Goal: Feedback & Contribution: Contribute content

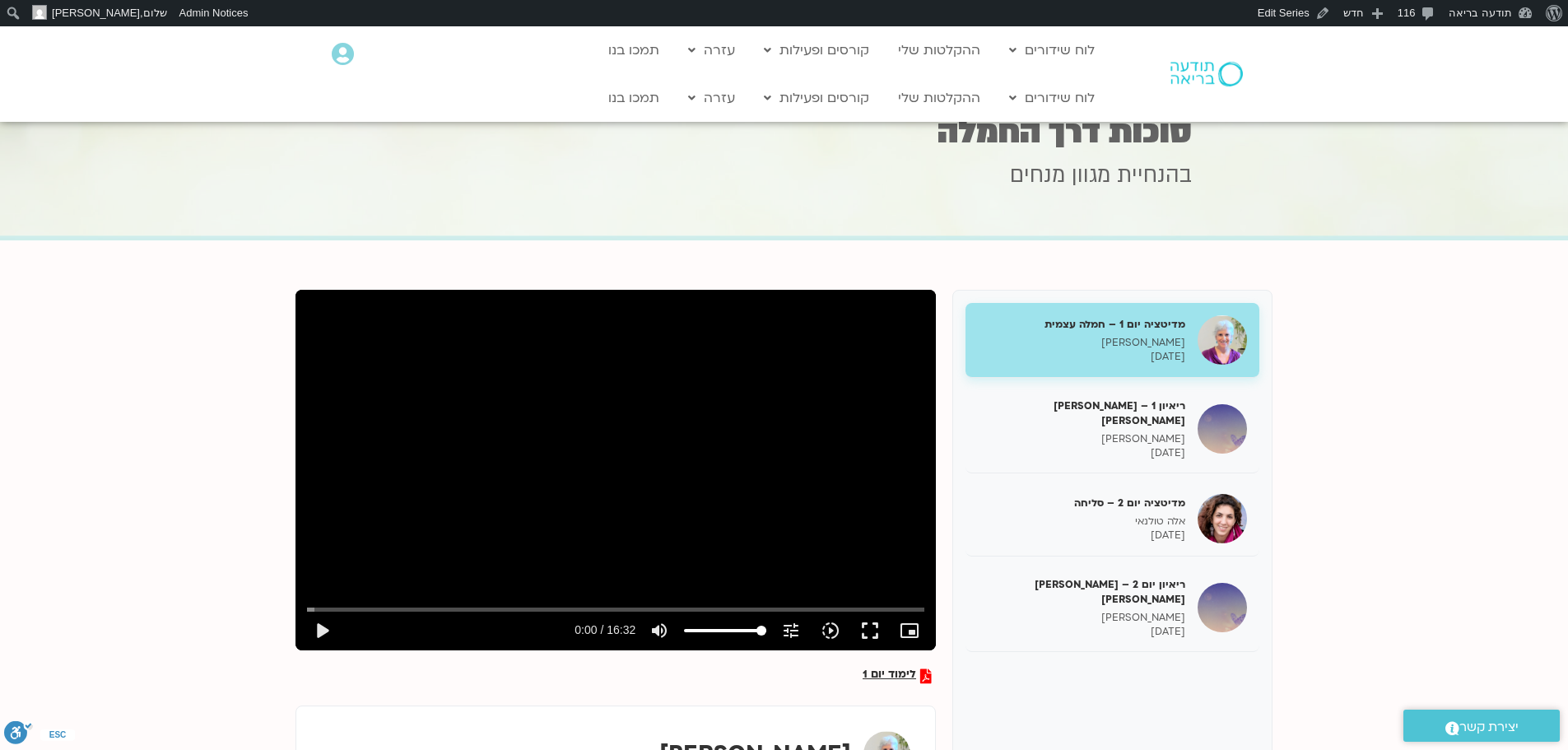
click at [1196, 69] on img at bounding box center [1207, 73] width 73 height 24
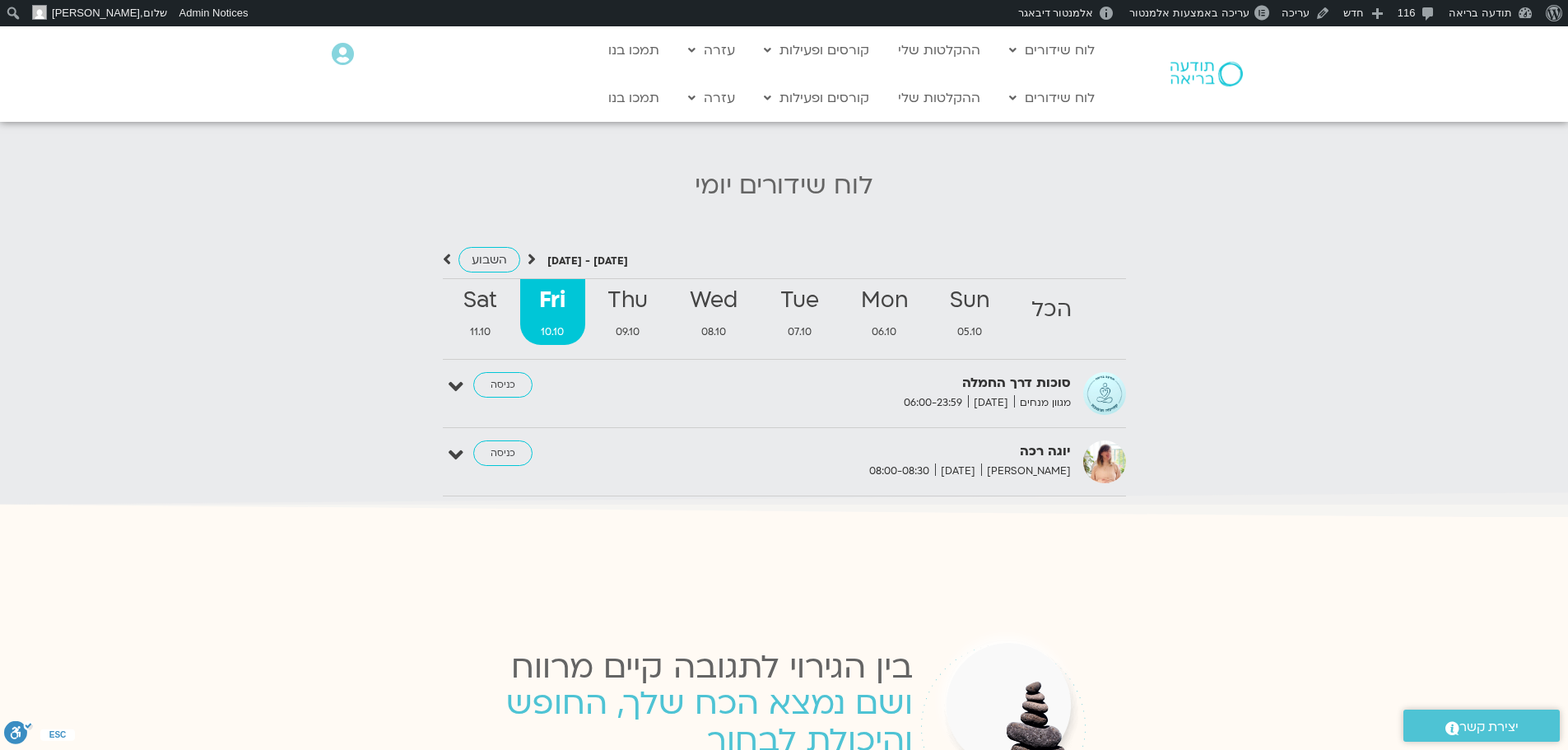
scroll to position [1729, 0]
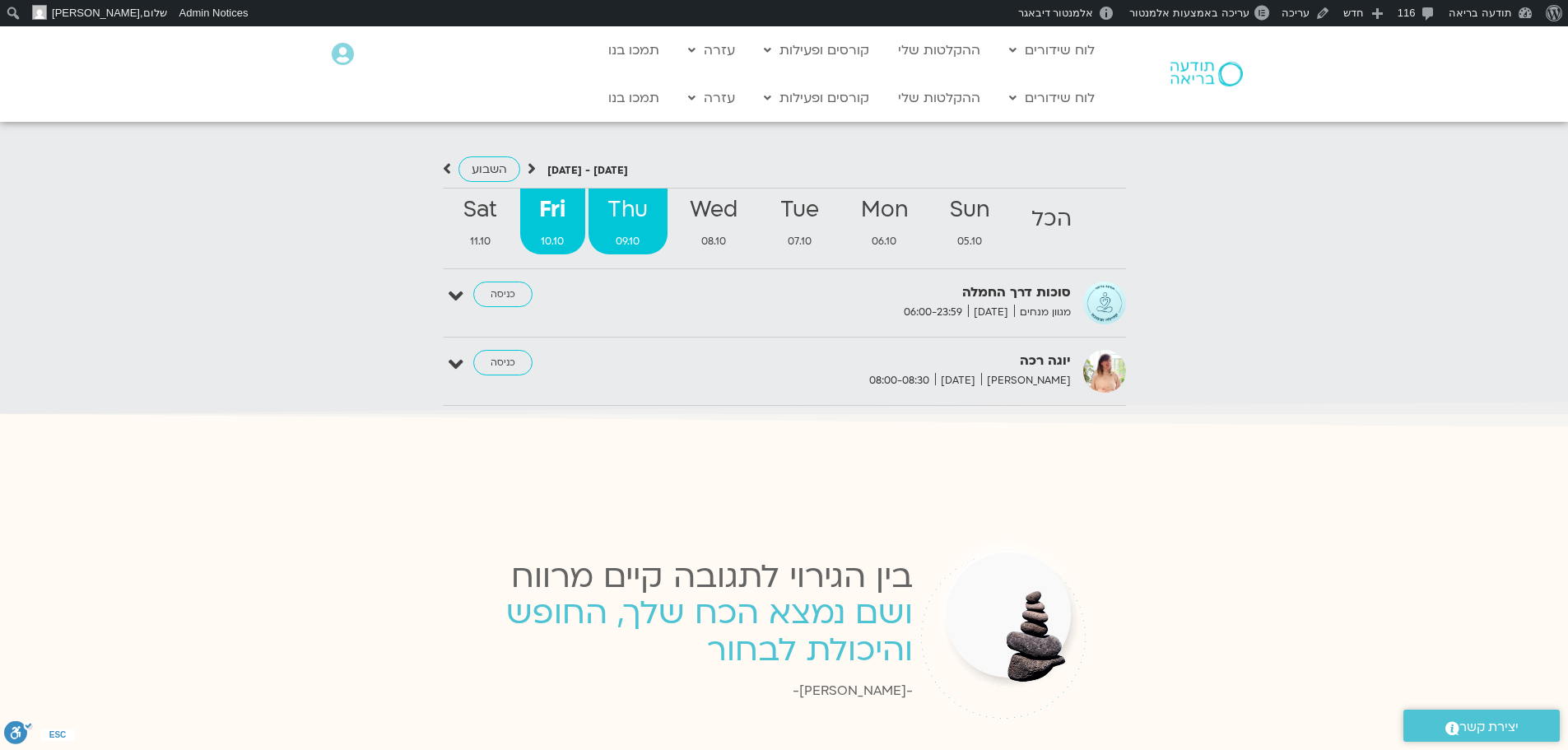
click at [605, 192] on strong "Thu" at bounding box center [628, 210] width 79 height 37
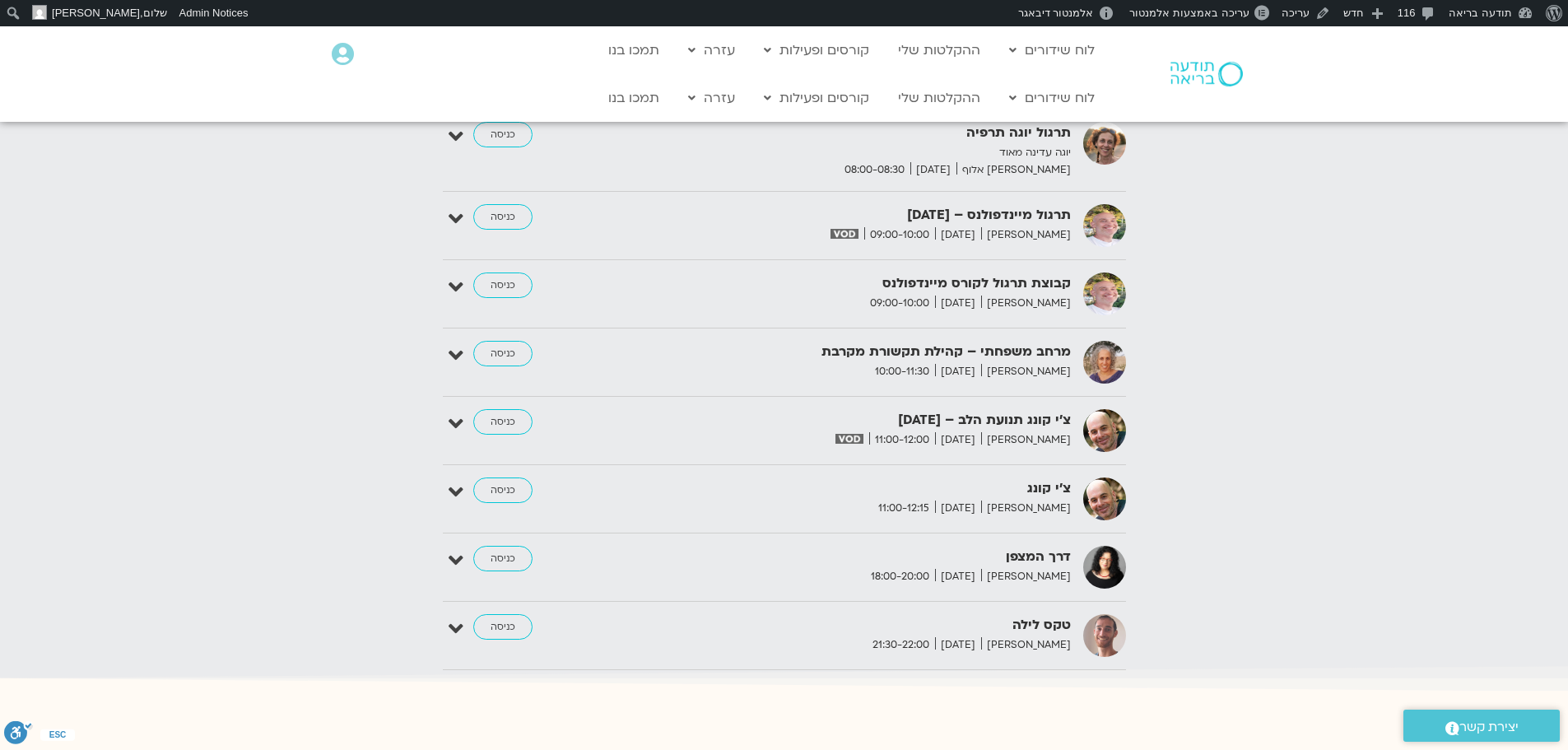
scroll to position [2306, 0]
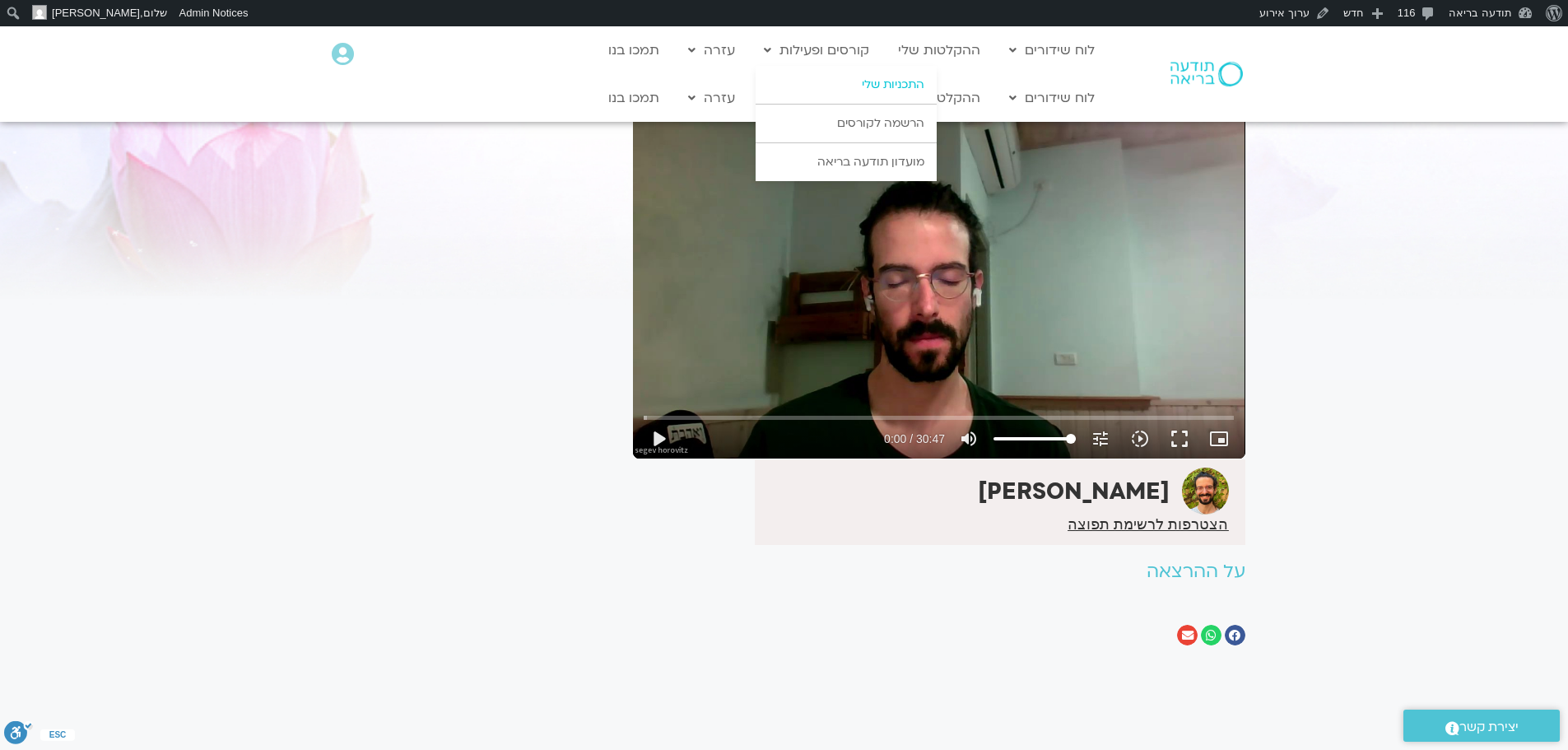
scroll to position [82, 0]
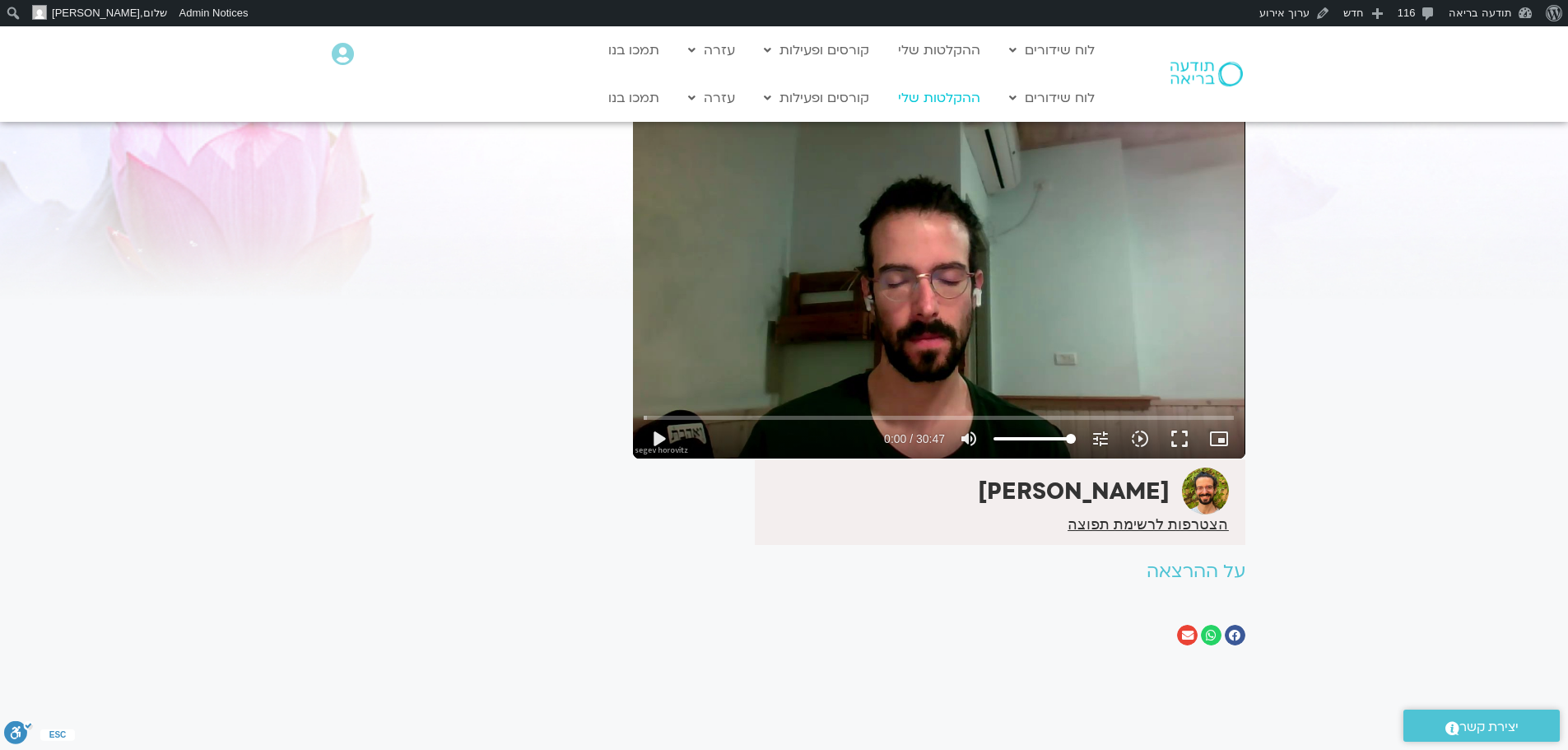
click at [965, 98] on link "ההקלטות שלי" at bounding box center [939, 97] width 99 height 31
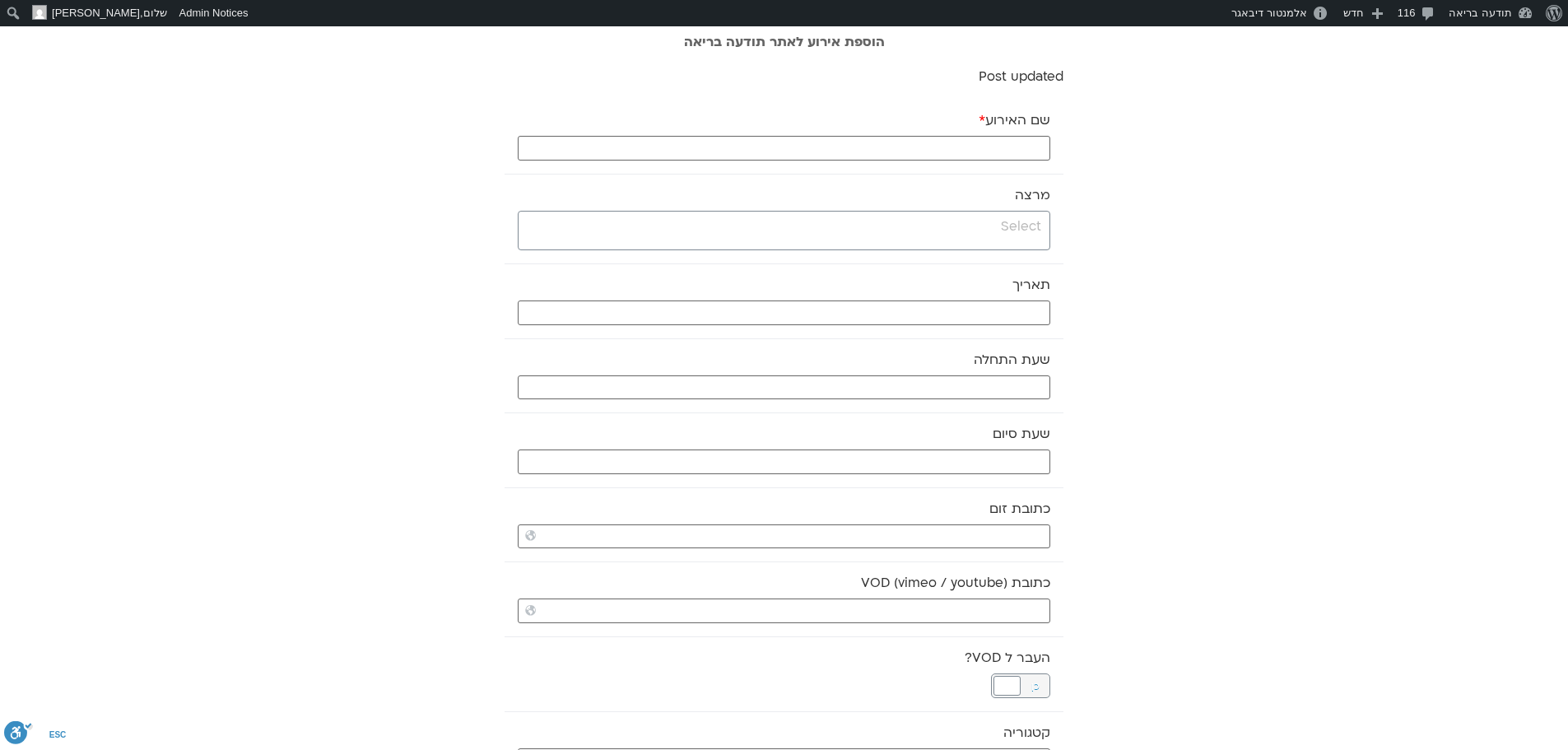
click at [1038, 229] on input "search" at bounding box center [782, 226] width 518 height 20
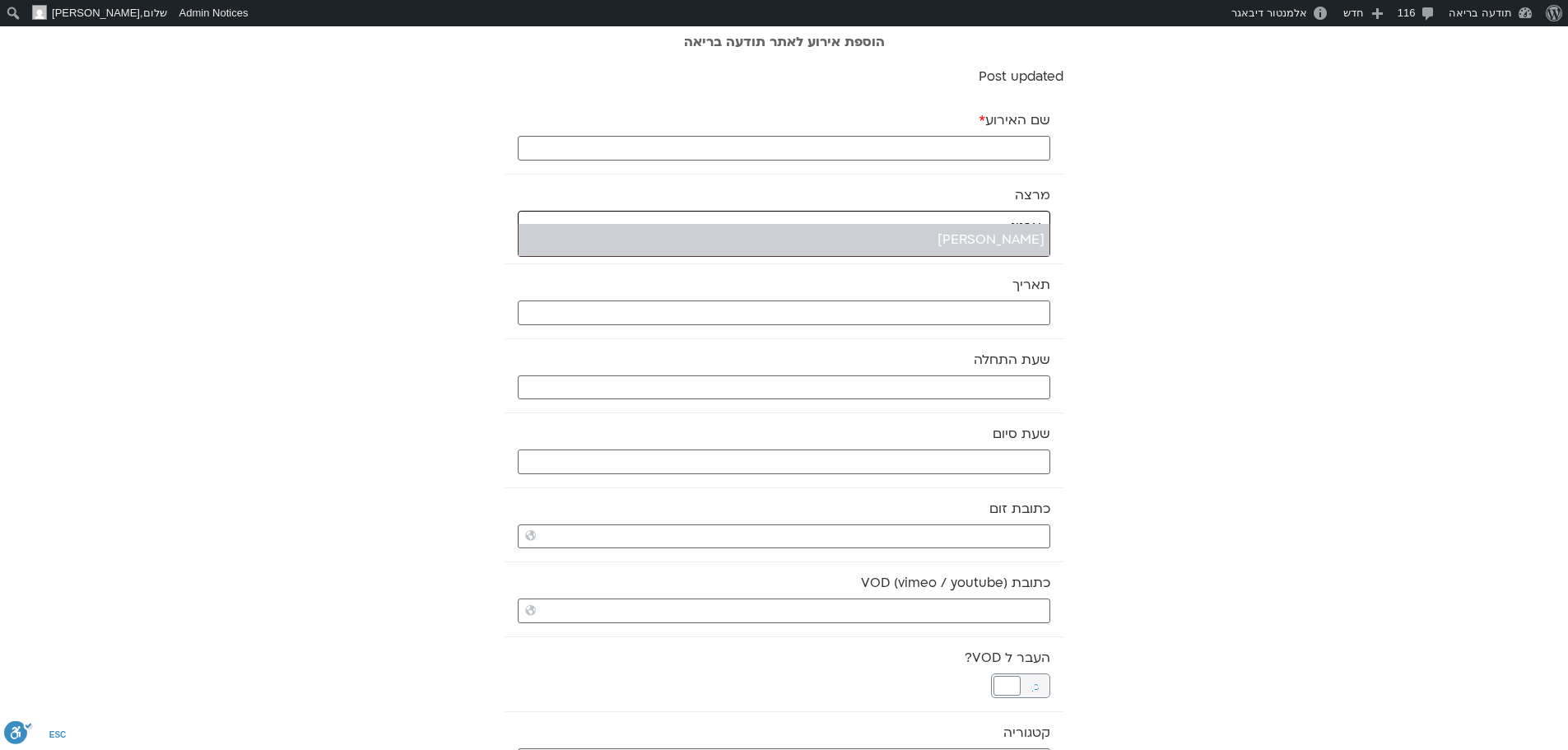
type input "ארנינ"
select select "****"
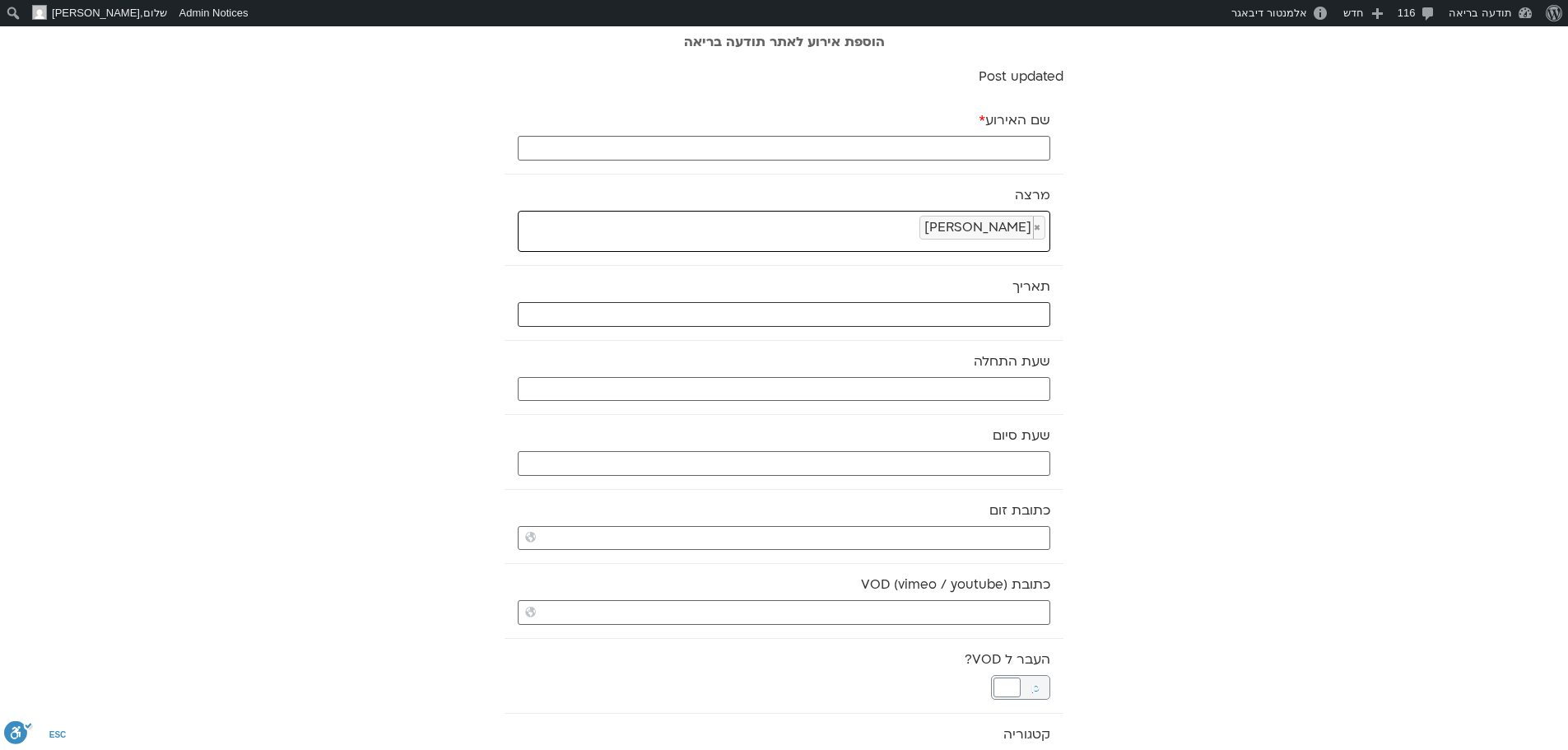
click at [1033, 312] on input "text" at bounding box center [784, 314] width 533 height 24
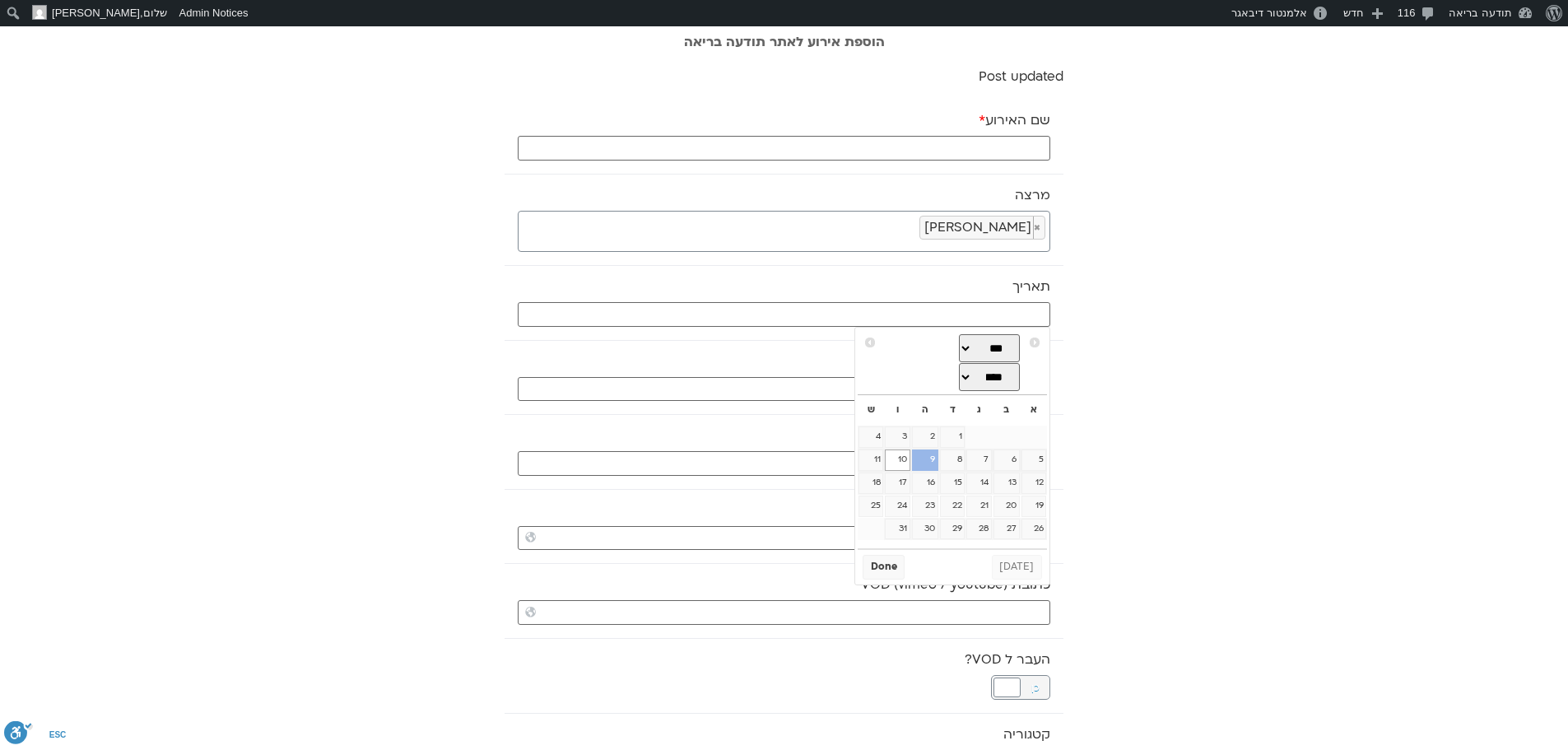
click at [930, 459] on link "9" at bounding box center [925, 459] width 26 height 21
type input "09/10/2025"
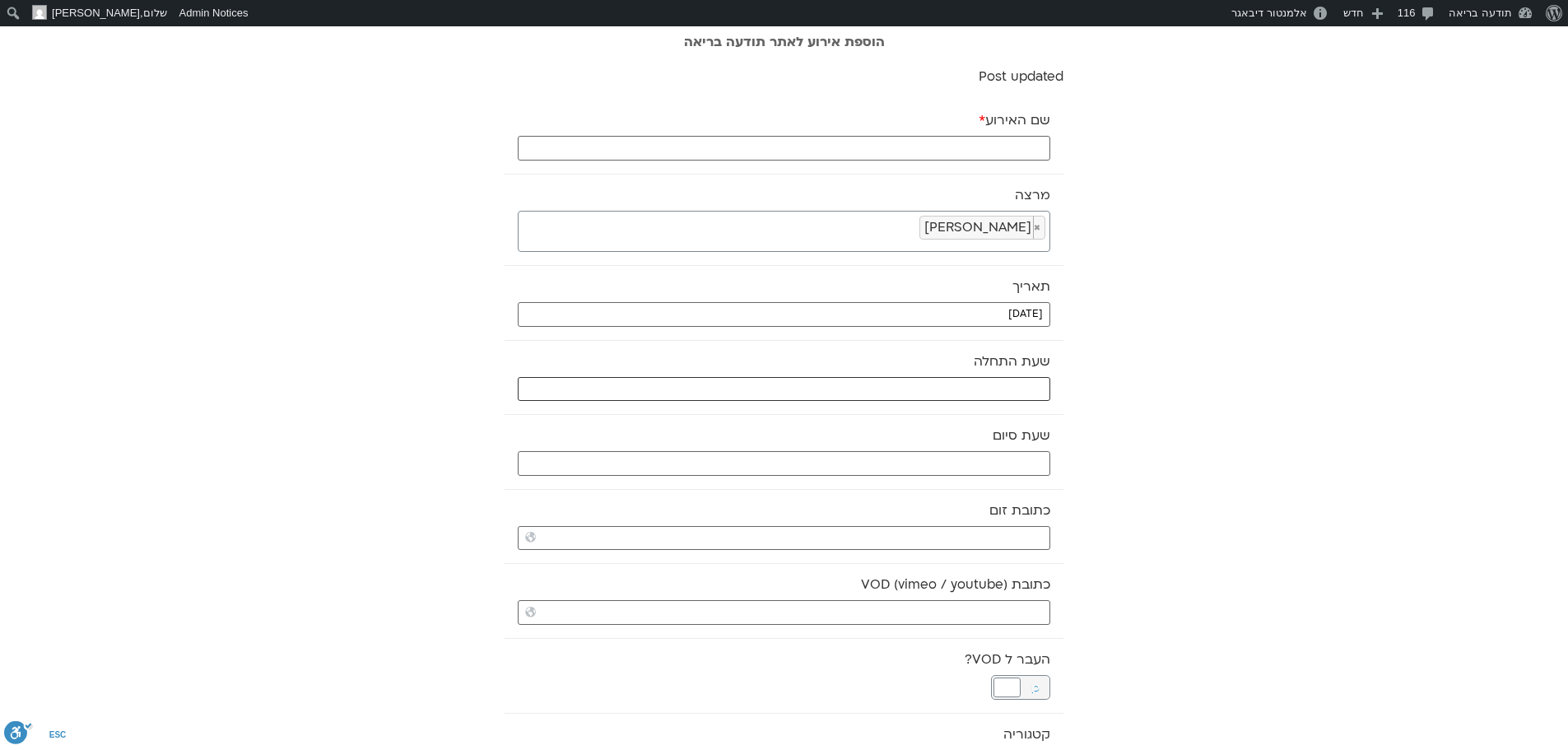
click at [936, 388] on input "text" at bounding box center [784, 389] width 533 height 24
click at [941, 446] on select "** ** ** ** ** ** ** ** ** ** ** ** ** ** ** ** ** ** ** ** ** ** ** **" at bounding box center [926, 448] width 53 height 28
type input "18:00"
select select "**"
click at [886, 493] on button "Select" at bounding box center [886, 487] width 46 height 24
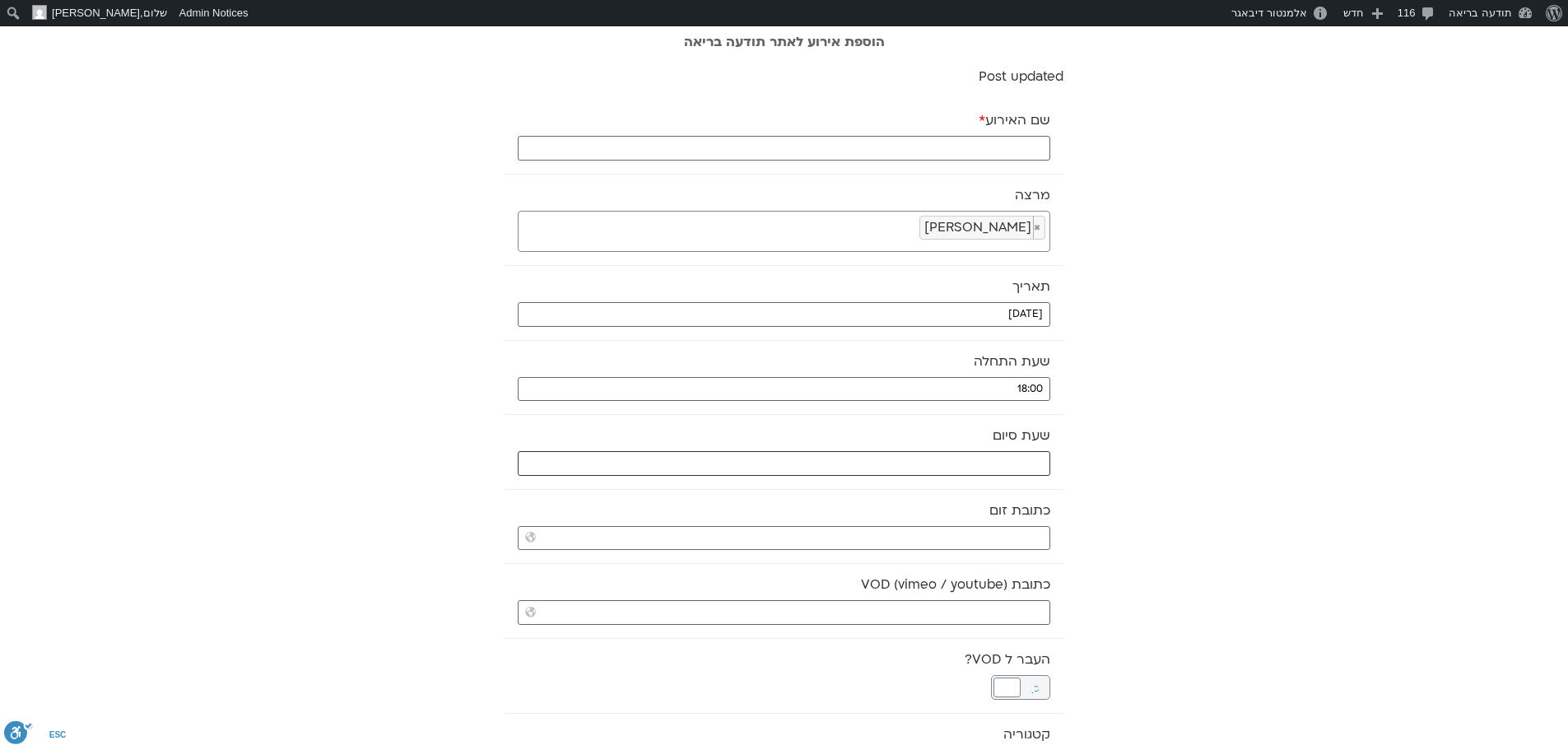
click at [893, 461] on input "text" at bounding box center [784, 463] width 533 height 24
click at [942, 524] on select "** ** ** ** ** ** ** ** ** ** ** ** ** ** ** ** ** ** ** ** ** ** ** **" at bounding box center [926, 521] width 53 height 28
click at [891, 566] on button "Select" at bounding box center [886, 562] width 46 height 24
type input "20:00"
click at [726, 611] on input "כתובת VOD (vimeo / youtube)" at bounding box center [784, 612] width 533 height 24
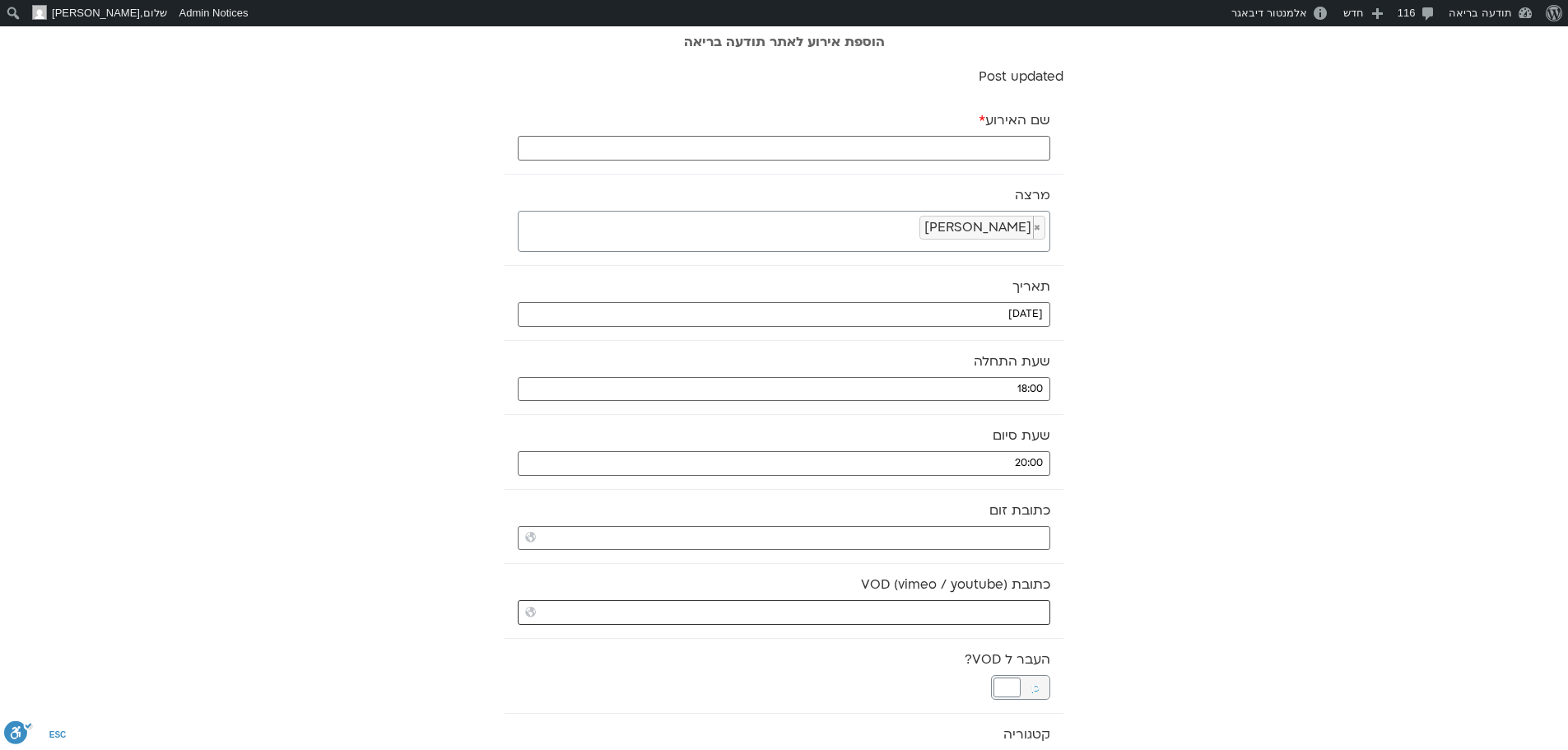
paste input "https://stream.mux.com/eLKkwk9IKayjlfAyUZFVIzcnmsHFT4O02p02ipMwDnhyk.m3u8"
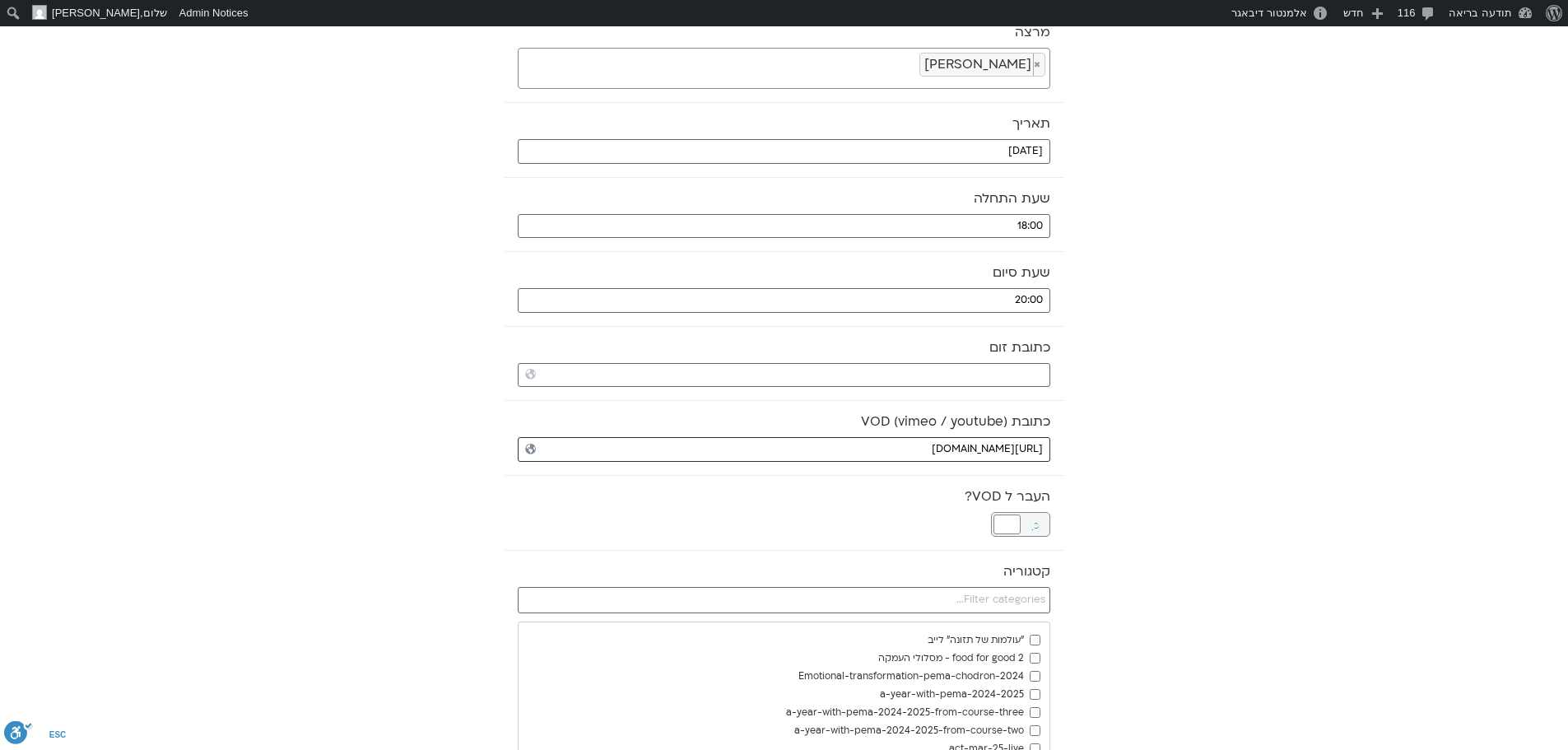
scroll to position [165, 0]
type input "https://stream.mux.com/eLKkwk9IKayjlfAyUZFVIzcnmsHFT4O02p02ipMwDnhyk.m3u8"
click at [1011, 528] on div at bounding box center [1007, 522] width 27 height 19
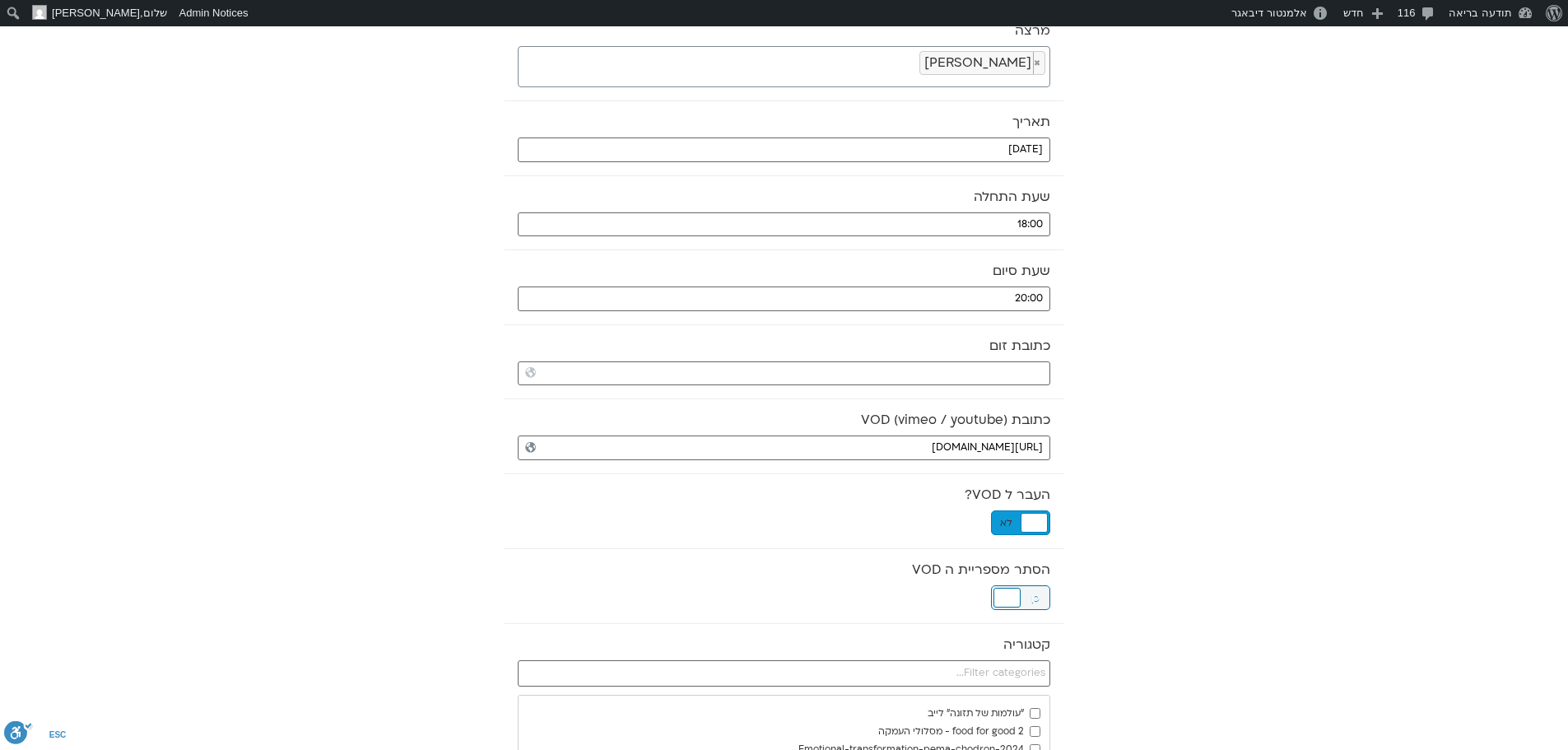
click at [1012, 600] on div at bounding box center [1007, 597] width 27 height 19
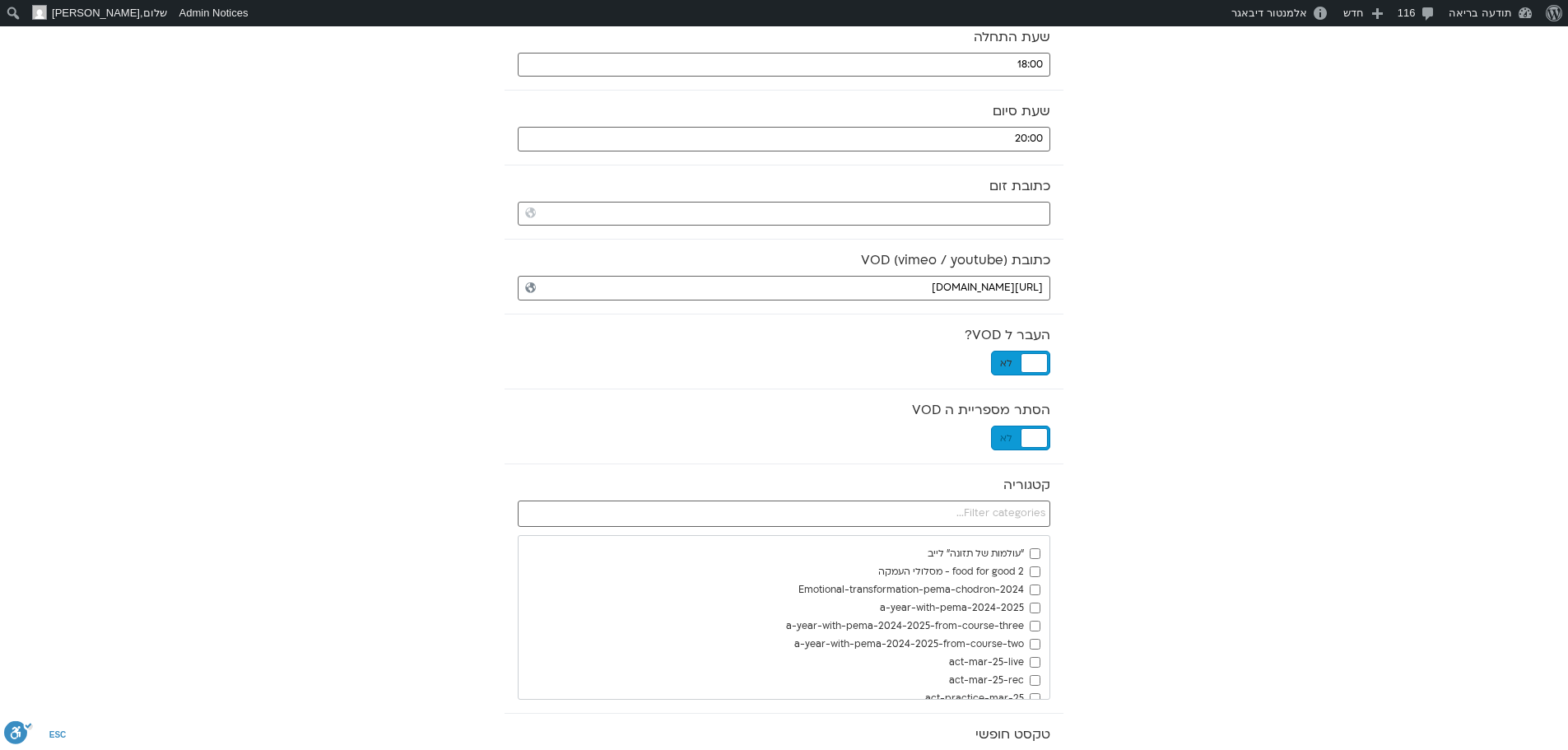
scroll to position [329, 0]
click at [1035, 507] on input "text" at bounding box center [784, 508] width 533 height 26
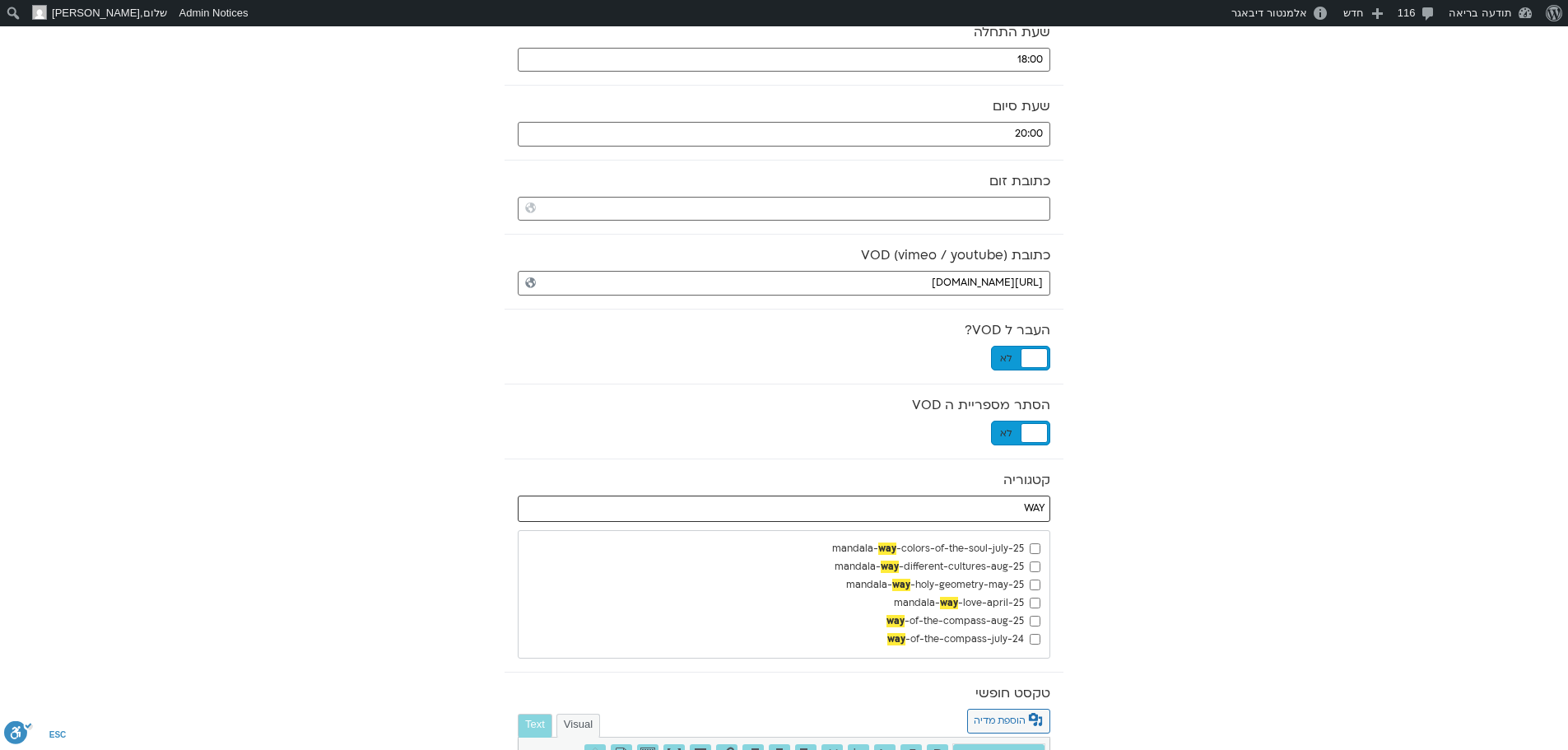
click at [1034, 506] on input "WAY" at bounding box center [784, 508] width 533 height 26
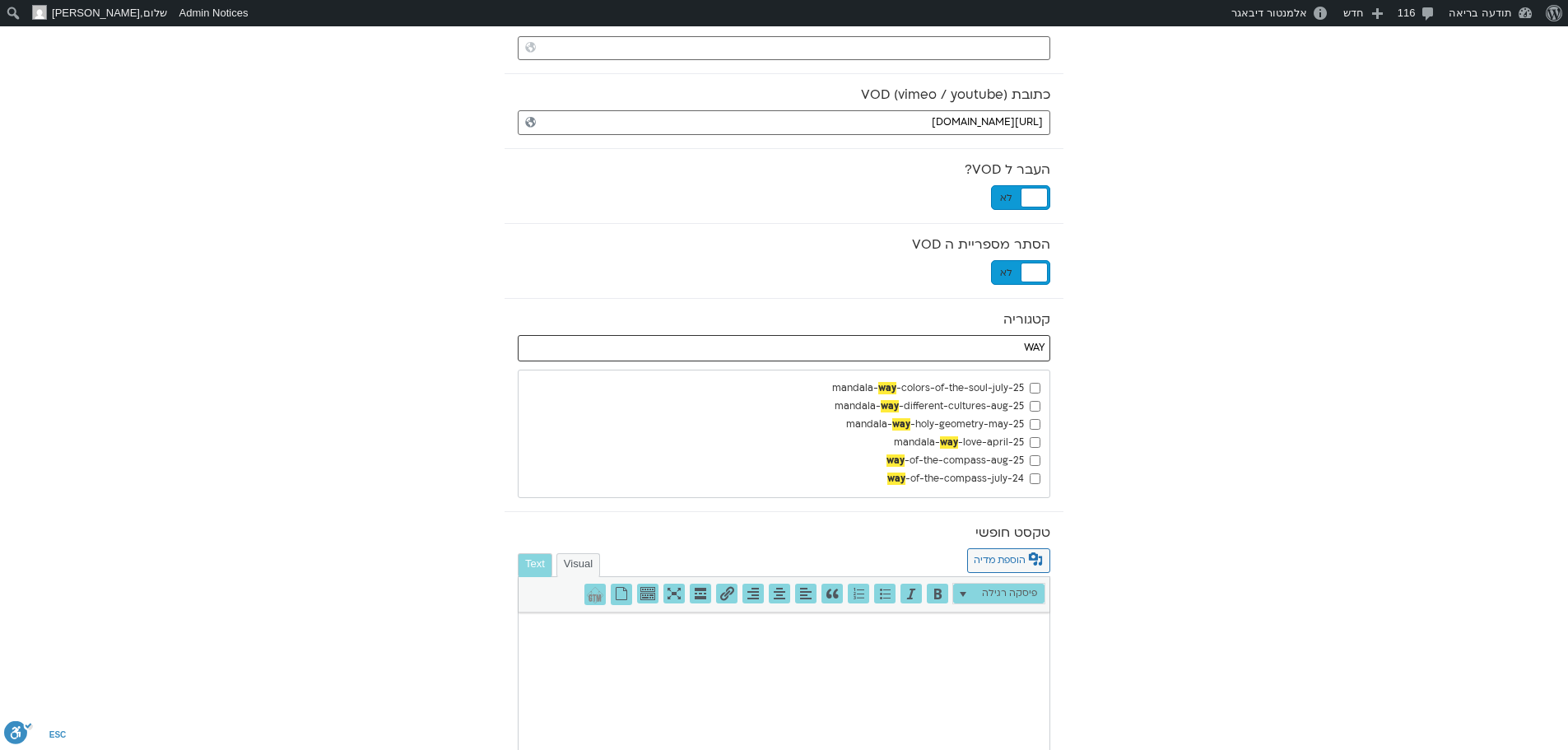
scroll to position [494, 0]
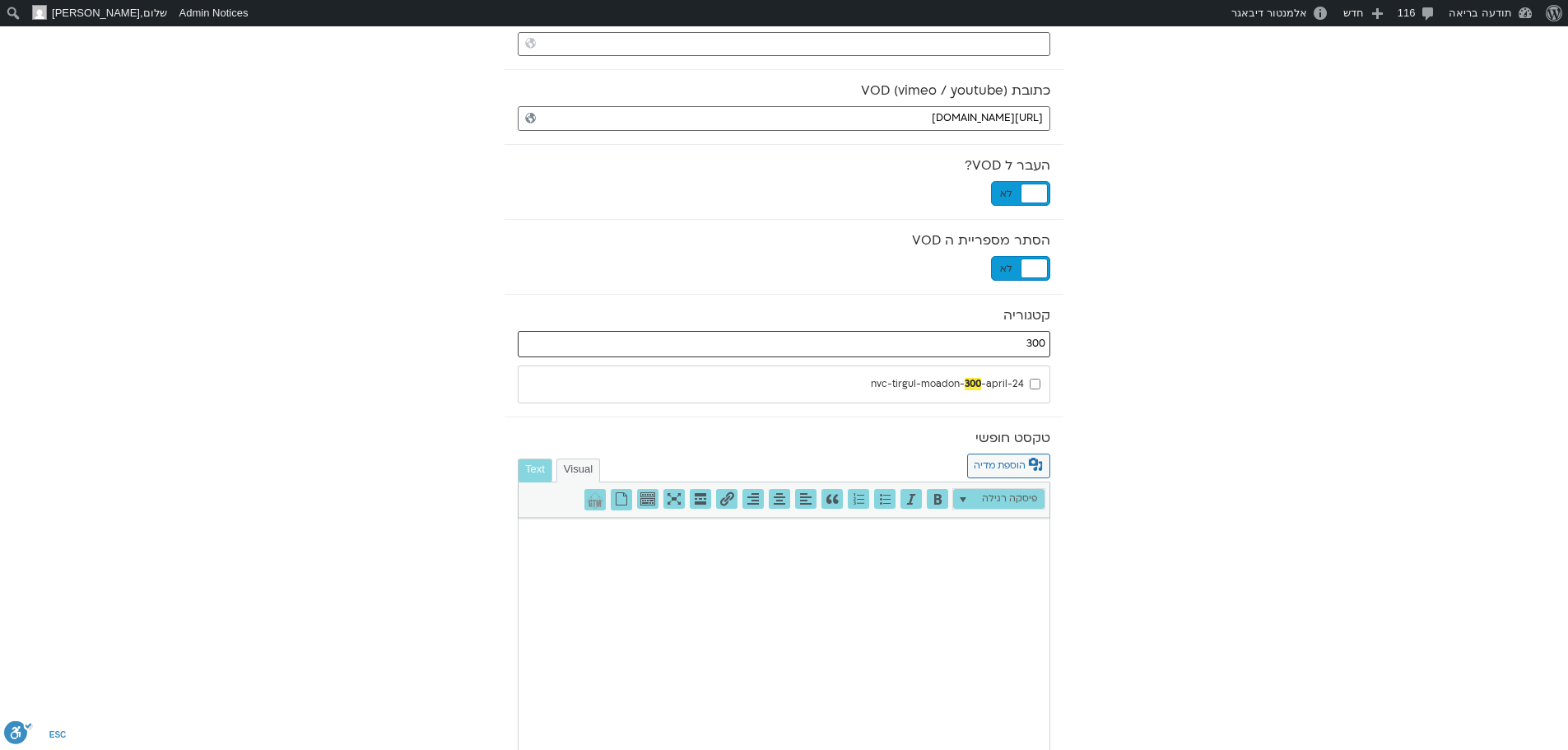
type input "300"
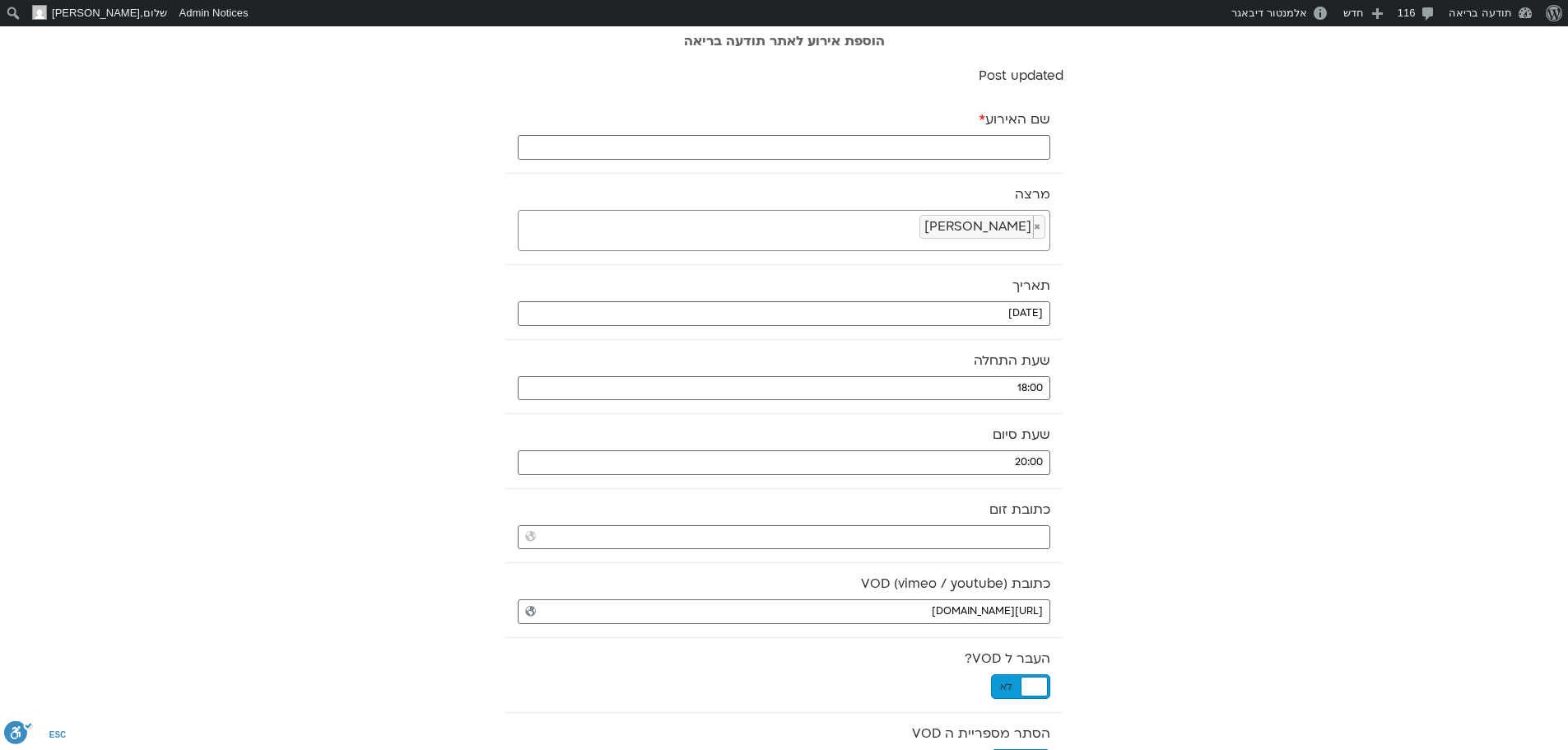
scroll to position [0, 0]
click at [969, 147] on input "שם האירוע *" at bounding box center [784, 148] width 533 height 24
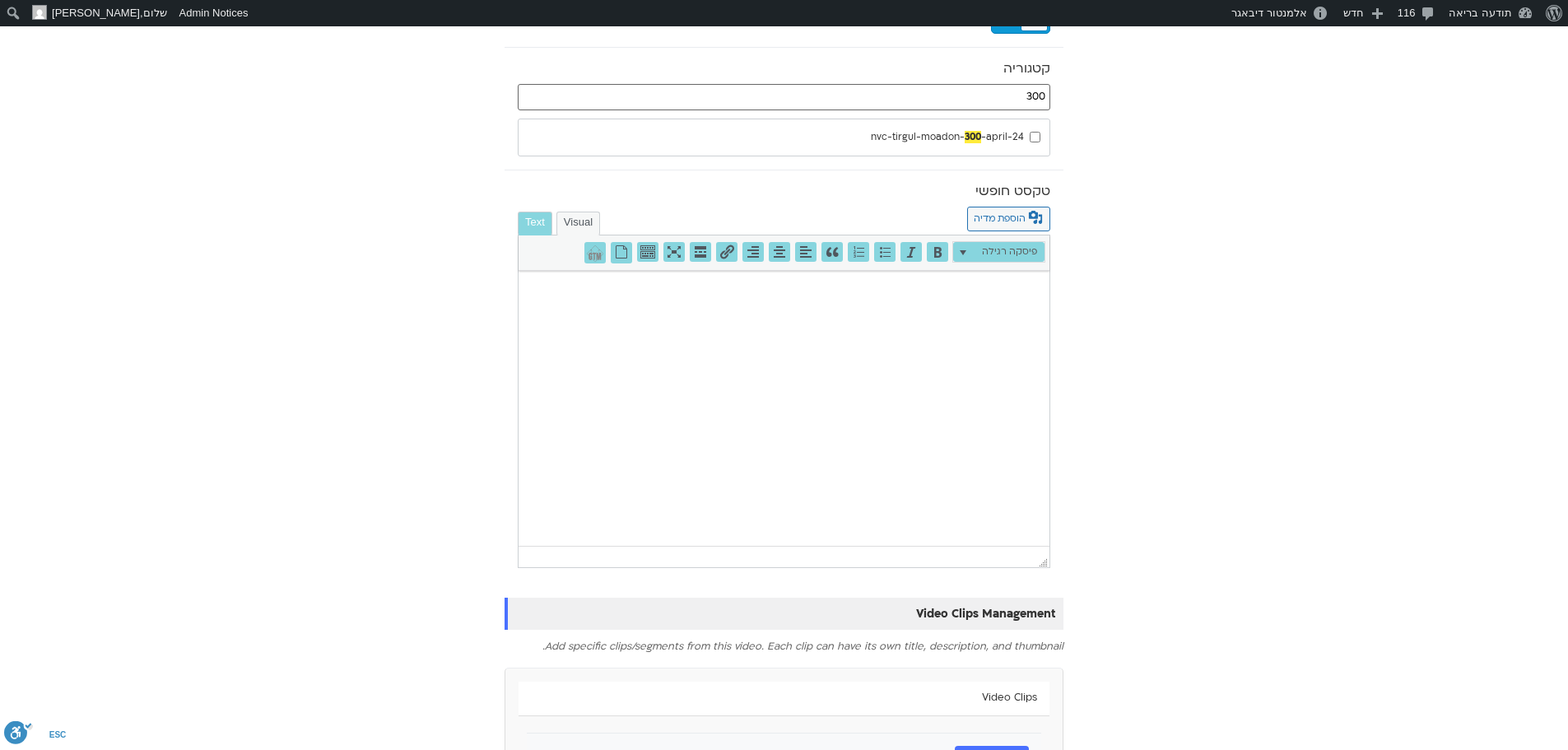
scroll to position [848, 0]
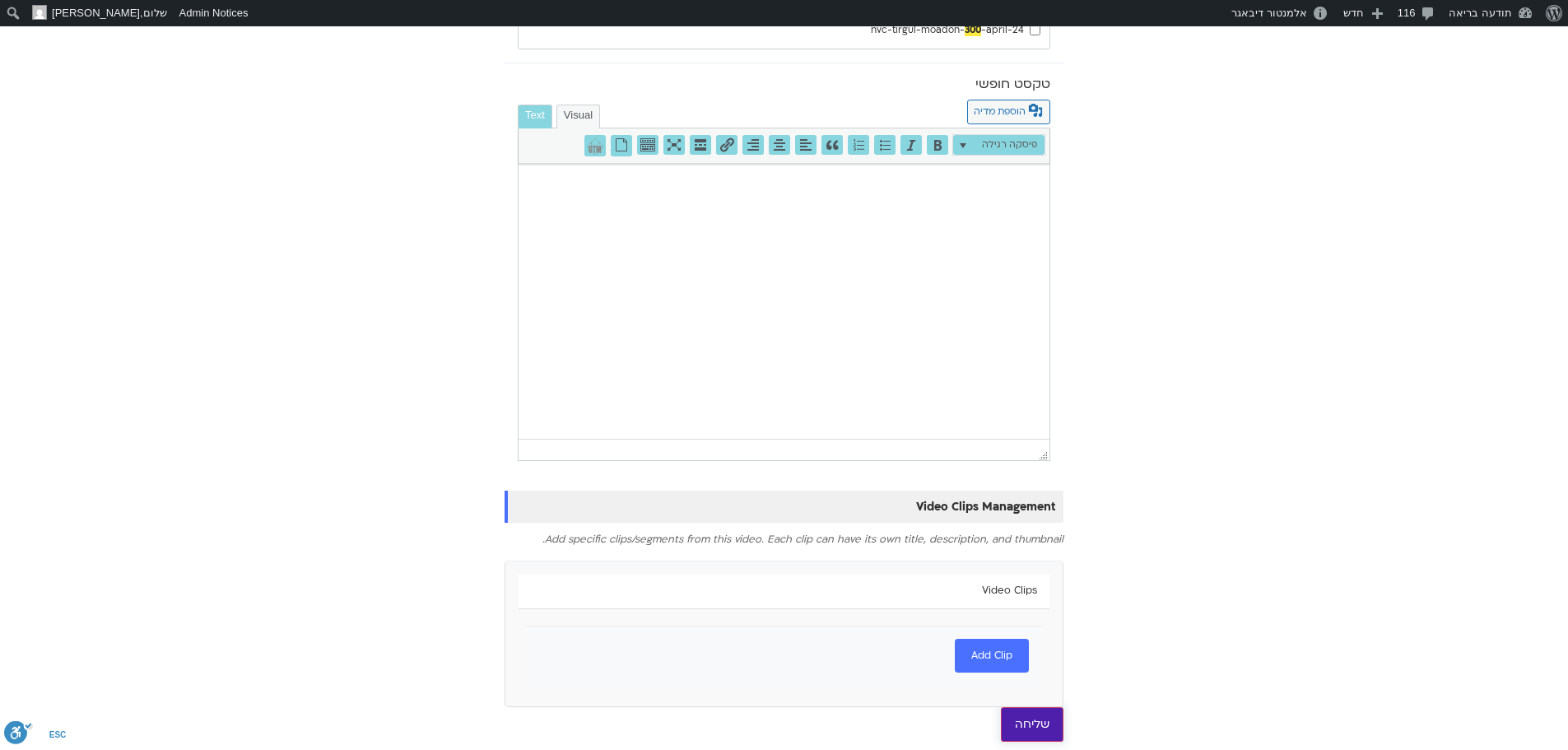
type input "דרך המצפן - 9.10.25"
click at [1042, 724] on input "שליחה" at bounding box center [1032, 724] width 62 height 35
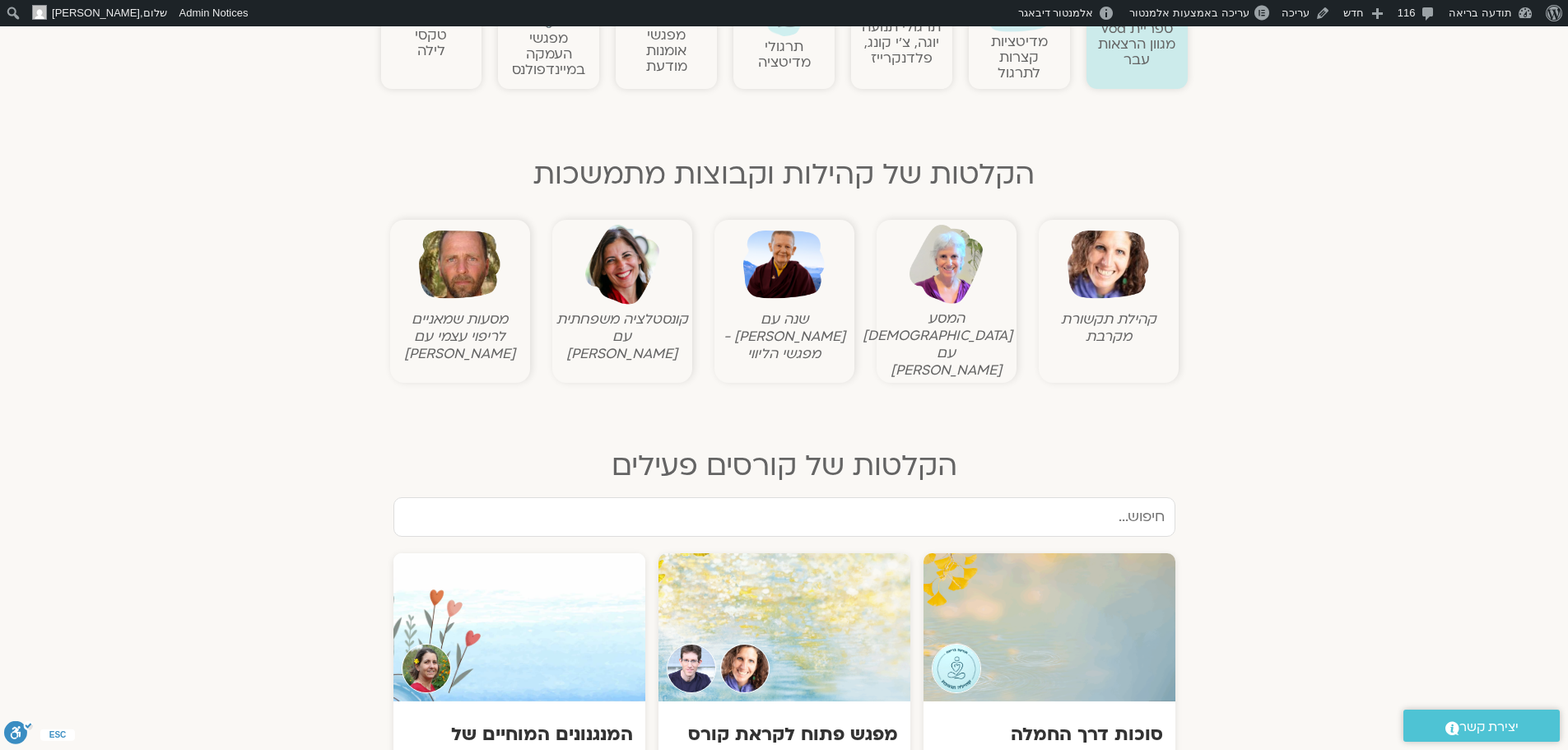
scroll to position [741, 0]
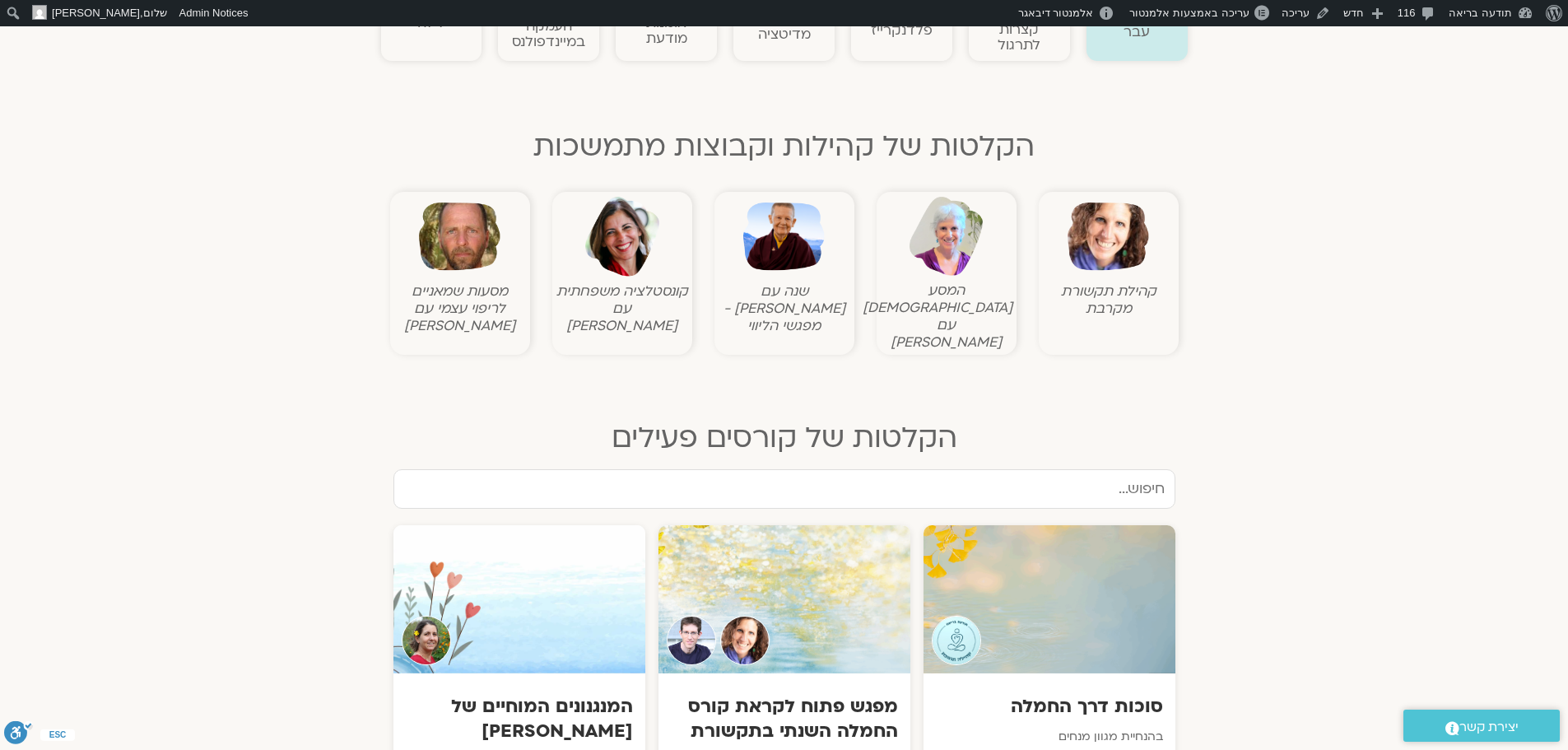
click at [1104, 239] on img at bounding box center [1108, 236] width 82 height 82
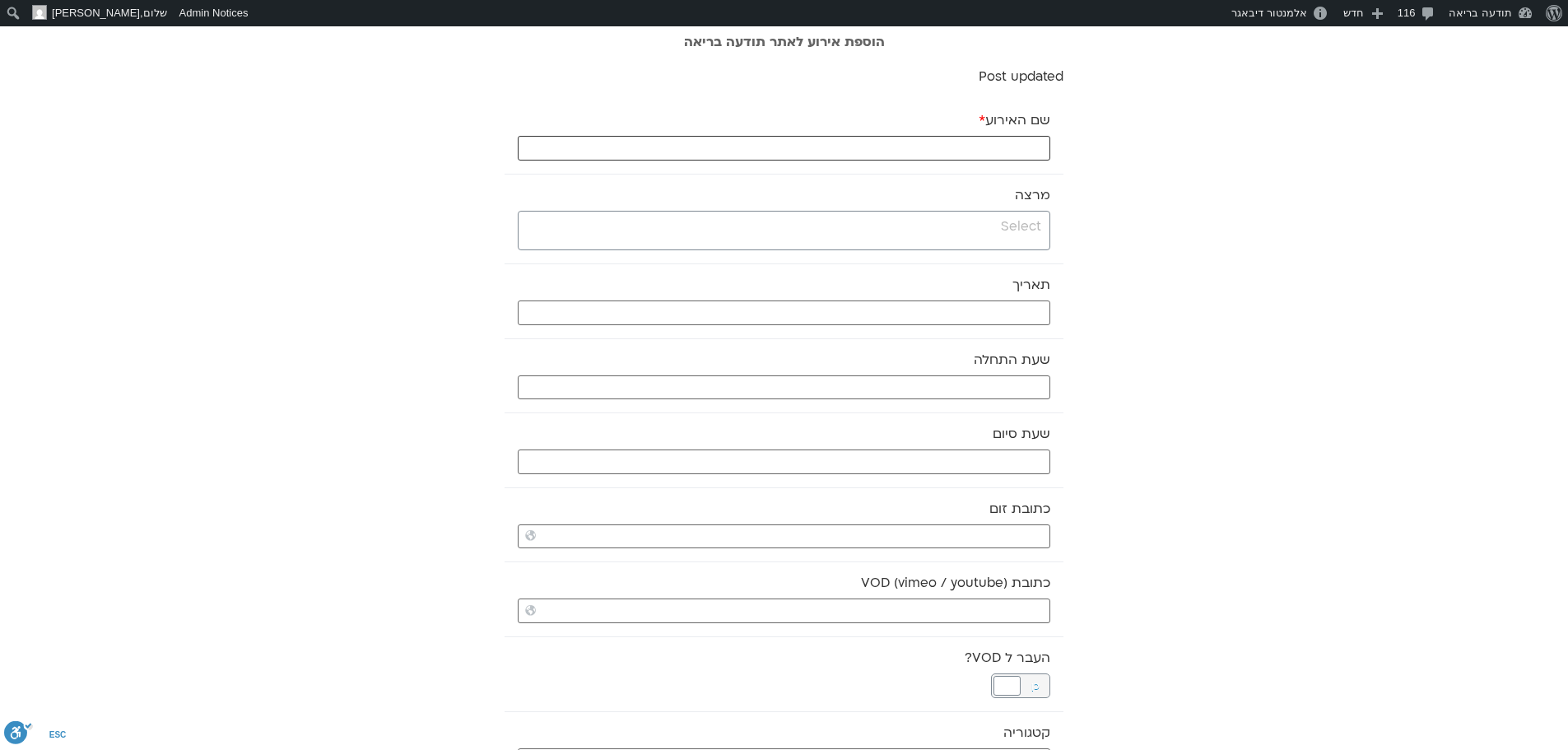
click at [980, 146] on input "שם האירוע *" at bounding box center [784, 148] width 533 height 24
type input "העמקה - שנה עם פמה - 9.10.25"
click at [928, 226] on input "search" at bounding box center [782, 226] width 518 height 20
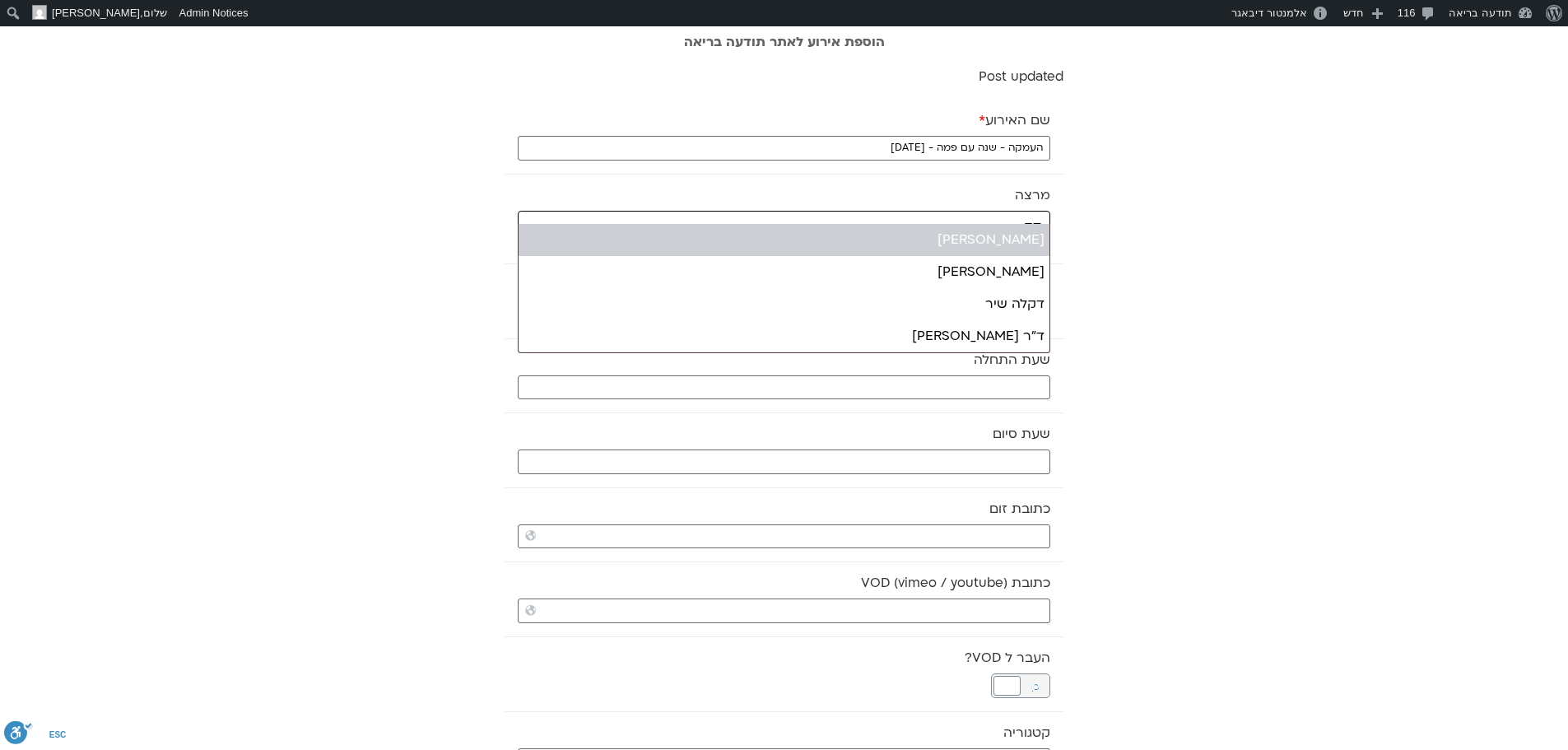
type input "דק"
select select "******"
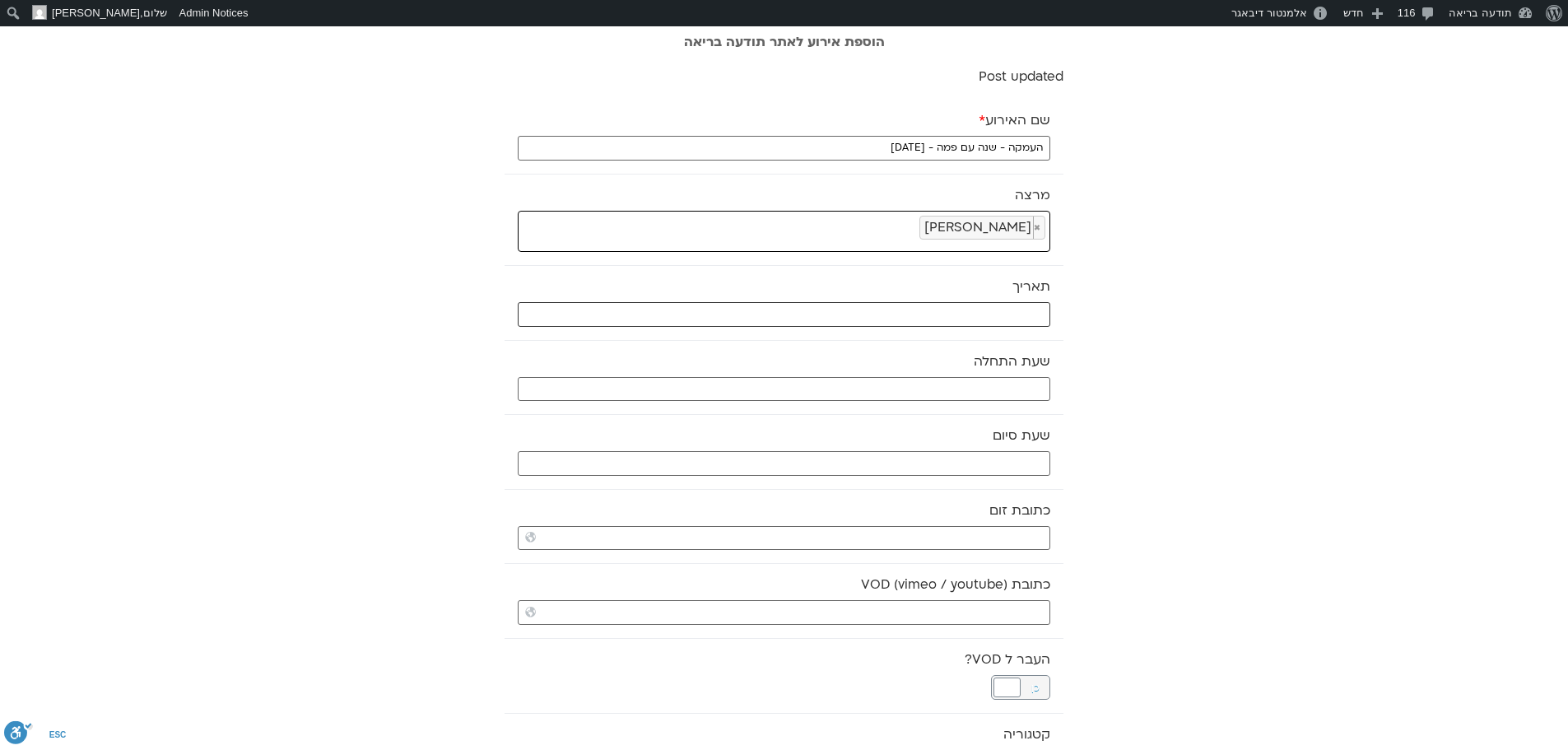
click at [958, 308] on input "text" at bounding box center [784, 314] width 533 height 24
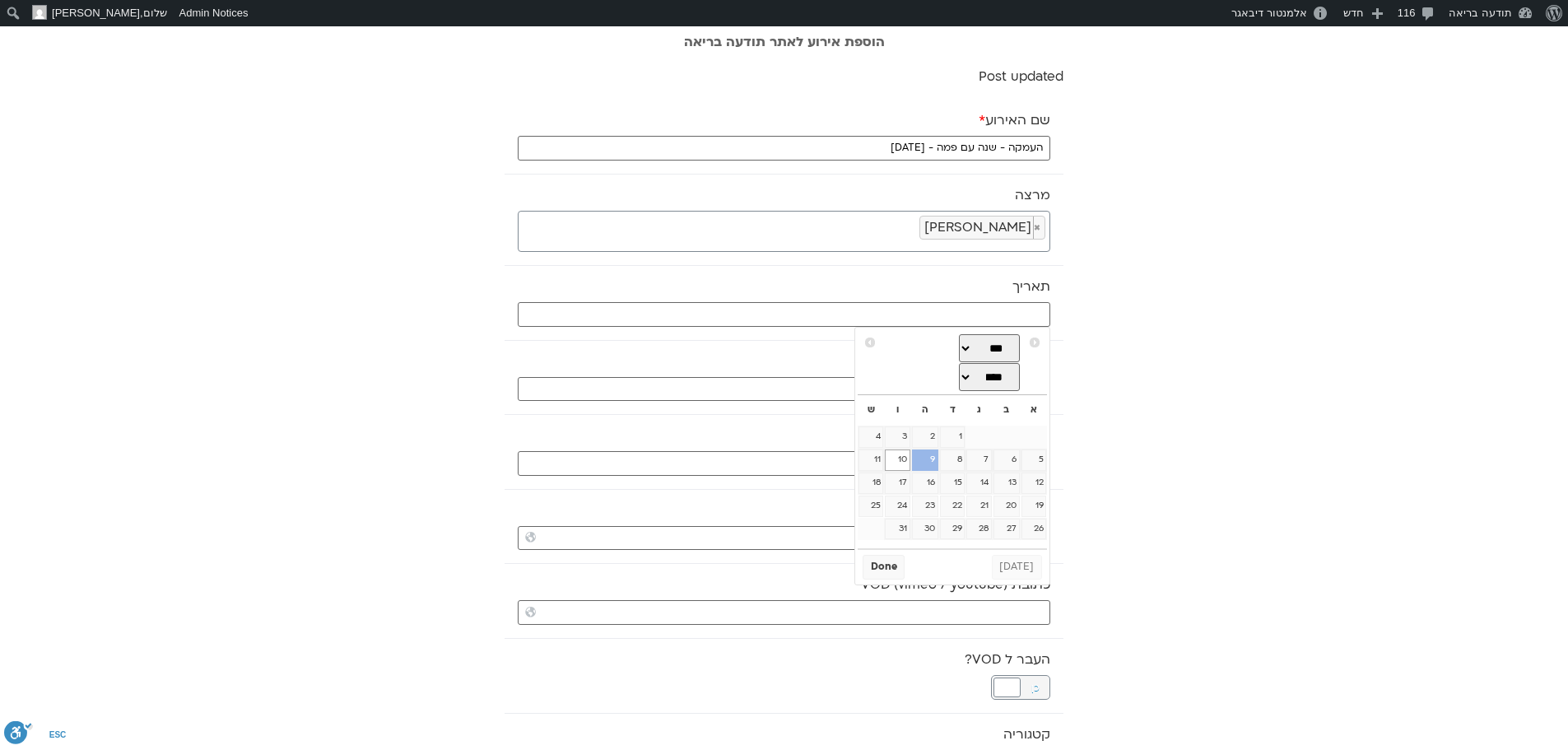
click at [934, 465] on link "9" at bounding box center [925, 459] width 26 height 21
type input "09/10/2025"
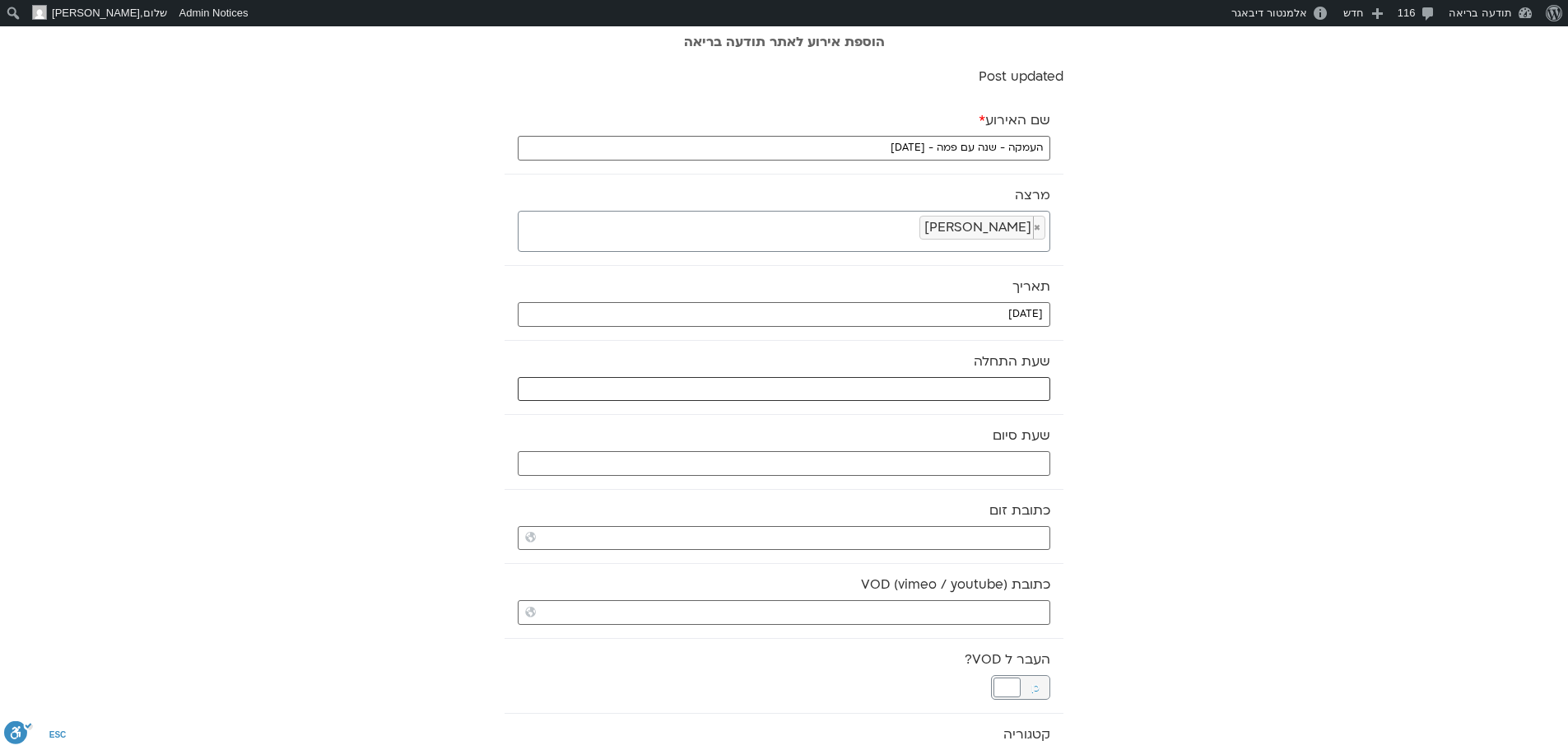
click at [991, 391] on input "text" at bounding box center [784, 389] width 533 height 24
click at [941, 443] on select "** ** ** ** ** ** ** ** ** ** ** ** ** ** ** ** ** ** ** ** ** ** ** **" at bounding box center [926, 448] width 53 height 28
type input "20:00"
select select "**"
click at [887, 486] on button "Select" at bounding box center [886, 487] width 46 height 24
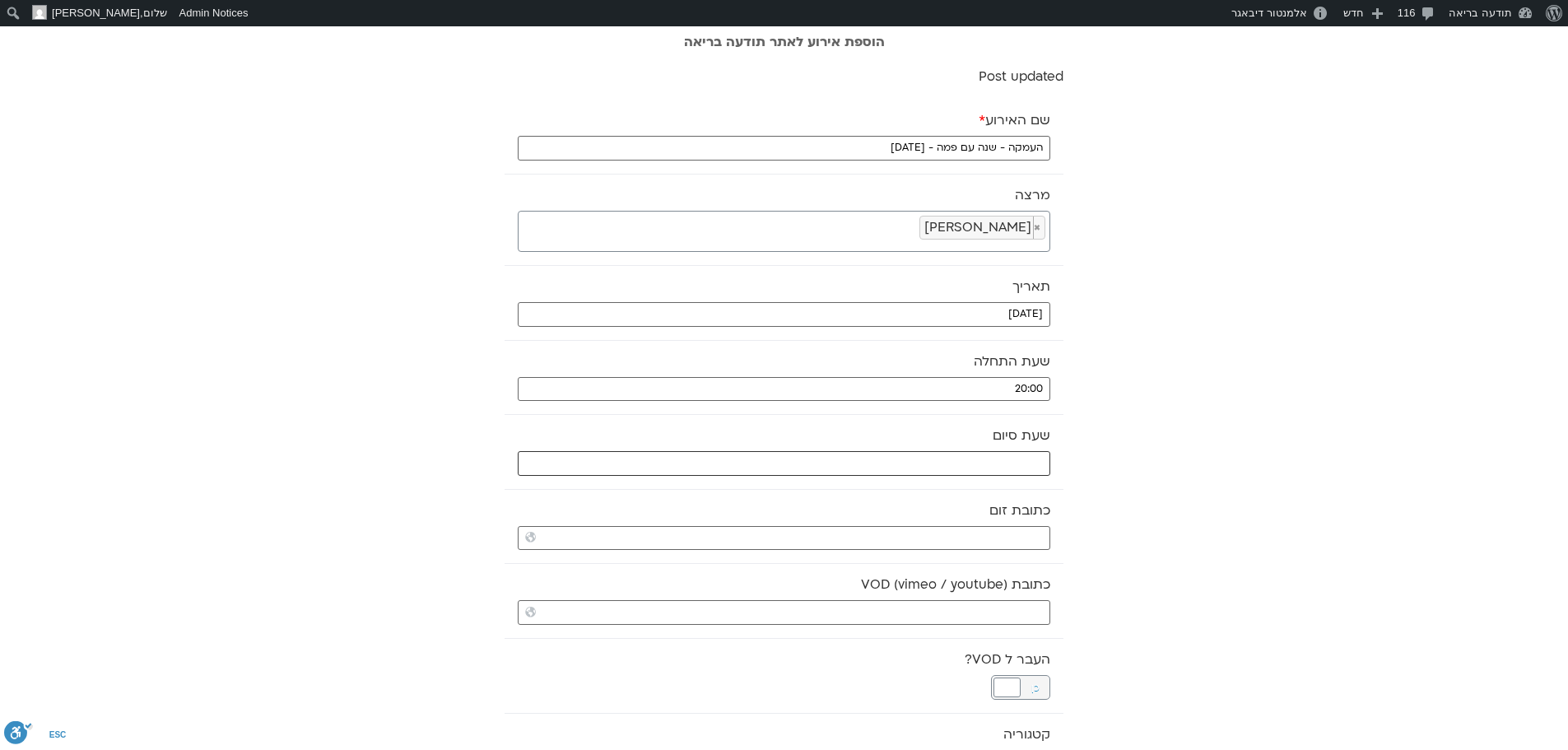
click at [893, 464] on input "text" at bounding box center [784, 463] width 533 height 24
click at [941, 520] on select "** ** ** ** ** ** ** ** ** ** ** ** ** ** ** ** ** ** ** ** ** ** ** **" at bounding box center [926, 521] width 53 height 28
select select "**"
type input "21:00"
click at [893, 559] on button "Select" at bounding box center [886, 562] width 46 height 24
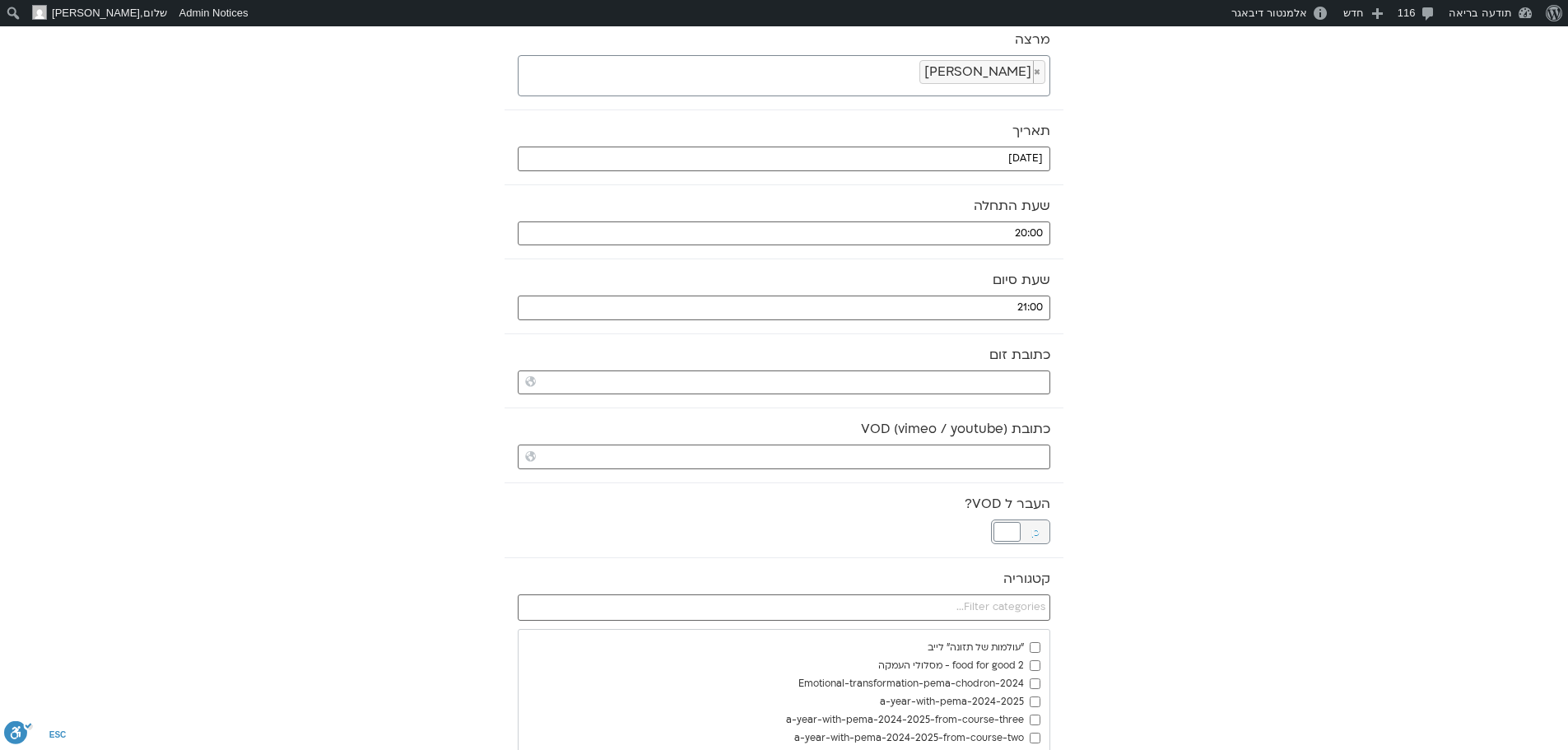
scroll to position [165, 0]
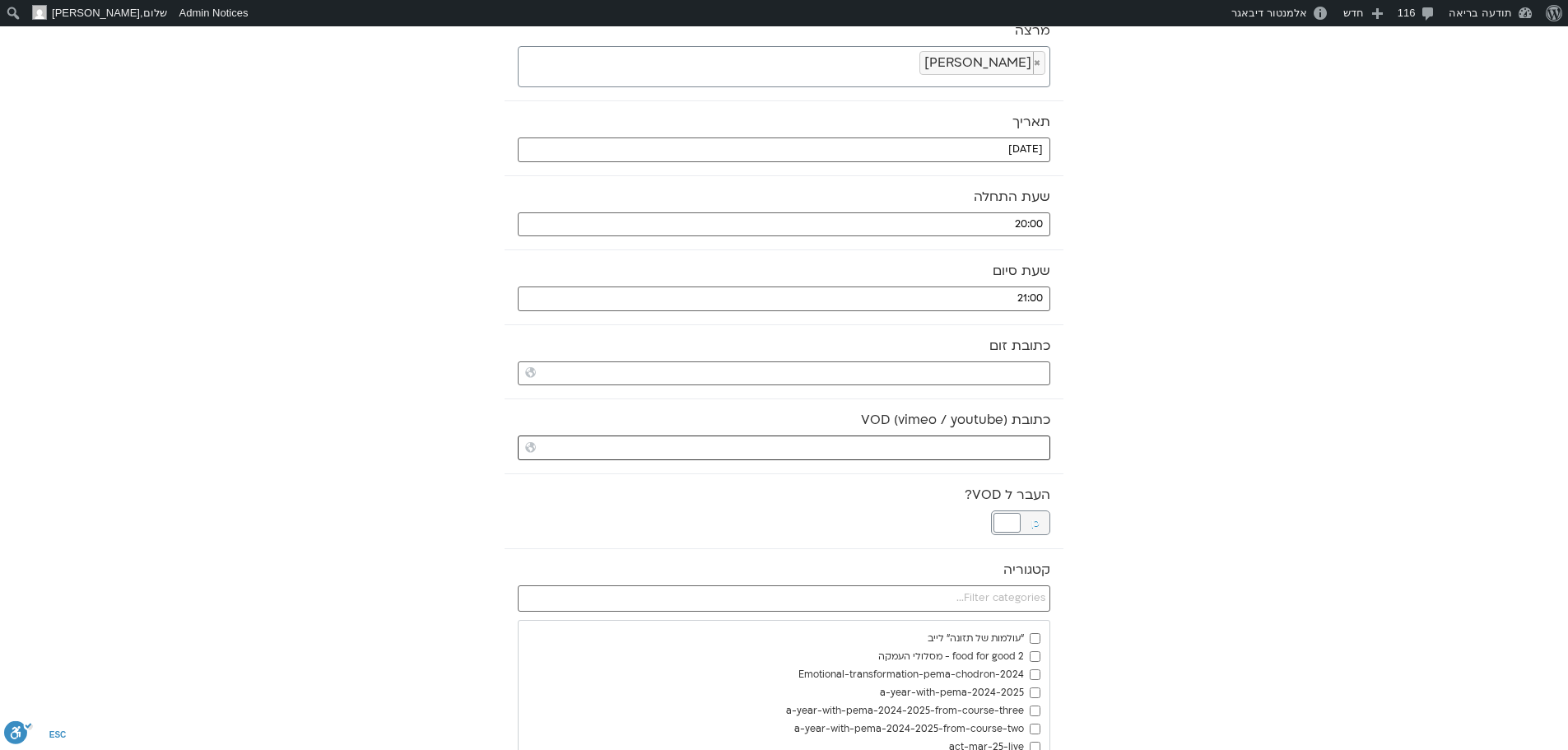
click at [1000, 444] on input "כתובת VOD (vimeo / youtube)" at bounding box center [784, 448] width 533 height 24
paste input "https://stream.mux.com/stP01j91KZhLNmZLE1CQdfO3JPth4cL7wRRsyiipyw8M.m3u8"
type input "https://stream.mux.com/stP01j91KZhLNmZLE1CQdfO3JPth4cL7wRRsyiipyw8M.m3u8"
click at [1011, 516] on div at bounding box center [1007, 522] width 27 height 19
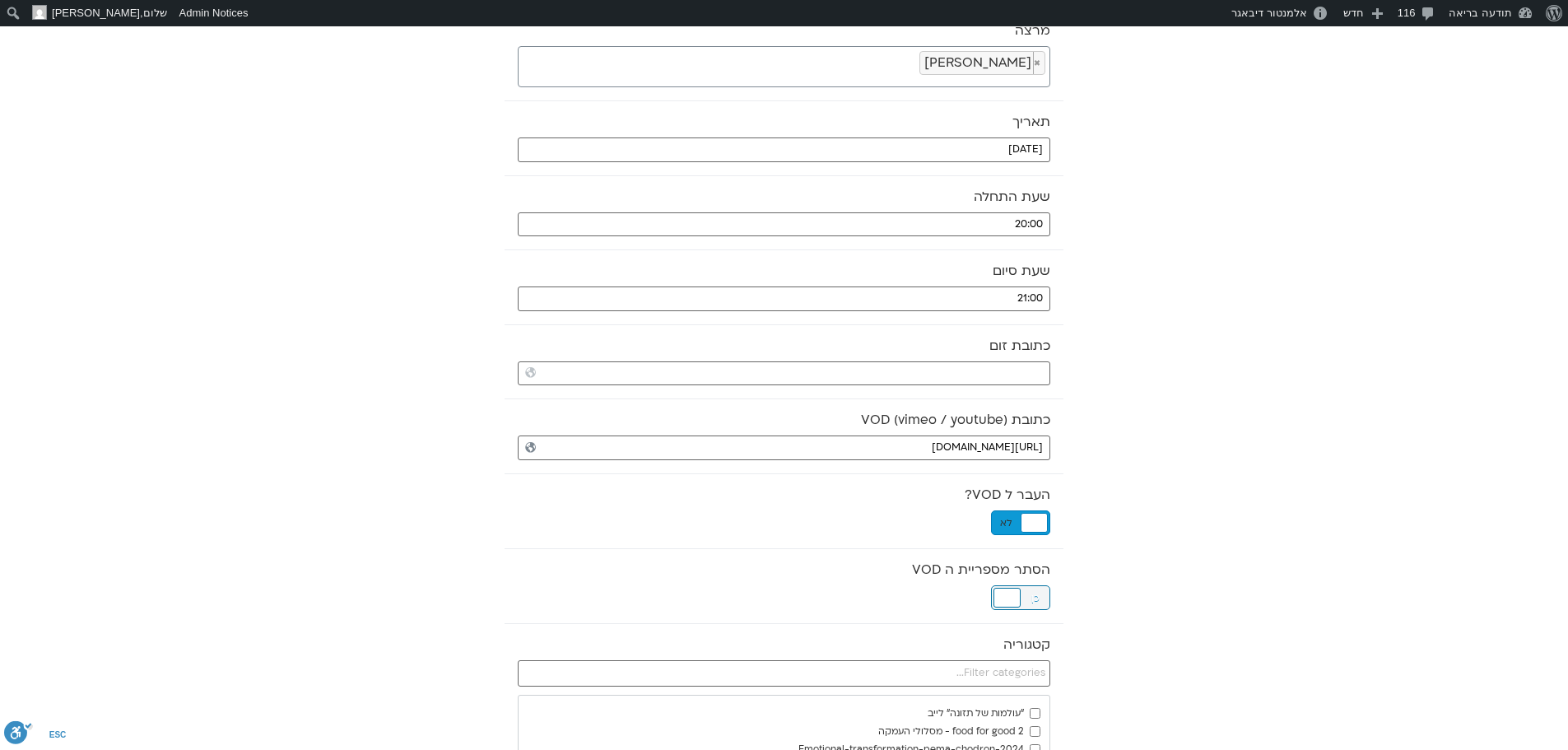
click at [1015, 595] on div at bounding box center [1007, 597] width 27 height 19
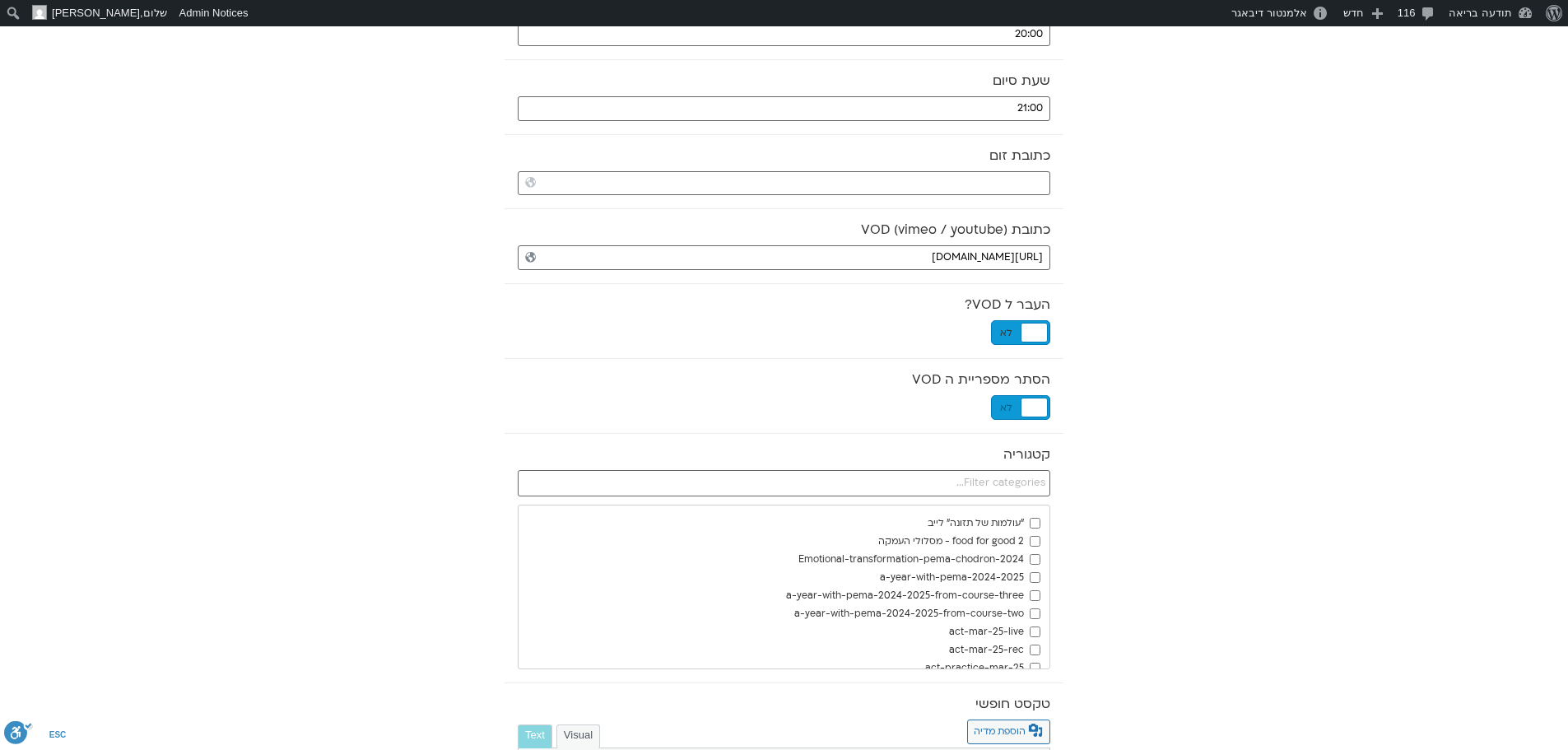
scroll to position [411, 0]
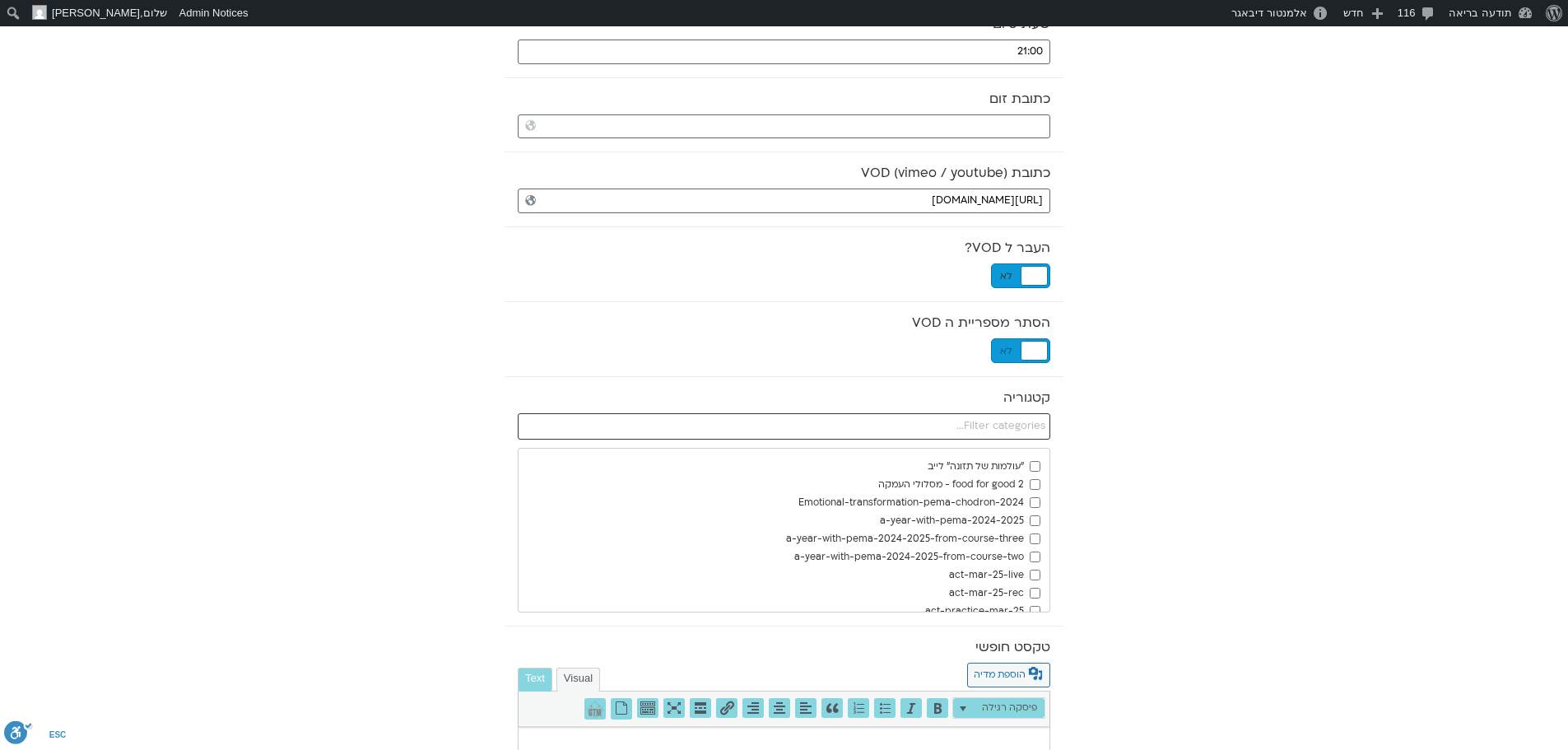
click at [1034, 429] on input "text" at bounding box center [784, 426] width 533 height 26
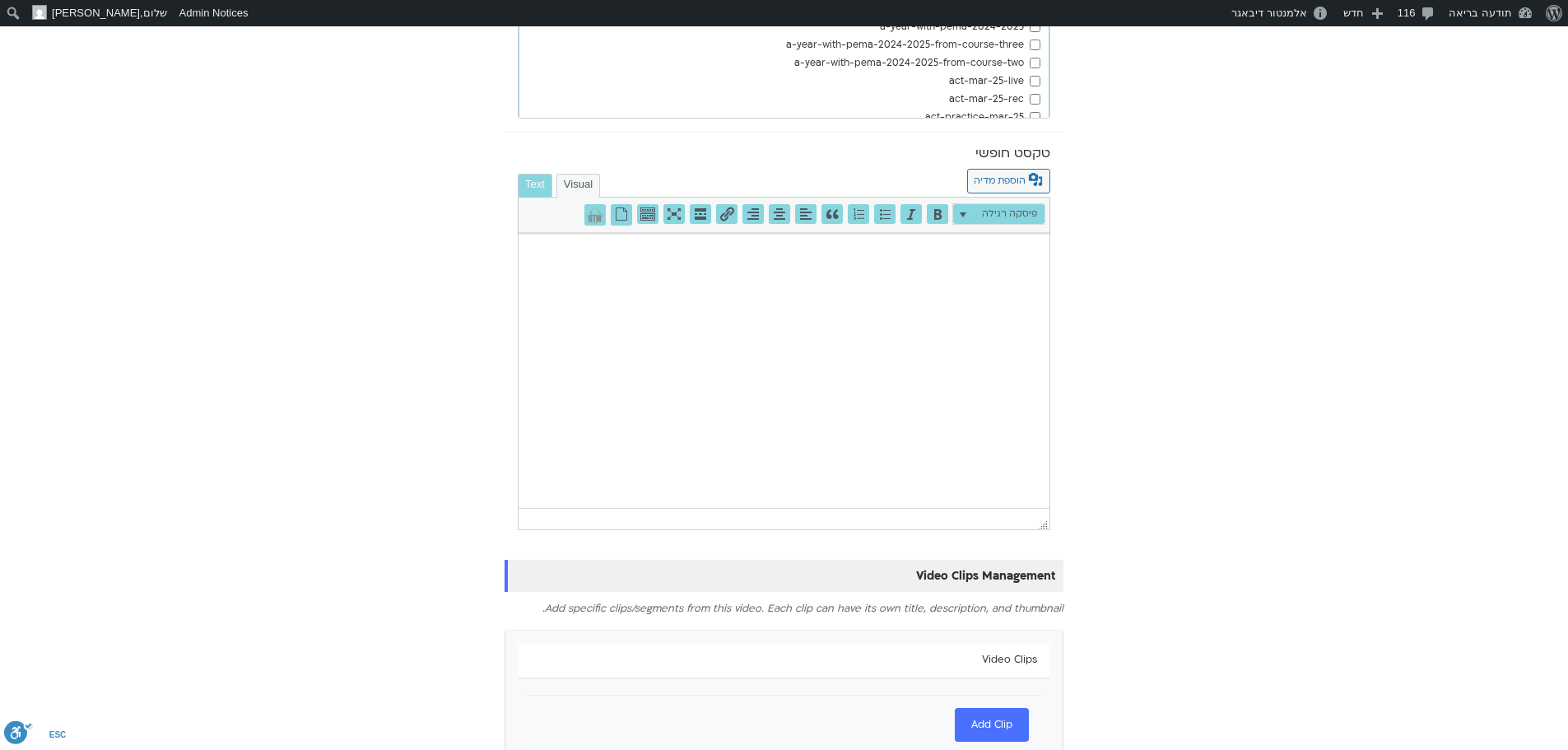
scroll to position [975, 0]
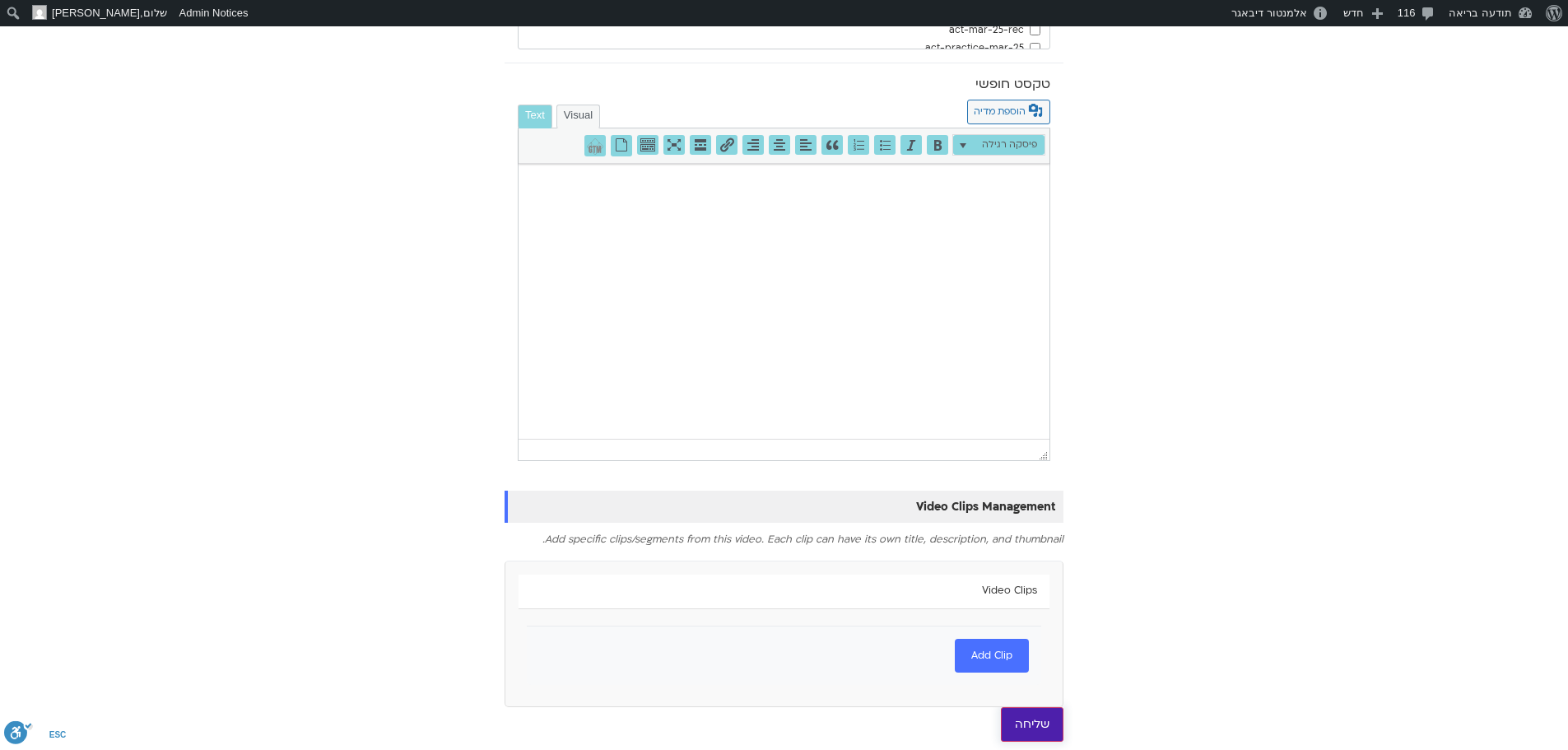
click at [1044, 732] on input "שליחה" at bounding box center [1032, 724] width 62 height 35
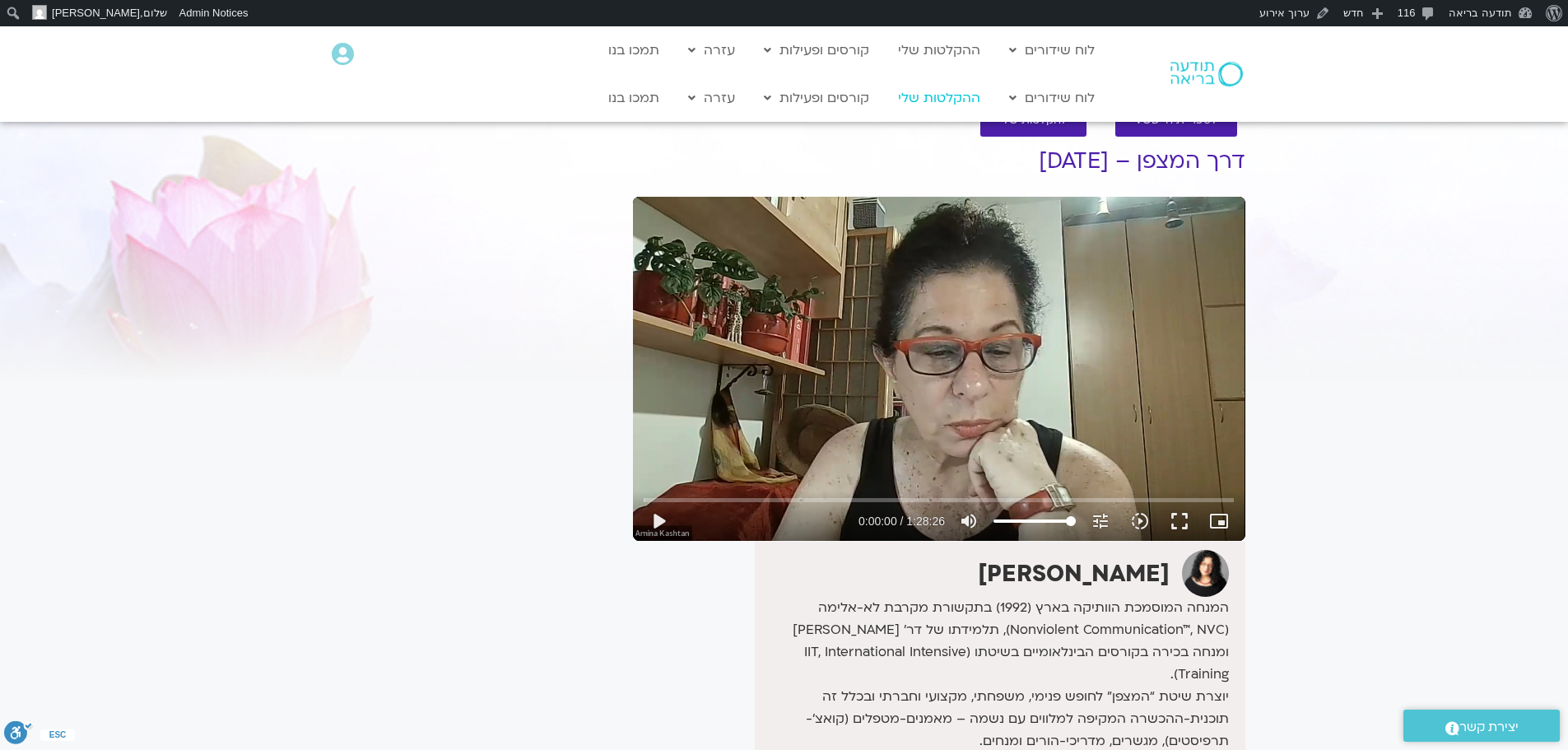
click at [948, 103] on link "ההקלטות שלי" at bounding box center [939, 97] width 99 height 31
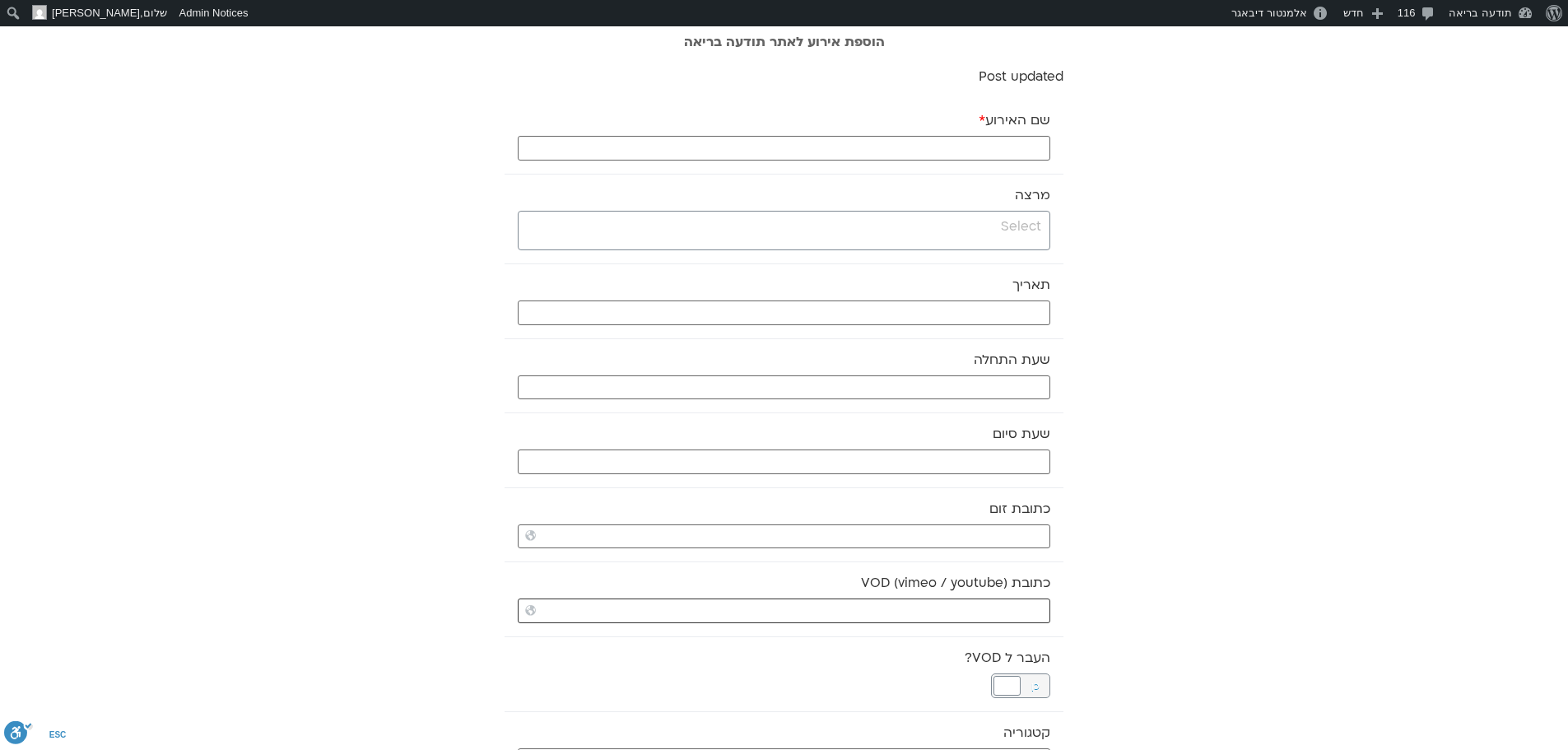
click at [914, 613] on input "כתובת VOD (vimeo / youtube)" at bounding box center [784, 611] width 533 height 24
paste input "https://stream.mux.com/EIl3nViZ7A7zTuyP3EfkQyoTsQBP5gP8KYZ01cr4L012c.m3u8"
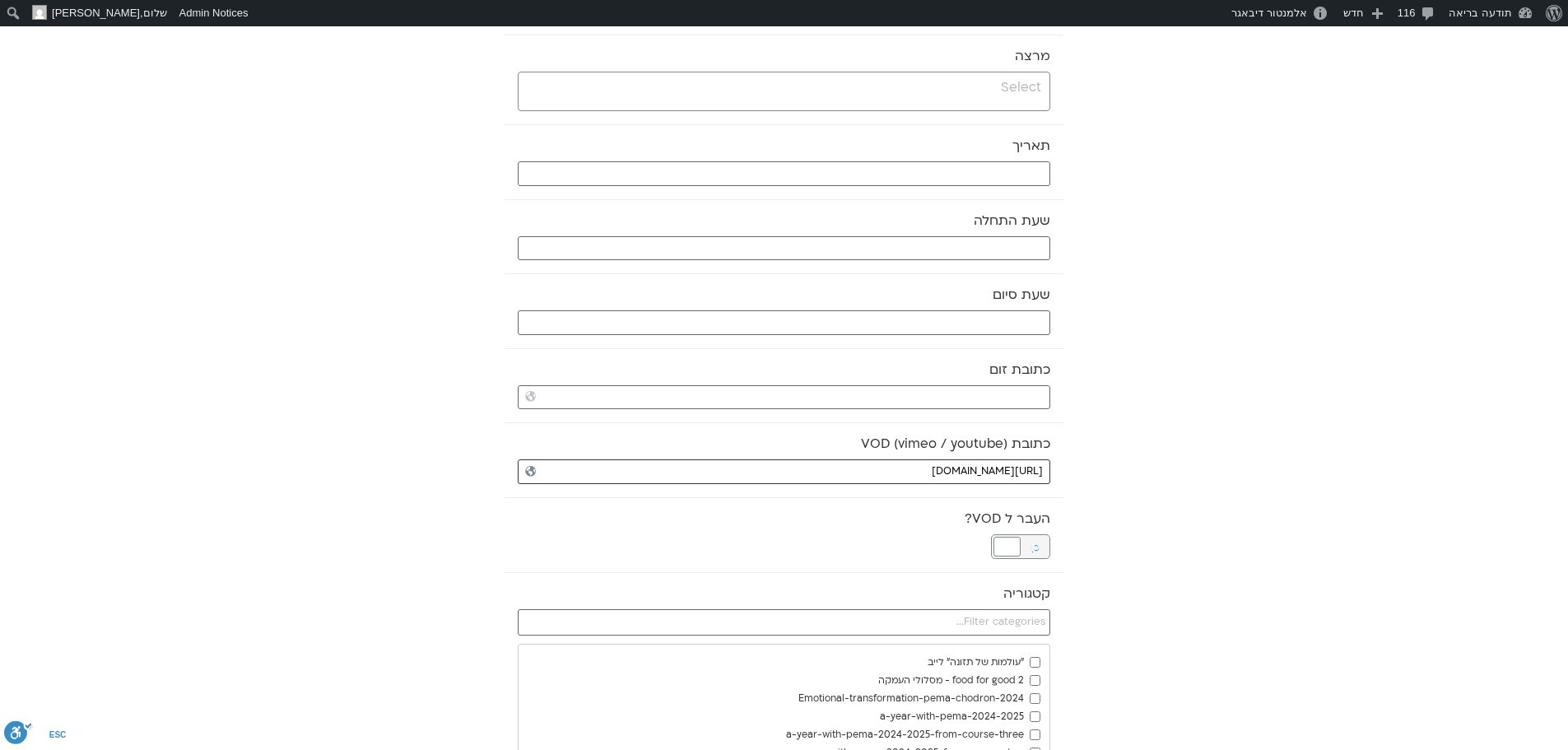
scroll to position [165, 0]
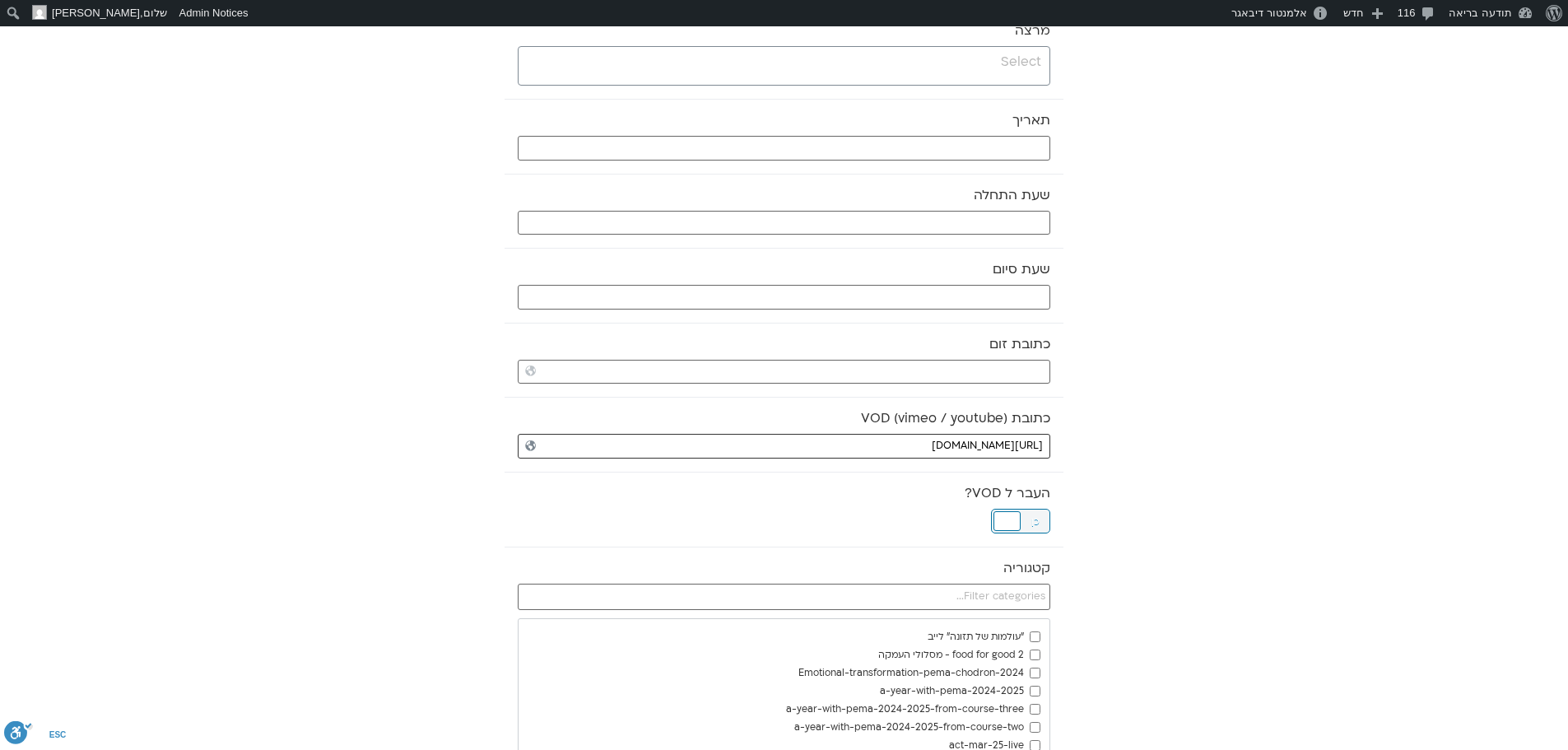
type input "https://stream.mux.com/EIl3nViZ7A7zTuyP3EfkQyoTsQBP5gP8KYZ01cr4L012c.m3u8"
click at [998, 517] on div at bounding box center [1007, 520] width 27 height 19
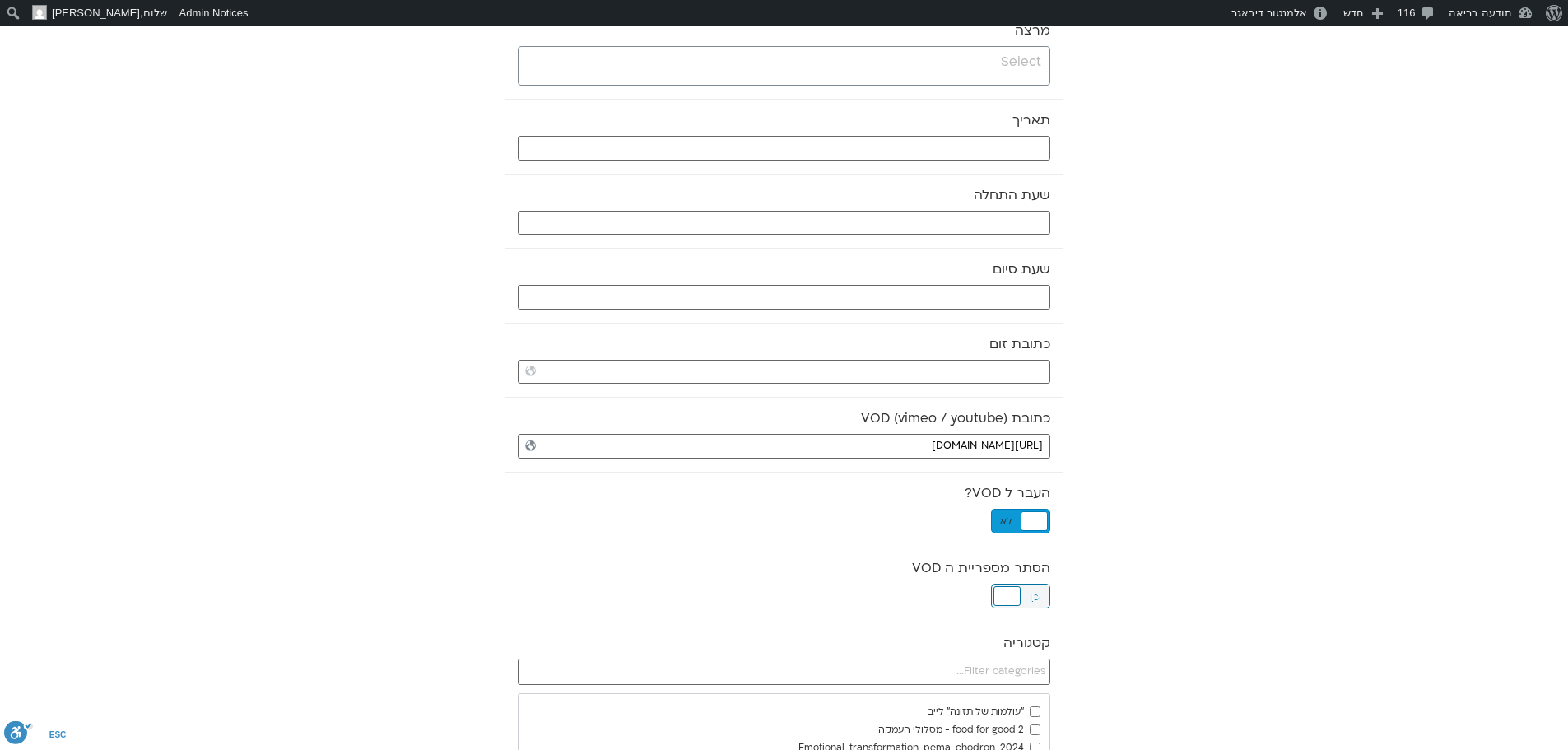
click at [1009, 590] on div at bounding box center [1007, 595] width 27 height 19
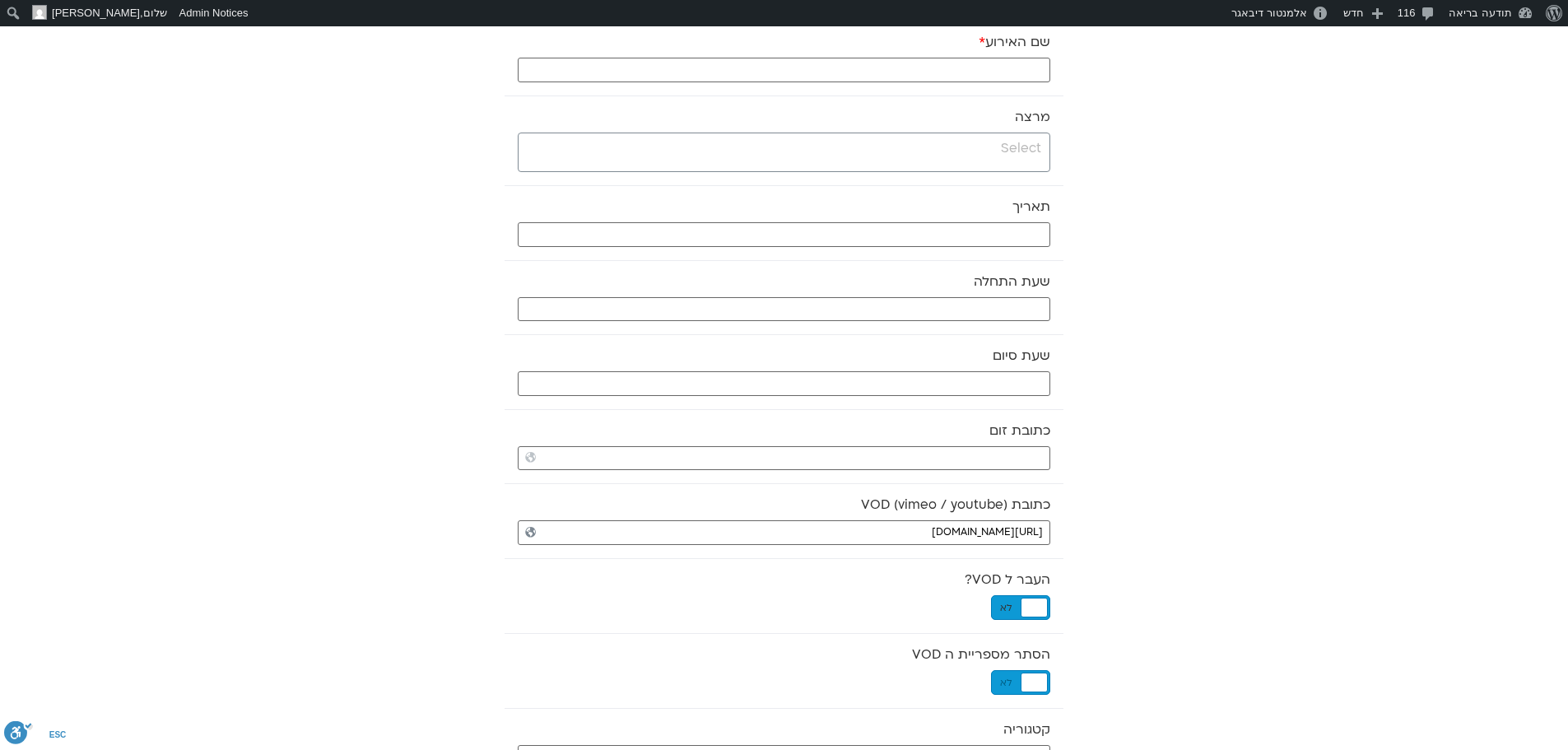
scroll to position [0, 0]
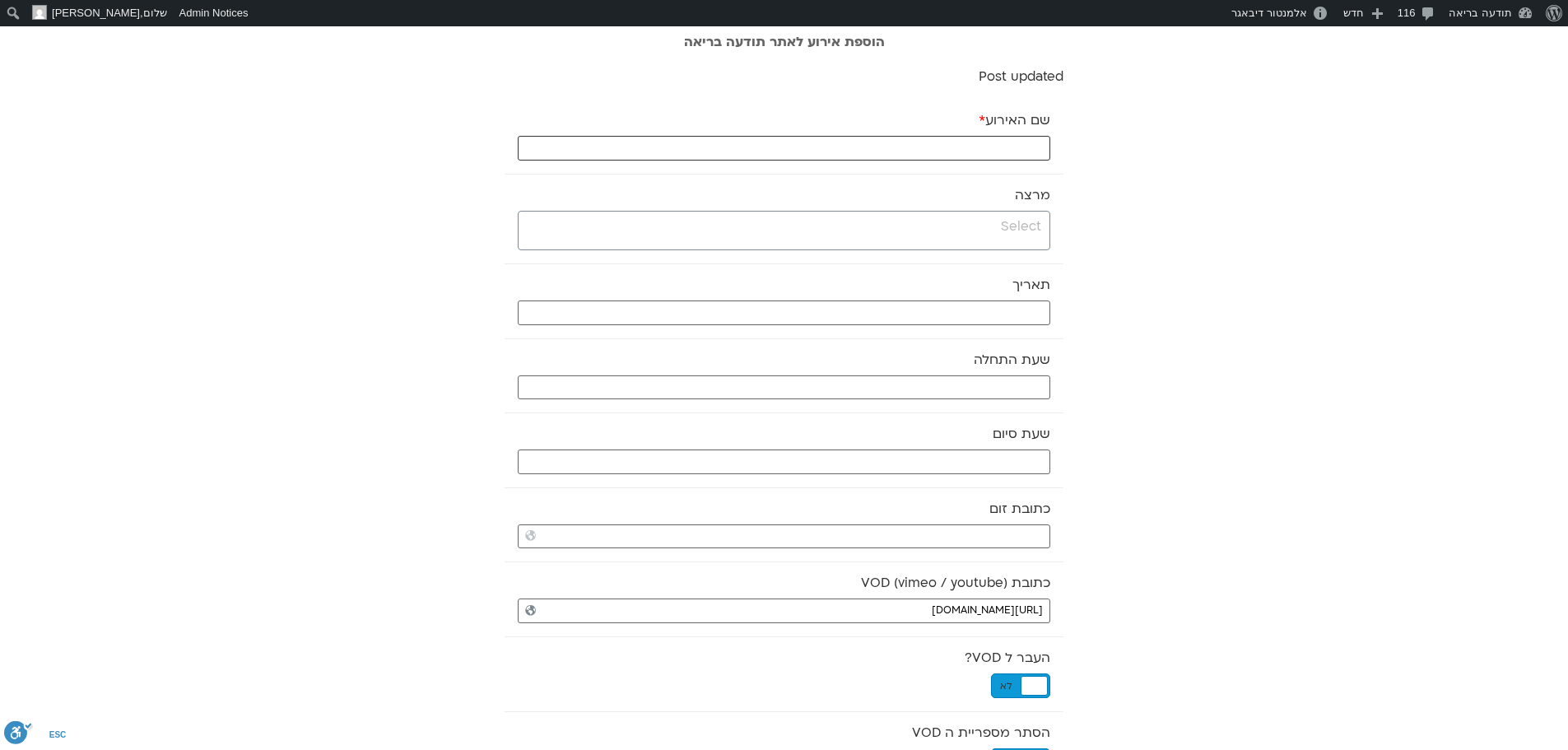
click at [936, 146] on input "שם האירוע *" at bounding box center [784, 148] width 533 height 24
type input "מדיטצית ערב רכה - 9.10.25"
click at [983, 226] on input "search" at bounding box center [782, 226] width 518 height 20
click at [952, 148] on input "מדיטצית ערב רכה - 9.10.25" at bounding box center [784, 148] width 533 height 24
click at [887, 232] on input "search" at bounding box center [782, 226] width 518 height 20
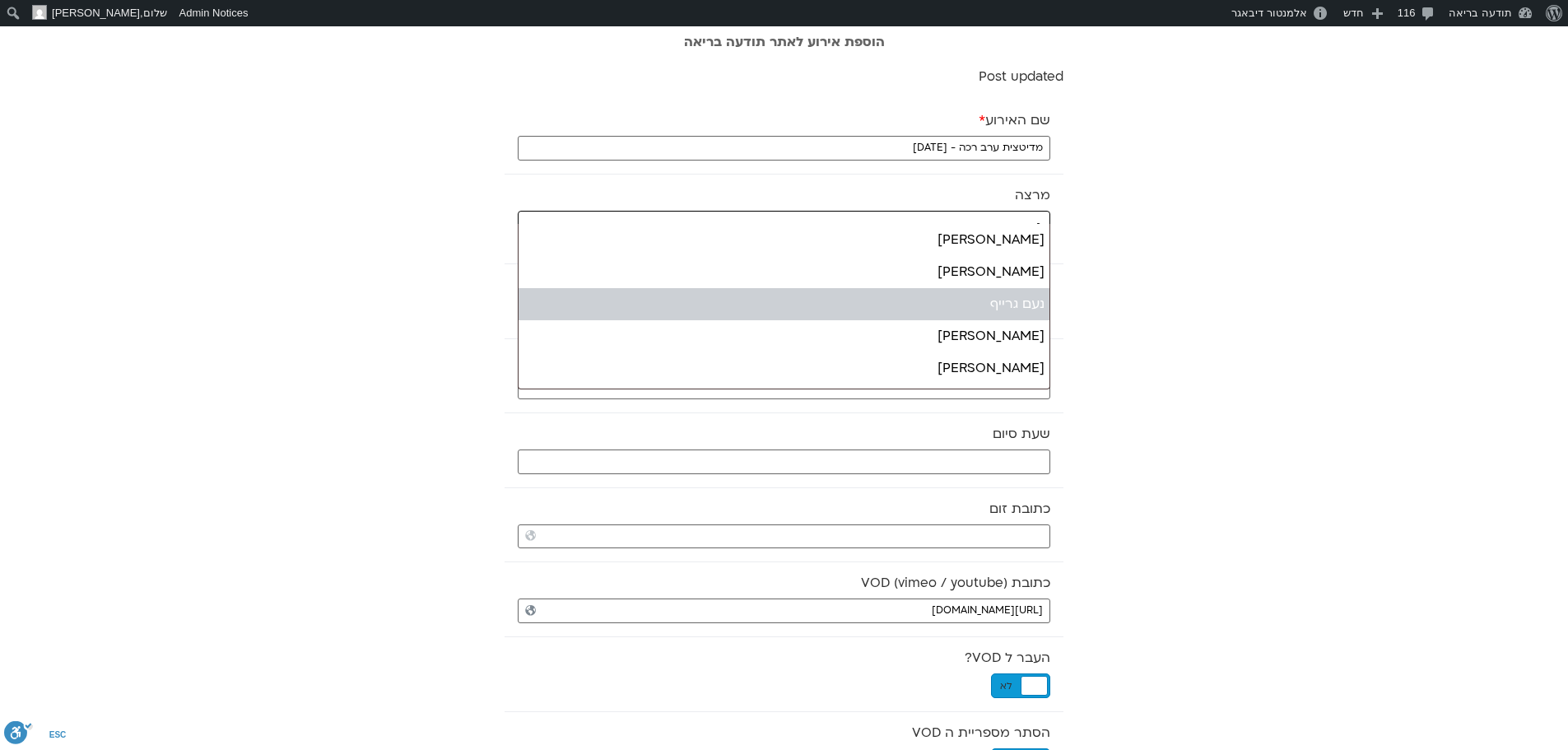
type input "נ"
select select "******"
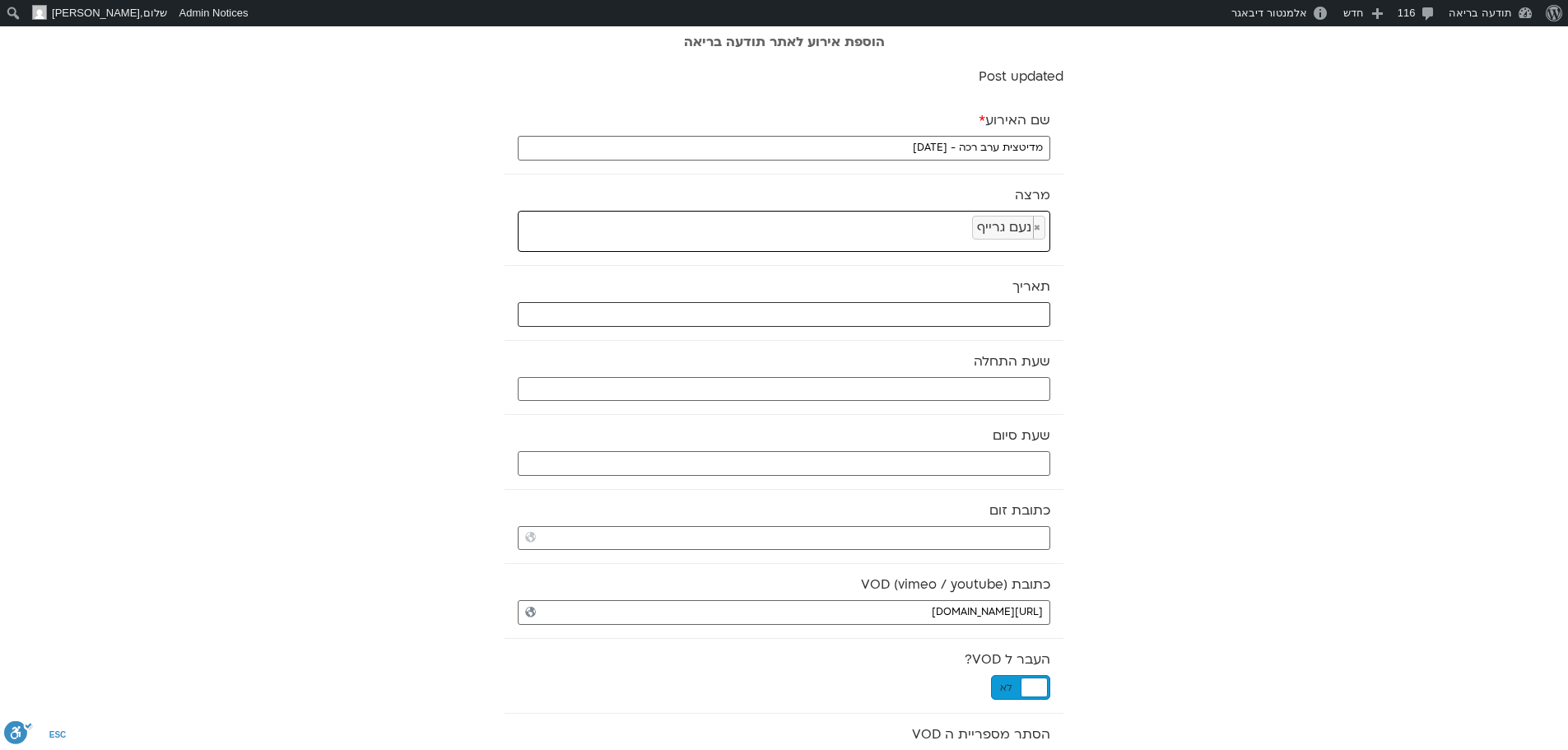
click at [963, 317] on input "text" at bounding box center [784, 314] width 533 height 24
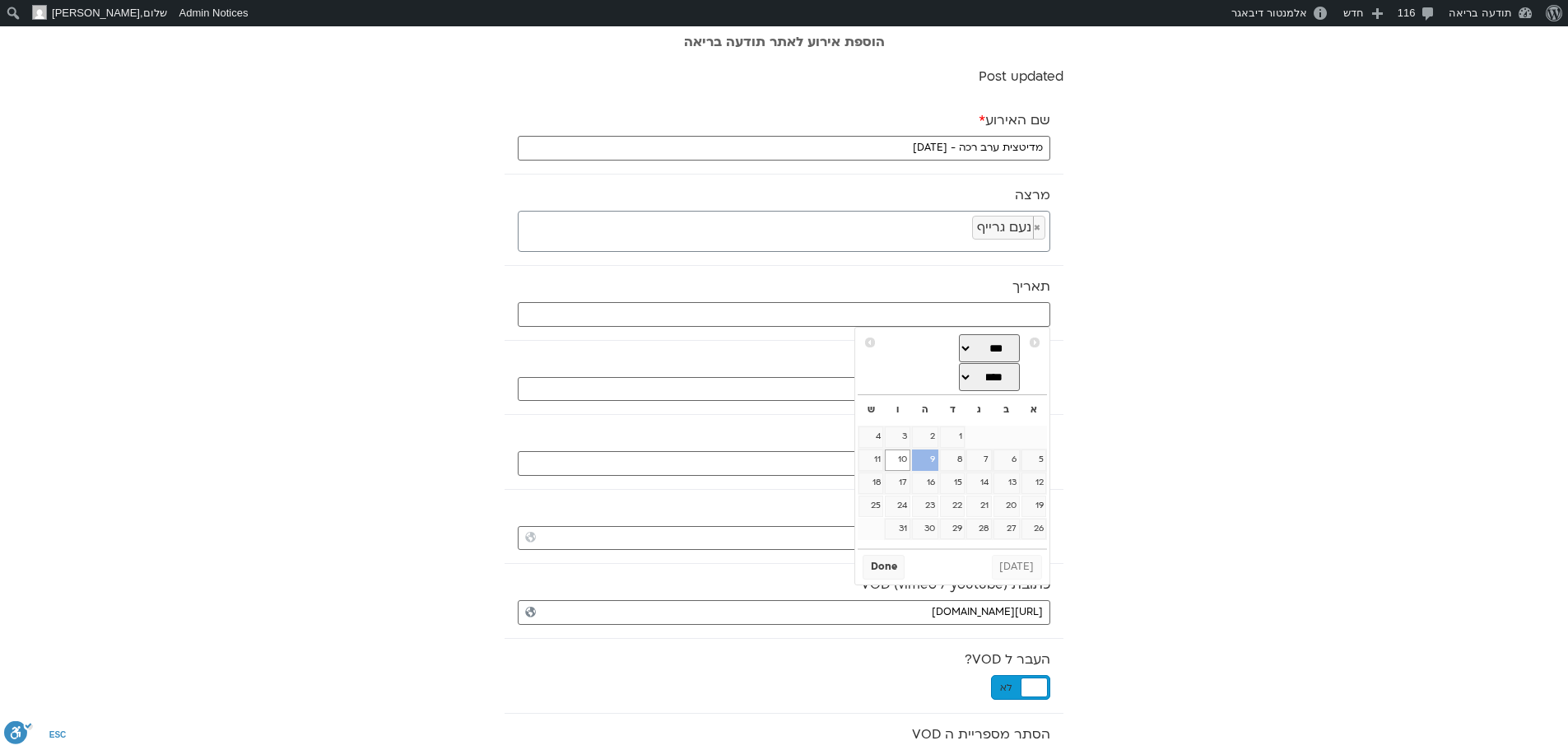
click at [925, 461] on link "9" at bounding box center [925, 459] width 26 height 21
type input "09/10/2025"
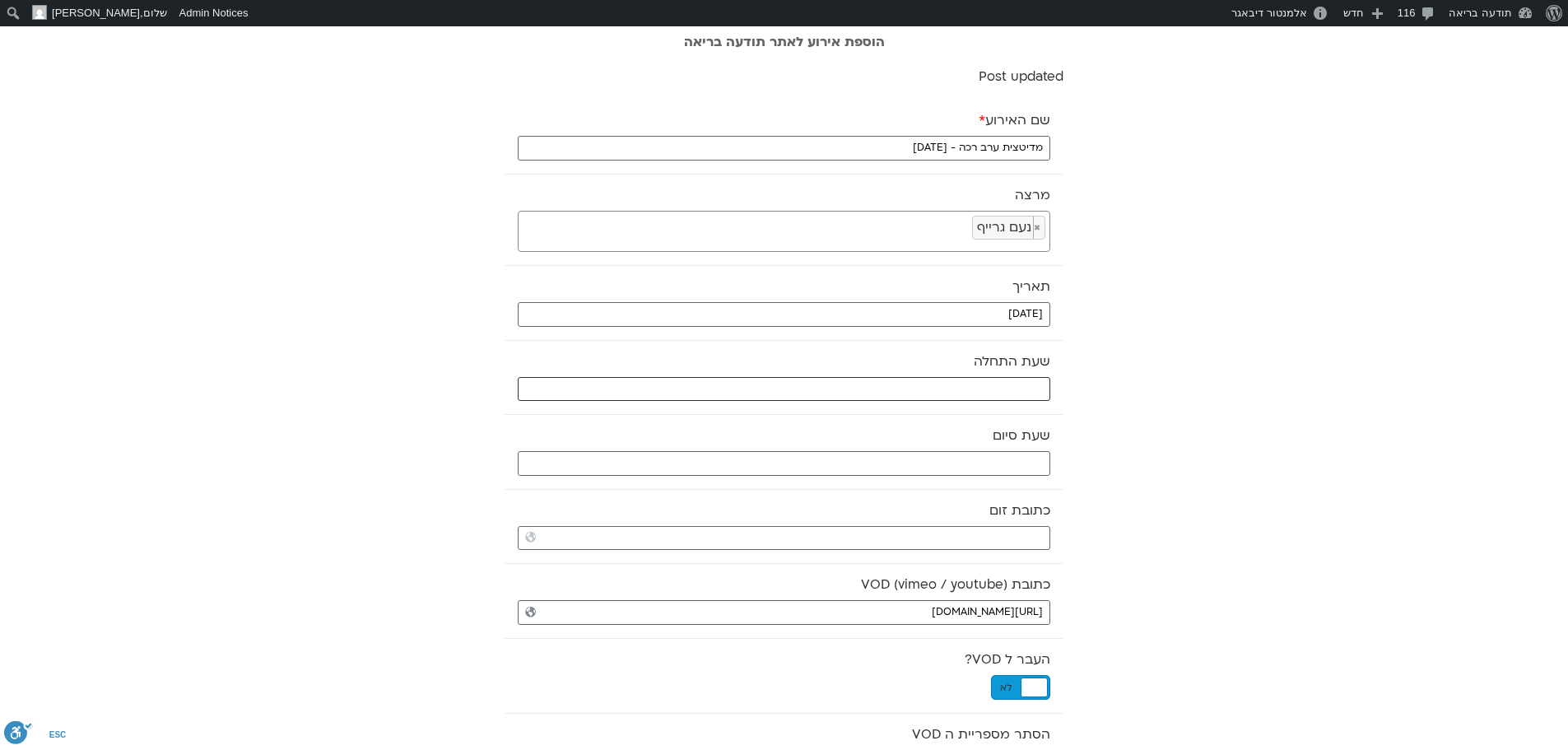
click at [952, 387] on input "text" at bounding box center [784, 389] width 533 height 24
click at [937, 447] on select "** ** ** ** ** ** ** ** ** ** ** ** ** ** ** ** ** ** ** ** ** ** ** **" at bounding box center [926, 448] width 53 height 28
type input "21:00"
select select "**"
click at [901, 487] on button "Select" at bounding box center [886, 487] width 46 height 24
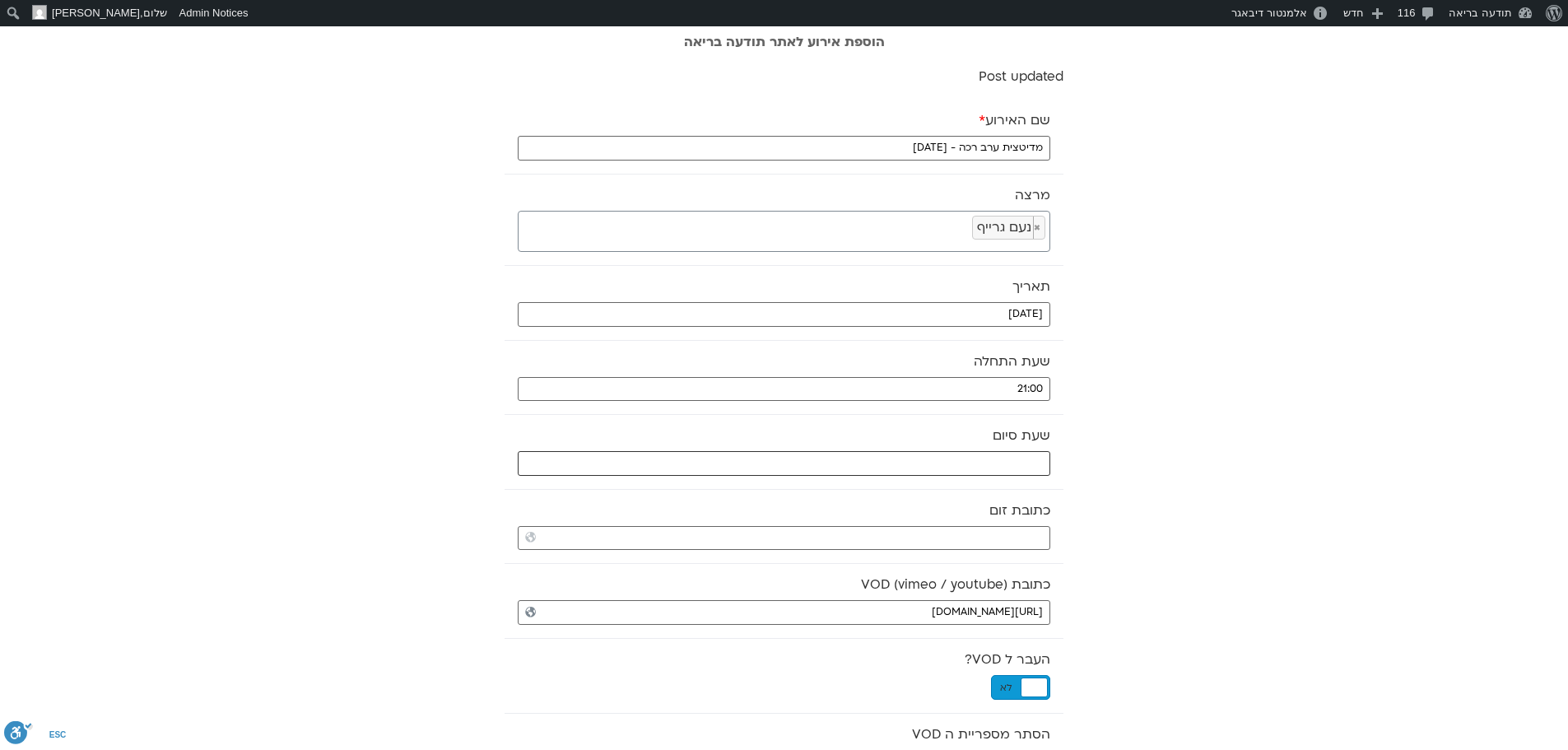
click at [908, 465] on input "text" at bounding box center [784, 463] width 533 height 24
click at [939, 523] on select "** ** ** ** ** ** ** ** ** ** ** ** ** ** ** ** ** ** ** ** ** ** ** **" at bounding box center [926, 521] width 53 height 28
type input "21:00"
select select "**"
click at [976, 520] on select "** ** ** ** ** ** ** ** ** ** ** ** ** ** ** ** ** ** ** ** ** ** ** ** ** ** *…" at bounding box center [983, 521] width 53 height 28
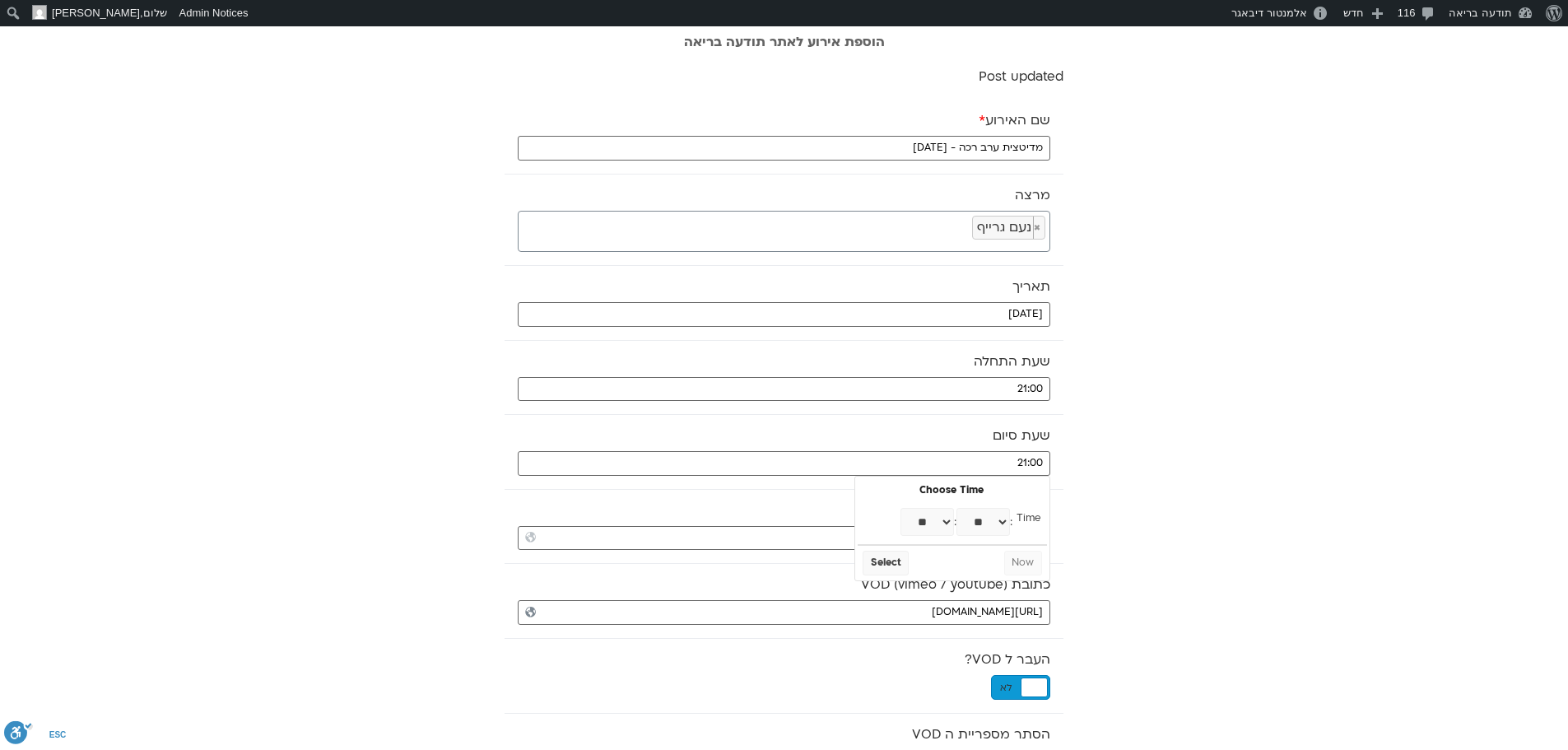
type input "21:30"
select select "**"
click at [880, 568] on button "Select" at bounding box center [886, 562] width 46 height 24
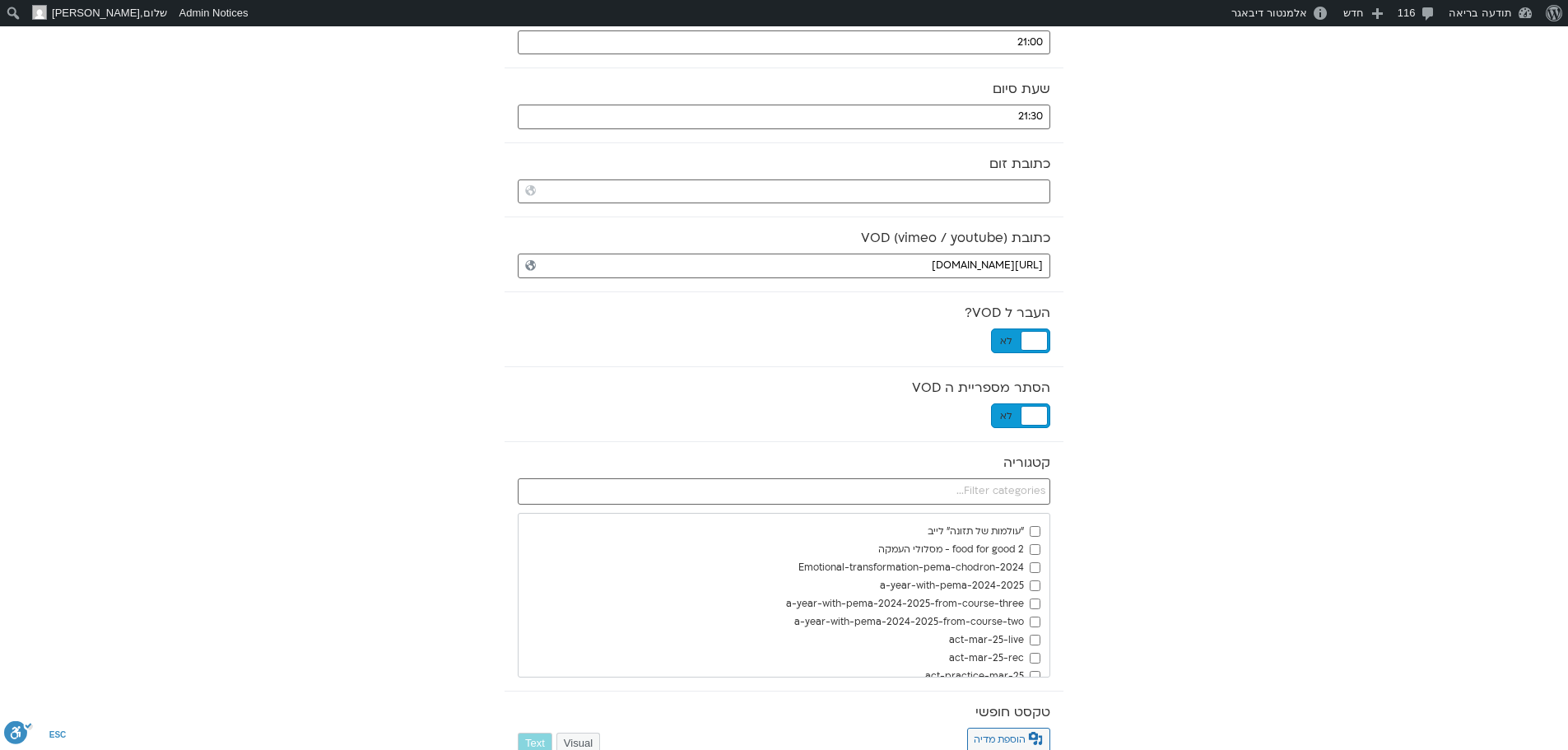
scroll to position [411, 0]
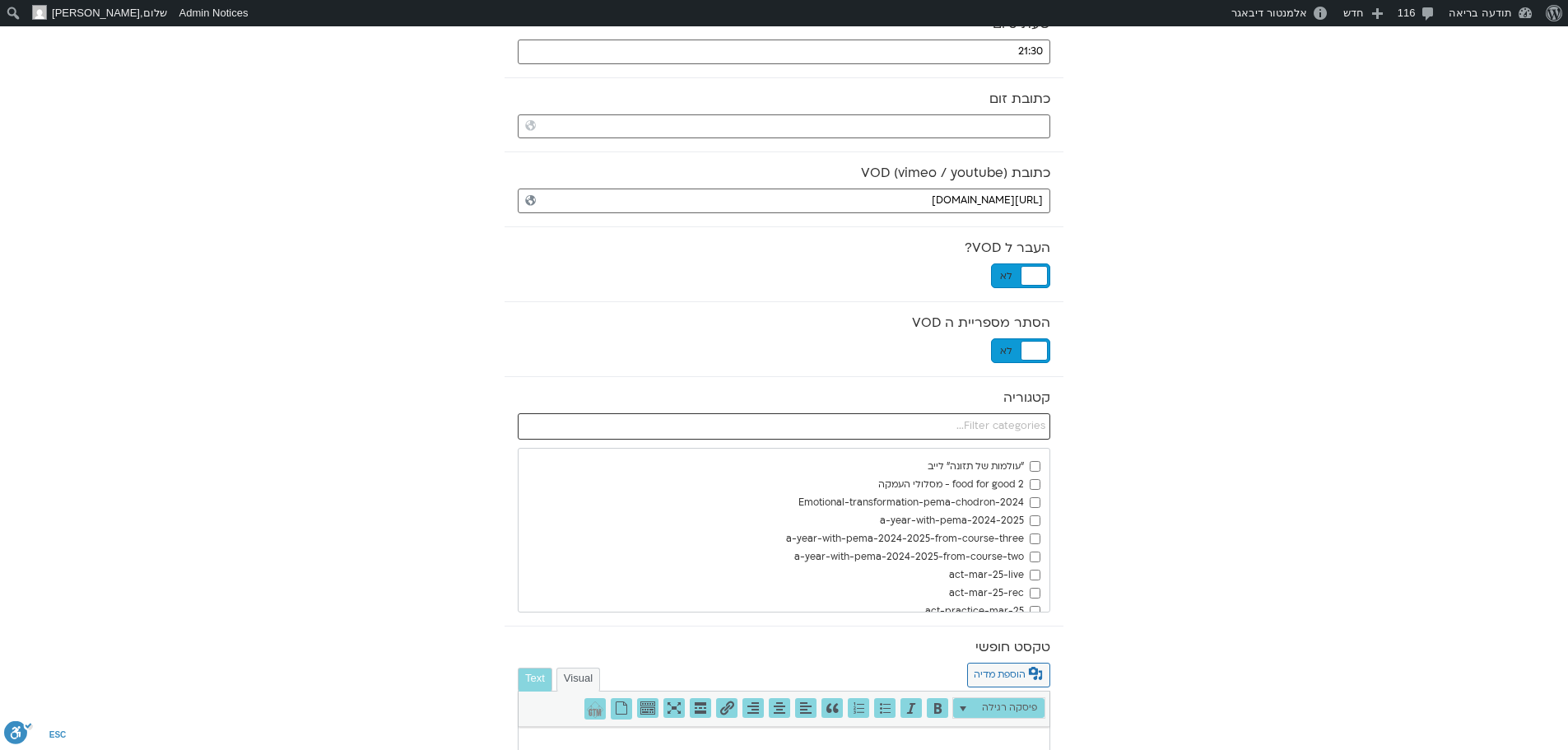
click at [951, 431] on input "text" at bounding box center [784, 426] width 533 height 26
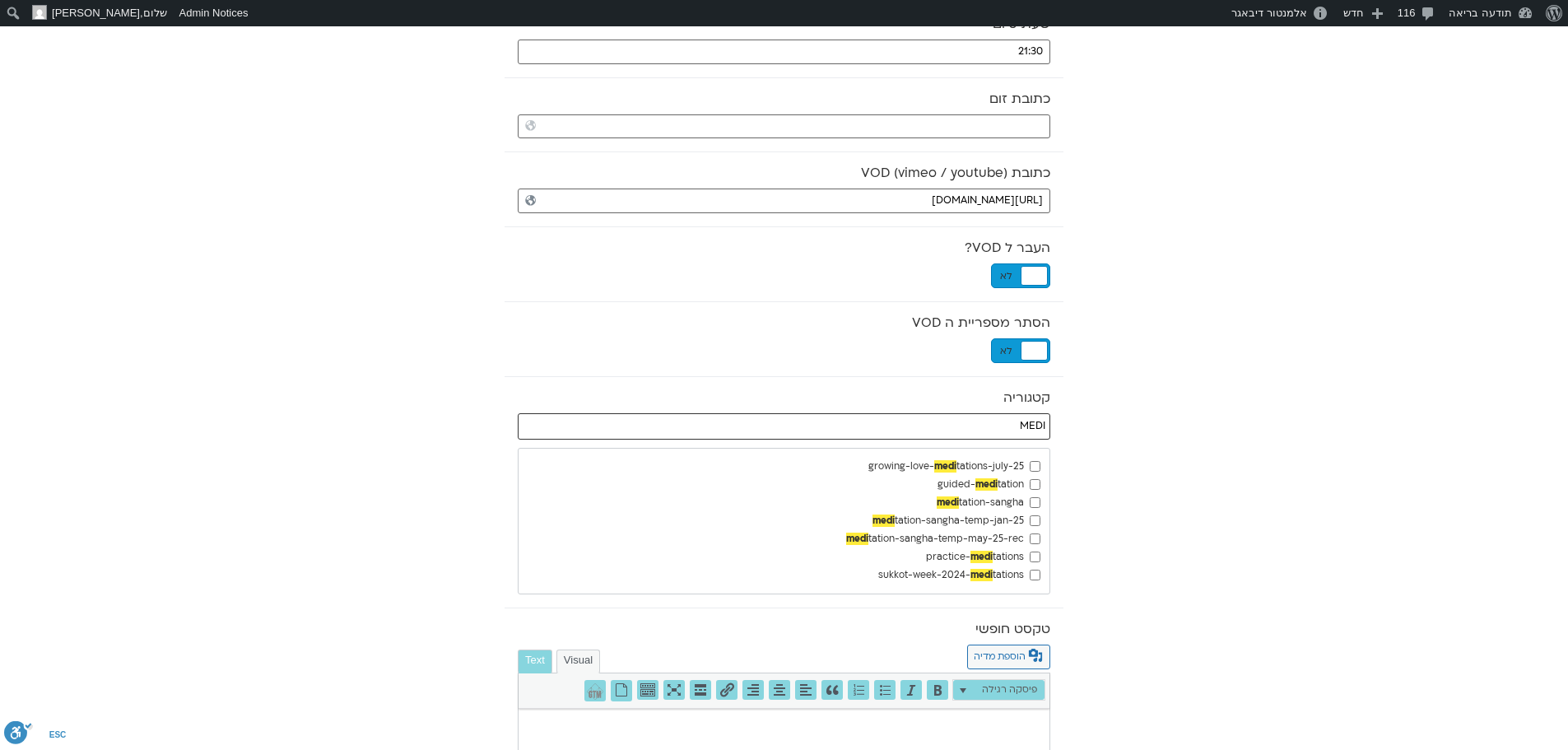
type input "MEDI"
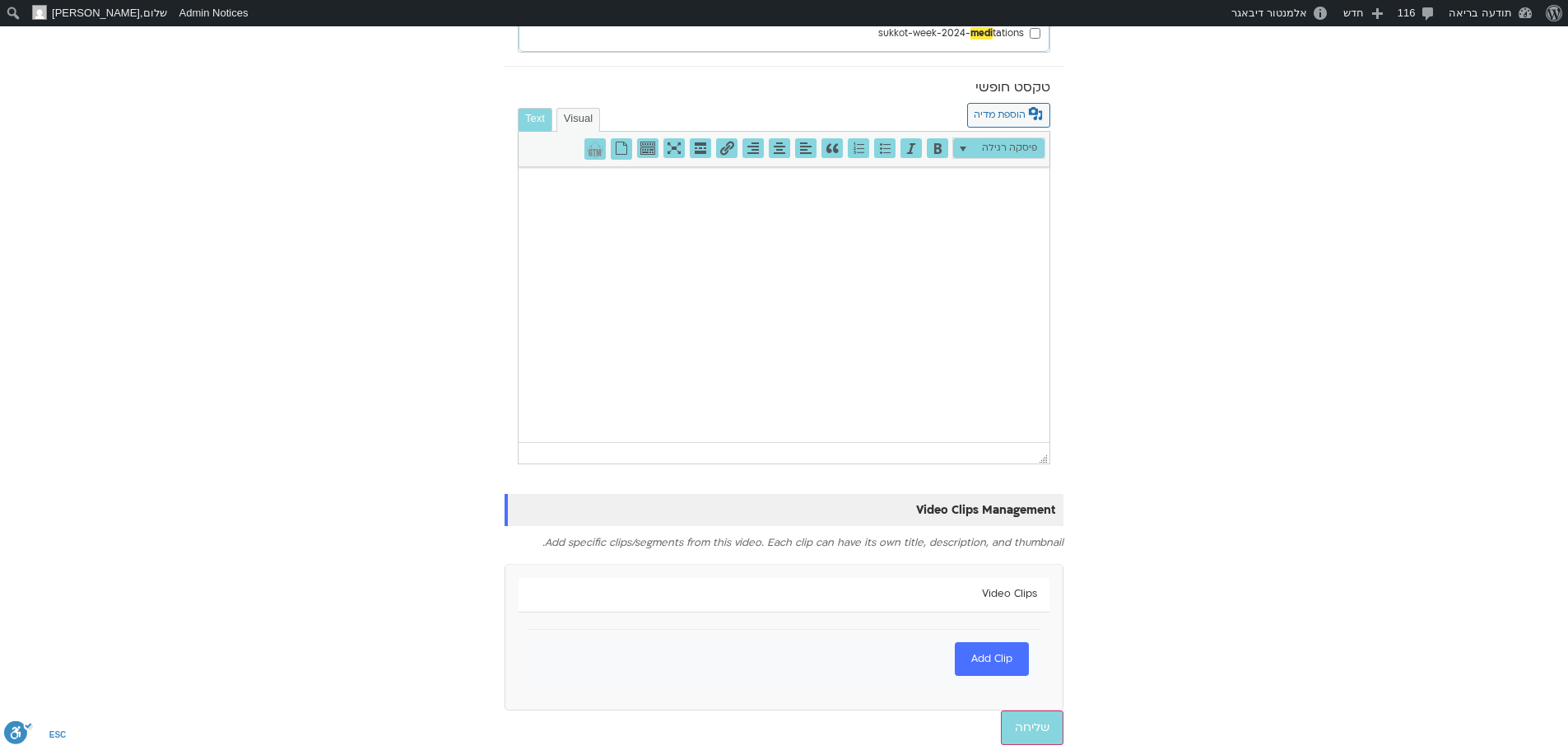
scroll to position [957, 0]
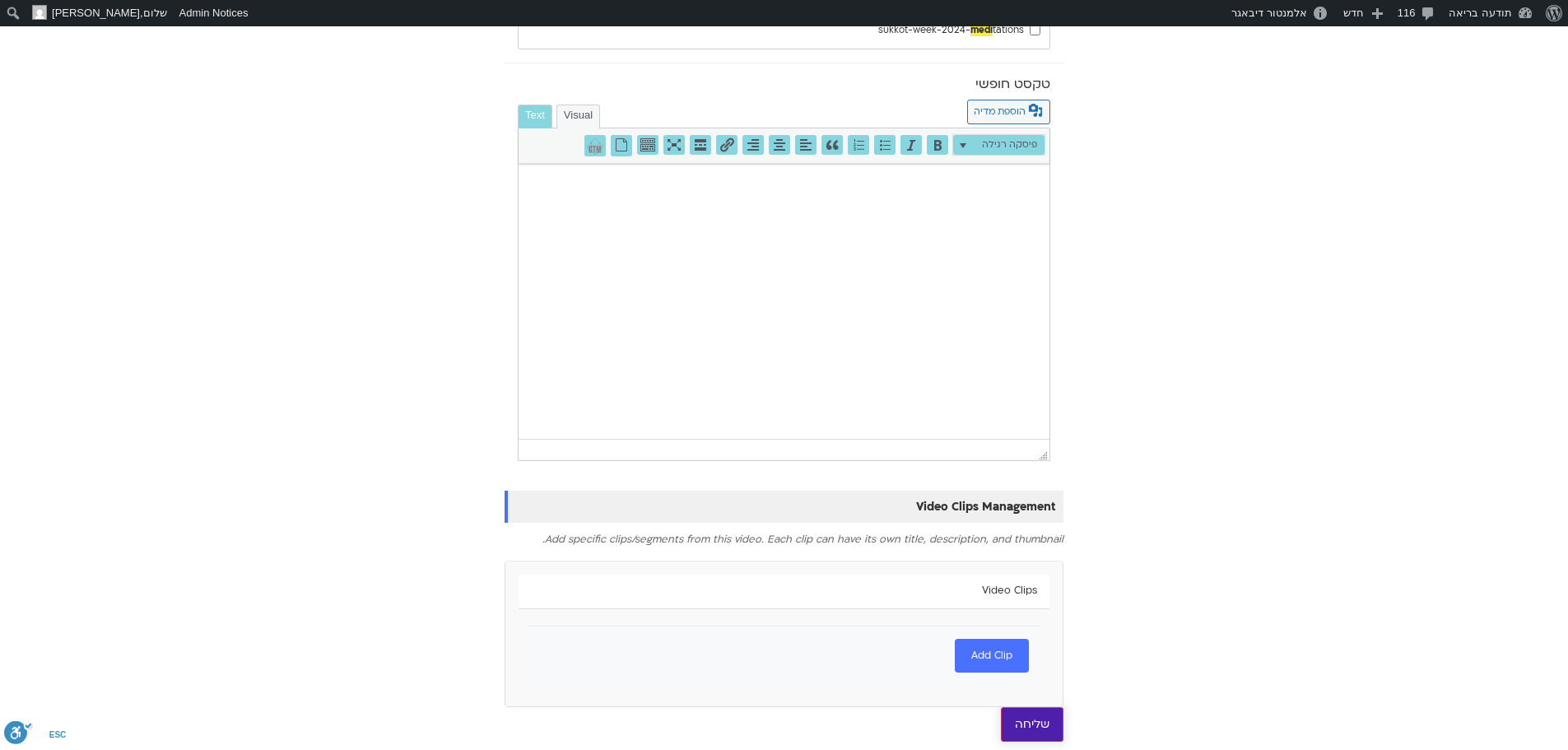
click at [1032, 729] on input "שליחה" at bounding box center [1032, 724] width 62 height 35
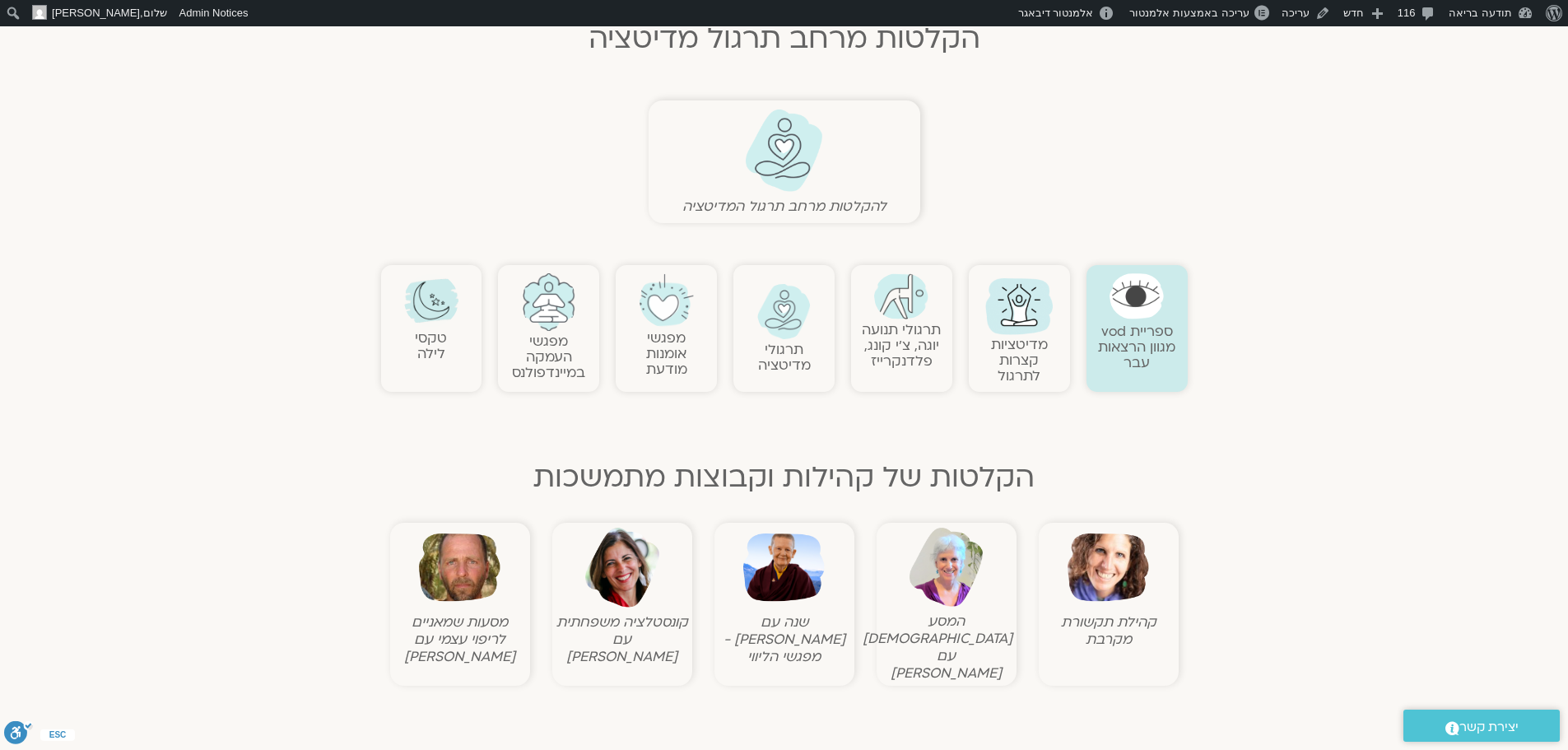
scroll to position [411, 0]
click at [799, 570] on img at bounding box center [784, 566] width 82 height 82
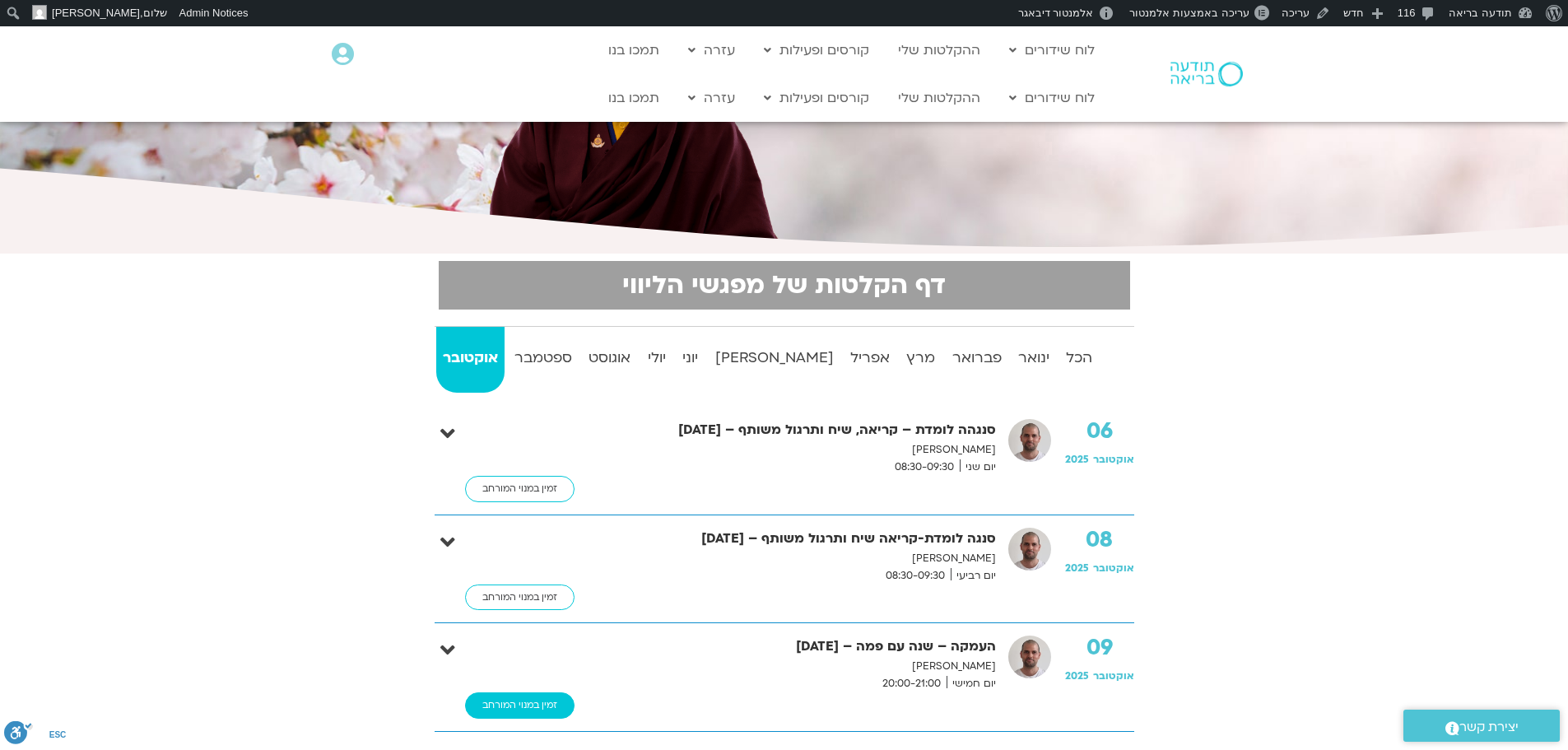
scroll to position [411, 0]
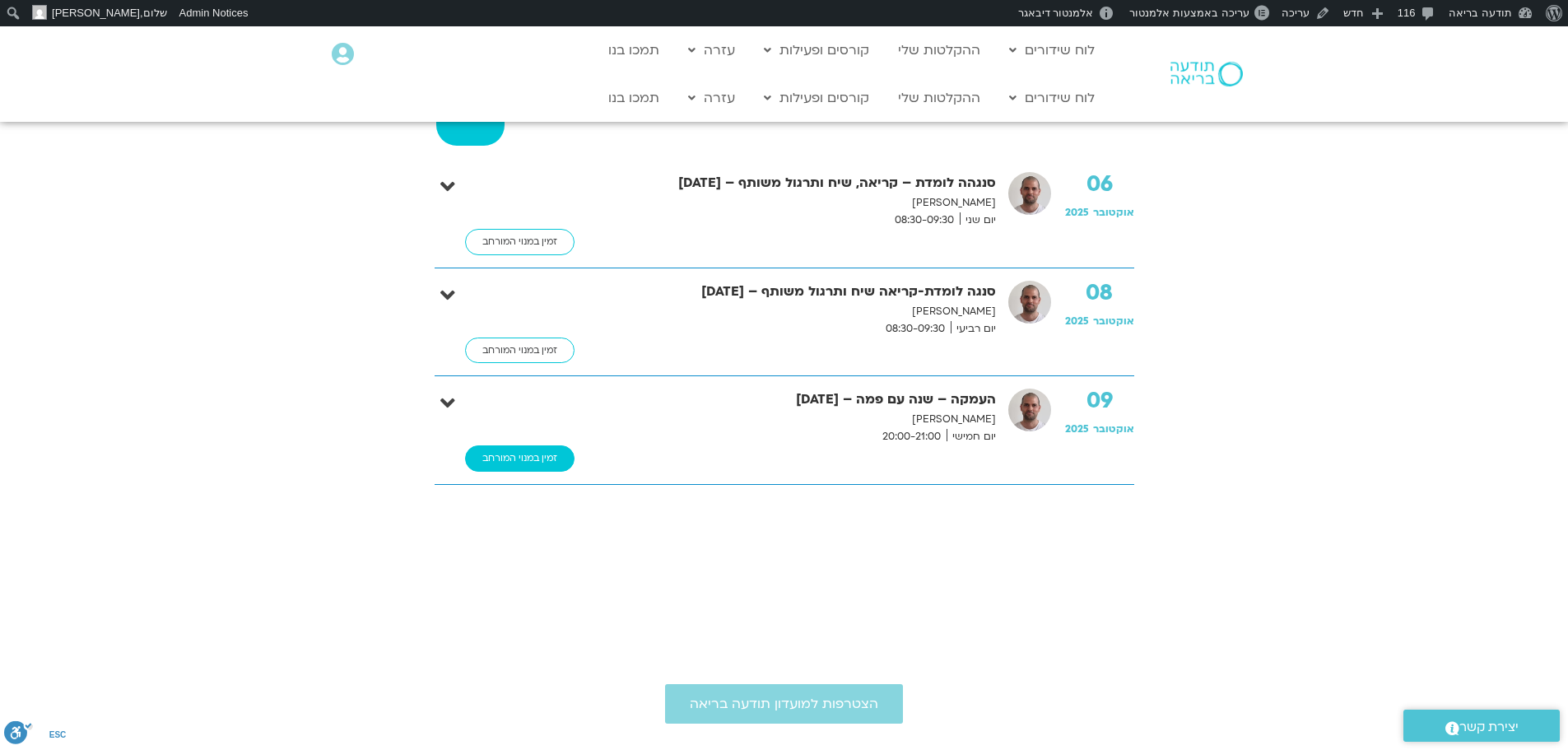
click at [532, 459] on link "זמין במנוי המורחב" at bounding box center [520, 458] width 110 height 26
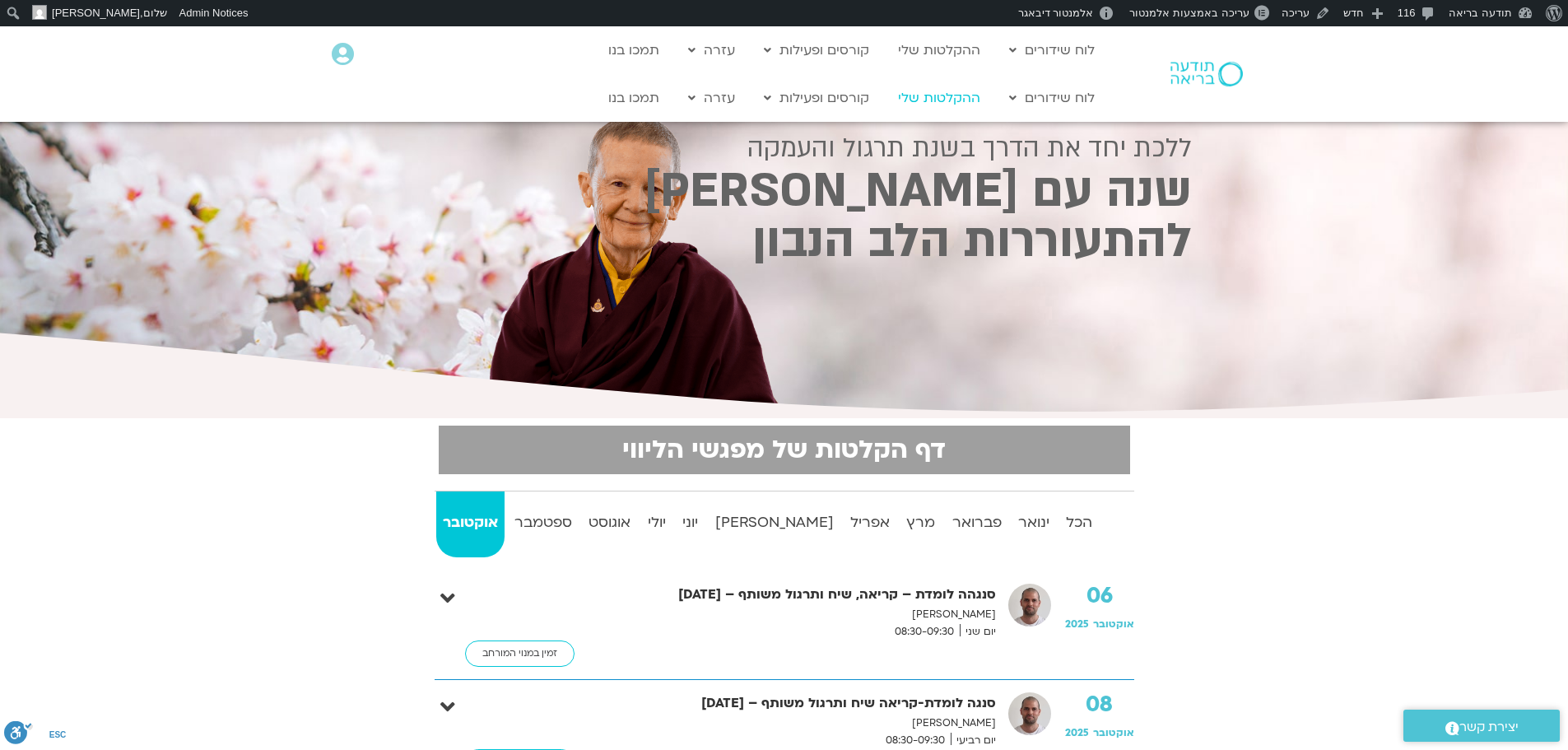
click at [930, 100] on link "ההקלטות שלי" at bounding box center [939, 97] width 99 height 31
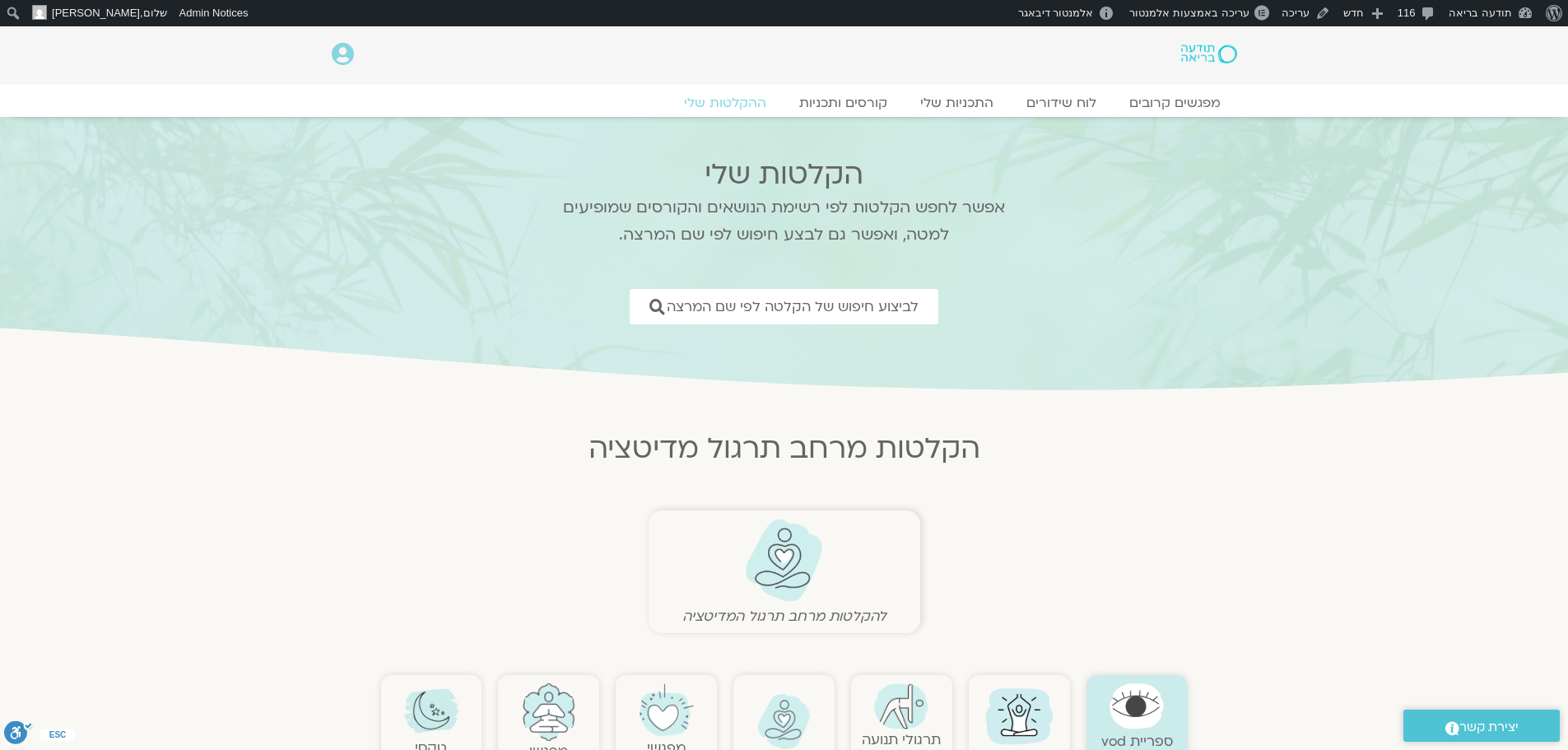
click at [772, 552] on img at bounding box center [784, 560] width 82 height 84
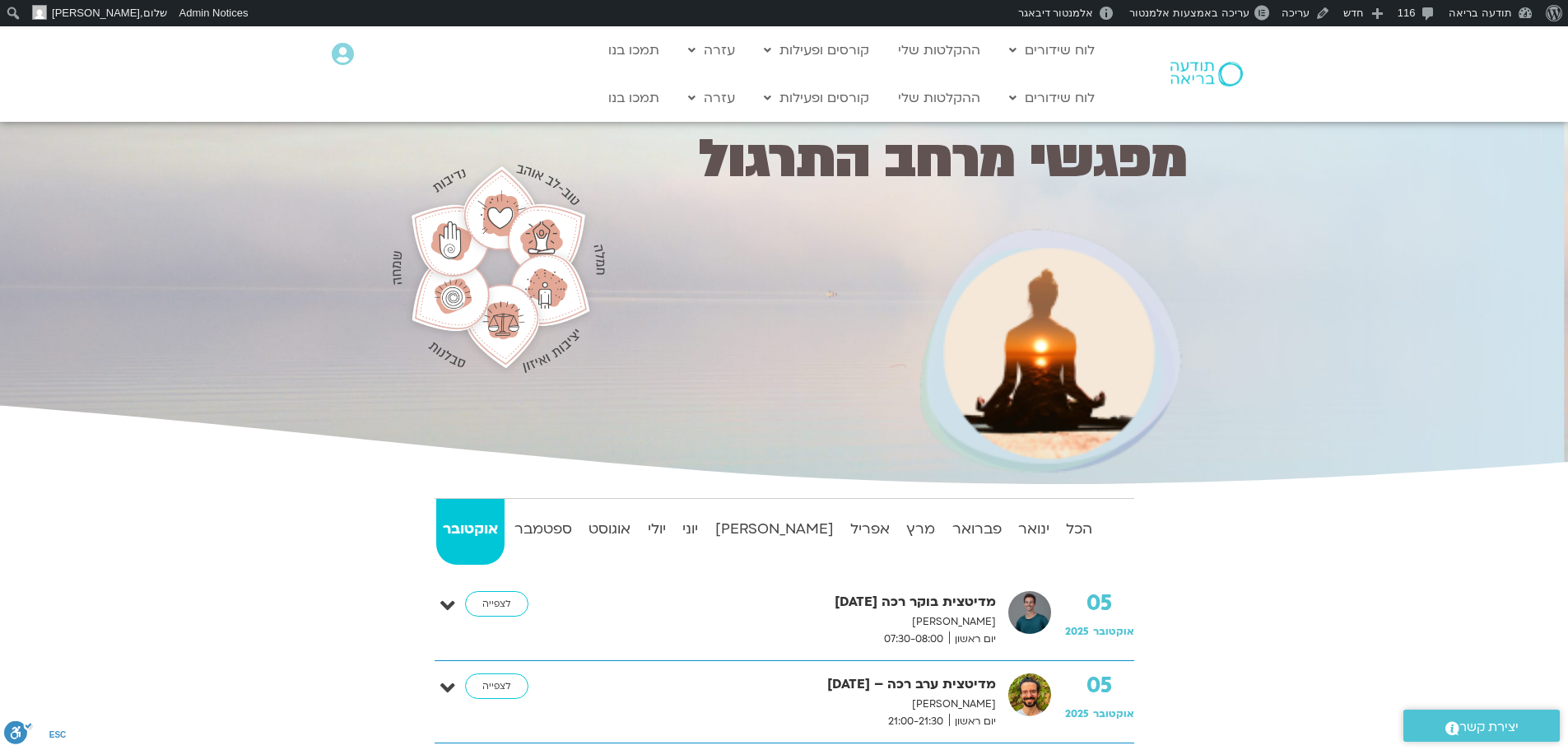
scroll to position [411, 0]
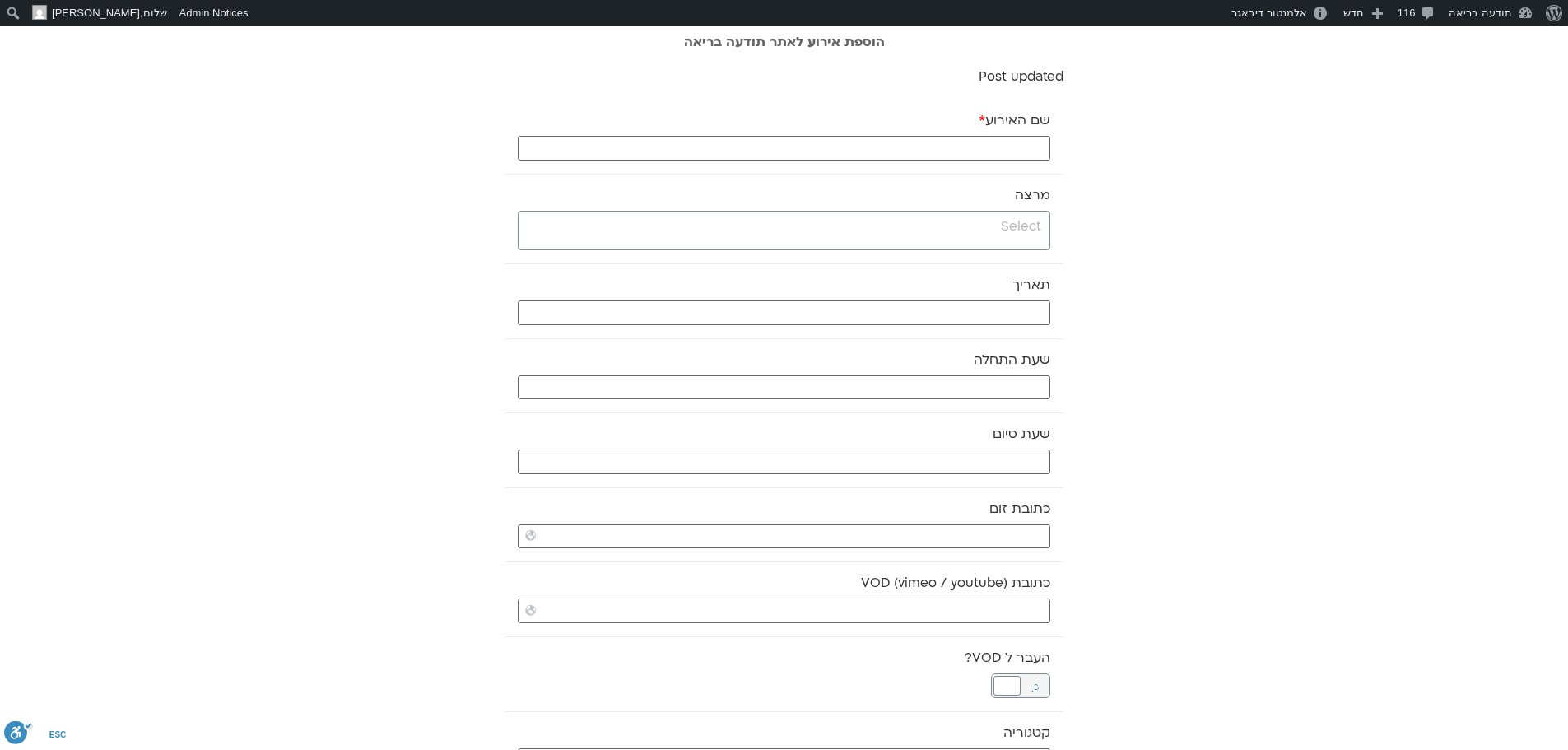
click at [955, 223] on input "search" at bounding box center [782, 226] width 518 height 20
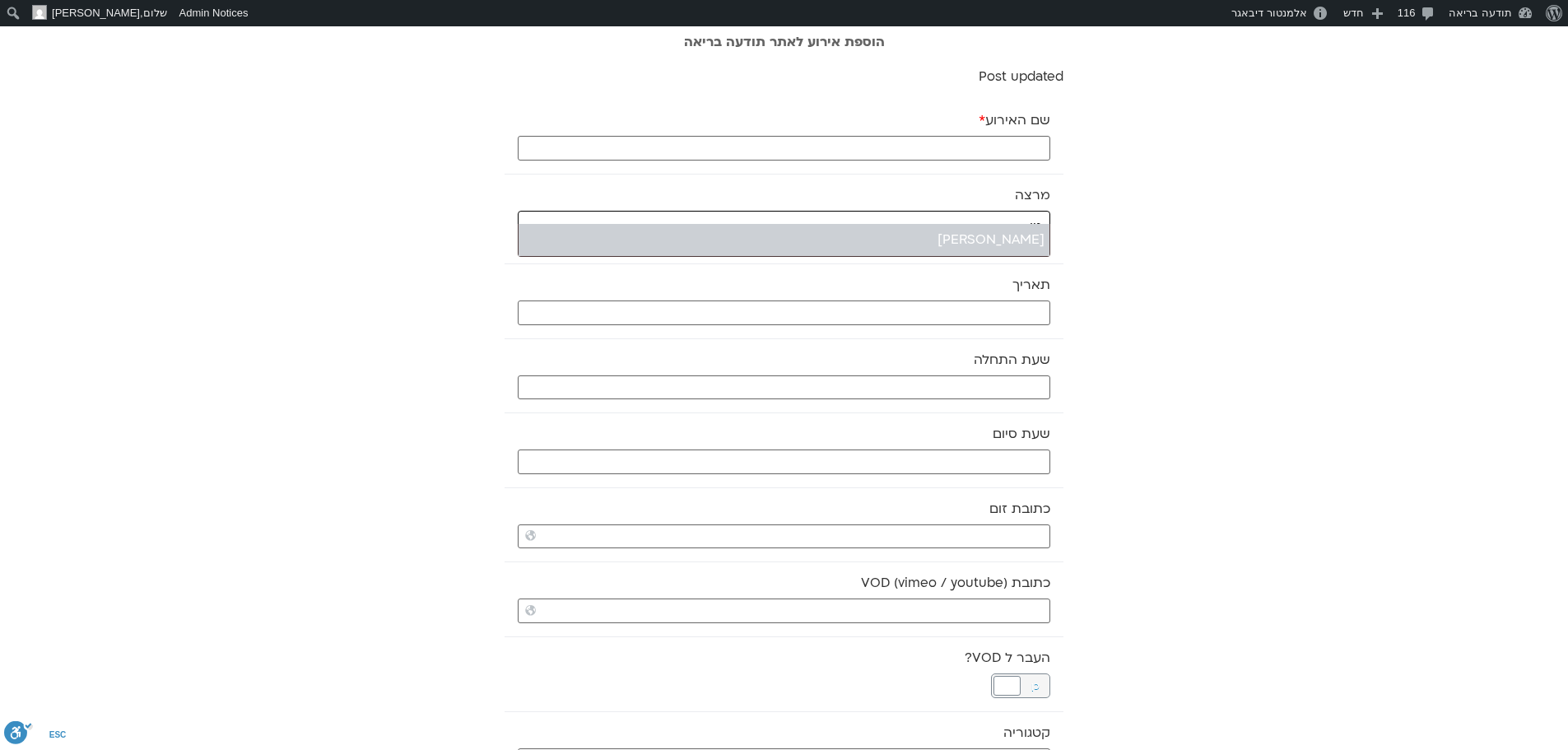
type input "גיו"
select select "******"
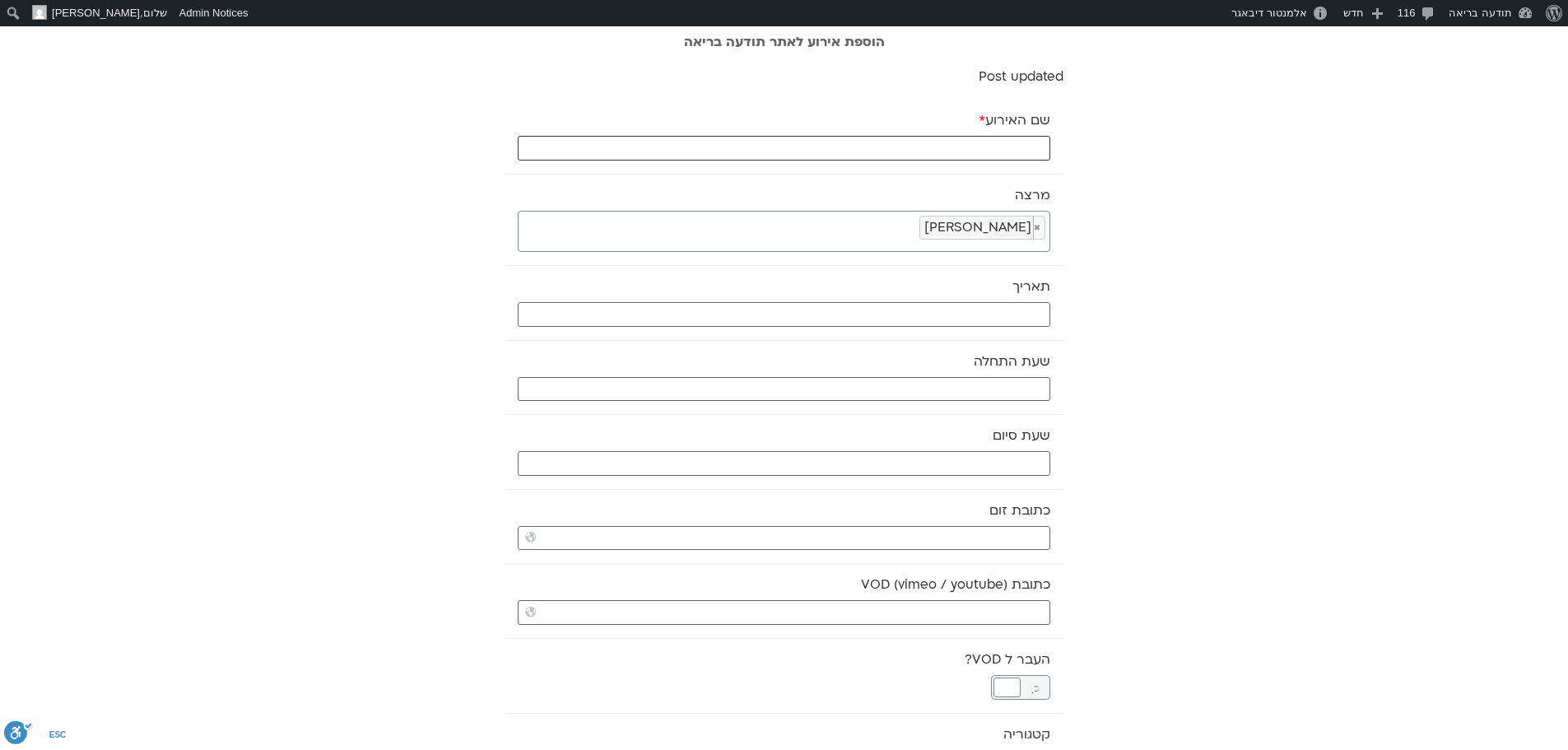
click at [1002, 149] on input "שם האירוע *" at bounding box center [784, 148] width 533 height 24
type input "טכס לילה - 9.10.25"
click at [986, 312] on input "text" at bounding box center [784, 314] width 533 height 24
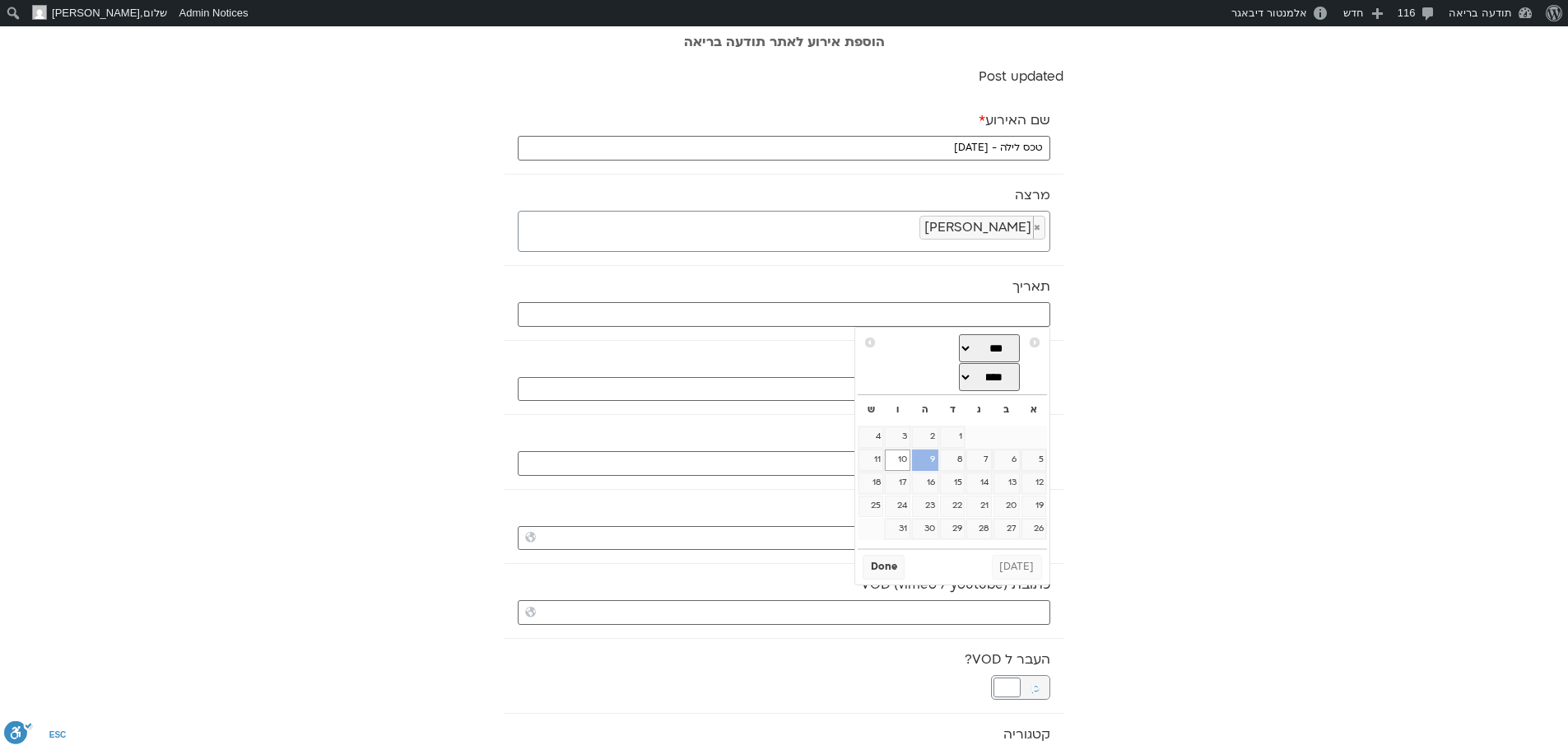
click at [927, 462] on link "9" at bounding box center [925, 459] width 26 height 21
type input "09/10/2025"
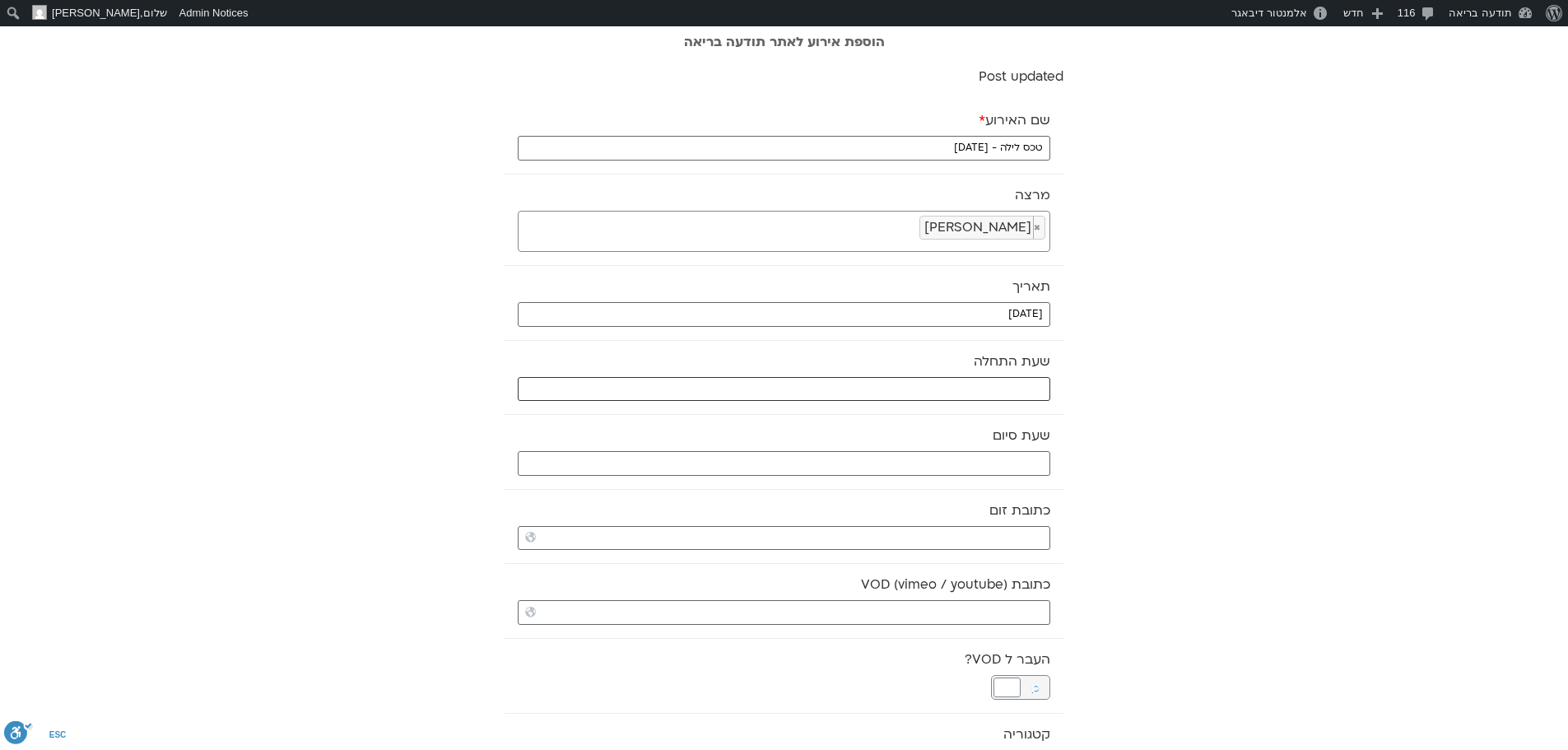
click at [946, 394] on input "text" at bounding box center [784, 389] width 533 height 24
click at [940, 448] on select "** ** ** ** ** ** ** ** ** ** ** ** ** ** ** ** ** ** ** ** ** ** ** **" at bounding box center [926, 448] width 53 height 28
type input "21:00"
select select "**"
click at [983, 450] on select "** ** ** ** ** ** ** ** ** ** ** ** ** ** ** ** ** ** ** ** ** ** ** ** ** ** *…" at bounding box center [983, 448] width 53 height 28
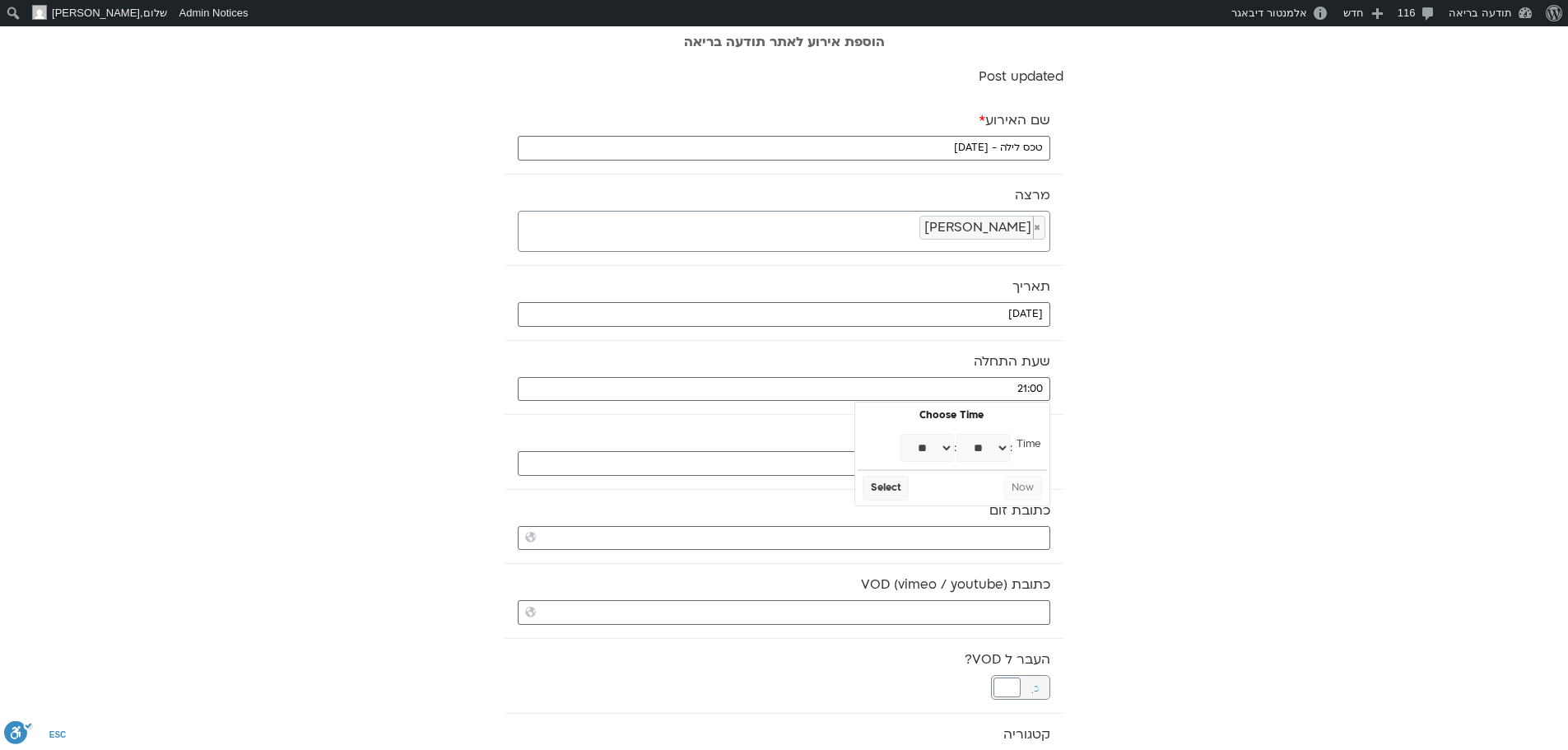
type input "21:30"
select select "**"
click at [897, 489] on button "Select" at bounding box center [886, 487] width 46 height 24
click at [900, 464] on input "text" at bounding box center [784, 463] width 533 height 24
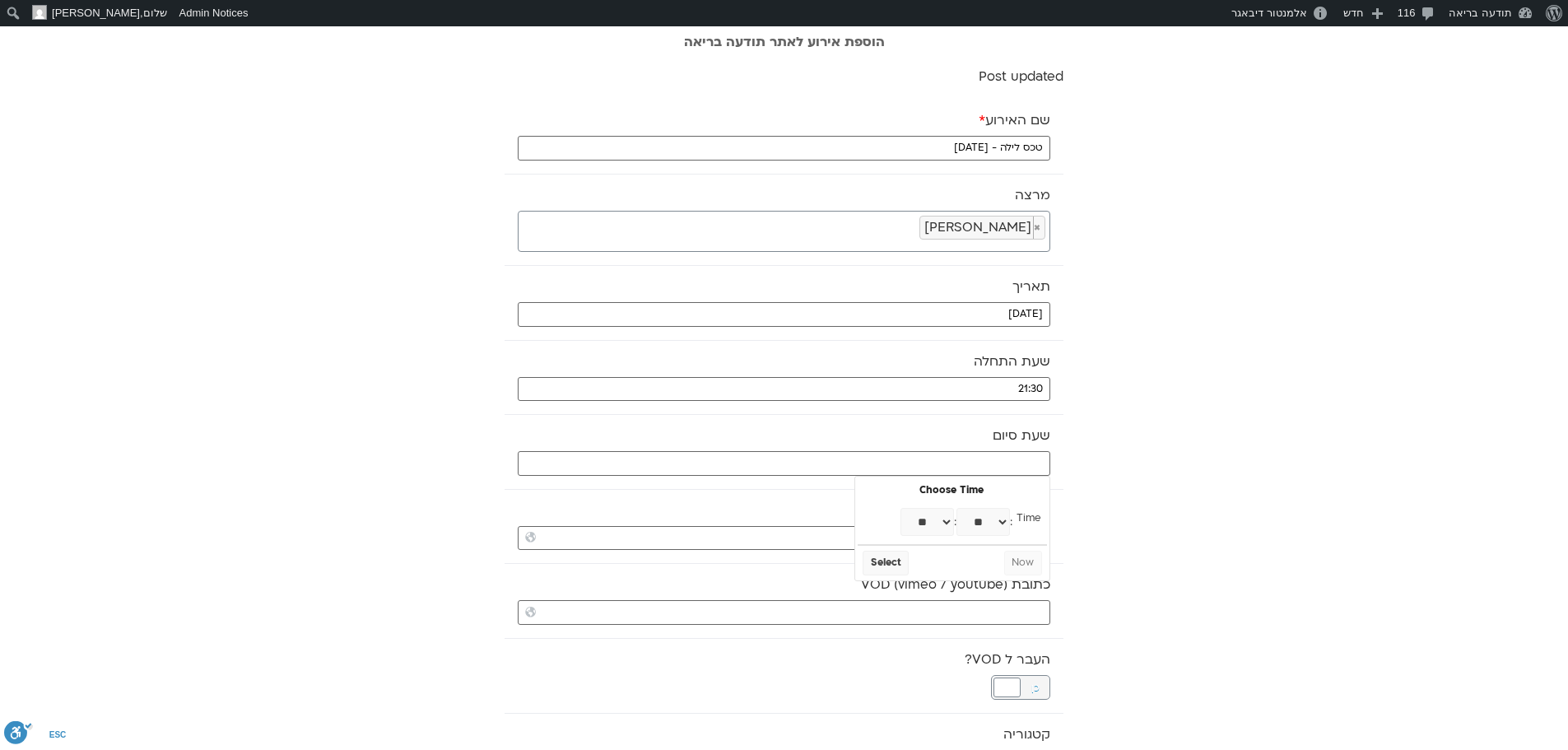
click at [939, 523] on select "** ** ** ** ** ** ** ** ** ** ** ** ** ** ** ** ** ** ** ** ** ** ** **" at bounding box center [926, 521] width 53 height 28
type input "22:00"
select select "**"
click at [898, 561] on button "Select" at bounding box center [886, 562] width 46 height 24
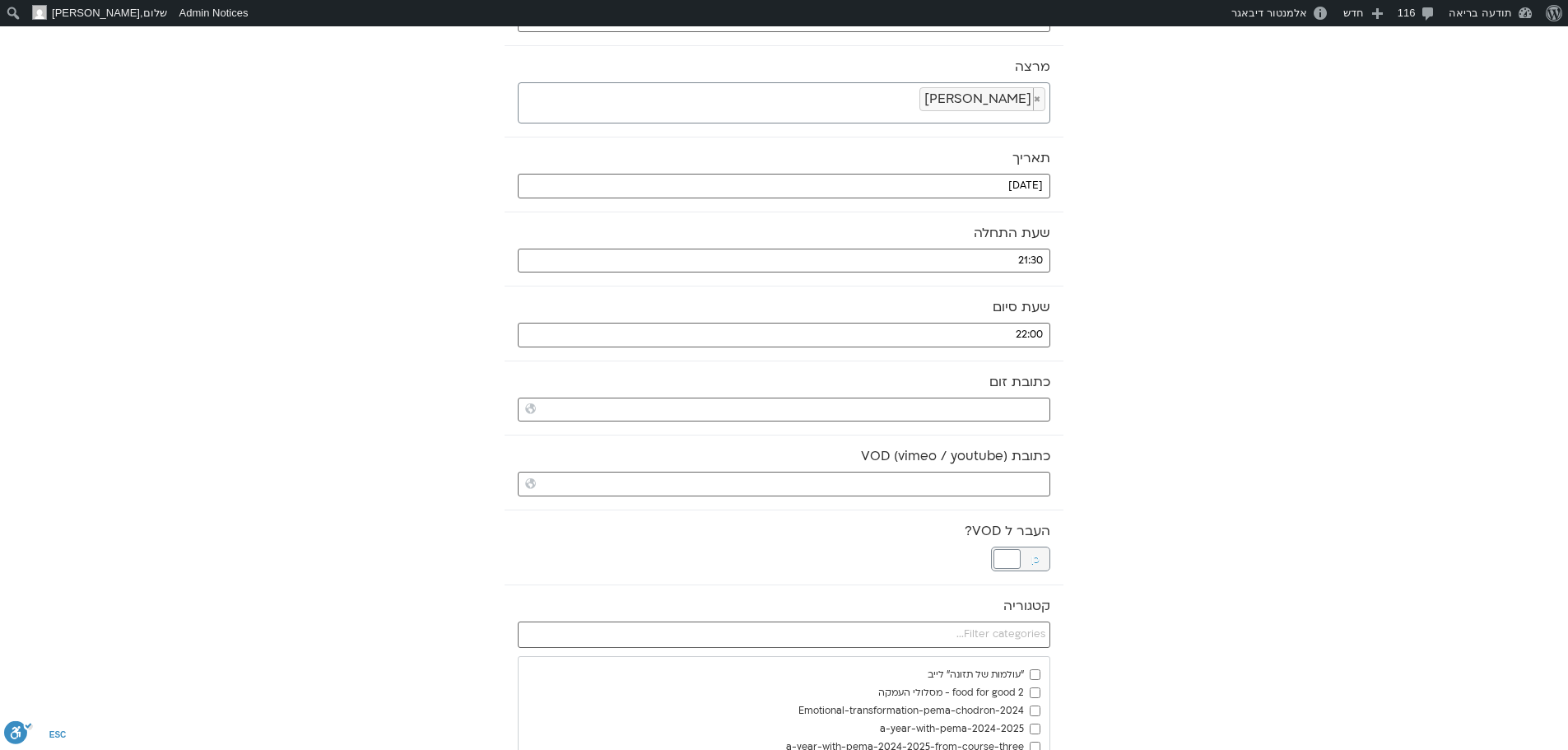
scroll to position [165, 0]
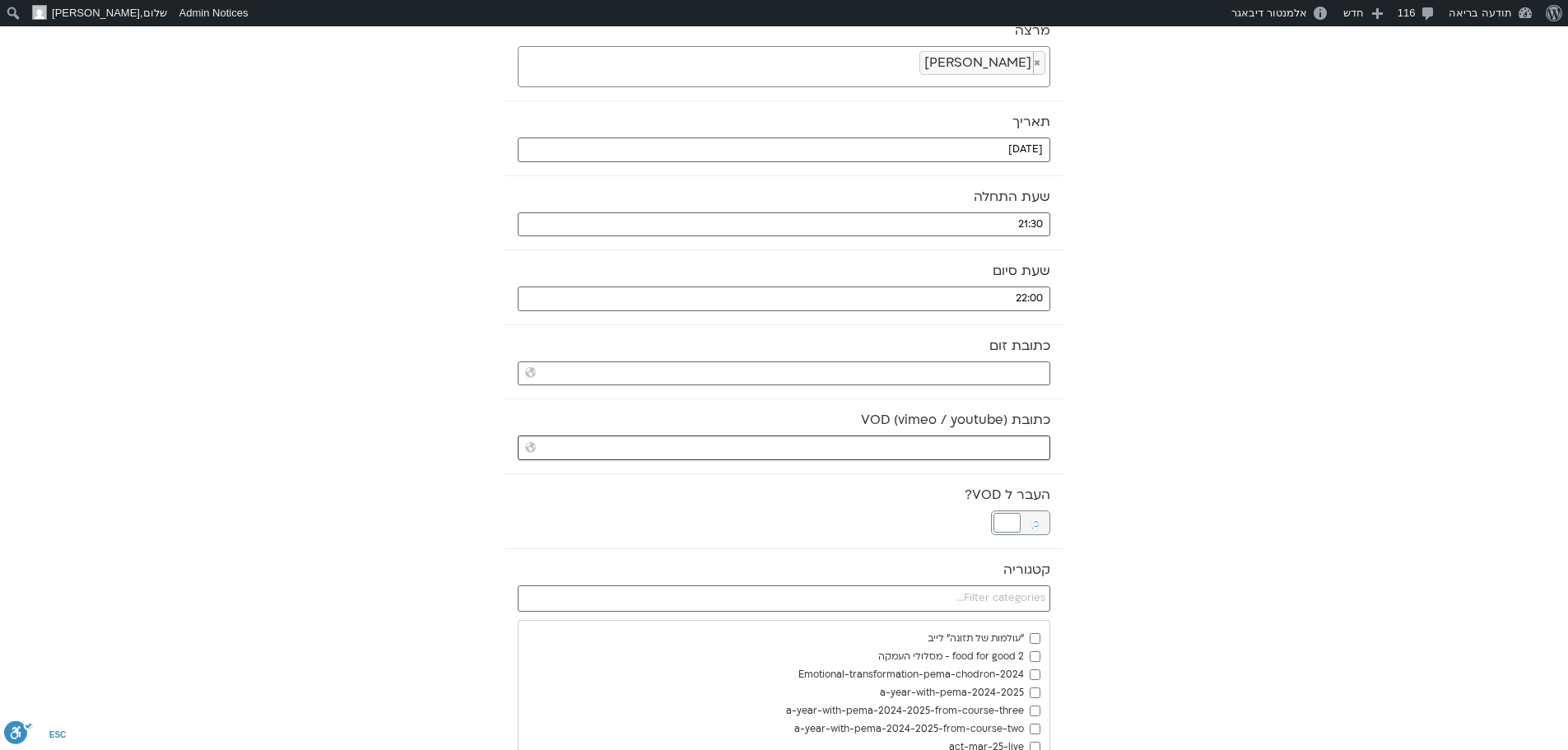
click at [1021, 443] on input "כתובת VOD (vimeo / youtube)" at bounding box center [784, 448] width 533 height 24
paste input "https://stream.mux.com/6TLE0202bmwzwsSVN3BmaGAleudllQSJz3N7UXpgUMzQk.m3u8"
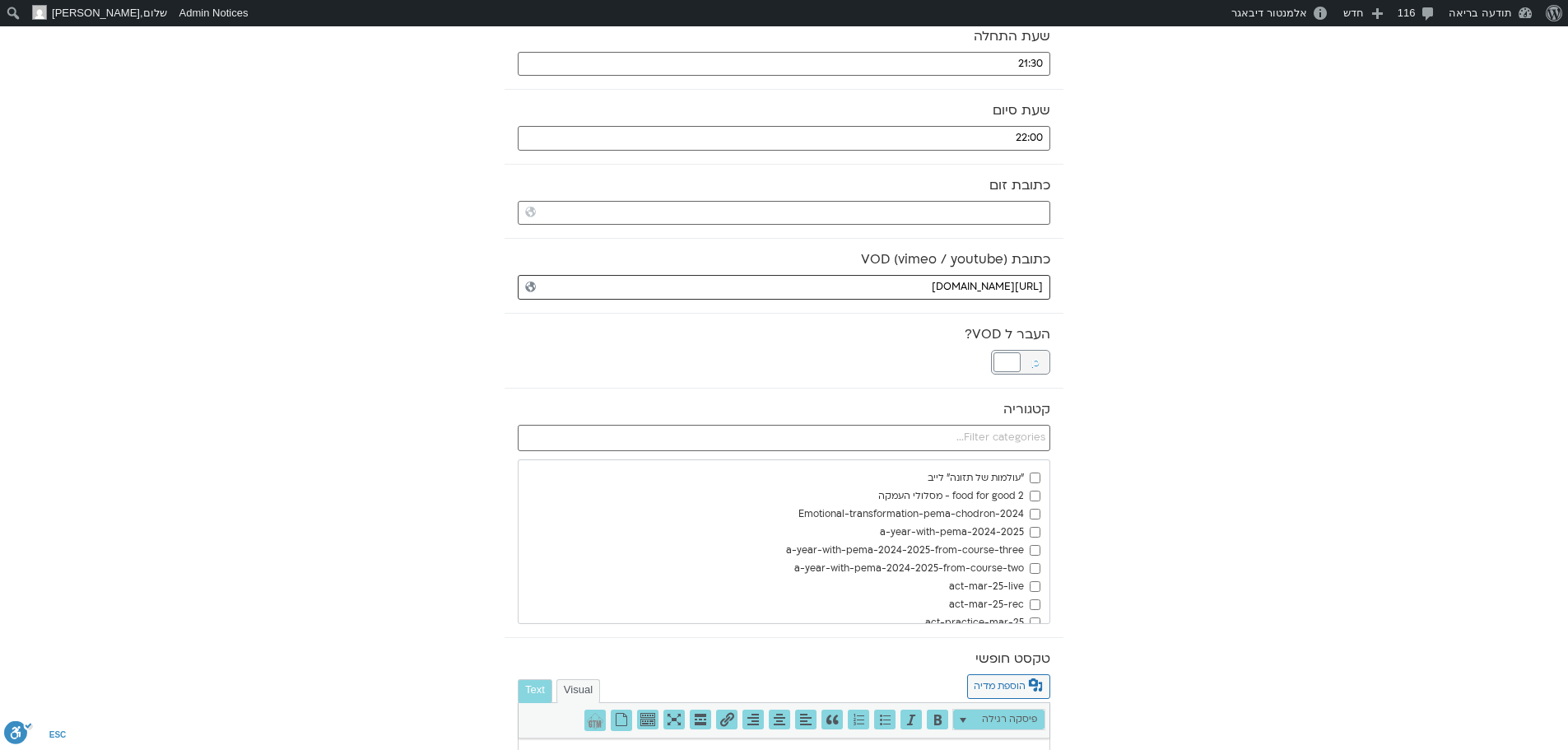
scroll to position [411, 0]
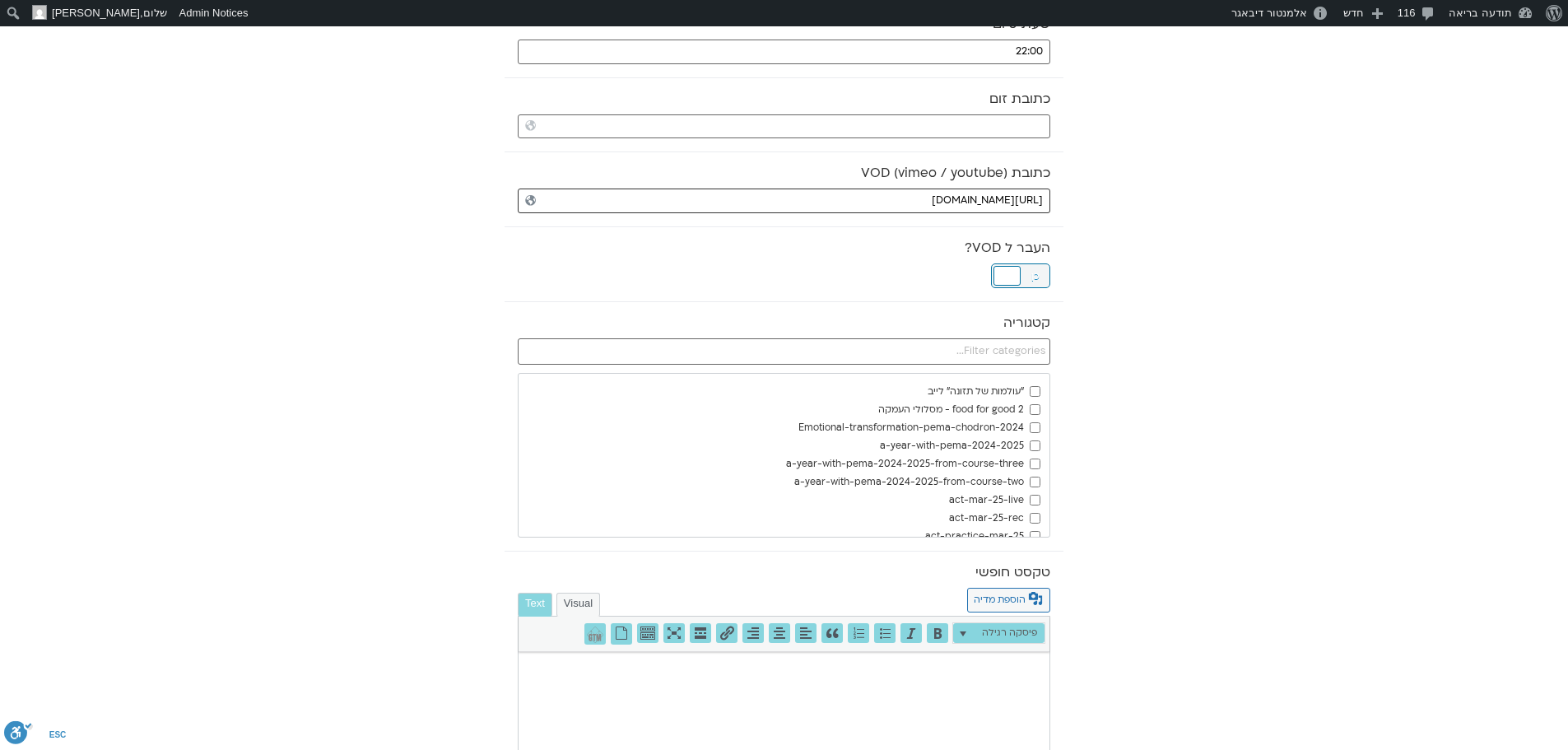
type input "https://stream.mux.com/6TLE0202bmwzwsSVN3BmaGAleudllQSJz3N7UXpgUMzQk.m3u8"
click at [1009, 274] on div at bounding box center [1007, 275] width 27 height 19
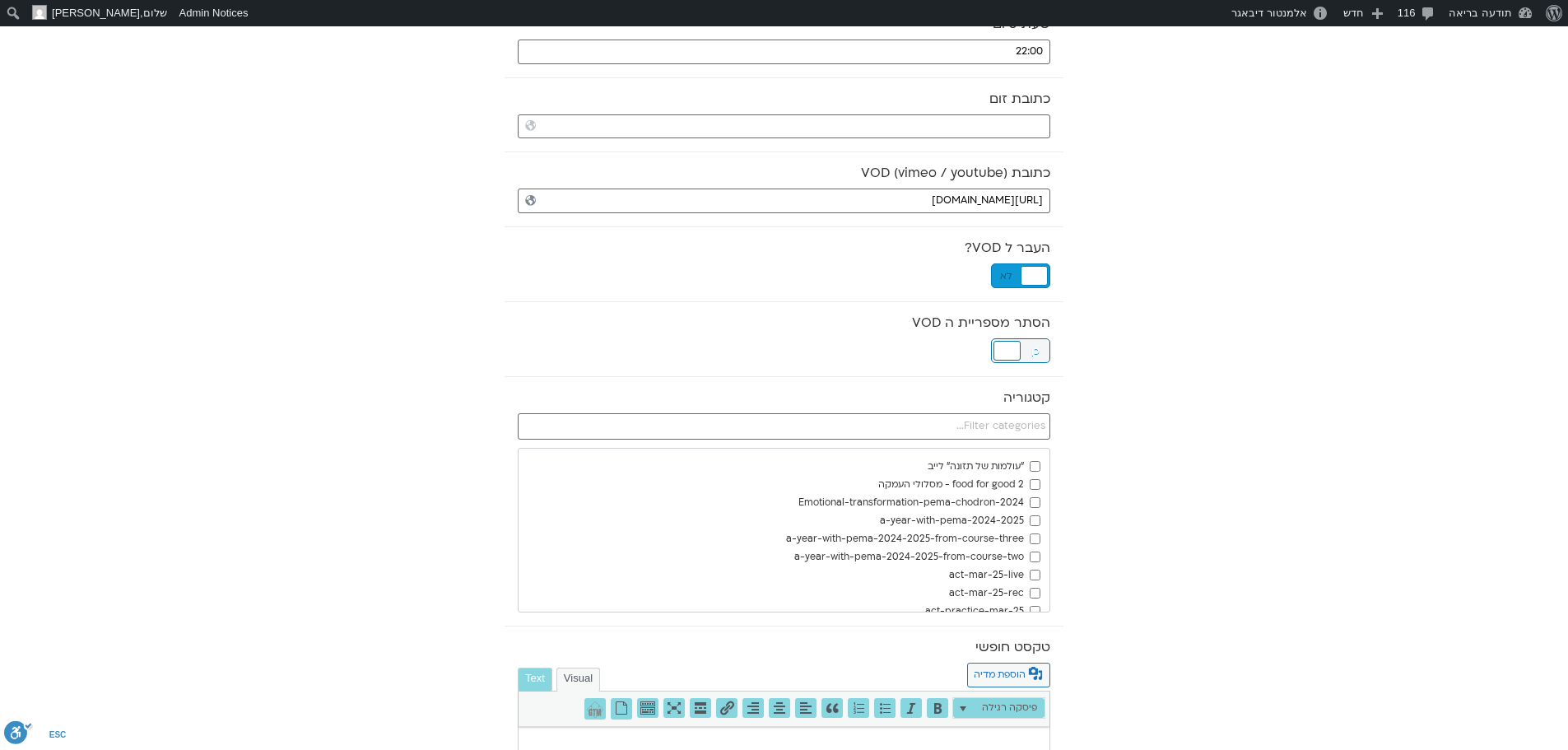
click at [1011, 344] on div at bounding box center [1007, 351] width 27 height 19
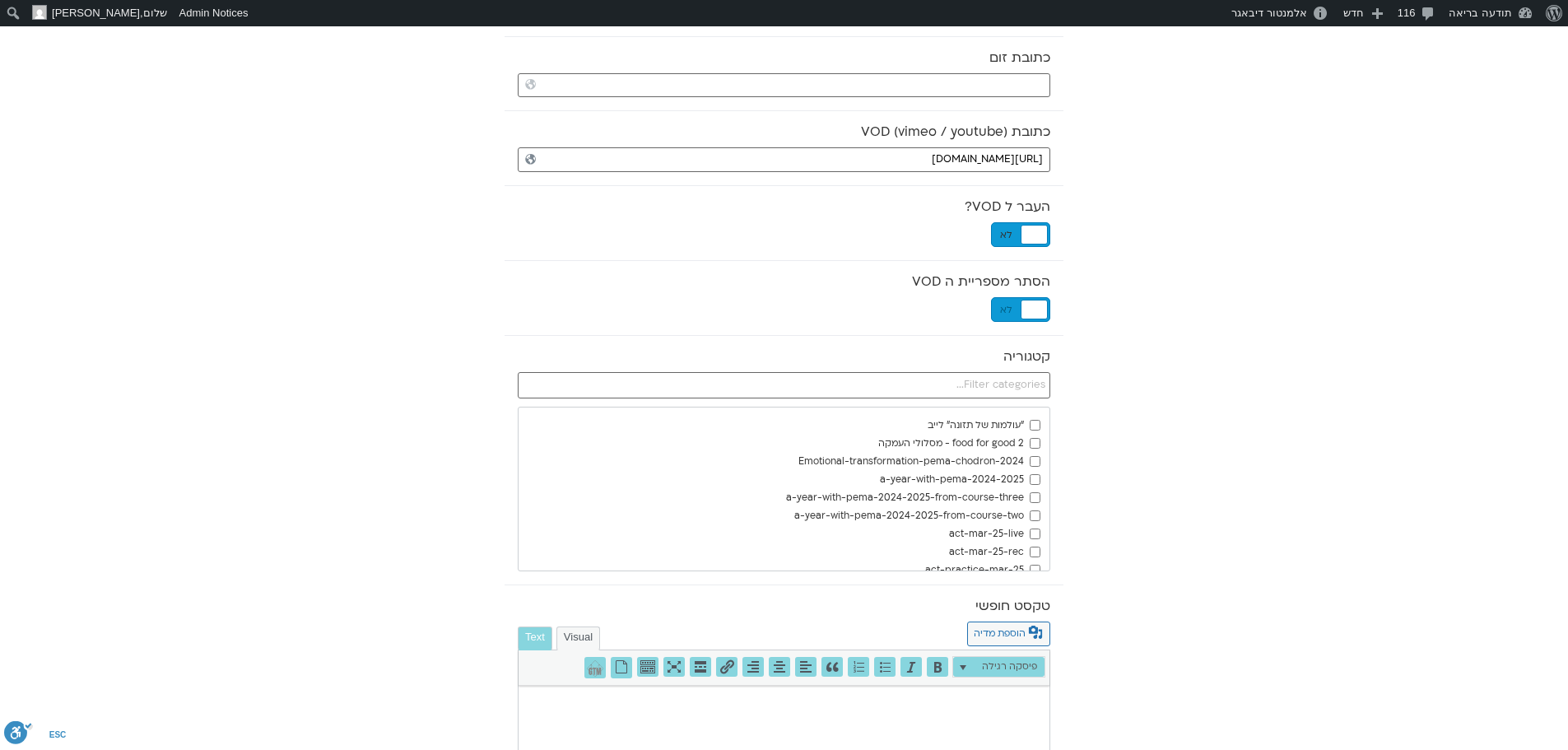
scroll to position [494, 0]
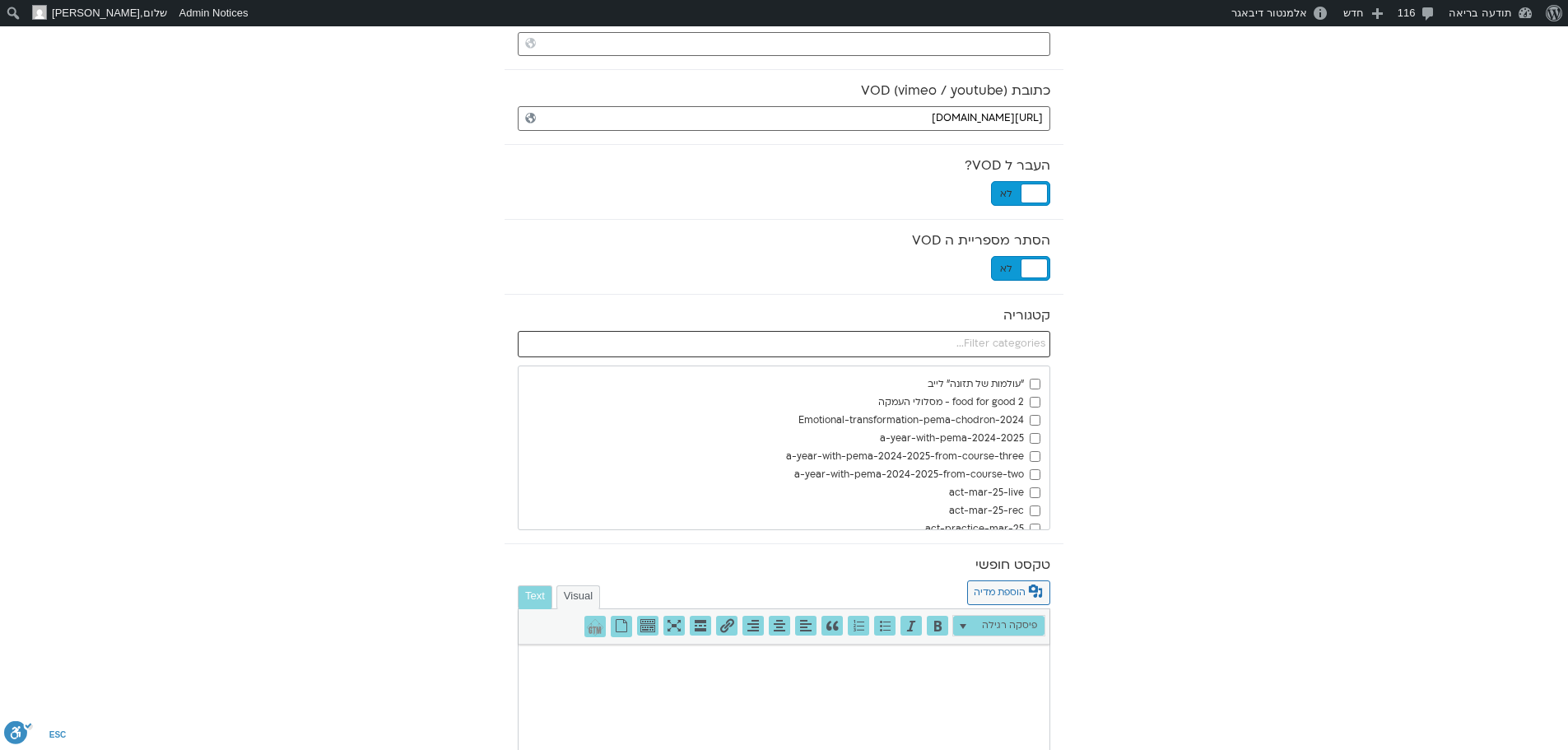
click at [1043, 339] on input "text" at bounding box center [784, 344] width 533 height 26
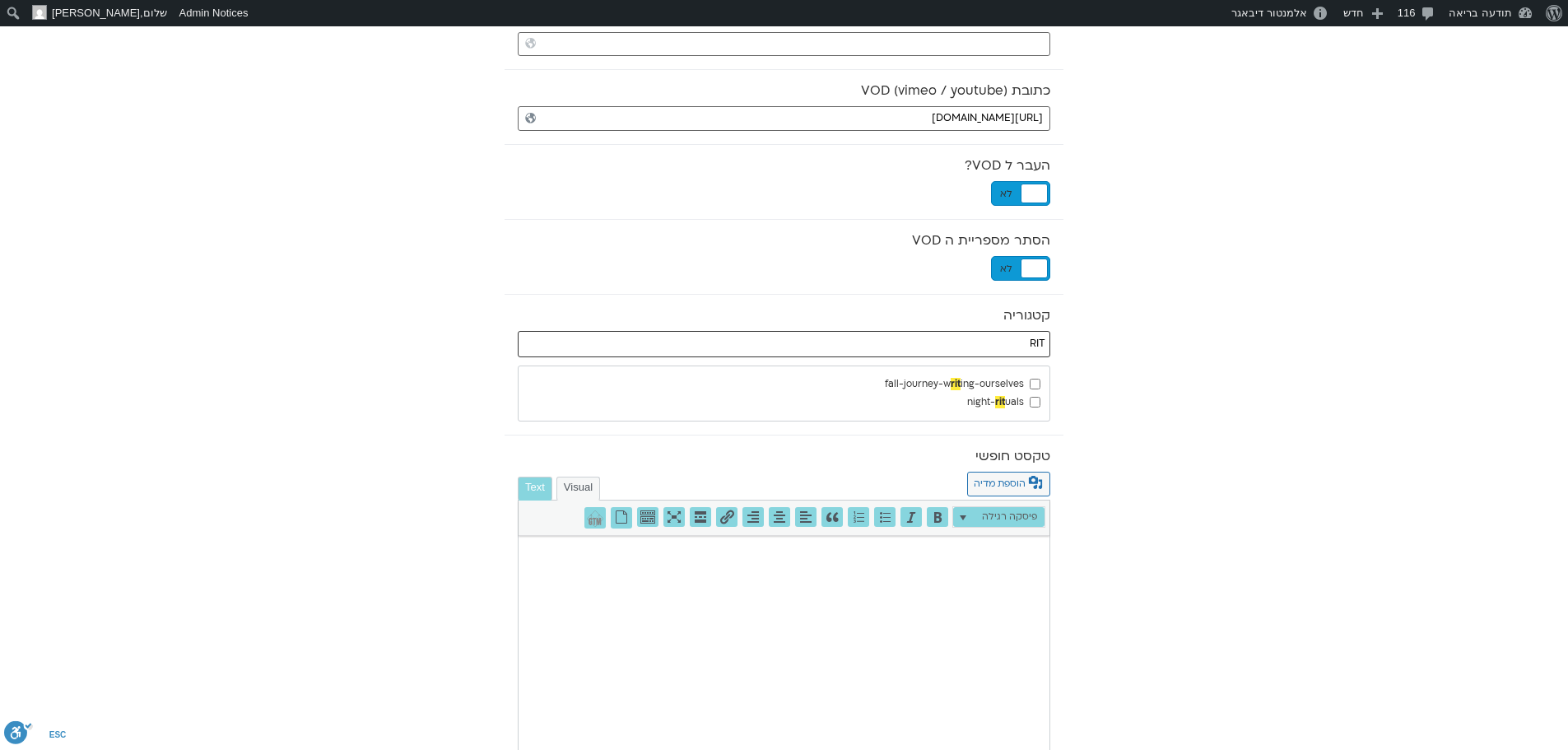
type input "RIT"
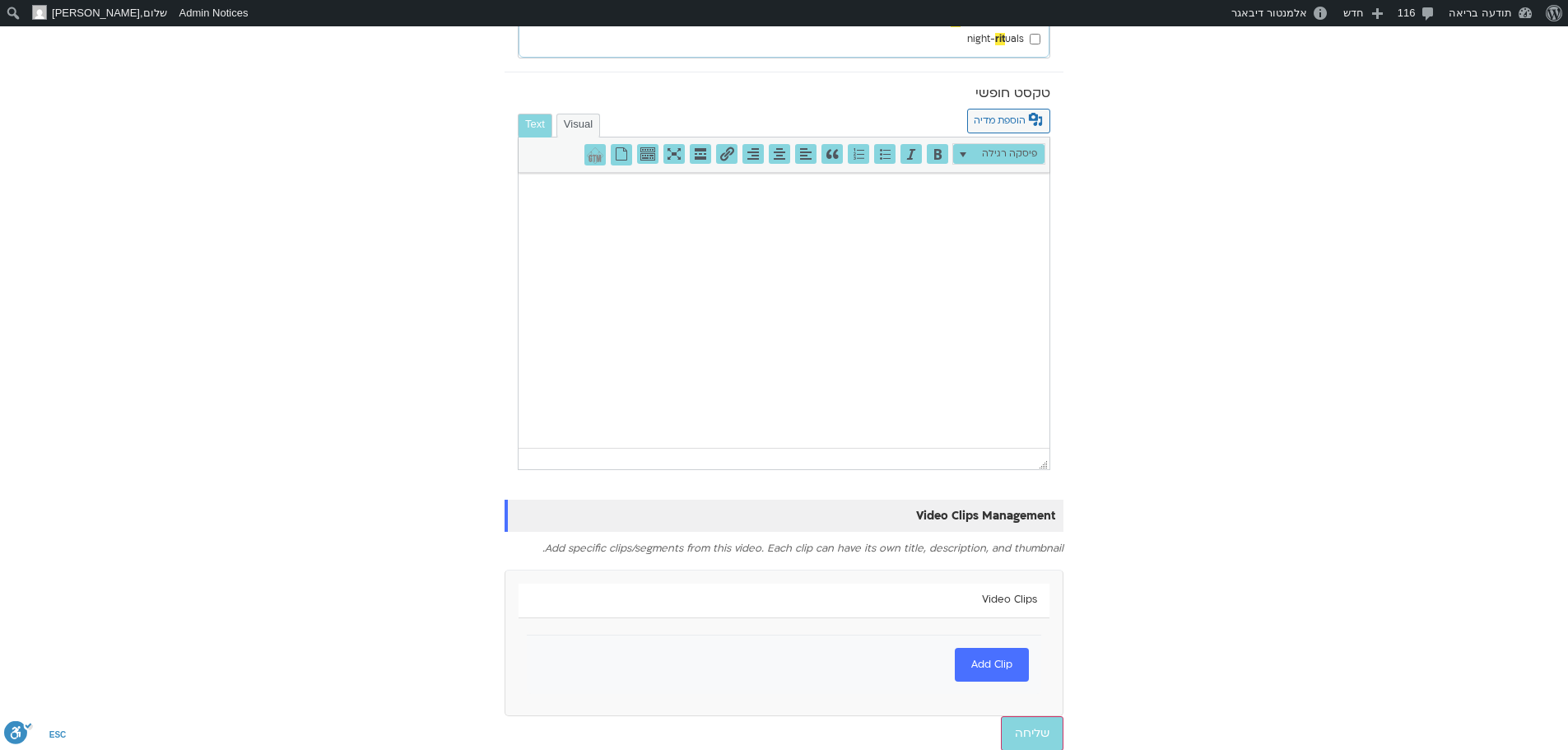
scroll to position [867, 0]
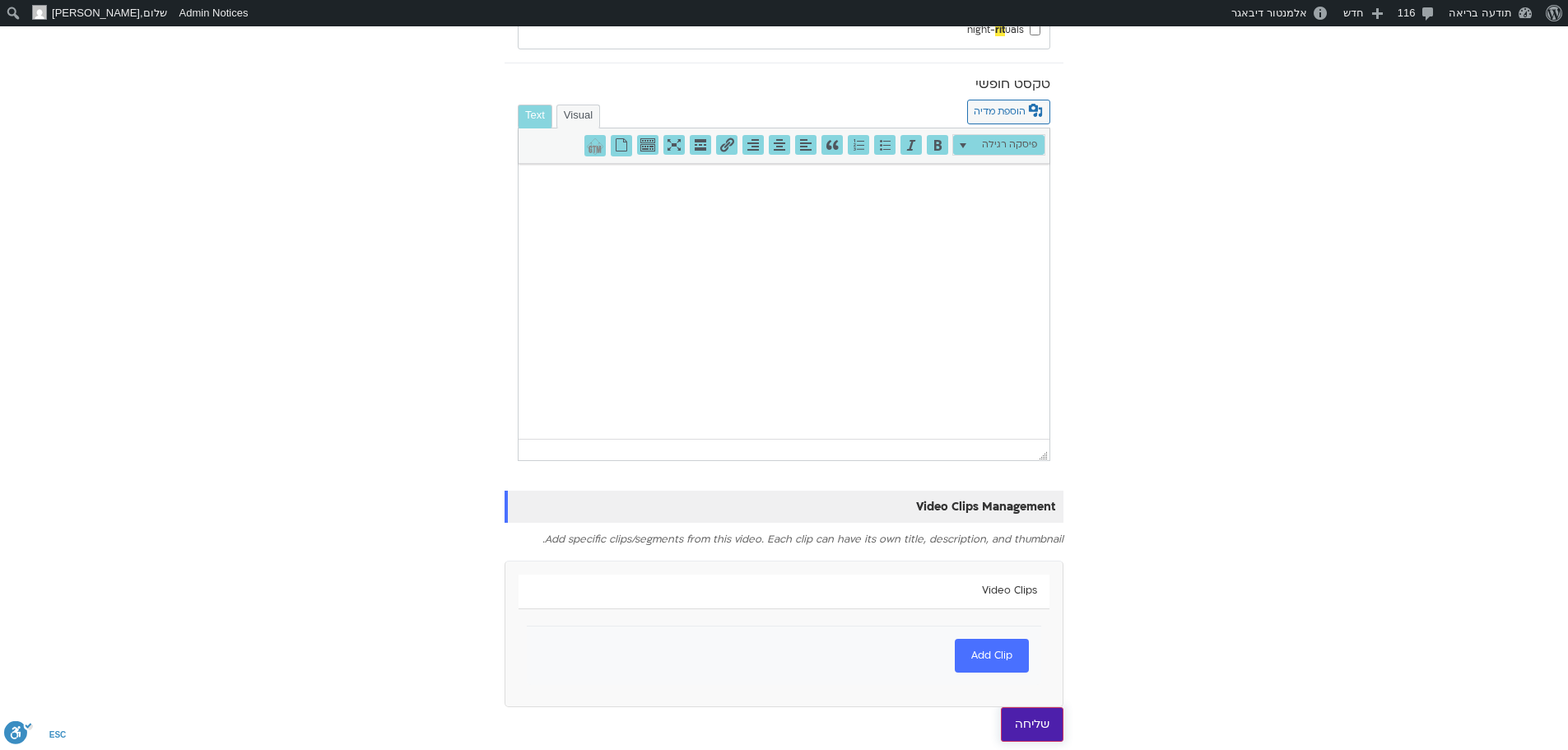
click at [1036, 731] on input "שליחה" at bounding box center [1032, 724] width 62 height 35
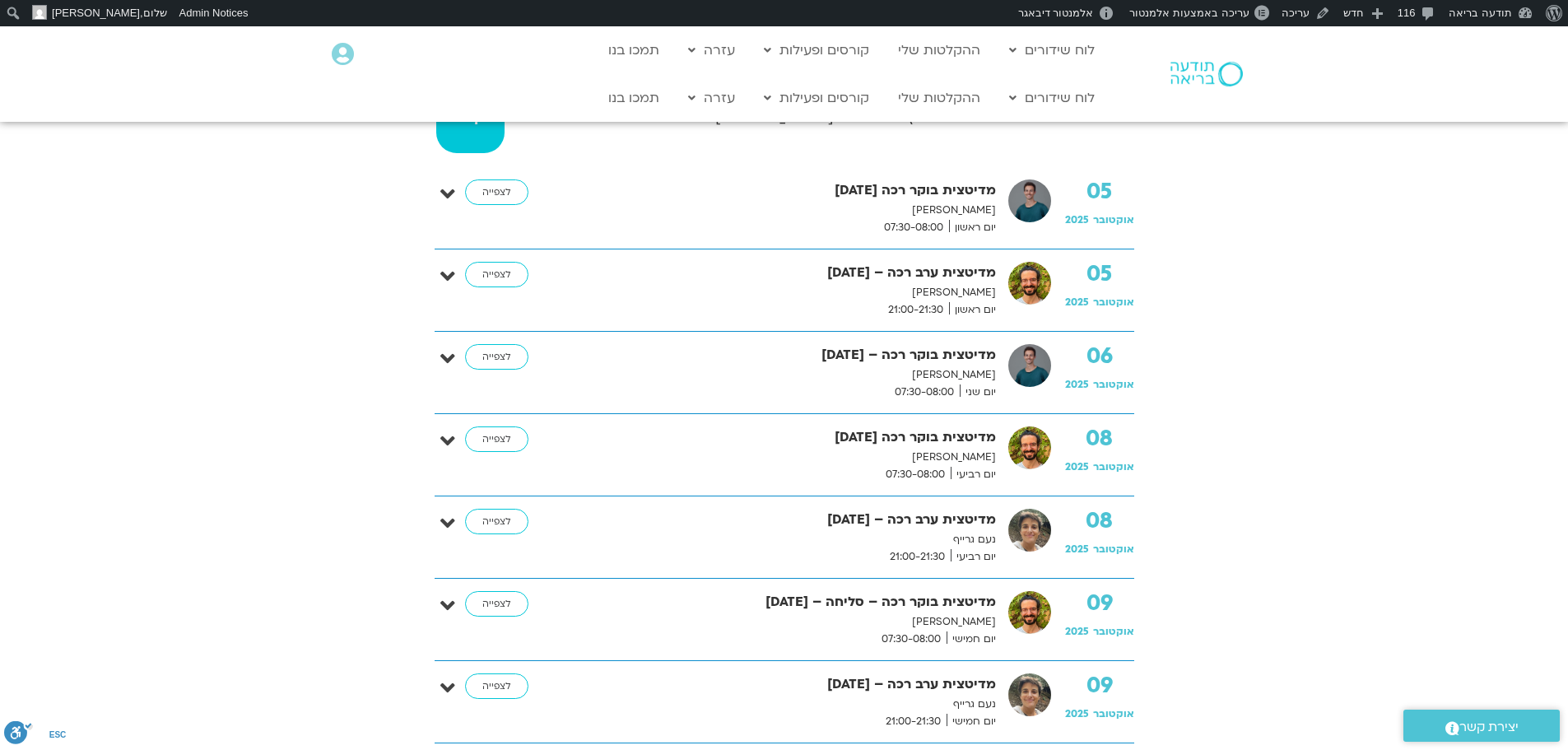
scroll to position [576, 0]
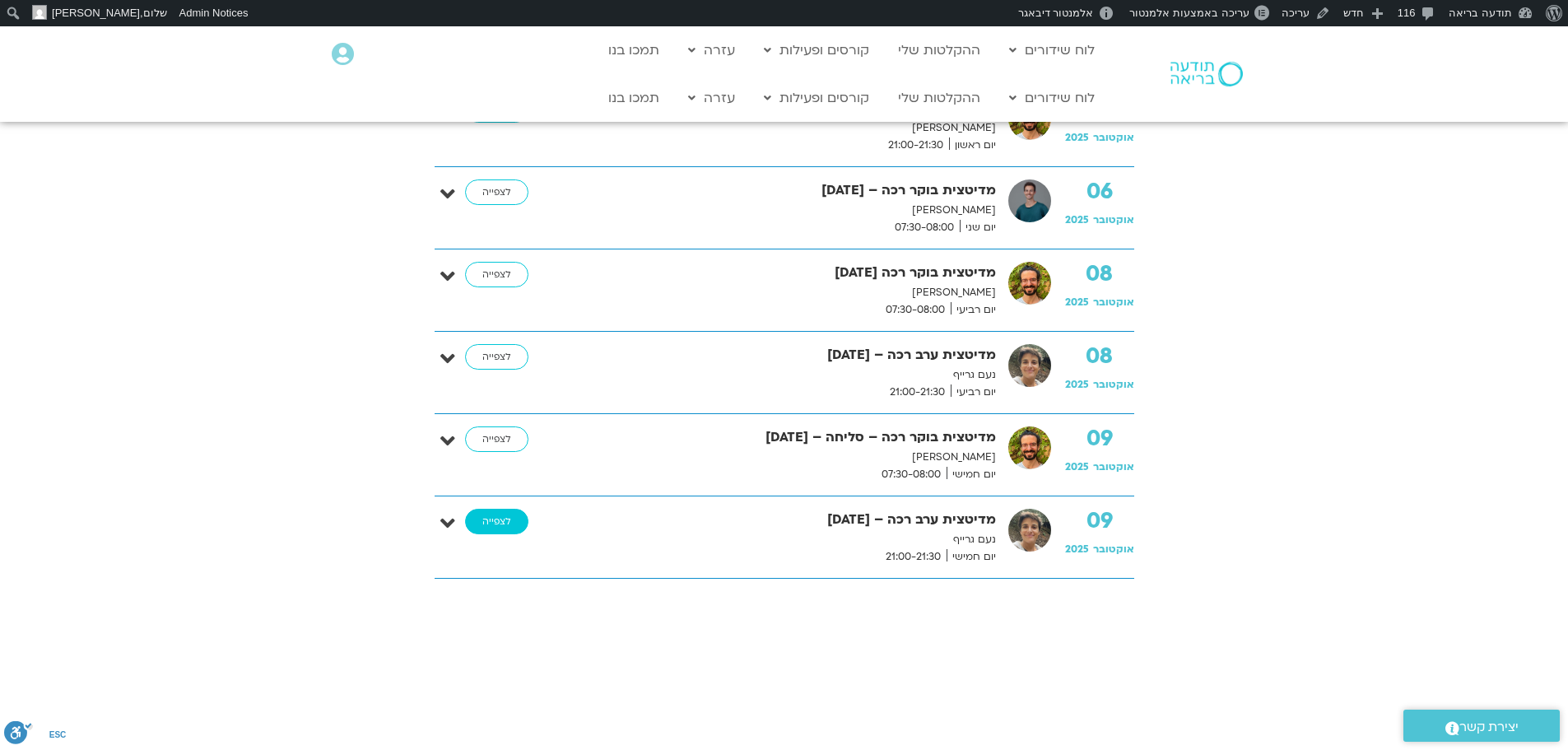
click at [496, 525] on link "לצפייה" at bounding box center [496, 521] width 63 height 26
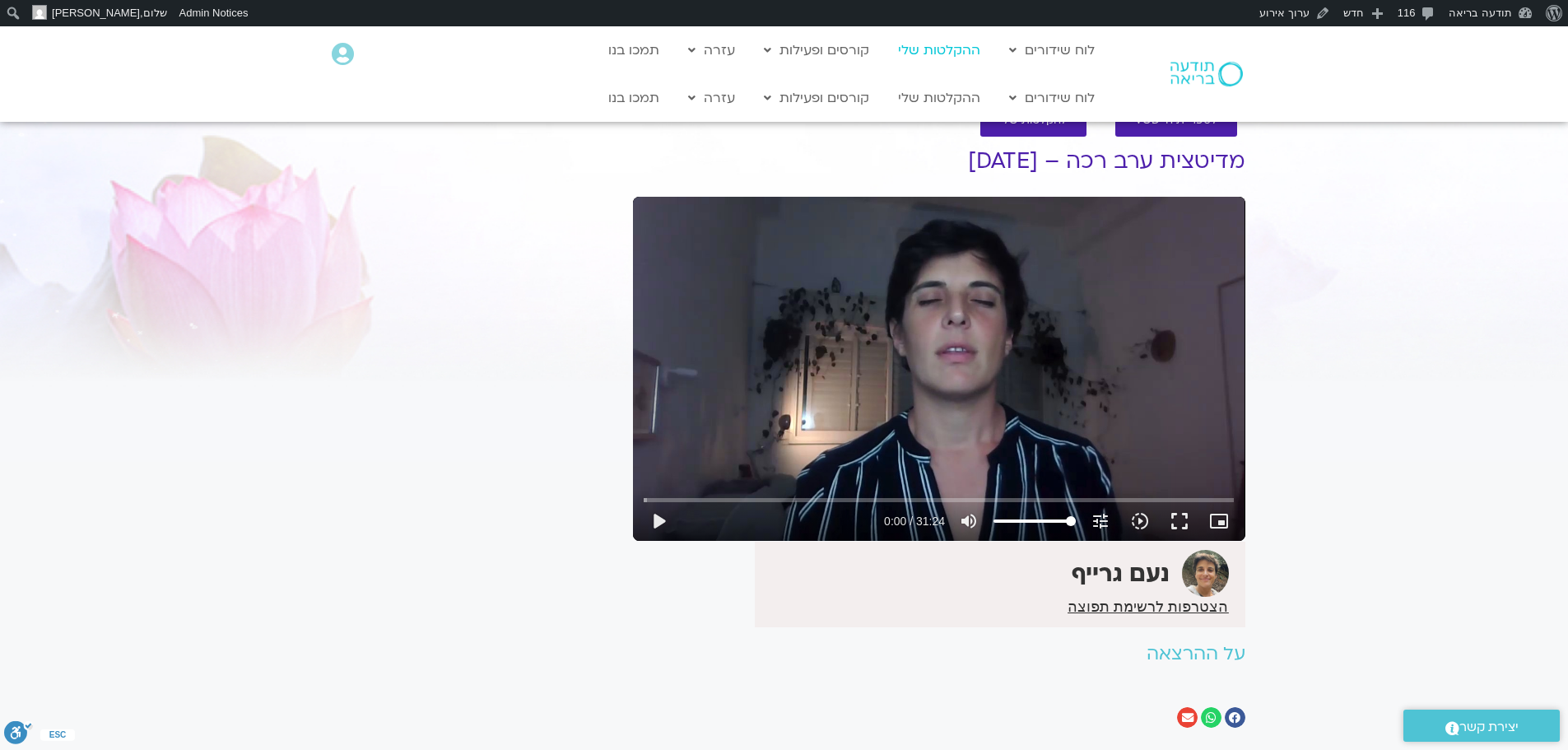
click at [943, 46] on link "ההקלטות שלי" at bounding box center [939, 50] width 99 height 31
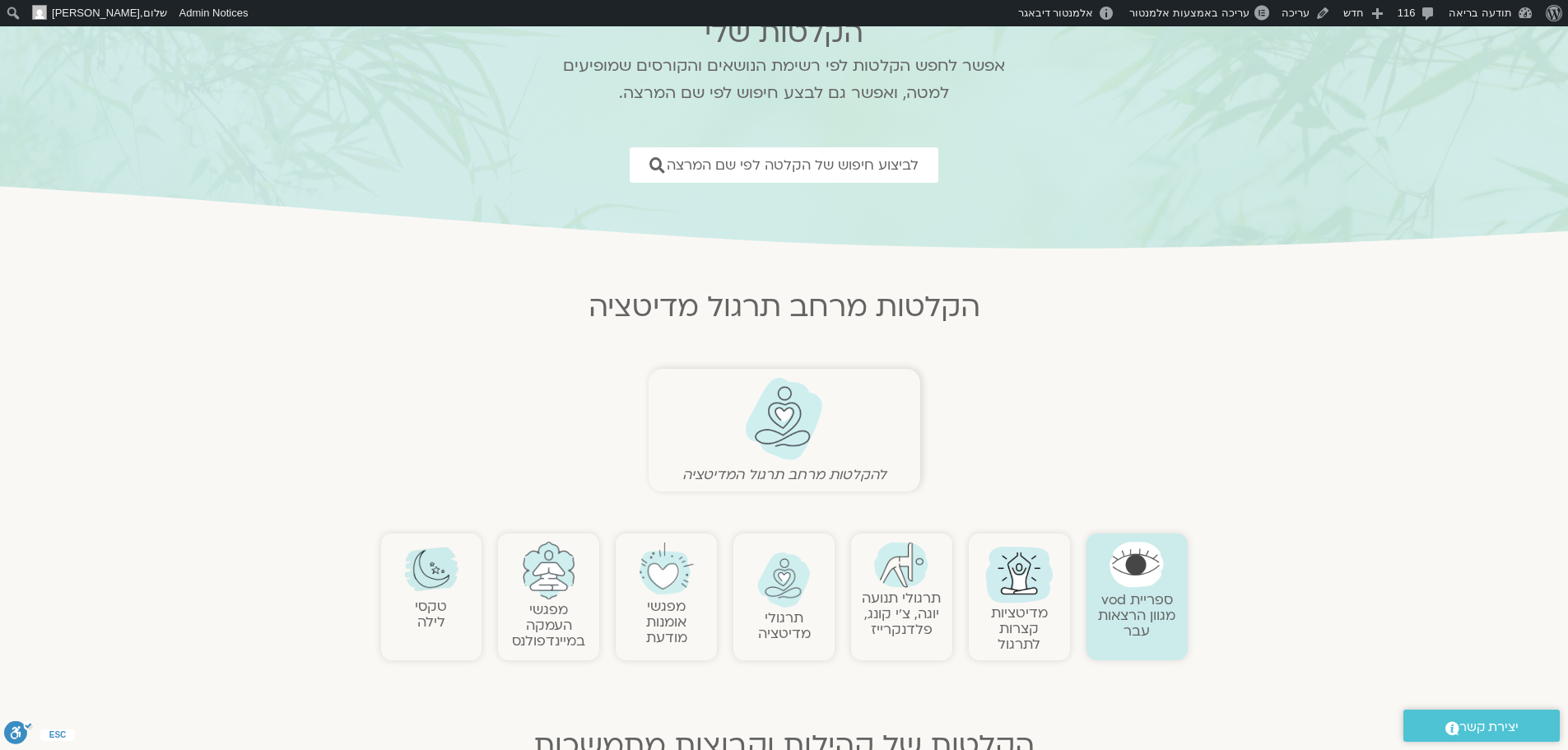
scroll to position [165, 0]
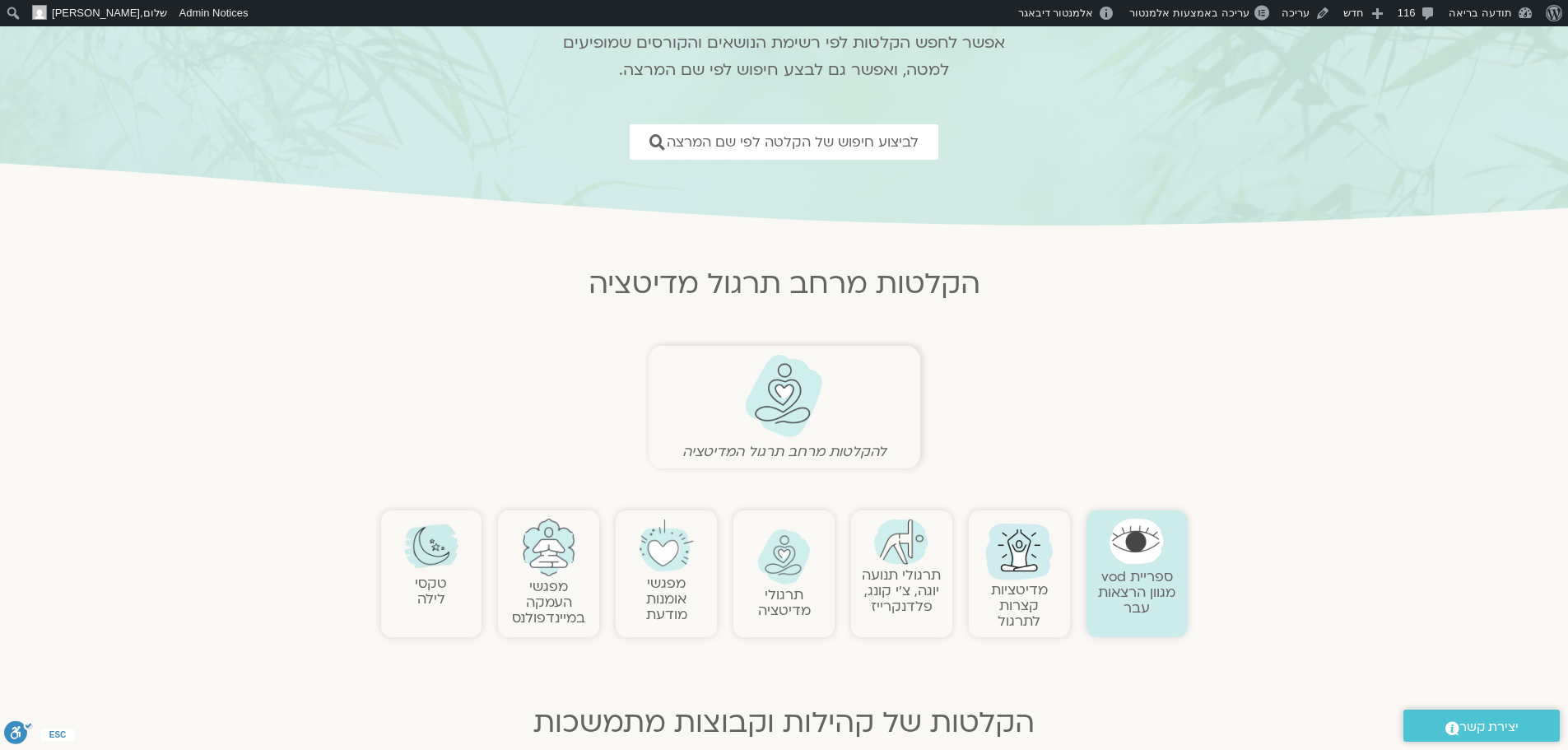
drag, startPoint x: 433, startPoint y: 556, endPoint x: 357, endPoint y: 535, distance: 78.8
click at [433, 556] on img at bounding box center [431, 546] width 54 height 54
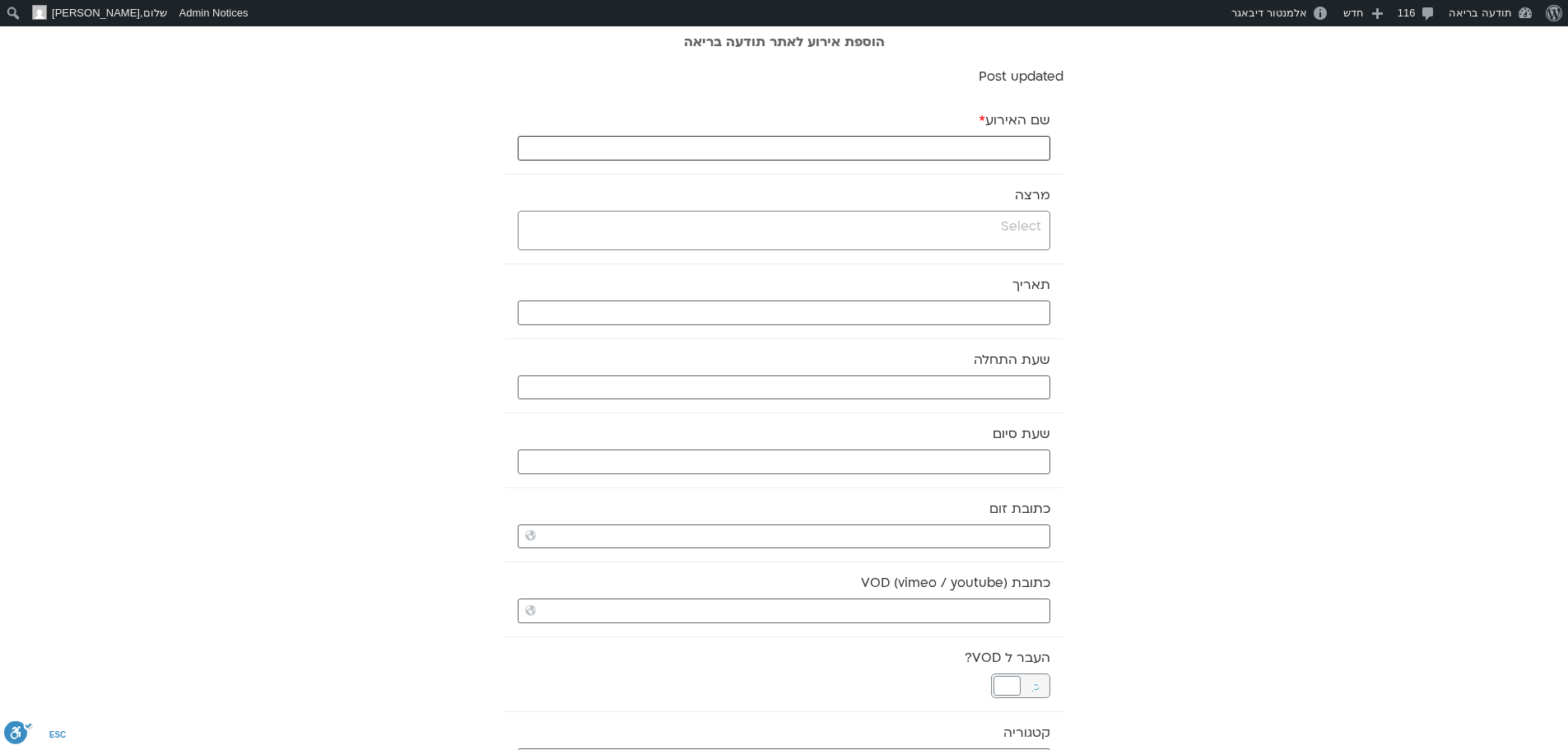
click at [960, 149] on input "שם האירוע *" at bounding box center [784, 148] width 533 height 24
type input "יוגה רכה - 10.10.25"
click at [974, 224] on input "search" at bounding box center [782, 226] width 518 height 20
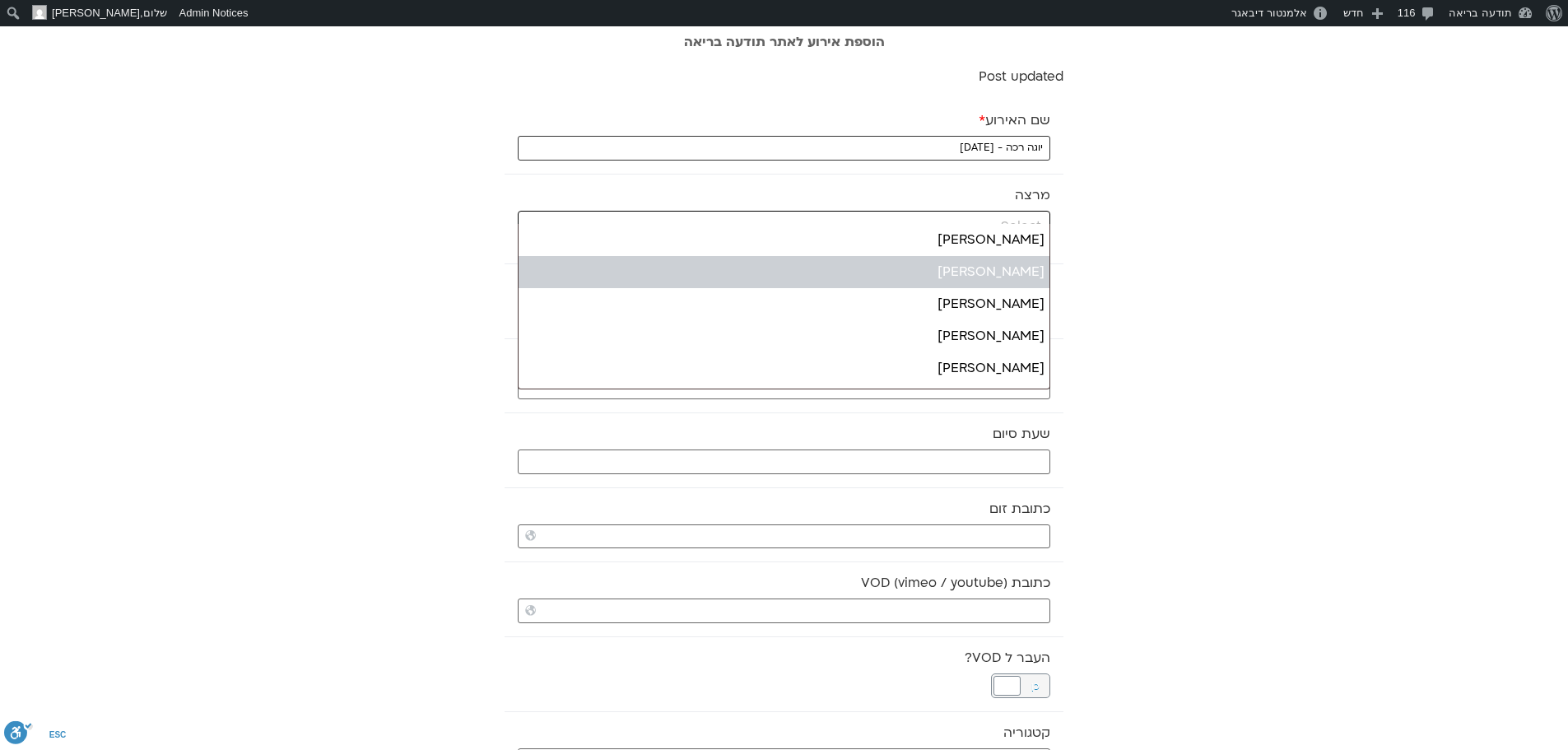
click at [865, 153] on input "יוגה רכה - 10.10.25" at bounding box center [784, 148] width 533 height 24
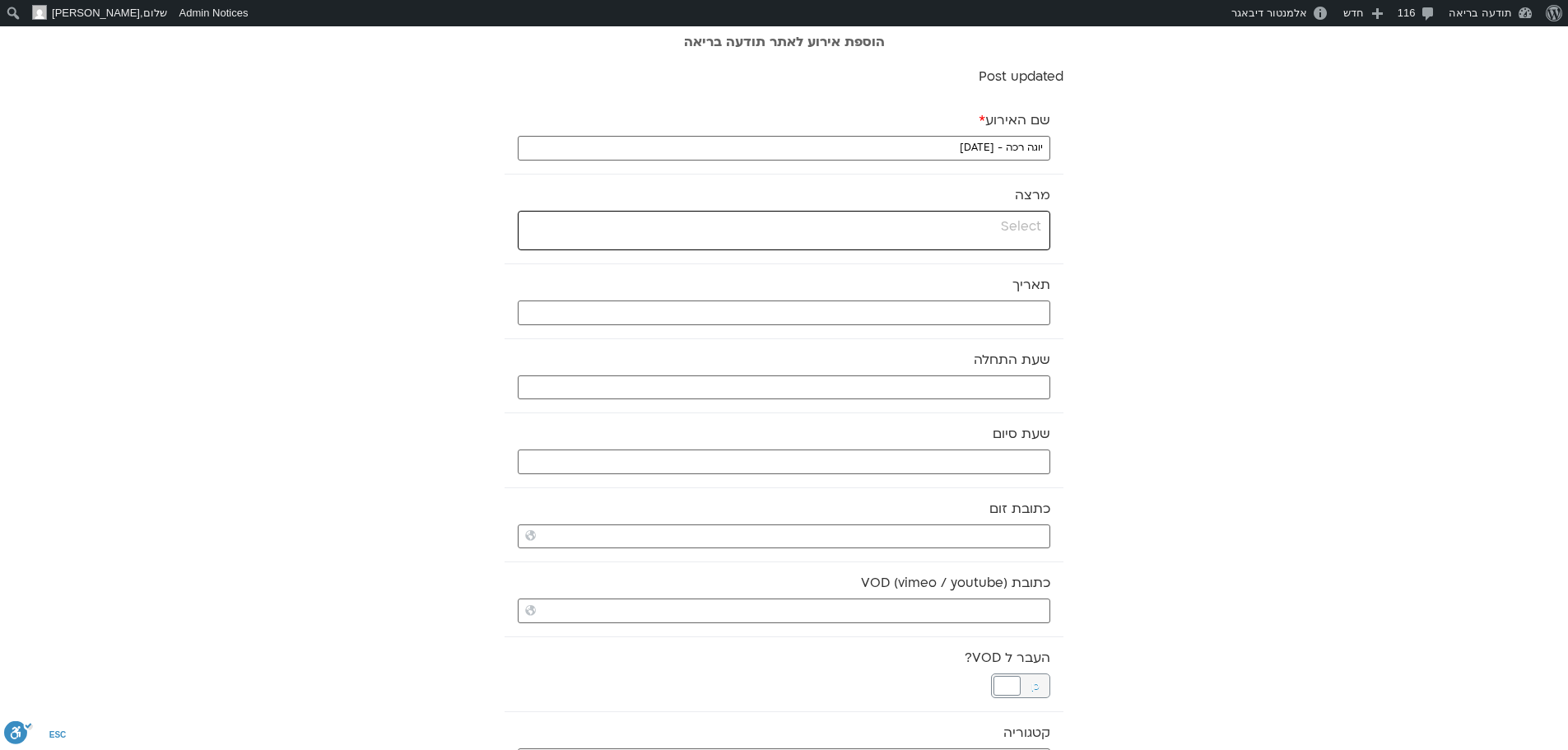
click at [928, 238] on span at bounding box center [784, 231] width 533 height 40
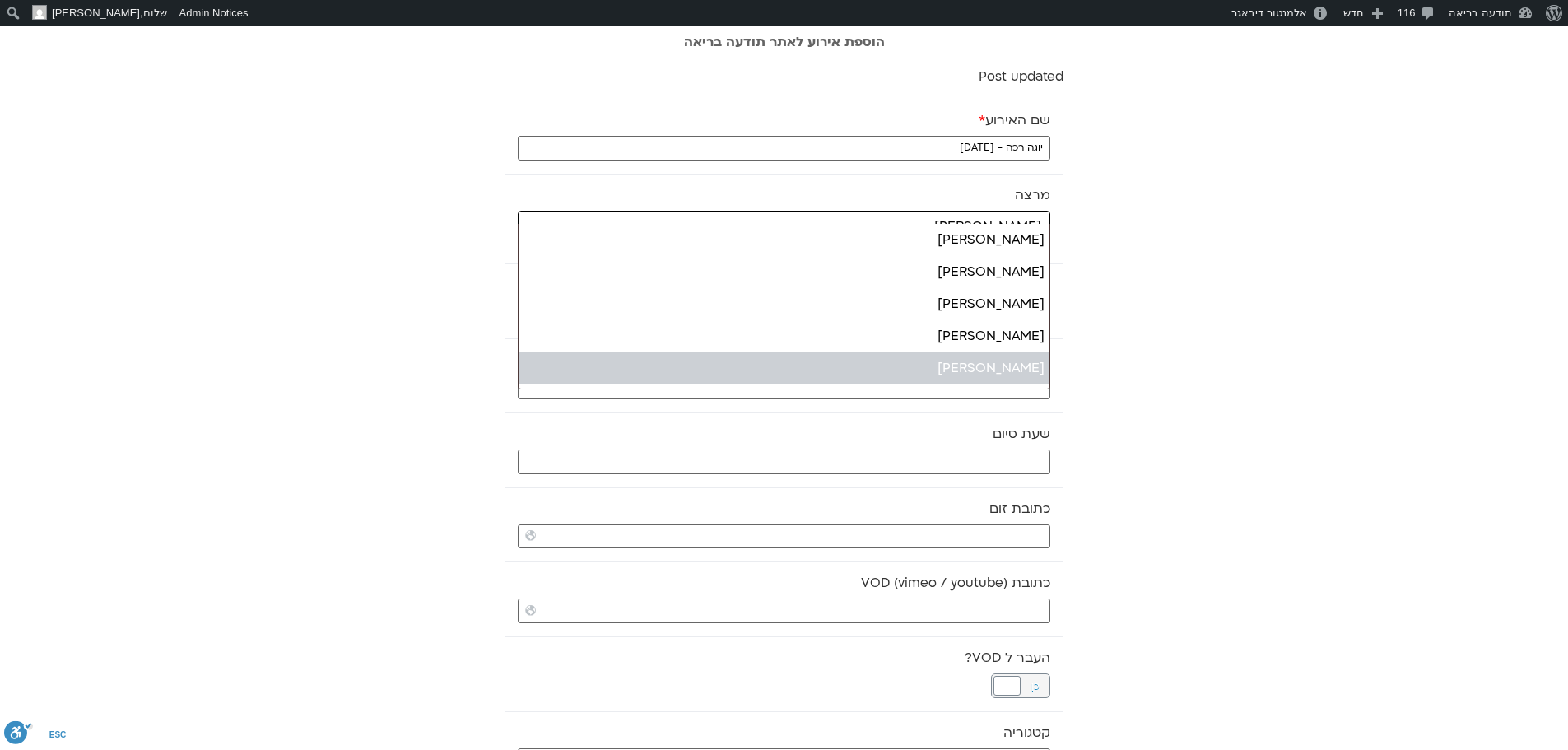
type input "ענת"
select select "*****"
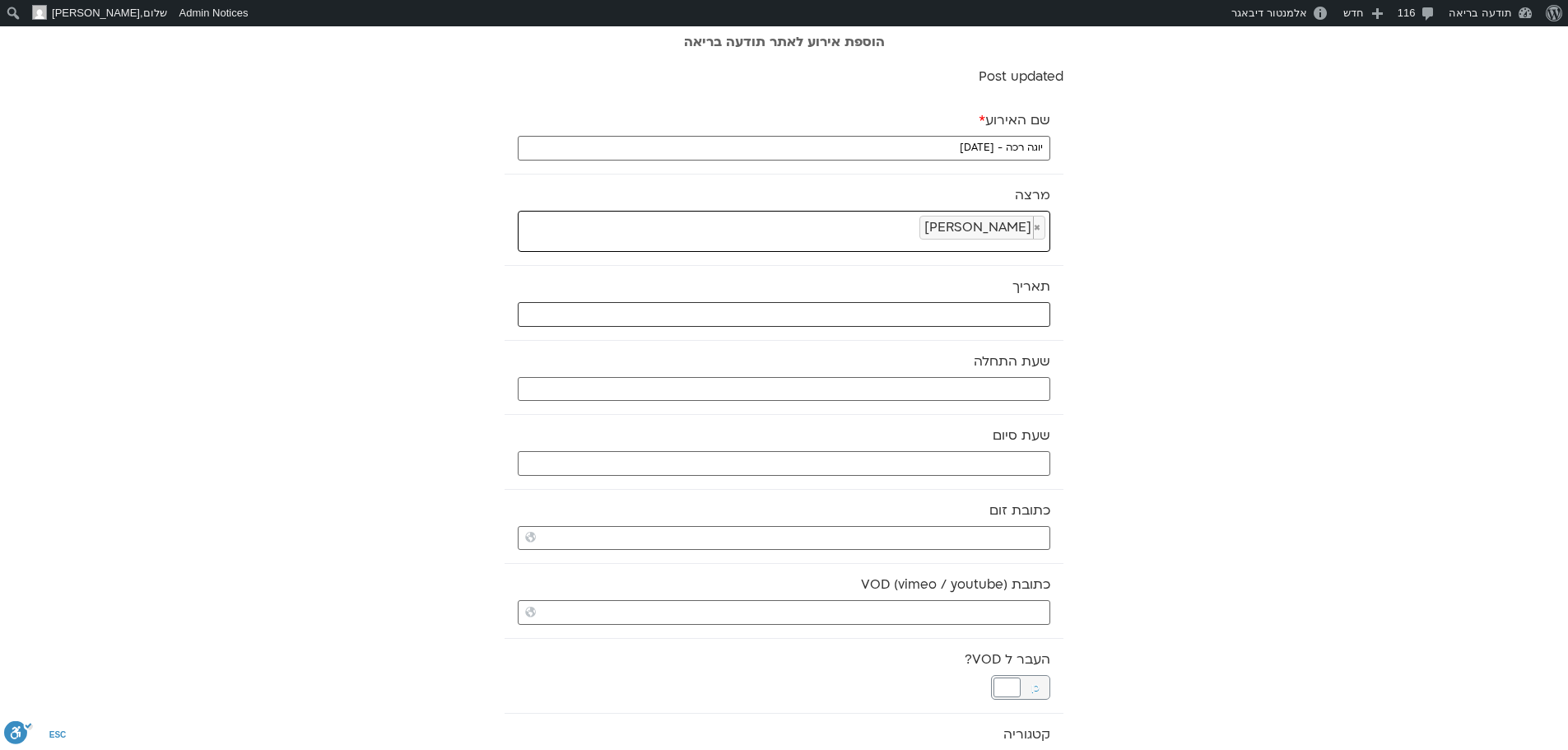
click at [935, 315] on input "text" at bounding box center [784, 314] width 533 height 24
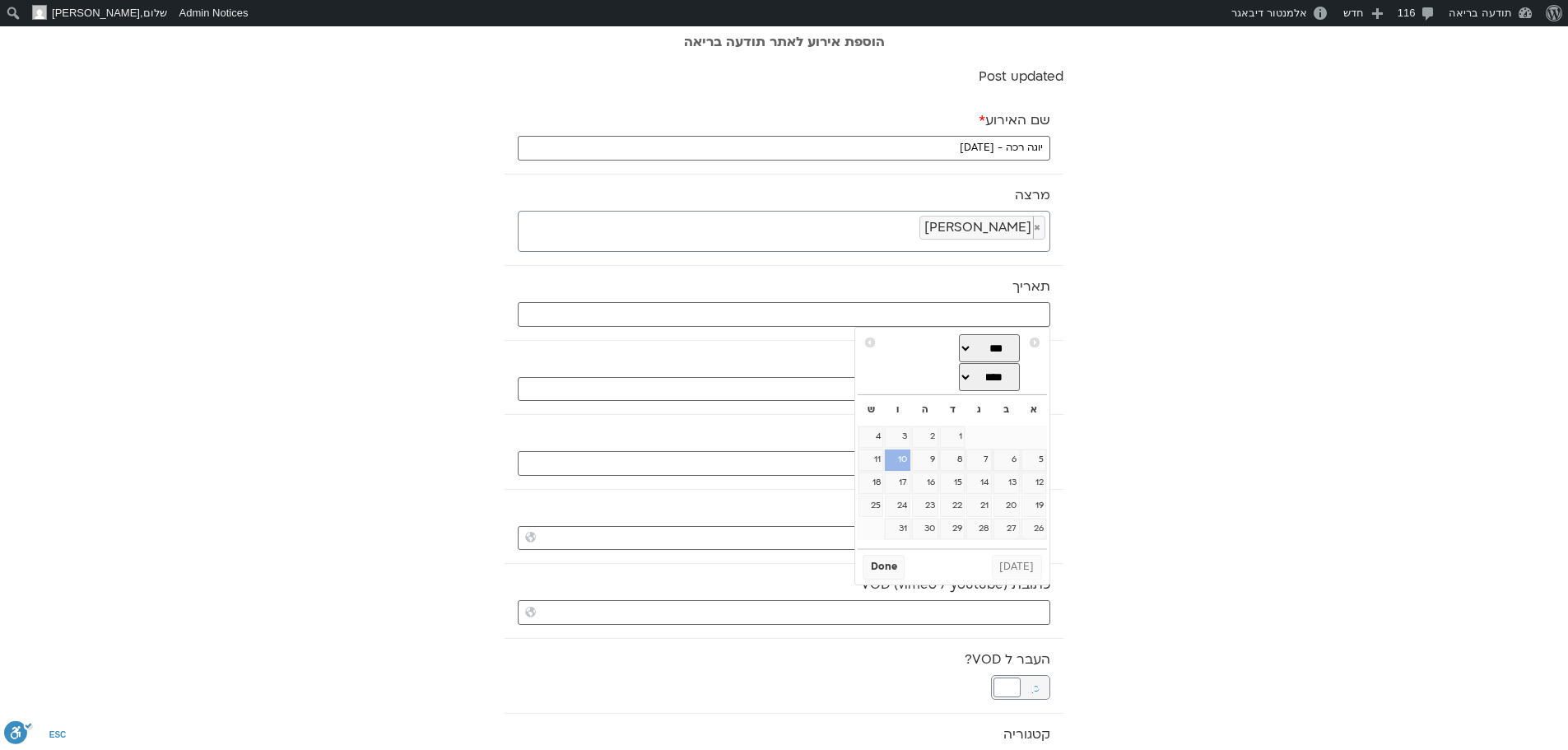
click at [901, 459] on link "10" at bounding box center [897, 459] width 24 height 21
type input "10/10/2025"
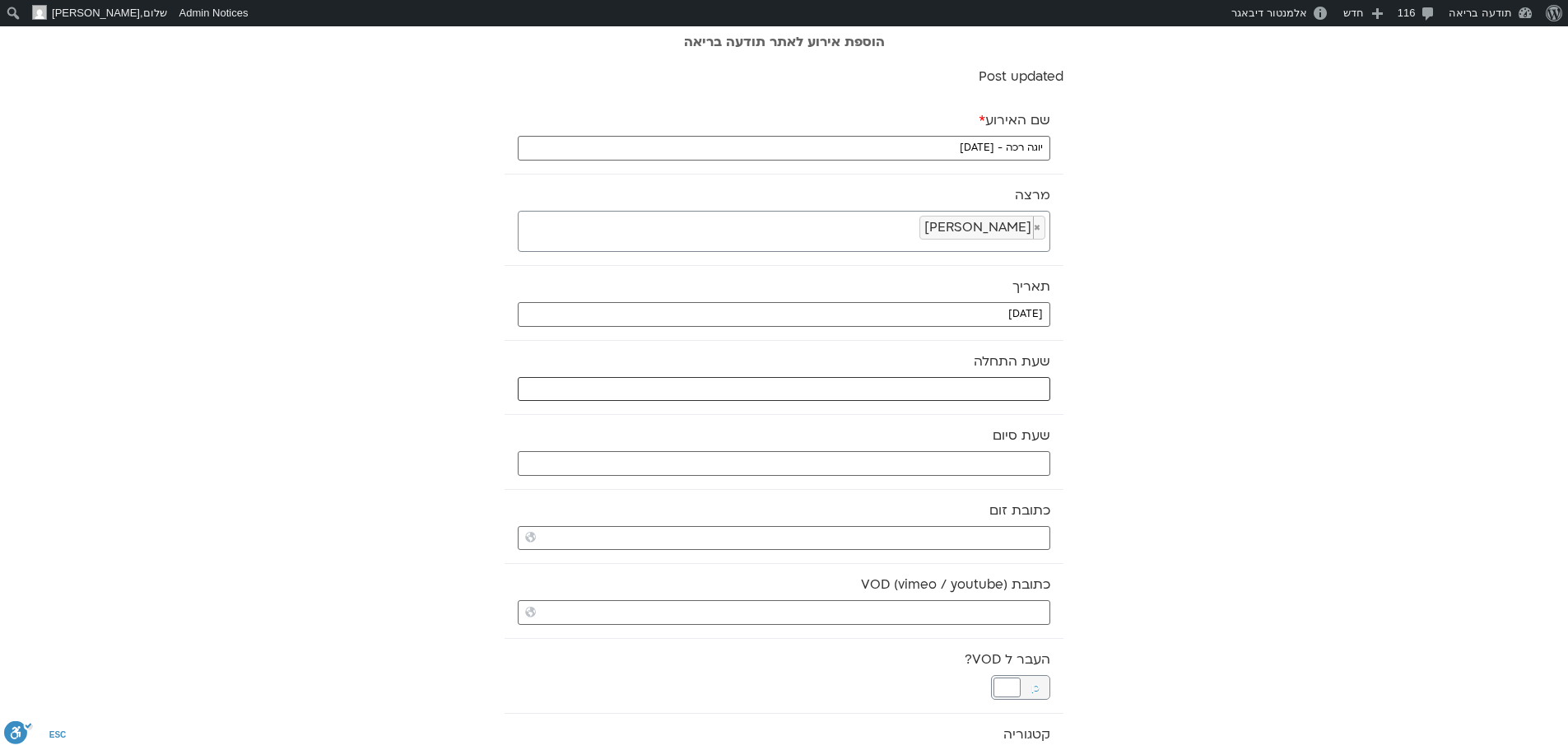
click at [911, 389] on input "text" at bounding box center [784, 389] width 533 height 24
click at [938, 442] on select "** ** ** ** ** ** ** ** ** ** ** ** ** ** ** ** ** ** ** ** ** ** ** **" at bounding box center [926, 448] width 53 height 28
type input "08:00"
select select "*"
click at [886, 485] on button "Select" at bounding box center [886, 487] width 46 height 24
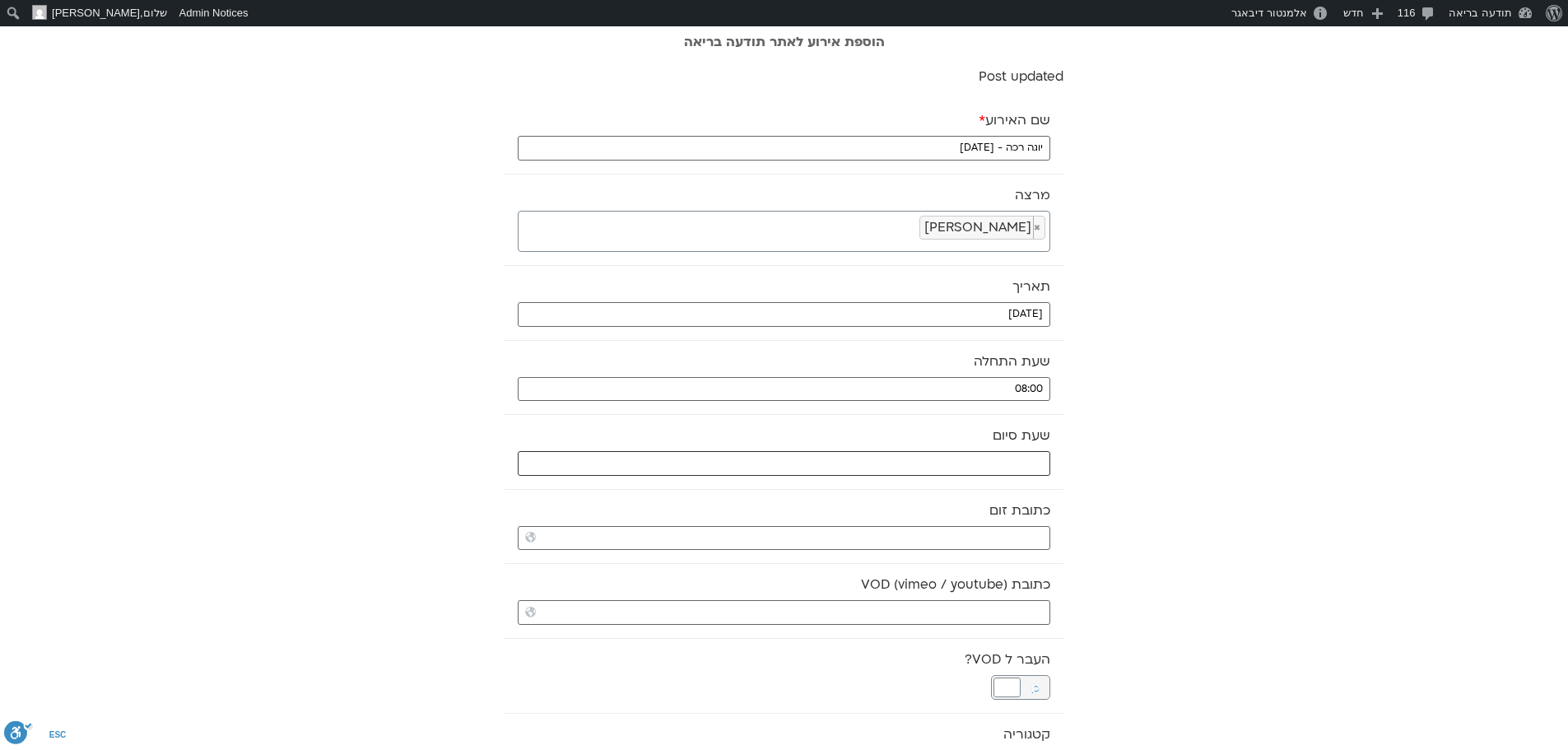
click at [893, 463] on input "text" at bounding box center [784, 463] width 533 height 24
click at [941, 522] on select "** ** ** ** ** ** ** ** ** ** ** ** ** ** ** ** ** ** ** ** ** ** ** **" at bounding box center [926, 521] width 53 height 28
type input "08:00"
select select "*"
click at [979, 518] on select "** ** ** ** ** ** ** ** ** ** ** ** ** ** ** ** ** ** ** ** ** ** ** ** ** ** *…" at bounding box center [983, 521] width 53 height 28
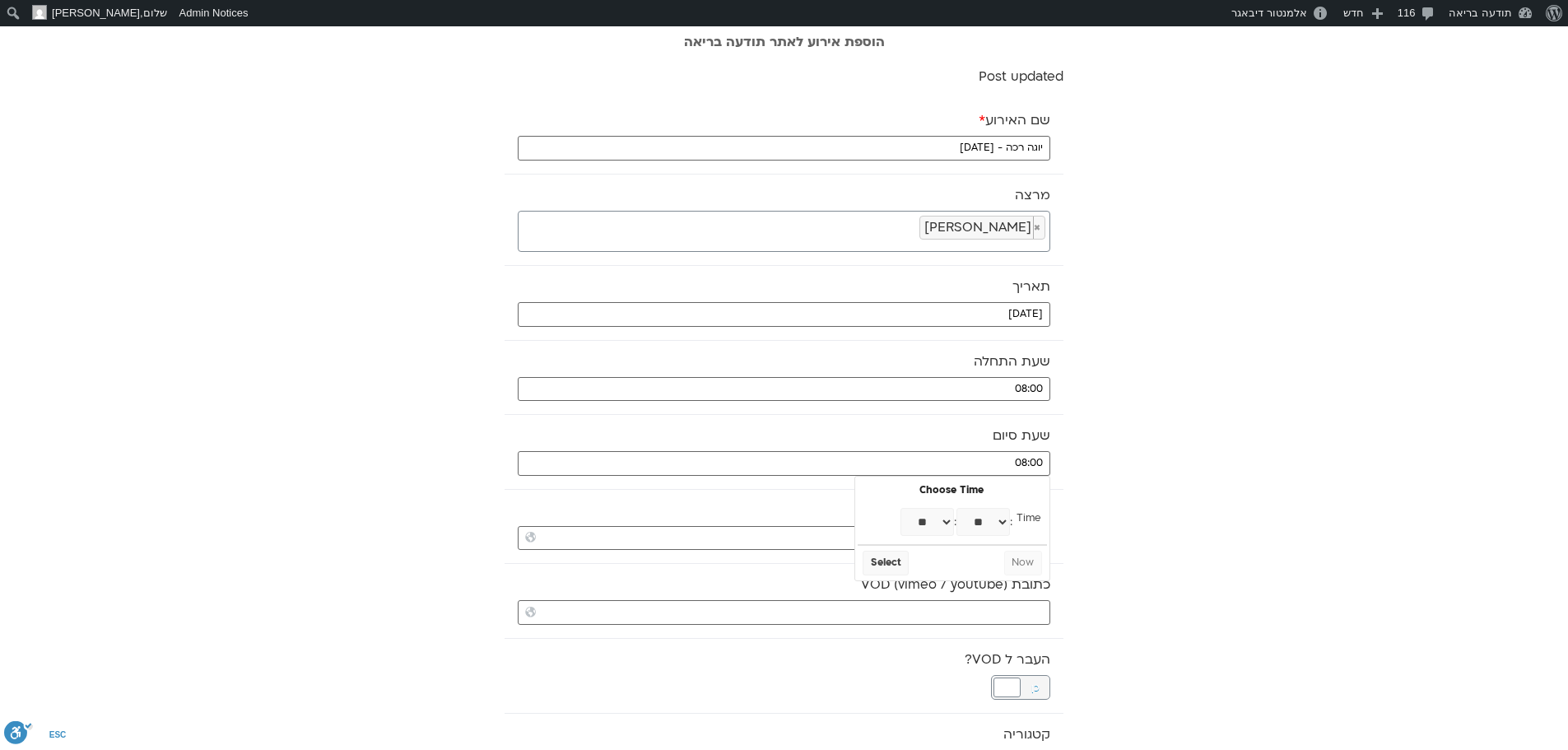
type input "08:30"
select select "*"
select select "**"
click at [882, 564] on button "Select" at bounding box center [886, 562] width 46 height 24
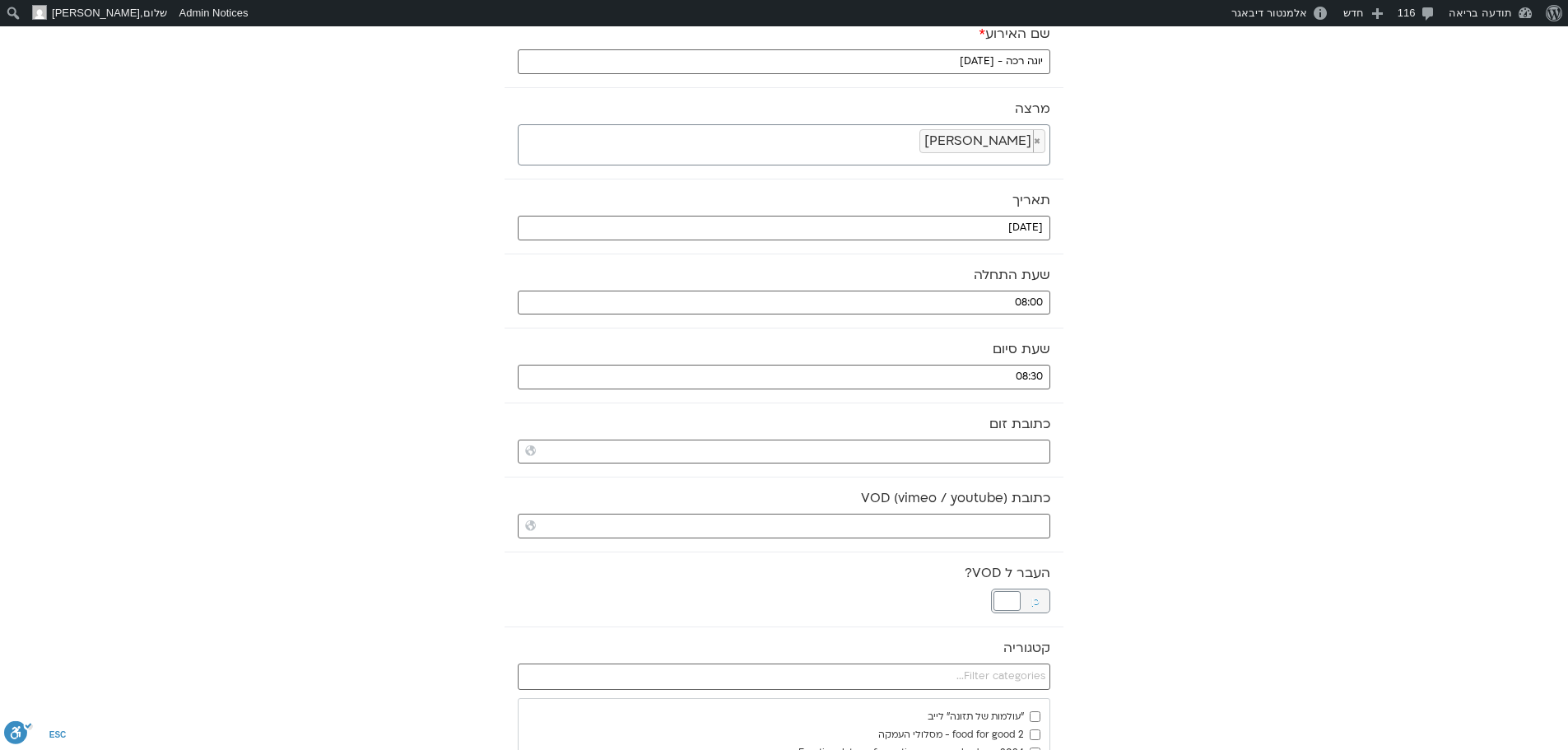
scroll to position [165, 0]
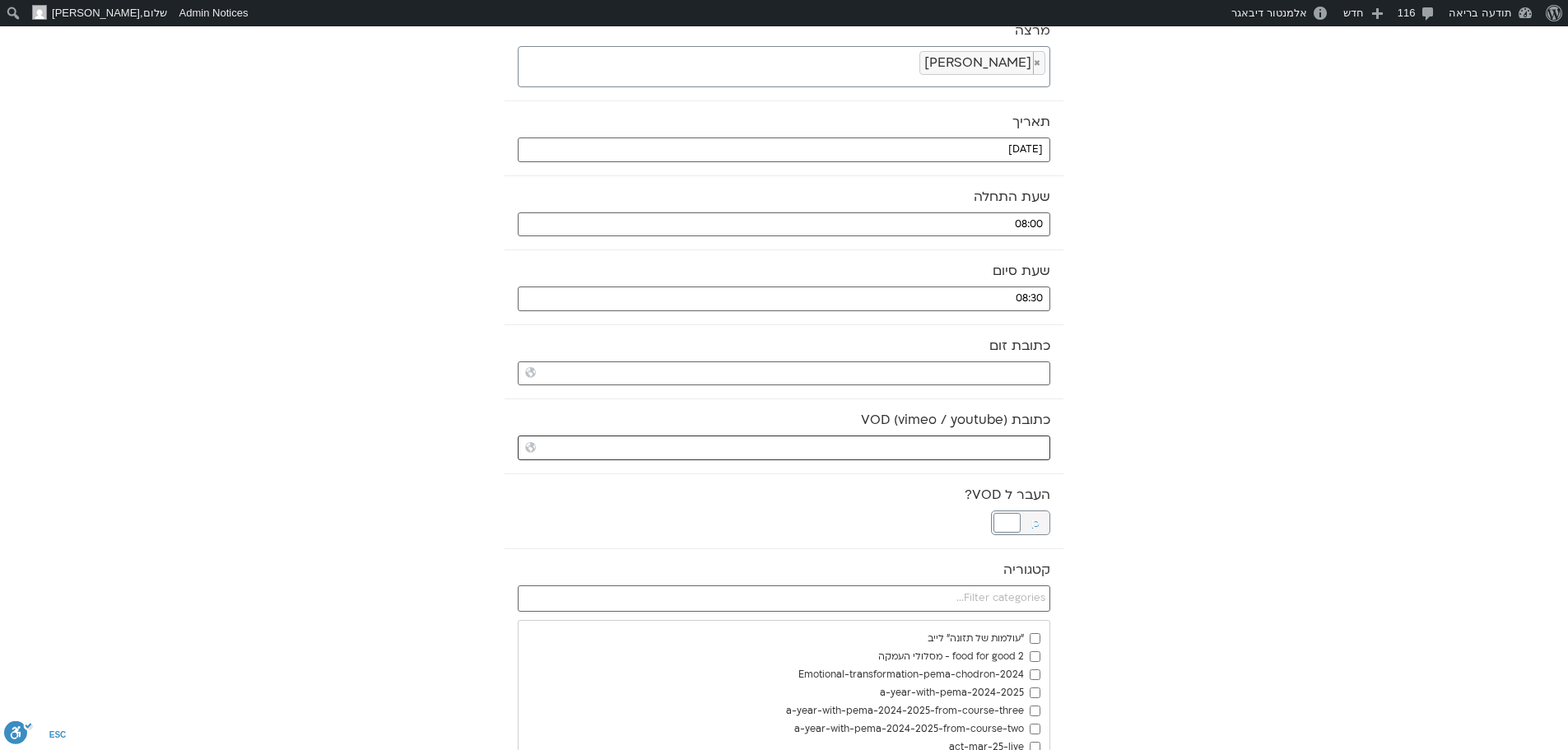
click at [908, 443] on input "כתובת VOD (vimeo / youtube)" at bounding box center [784, 448] width 533 height 24
paste input "https://stream.mux.com/gp4W3hTzYJ949d4cILsxnNRw3Z3lLNdUlE8QfwBpj7U.m3u8"
type input "https://stream.mux.com/gp4W3hTzYJ949d4cILsxnNRw3Z3lLNdUlE8QfwBpj7U.m3u8"
click at [1014, 515] on div at bounding box center [1007, 522] width 27 height 19
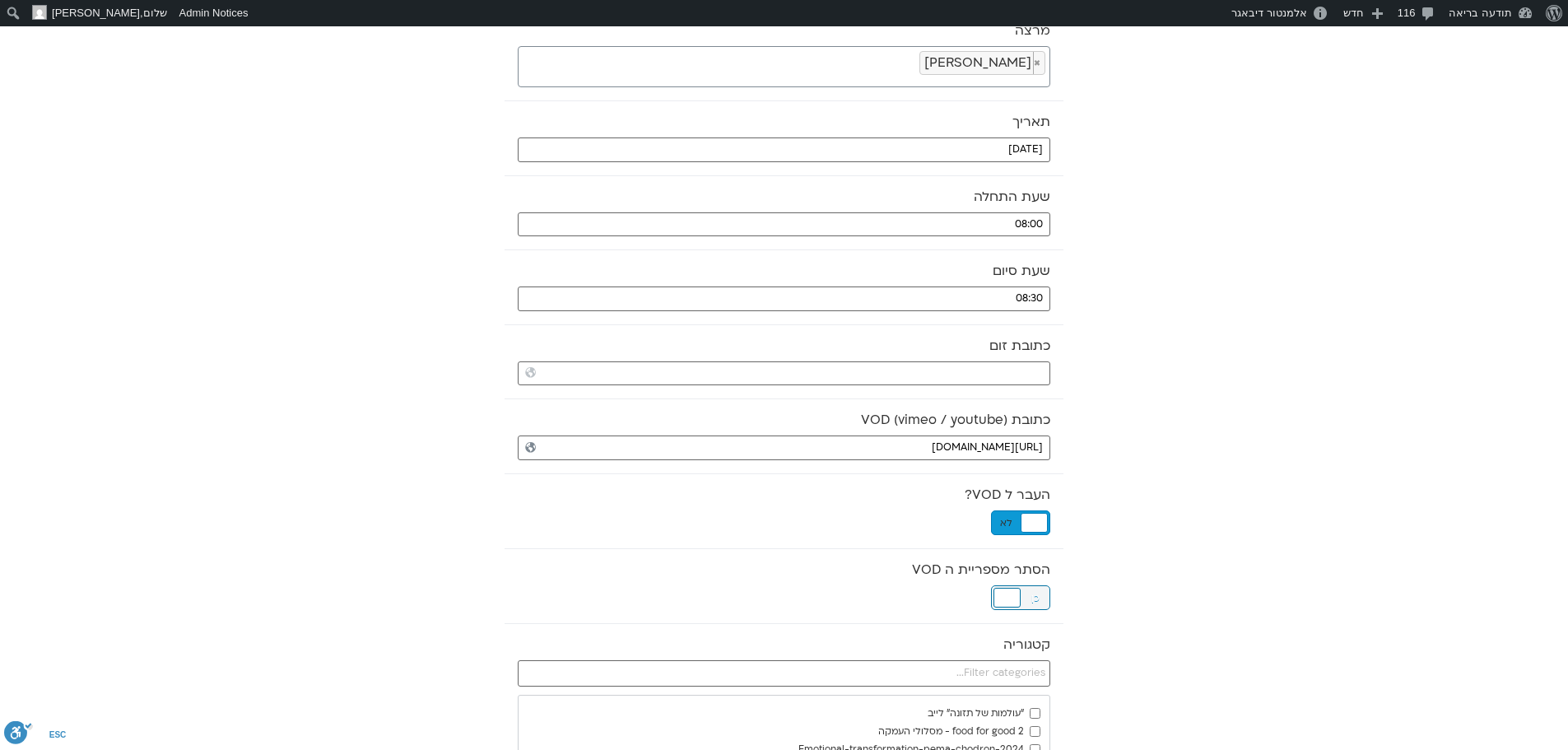
click at [1015, 596] on div at bounding box center [1007, 597] width 27 height 19
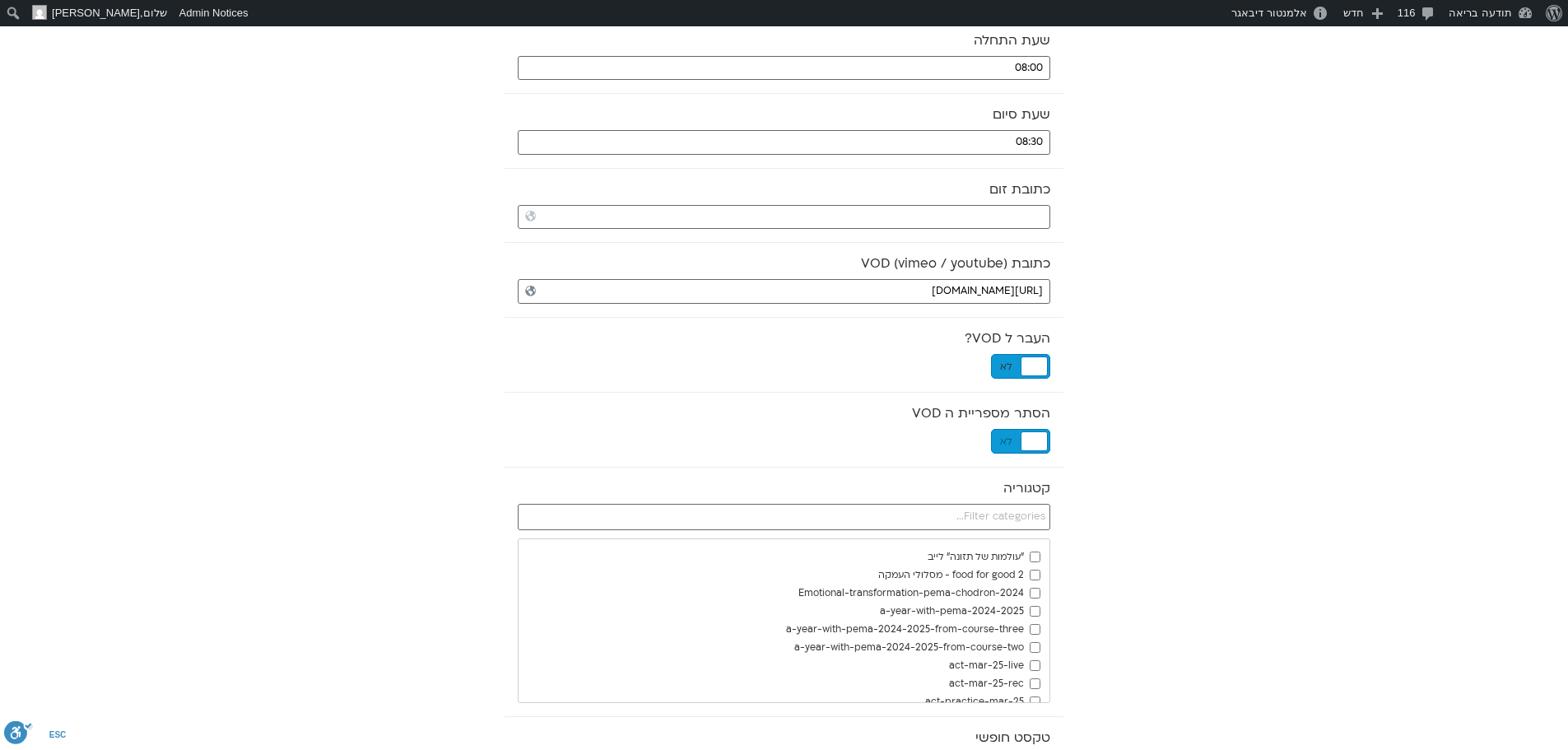
scroll to position [329, 0]
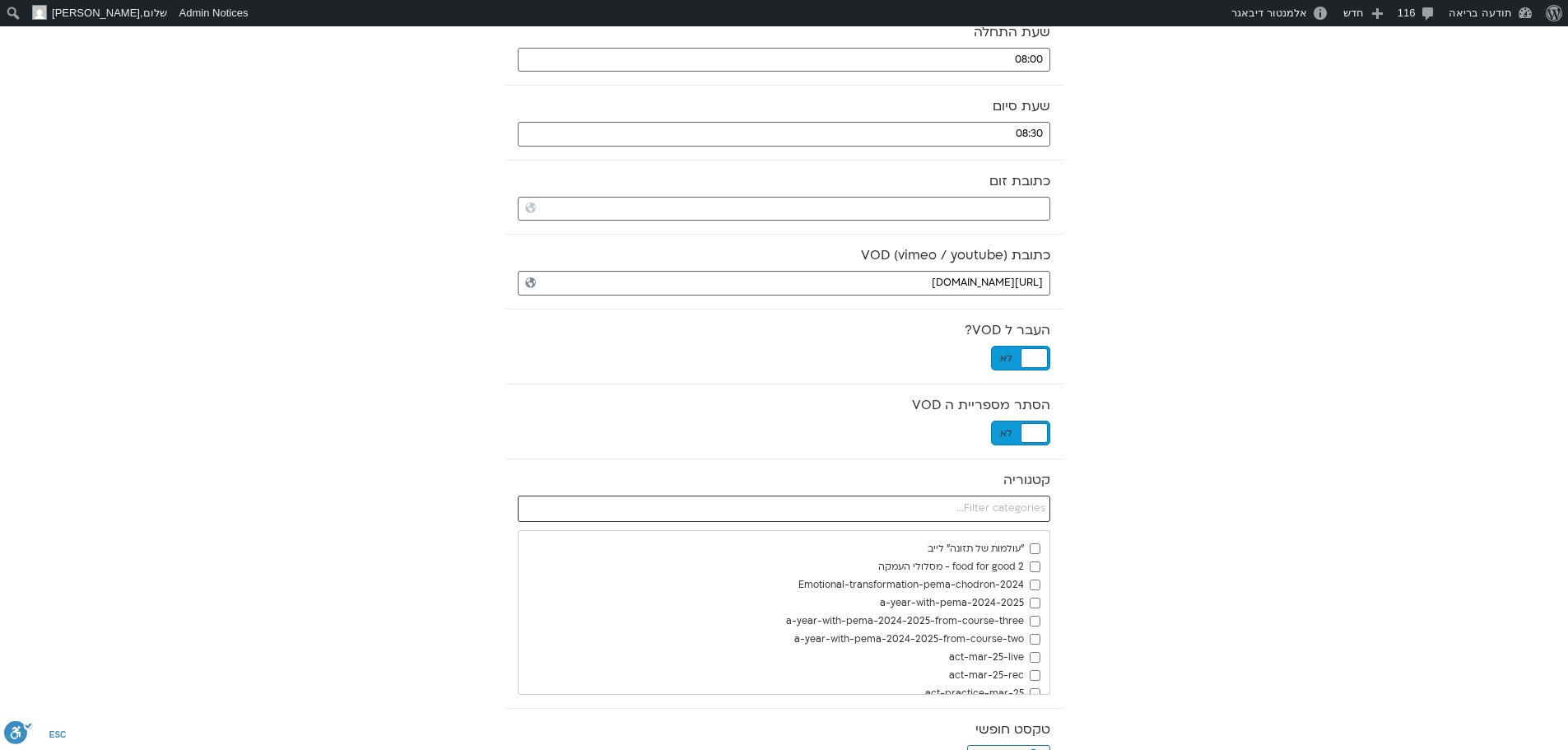
click at [1027, 514] on input "text" at bounding box center [784, 508] width 533 height 26
type input "YO"
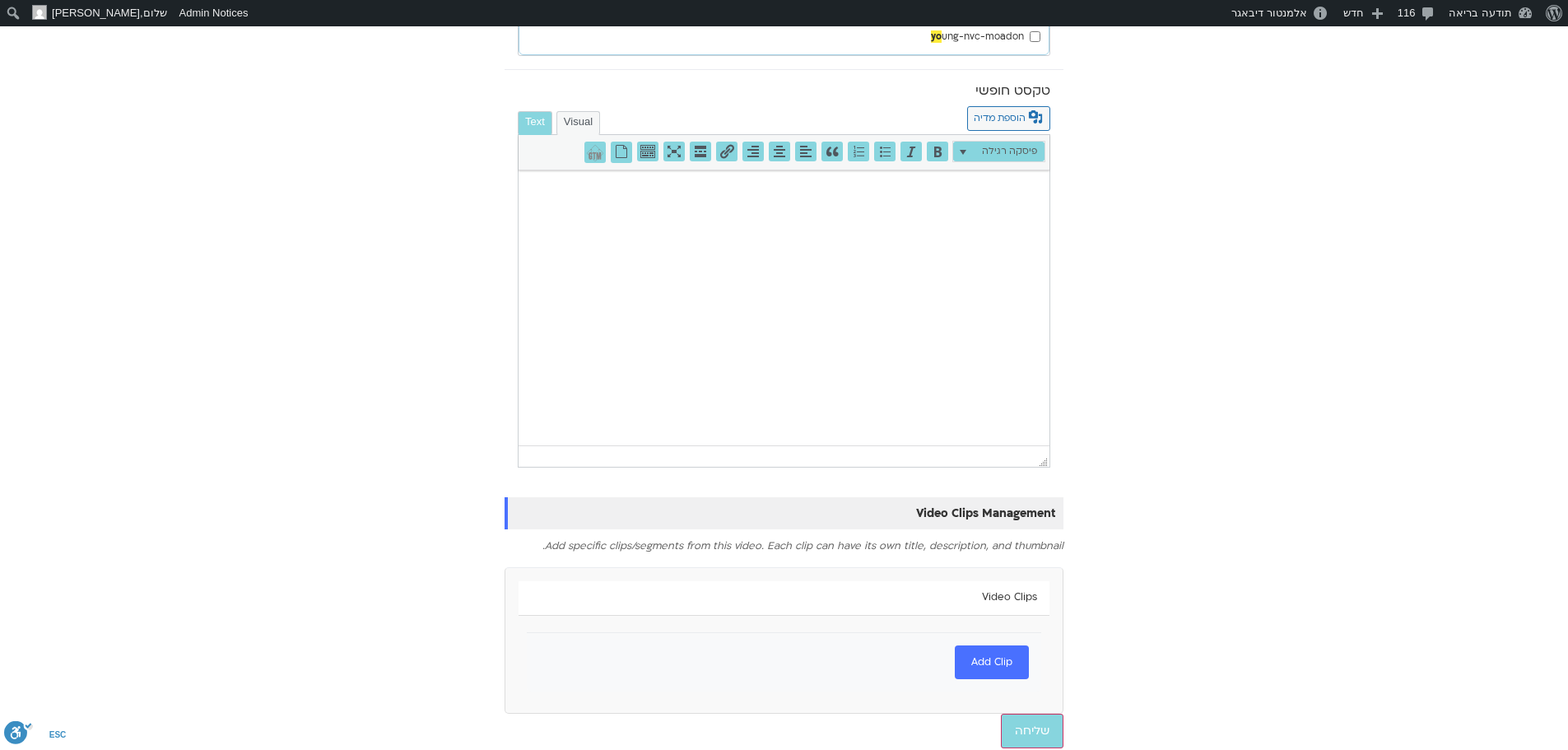
scroll to position [975, 0]
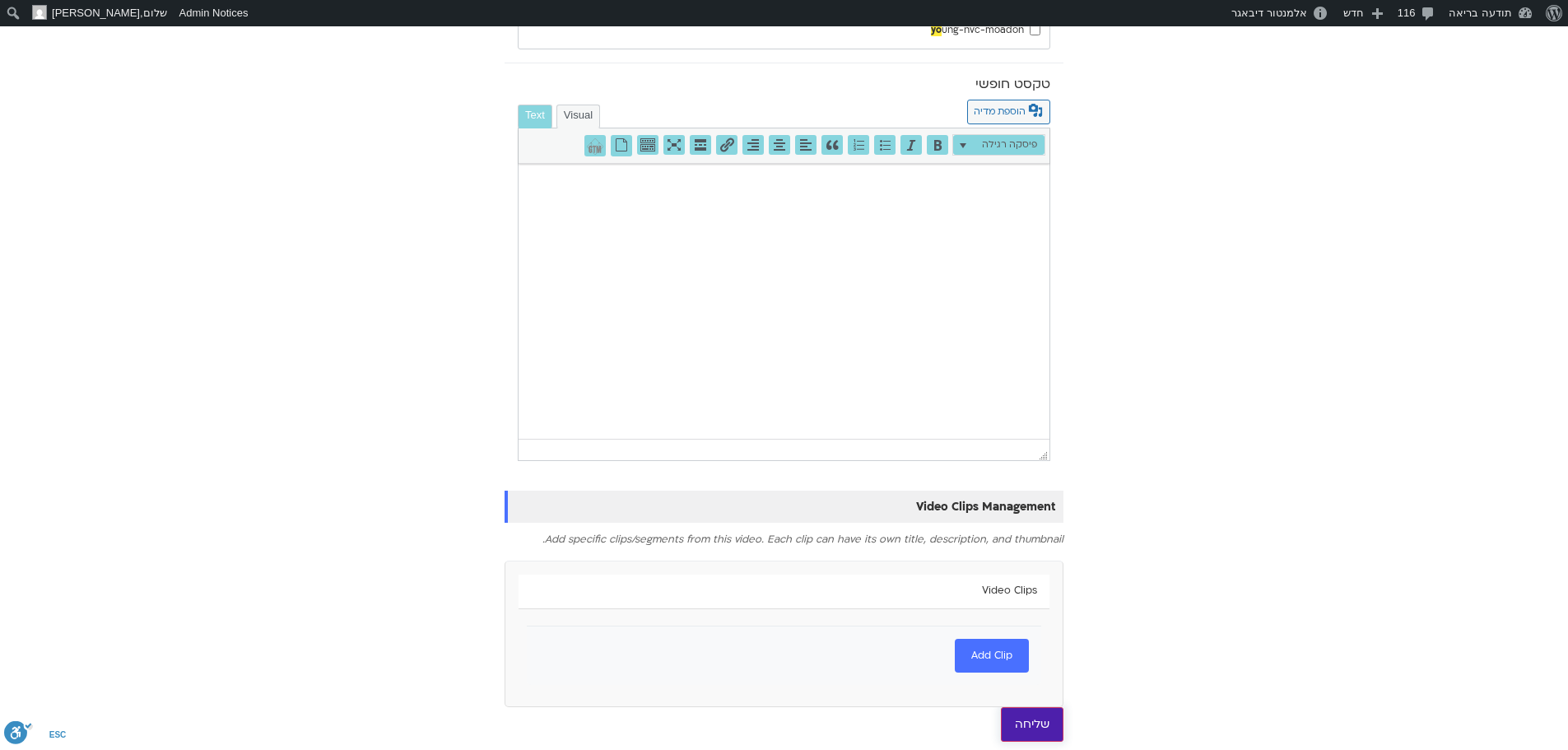
click at [1035, 717] on input "שליחה" at bounding box center [1032, 724] width 62 height 35
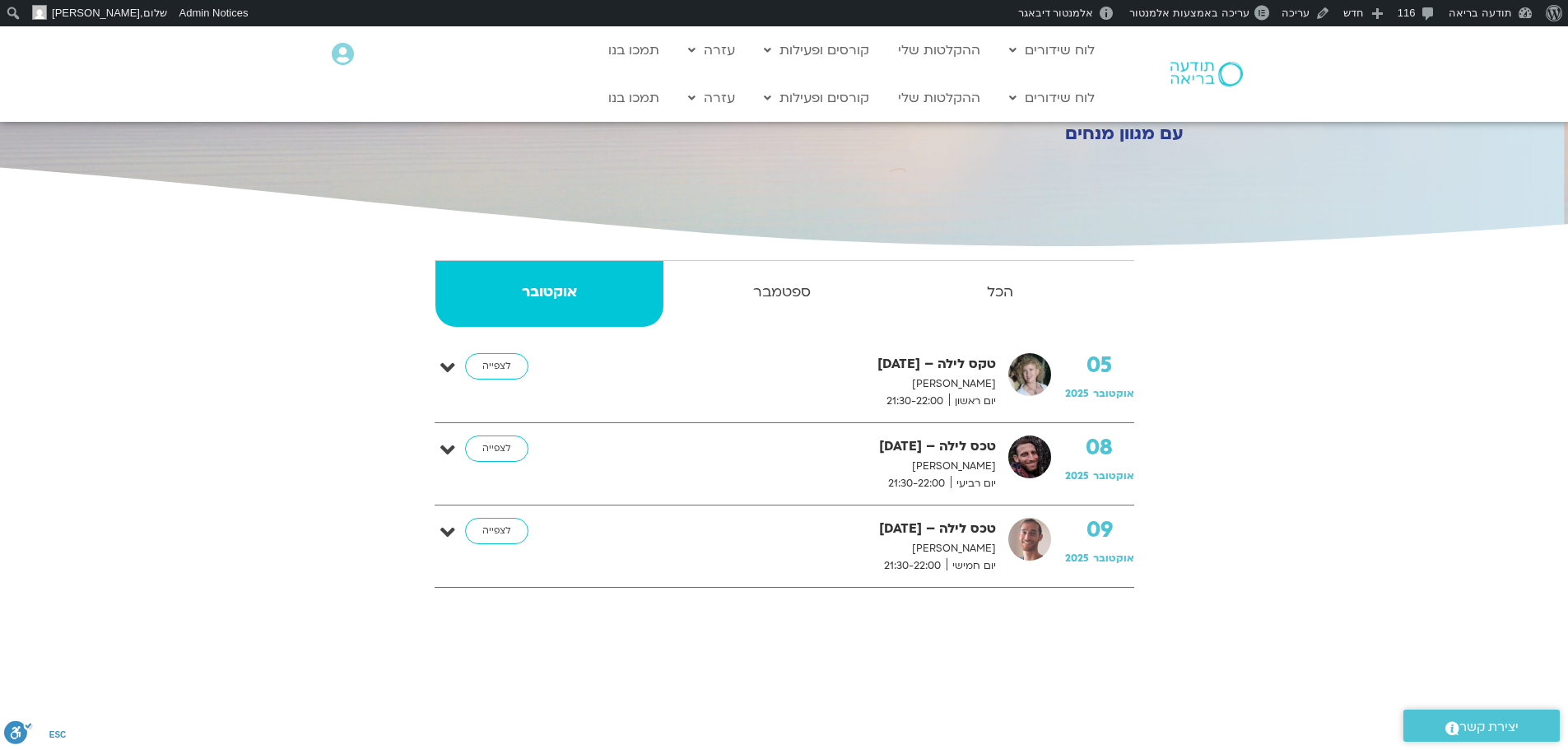
scroll to position [247, 0]
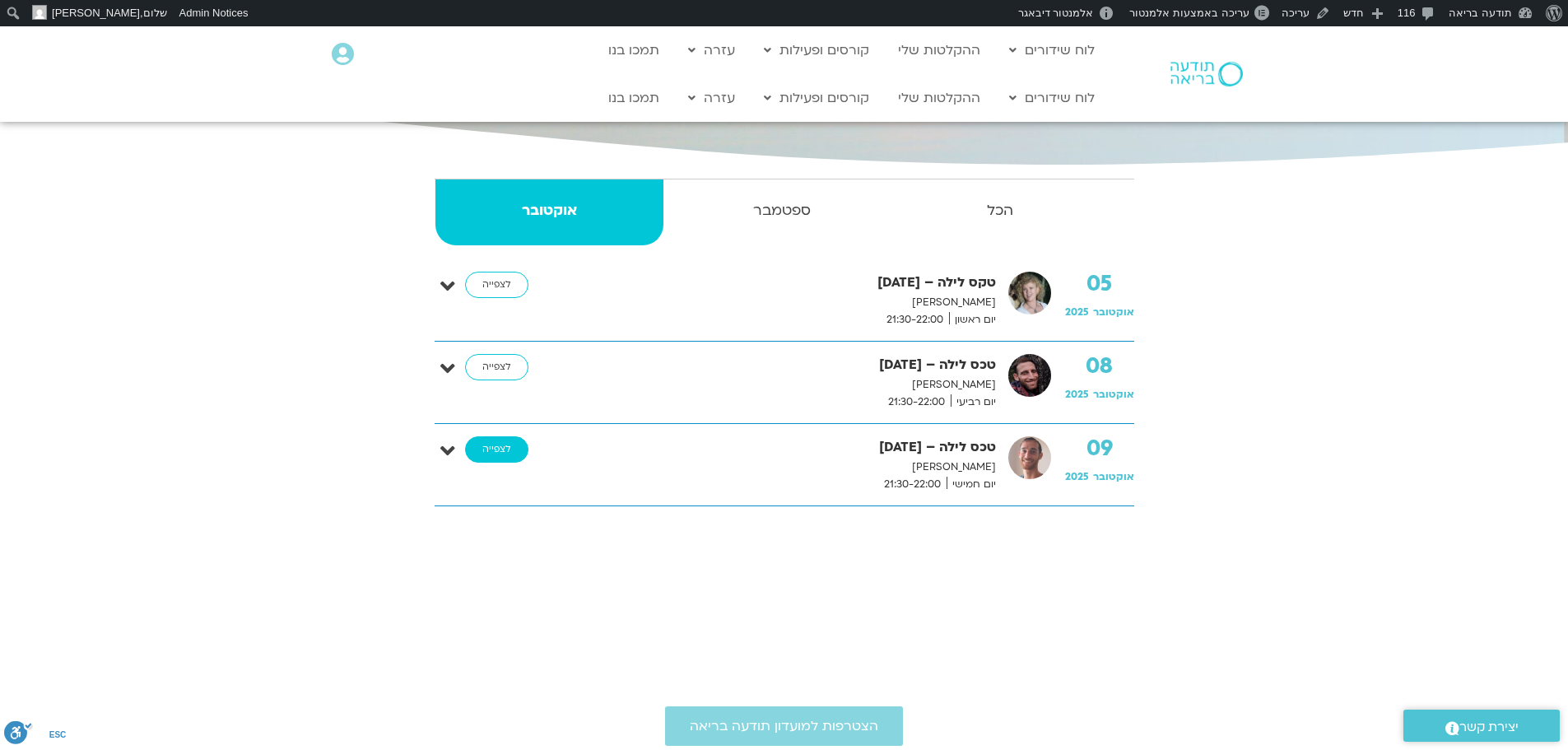
click at [502, 443] on link "לצפייה" at bounding box center [496, 449] width 63 height 26
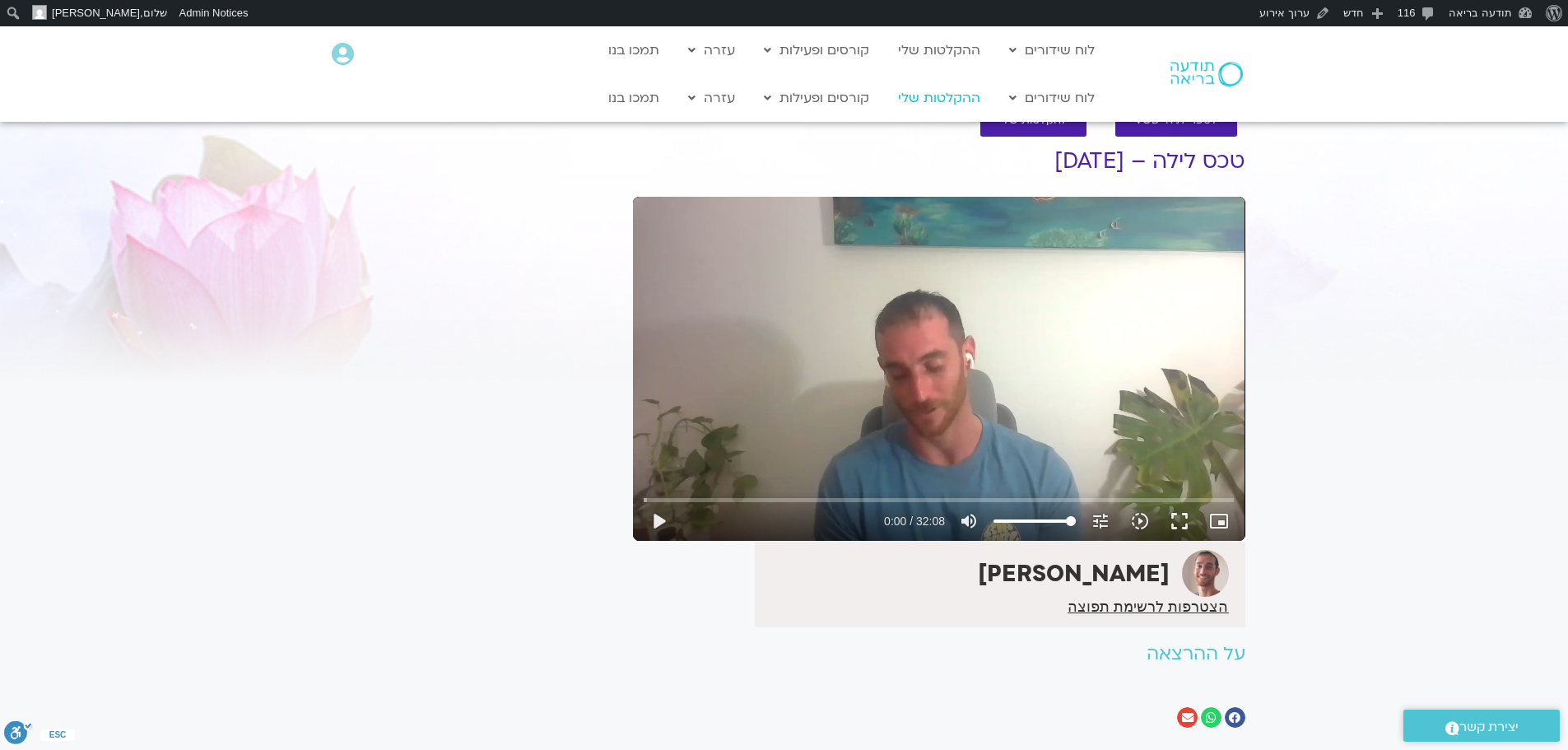
click at [947, 95] on link "ההקלטות שלי" at bounding box center [939, 97] width 99 height 31
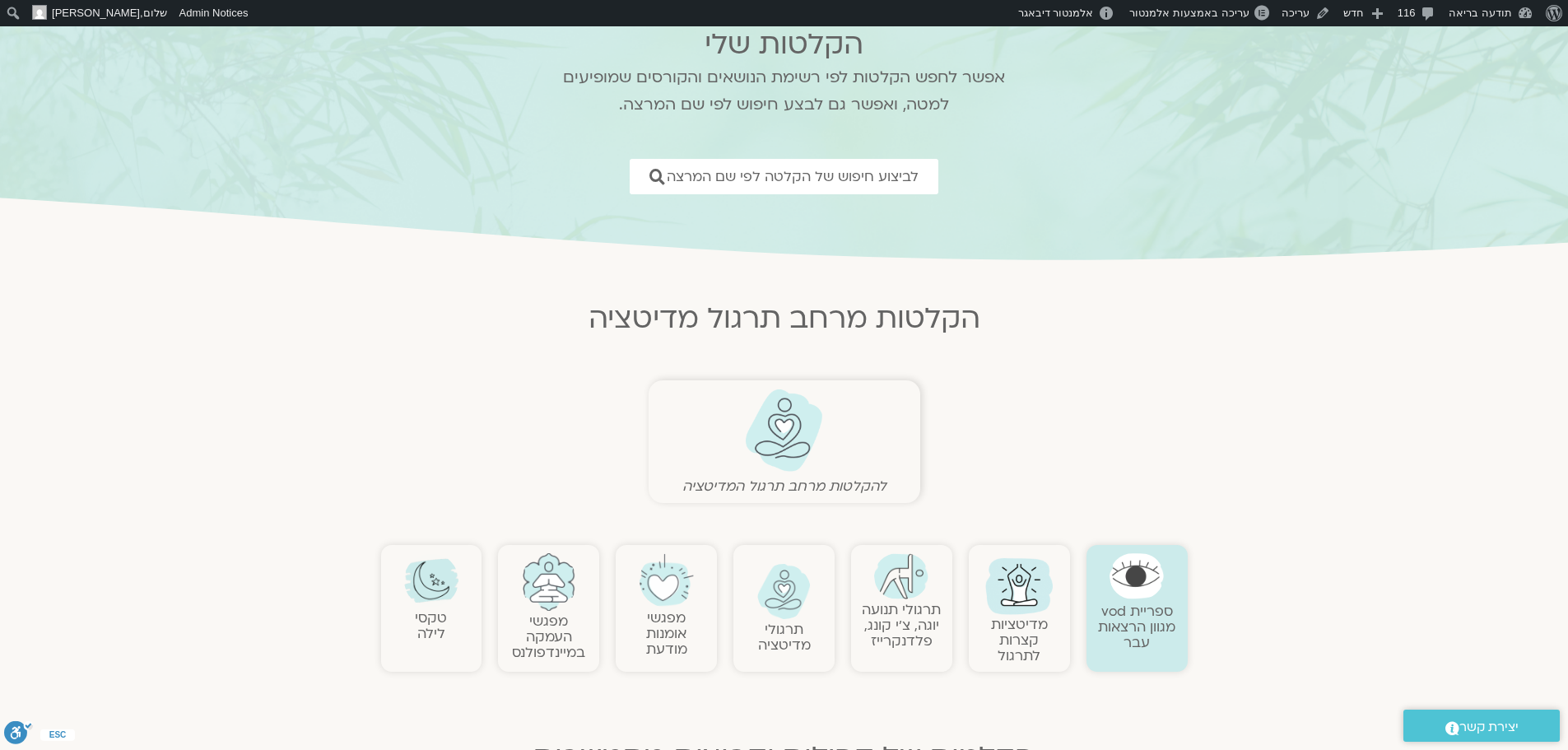
scroll to position [165, 0]
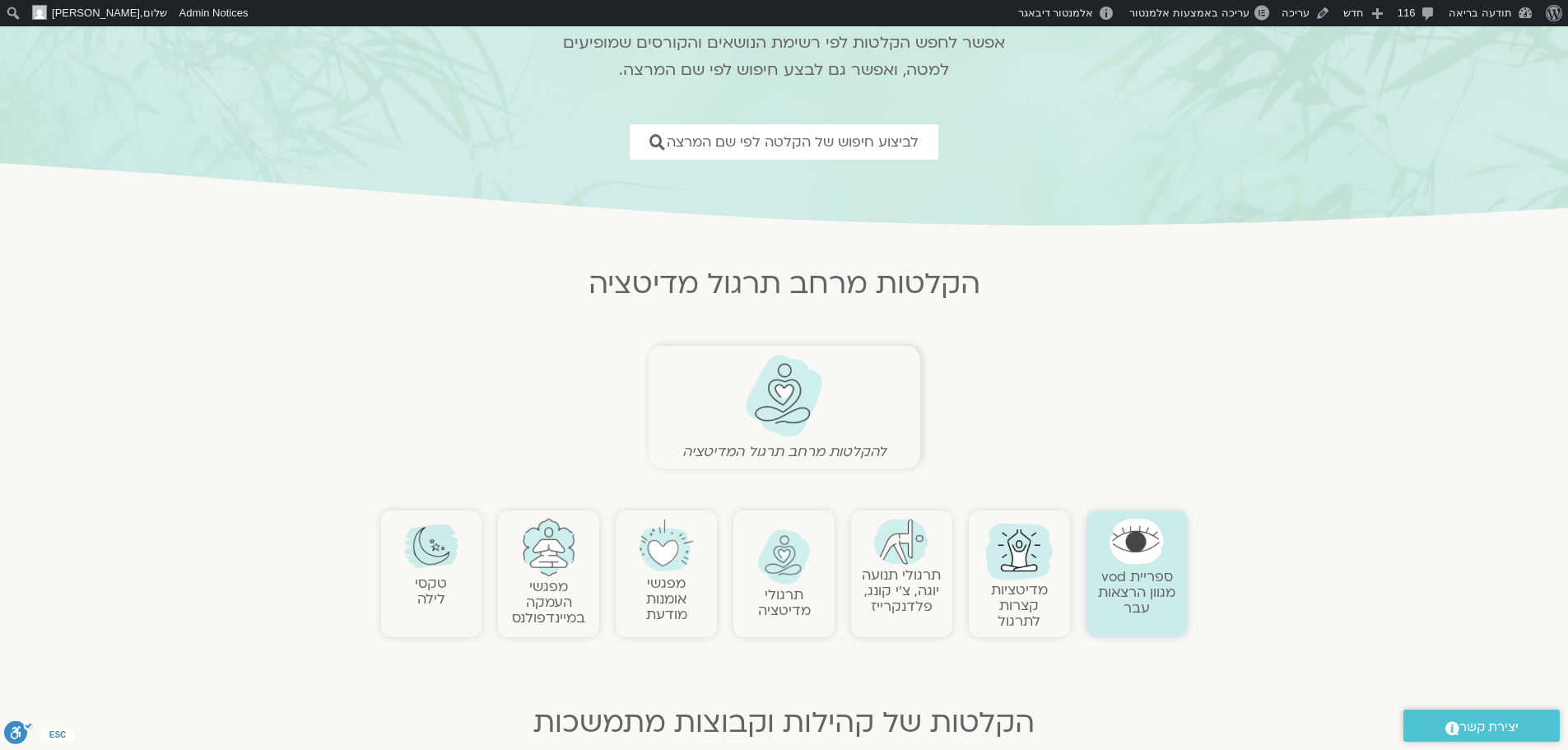
click at [913, 555] on img at bounding box center [901, 541] width 54 height 46
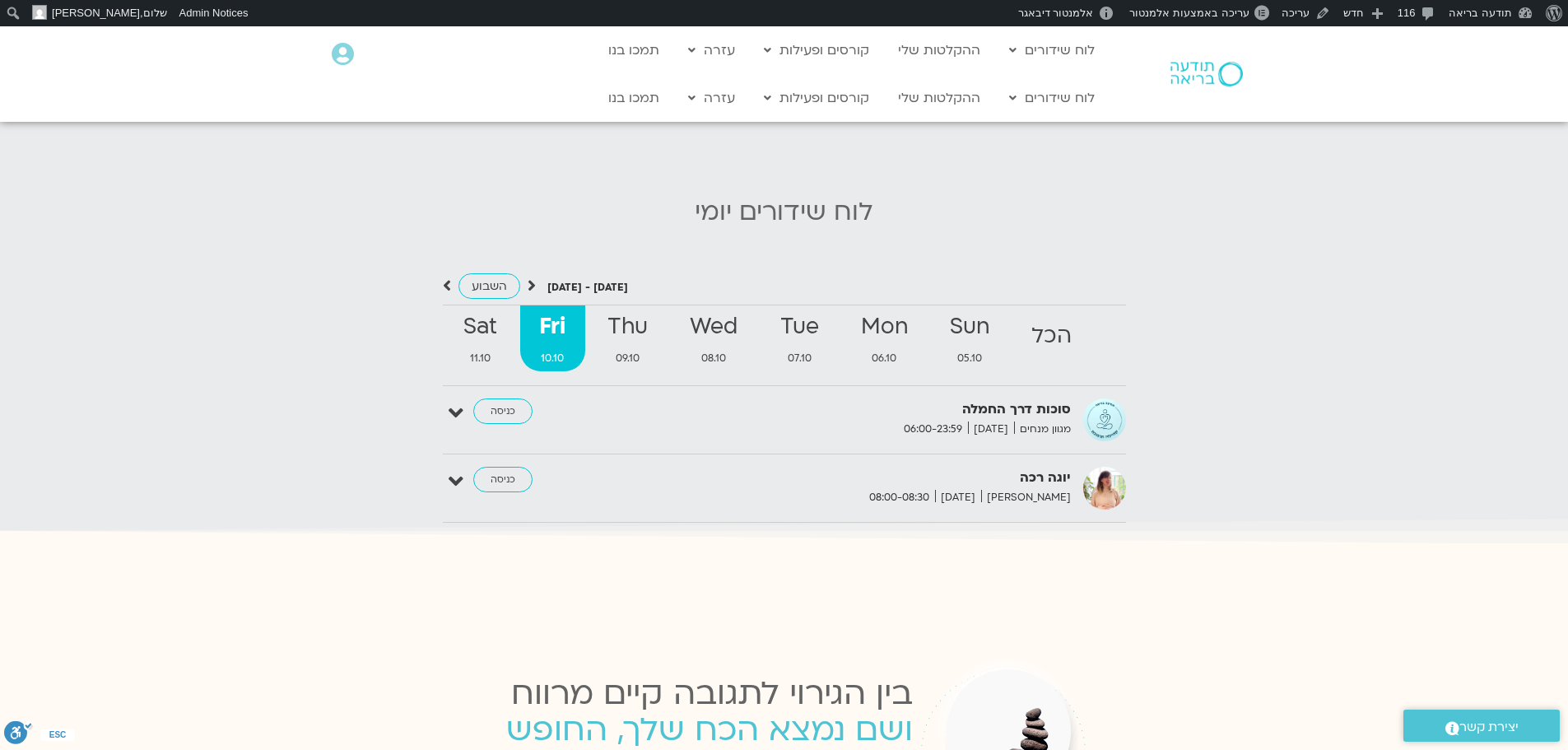
scroll to position [1589, 0]
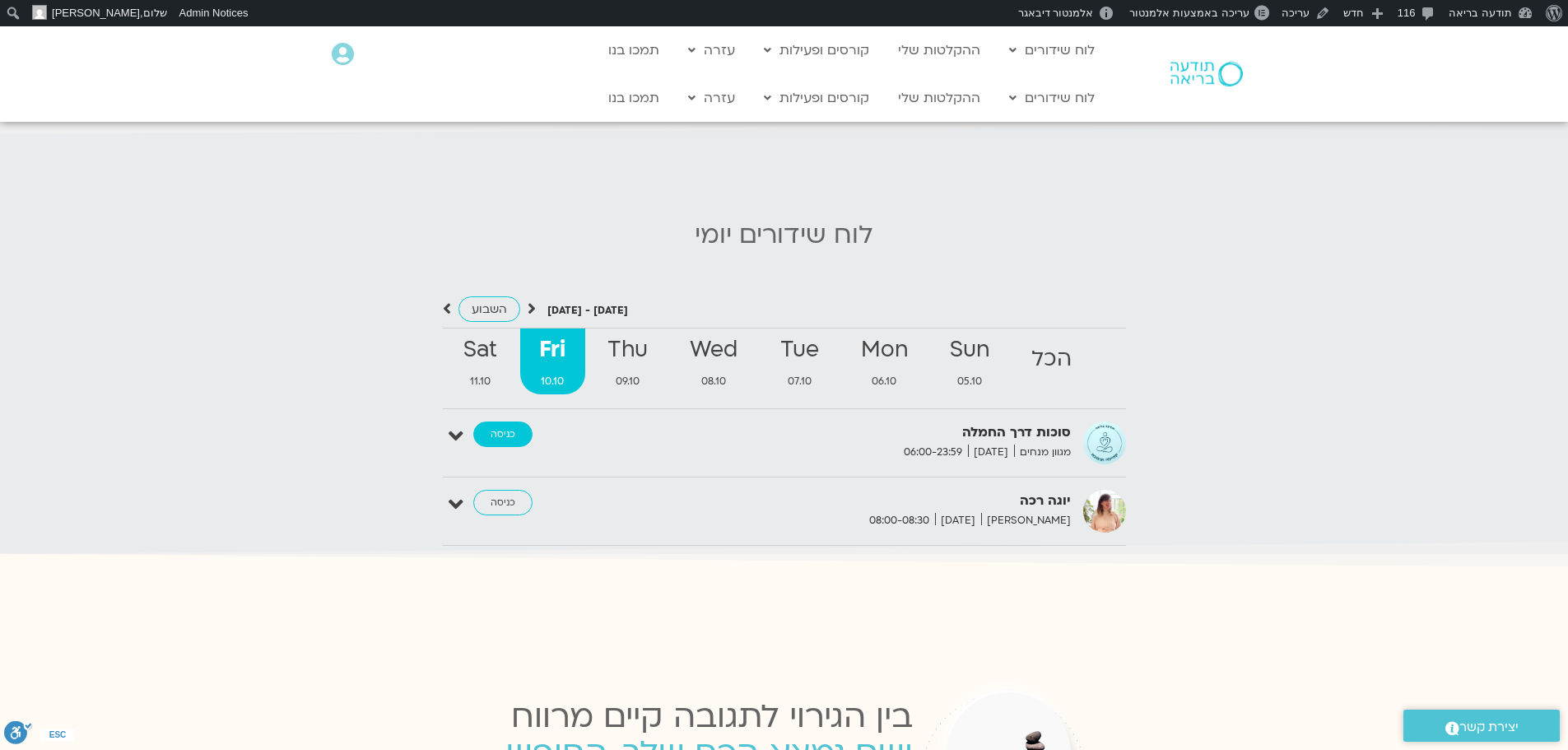
click at [507, 425] on link "כניסה" at bounding box center [503, 434] width 59 height 26
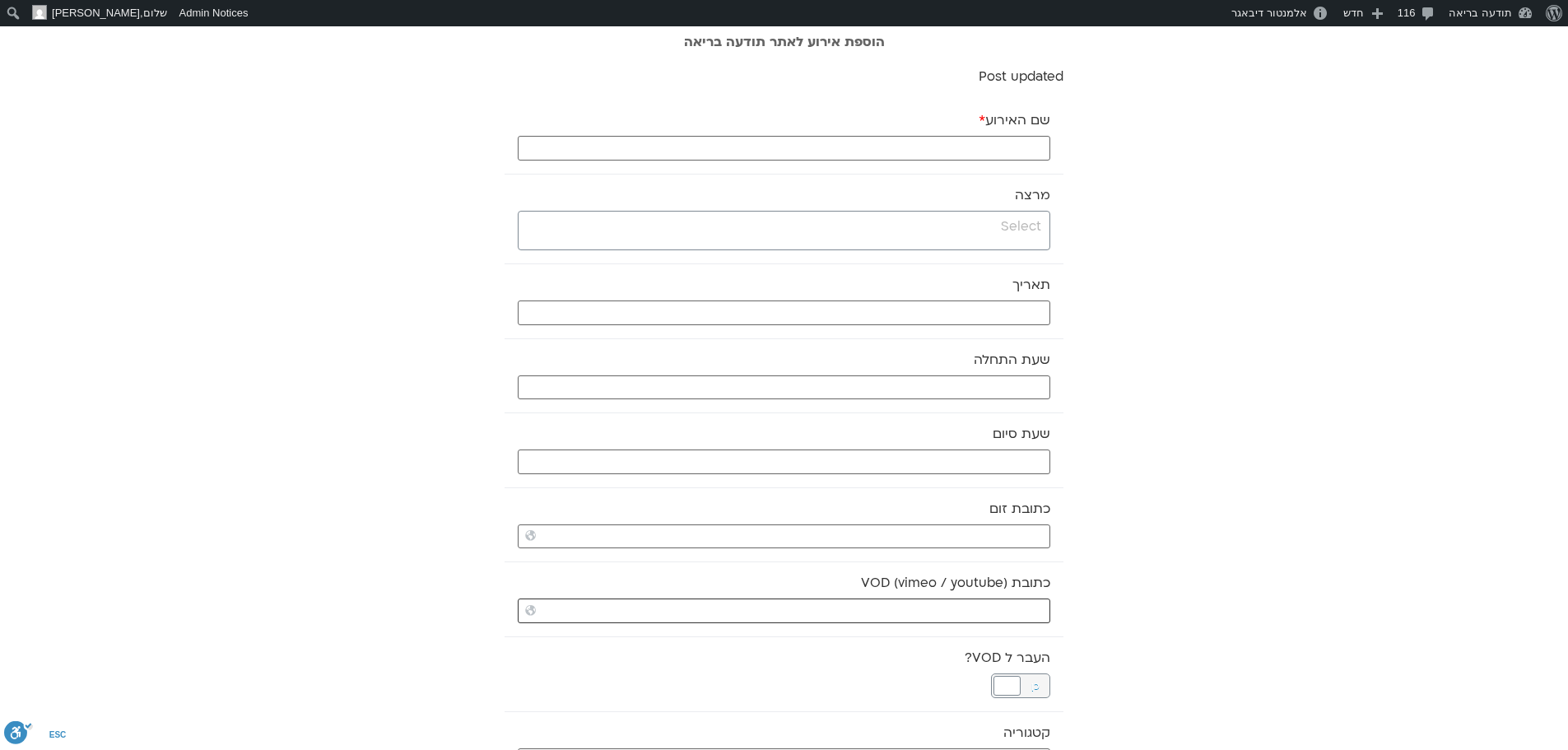
click at [1028, 617] on input "כתובת VOD (vimeo / youtube)" at bounding box center [784, 611] width 533 height 24
paste input "https://stream.mux.com/APyGcyyd5NLKlCHi5vqHj9Ihz3RzPpj00hq017FtlI01nk.m3u8"
type input "https://stream.mux.com/APyGcyyd5NLKlCHi5vqHj9Ihz3RzPpj00hq017FtlI01nk.m3u8"
click at [1026, 152] on input "שם האירוע *" at bounding box center [784, 148] width 533 height 24
click at [1024, 229] on input "search" at bounding box center [782, 226] width 518 height 20
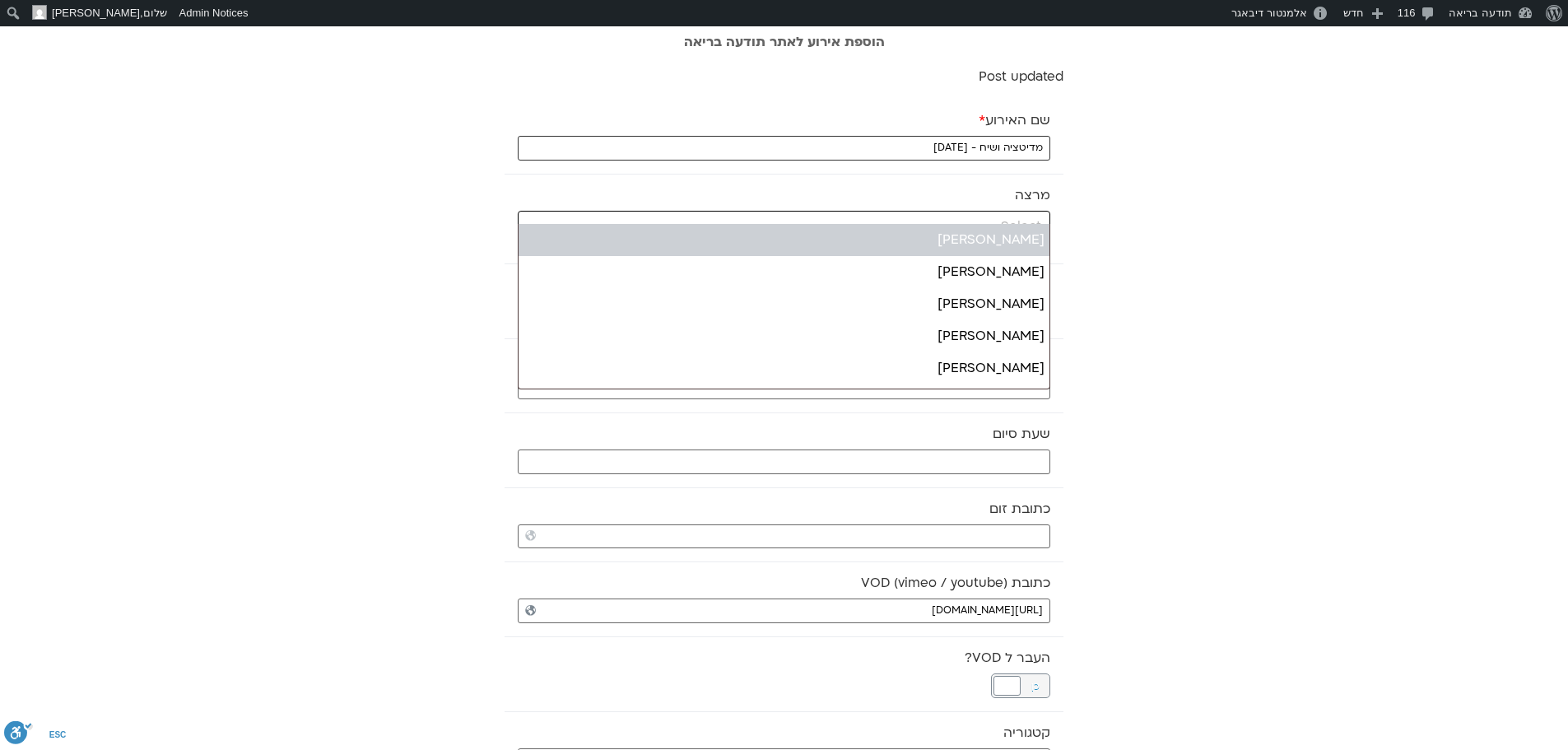
click at [973, 147] on input "מדיטציה ושיח - 10.10.25" at bounding box center [784, 148] width 533 height 24
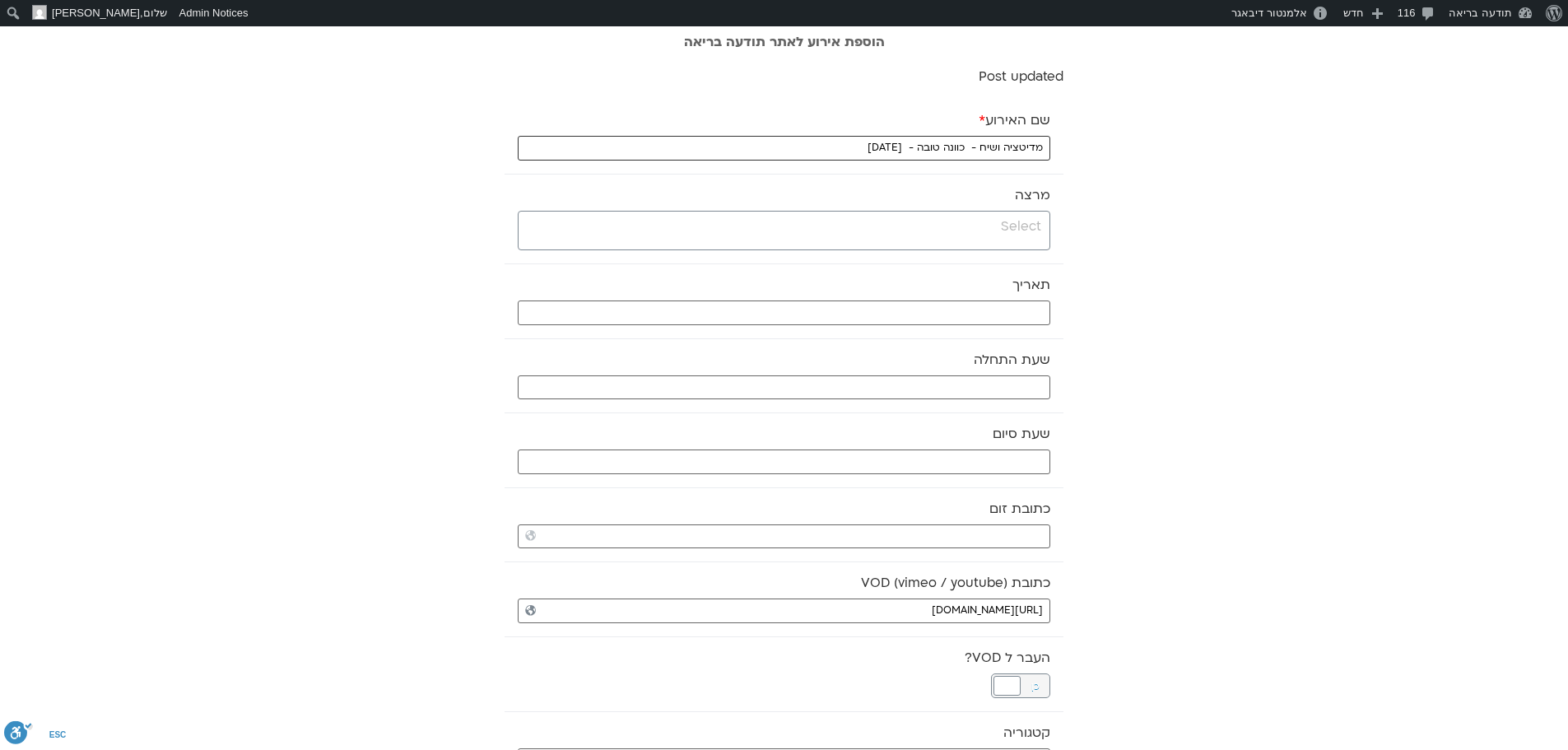
type input "מדיטציה ושיח - כוונה טובה - 10.10.25"
click at [996, 229] on input "search" at bounding box center [782, 226] width 518 height 20
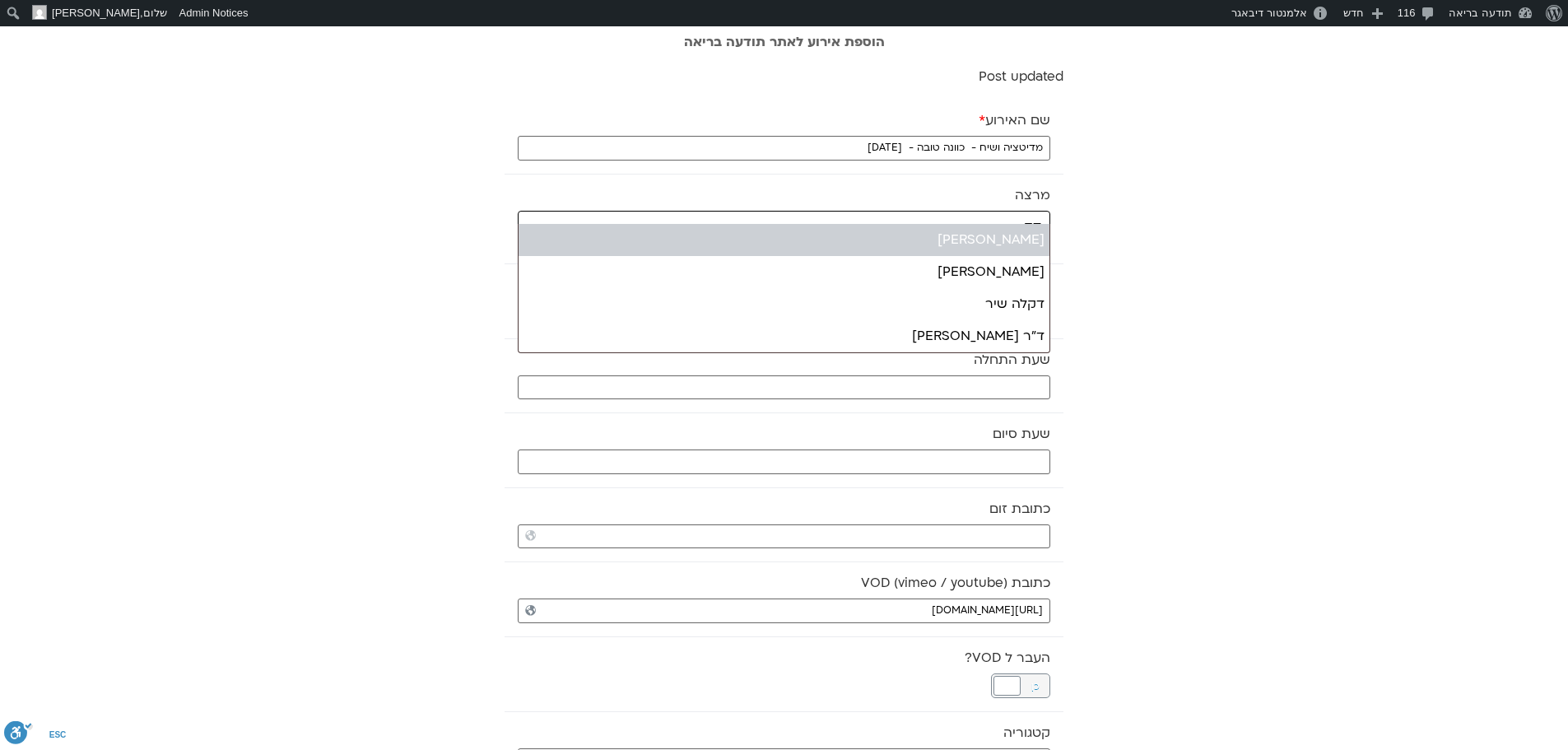
type input "דק"
select select "******"
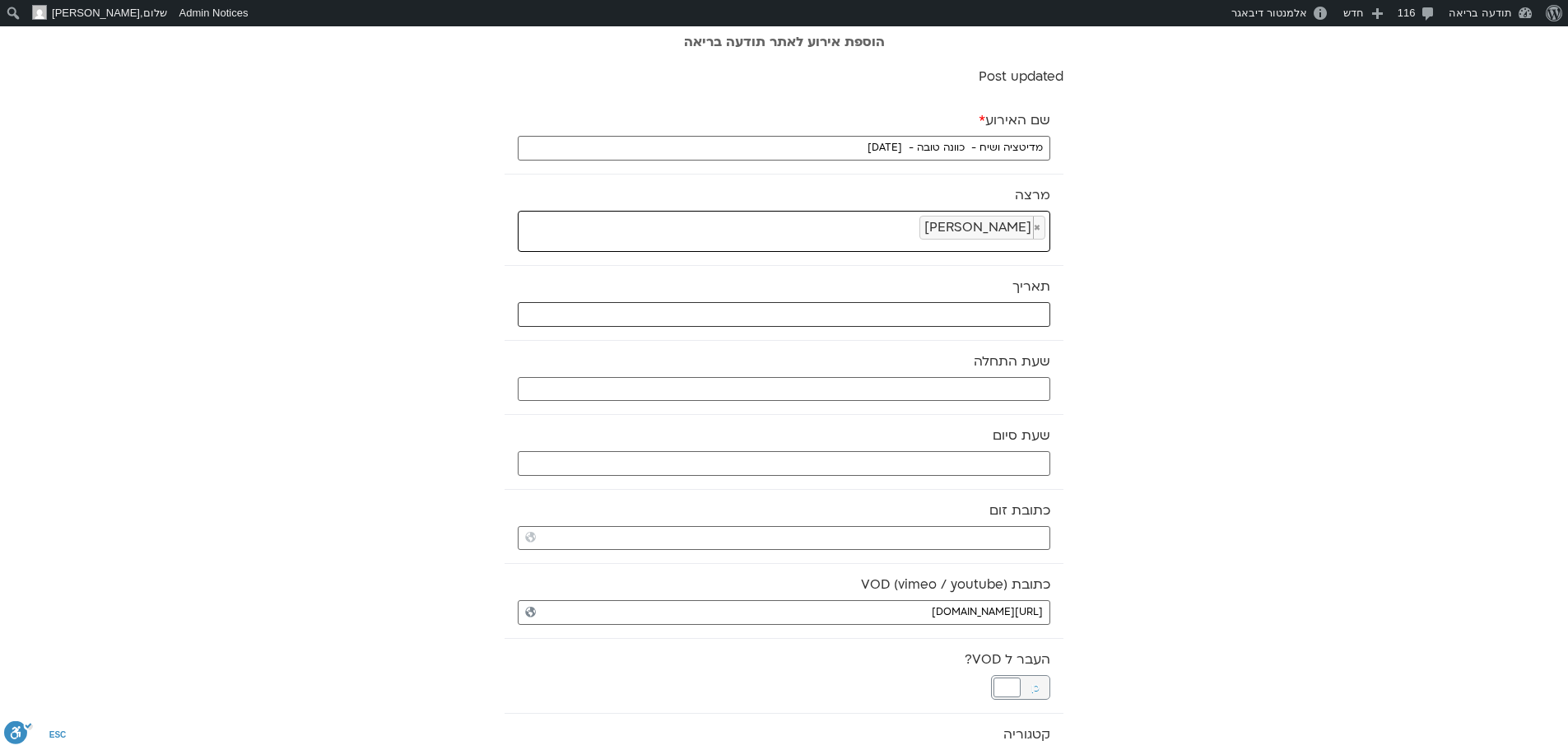
click at [1002, 314] on input "text" at bounding box center [784, 314] width 533 height 24
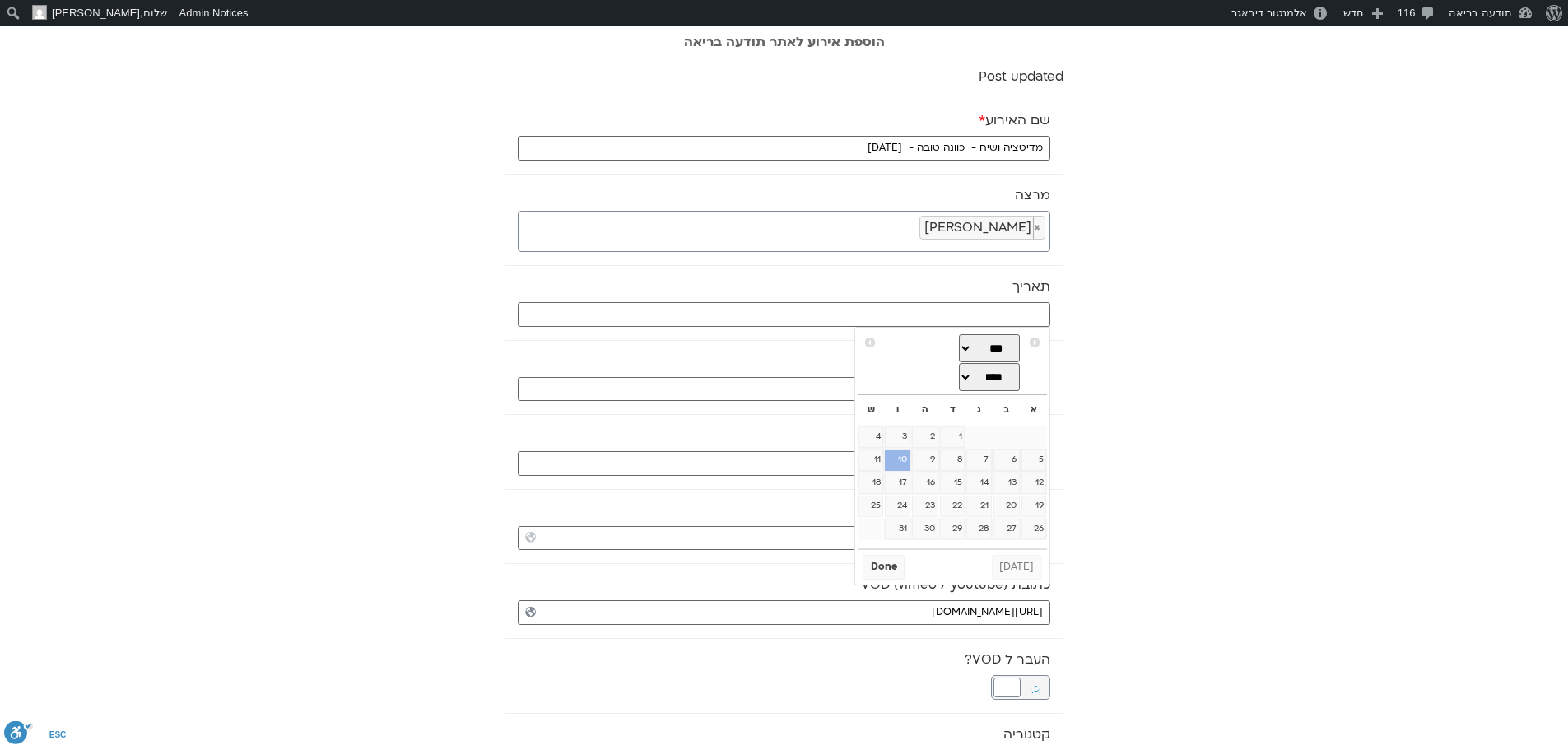
click at [900, 462] on link "10" at bounding box center [897, 459] width 24 height 21
type input "10/10/2025"
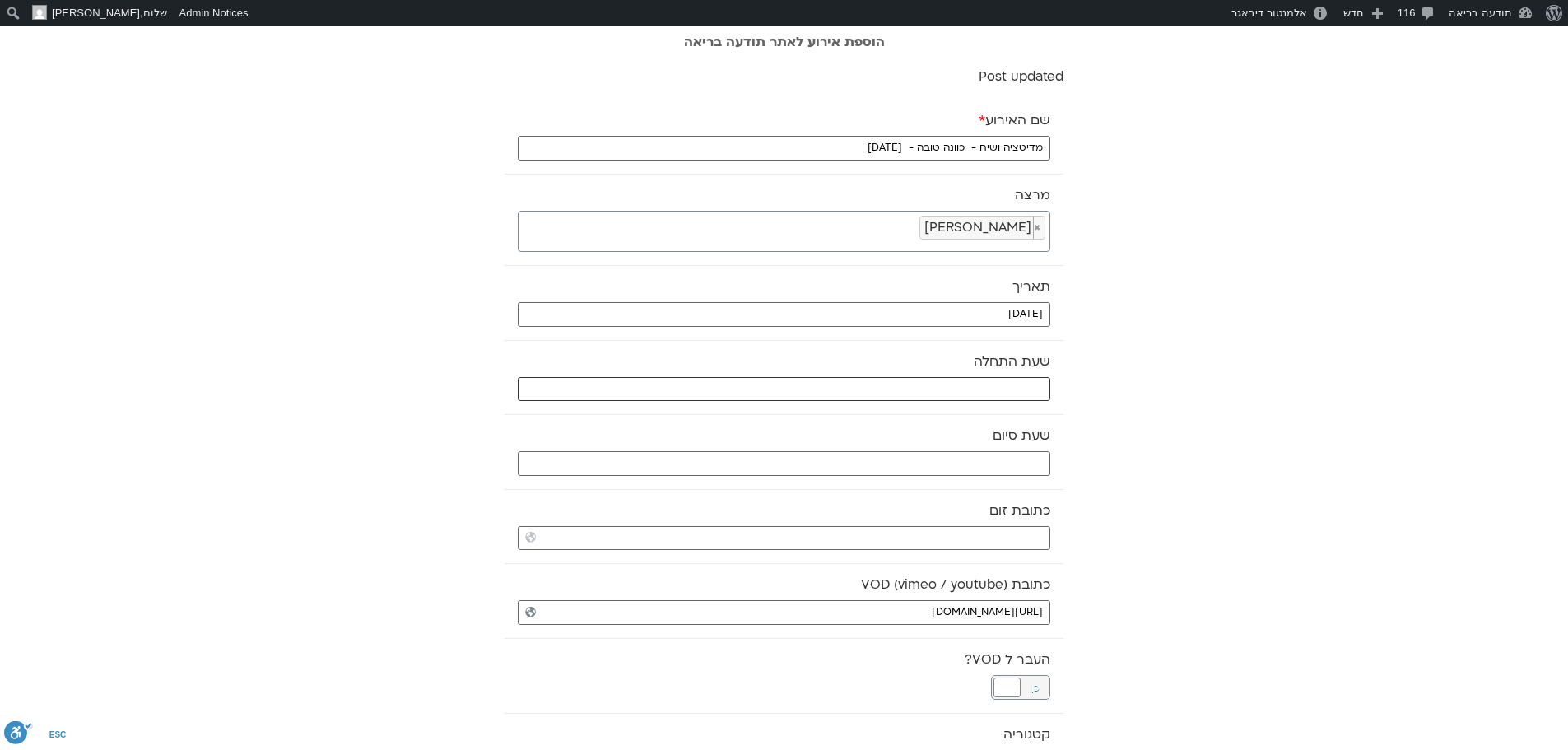
click at [936, 386] on input "text" at bounding box center [784, 389] width 533 height 24
click at [938, 446] on select "** ** ** ** ** ** ** ** ** ** ** ** ** ** ** ** ** ** ** ** ** ** ** **" at bounding box center [926, 448] width 53 height 28
type input "07:00"
select select "*"
click at [888, 488] on button "Select" at bounding box center [886, 487] width 46 height 24
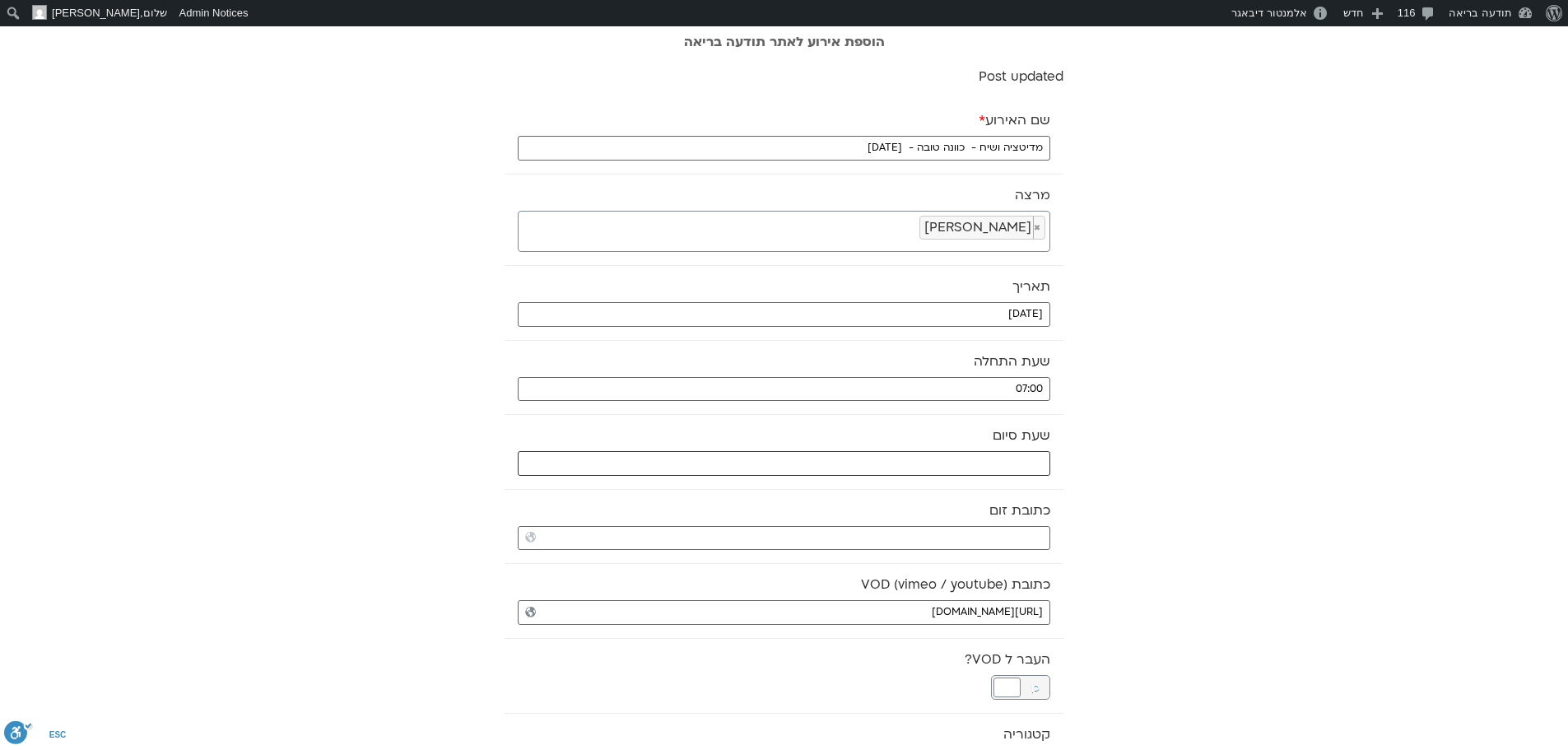
click at [915, 463] on input "text" at bounding box center [784, 463] width 533 height 24
click at [947, 525] on select "** ** ** ** ** ** ** ** ** ** ** ** ** ** ** ** ** ** ** ** ** ** ** **" at bounding box center [926, 521] width 53 height 28
click at [891, 562] on button "Select" at bounding box center [886, 562] width 46 height 24
type input "08:00"
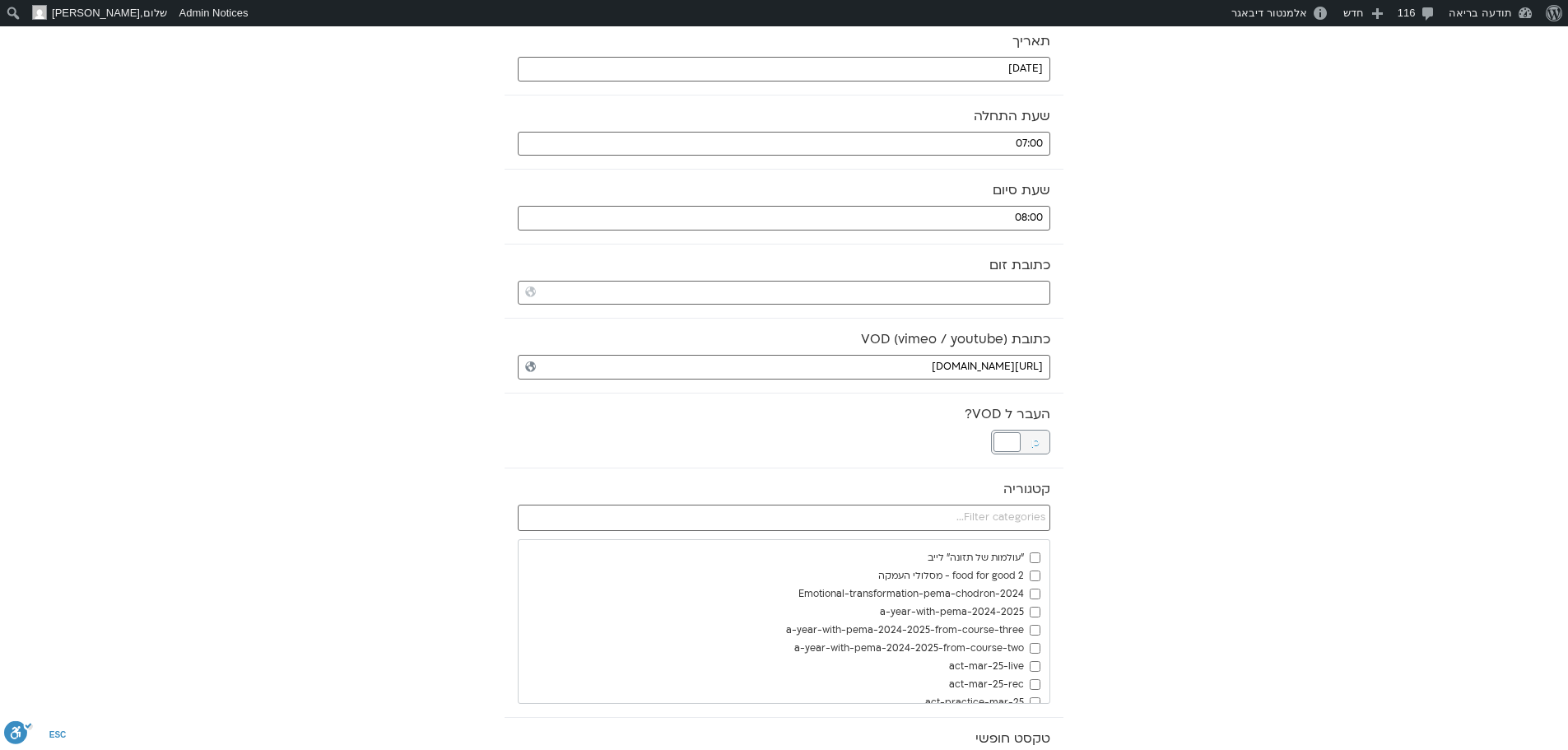
scroll to position [247, 0]
click at [999, 439] on div at bounding box center [1007, 440] width 27 height 19
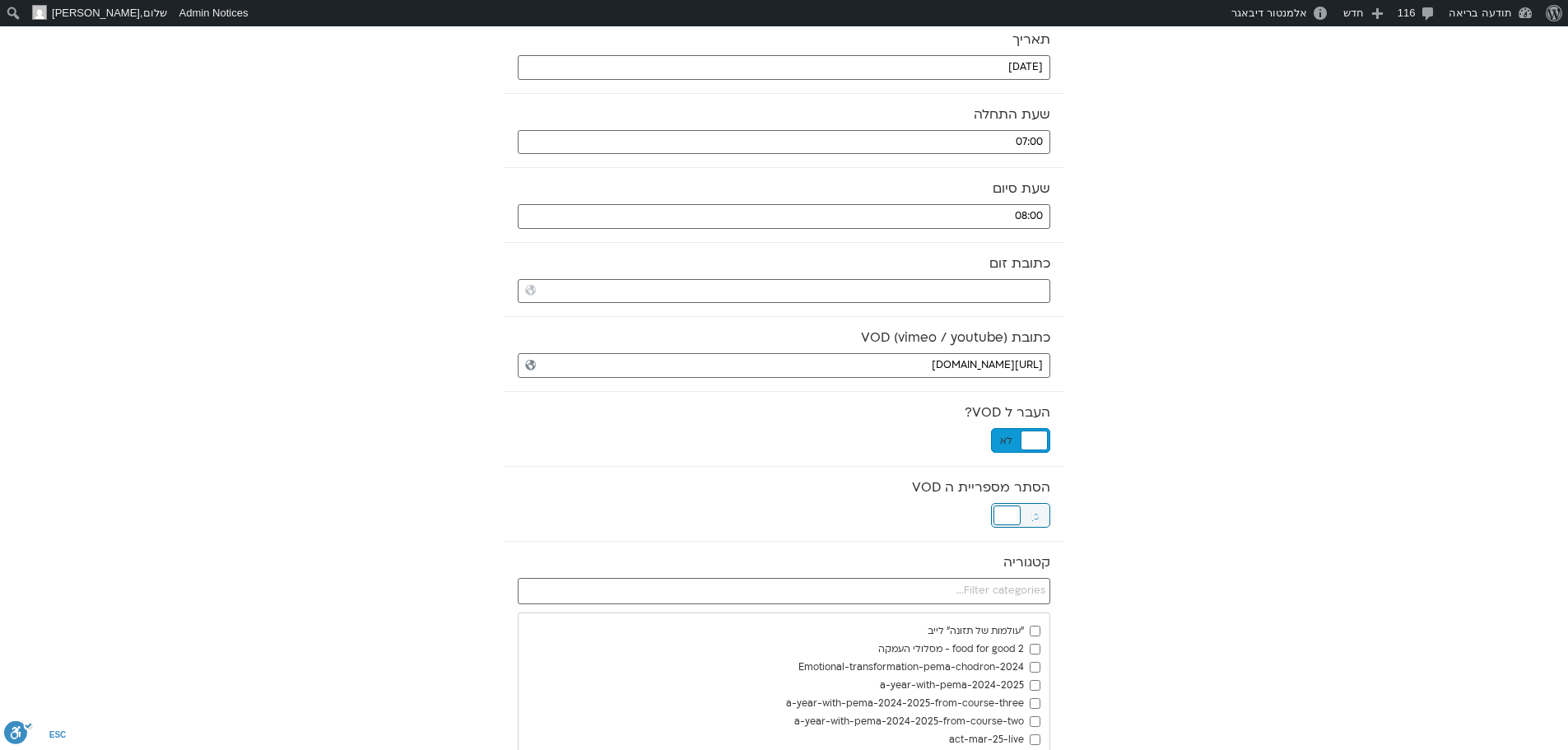
click at [1011, 512] on div at bounding box center [1007, 515] width 27 height 19
click at [1007, 584] on input "text" at bounding box center [784, 590] width 533 height 26
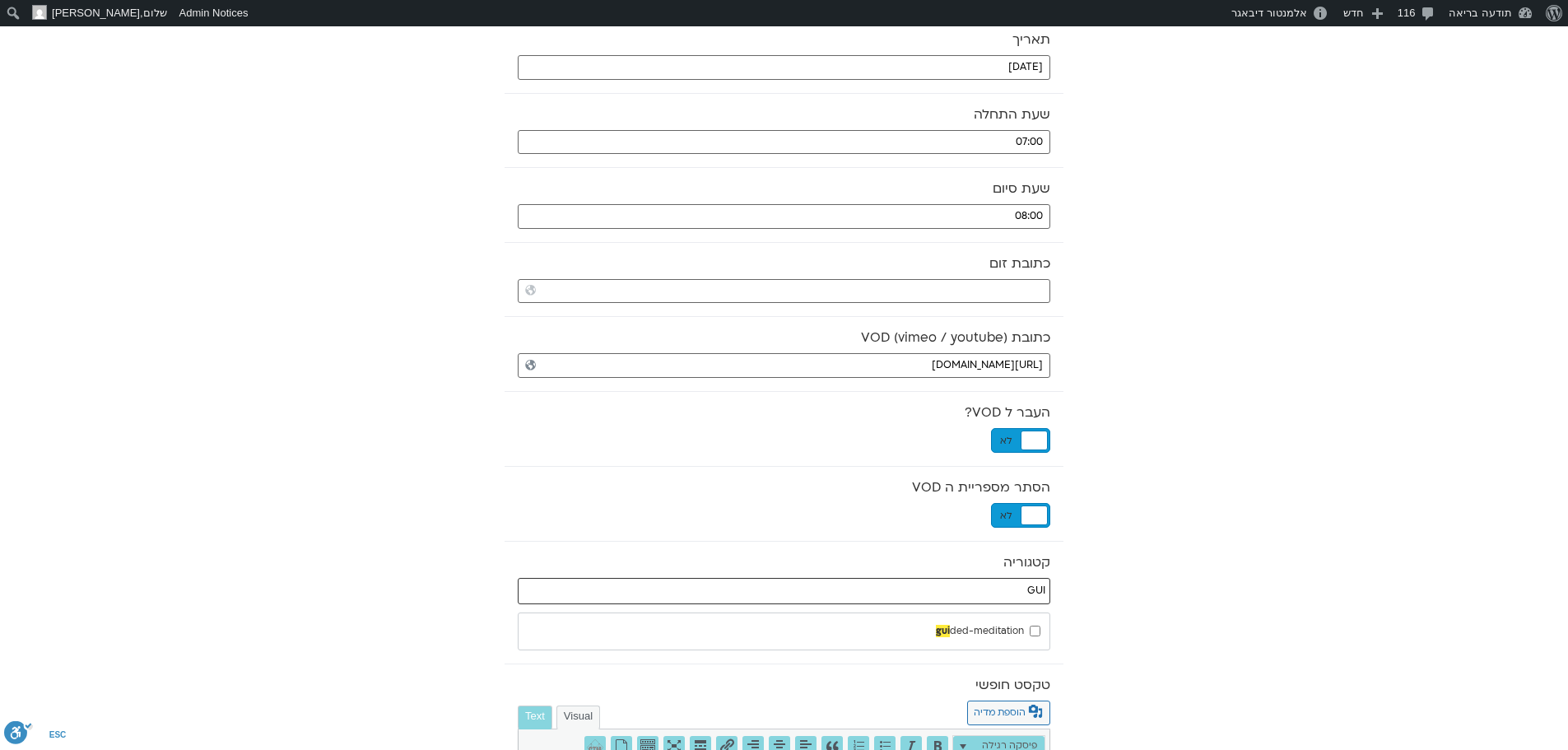
type input "GUI"
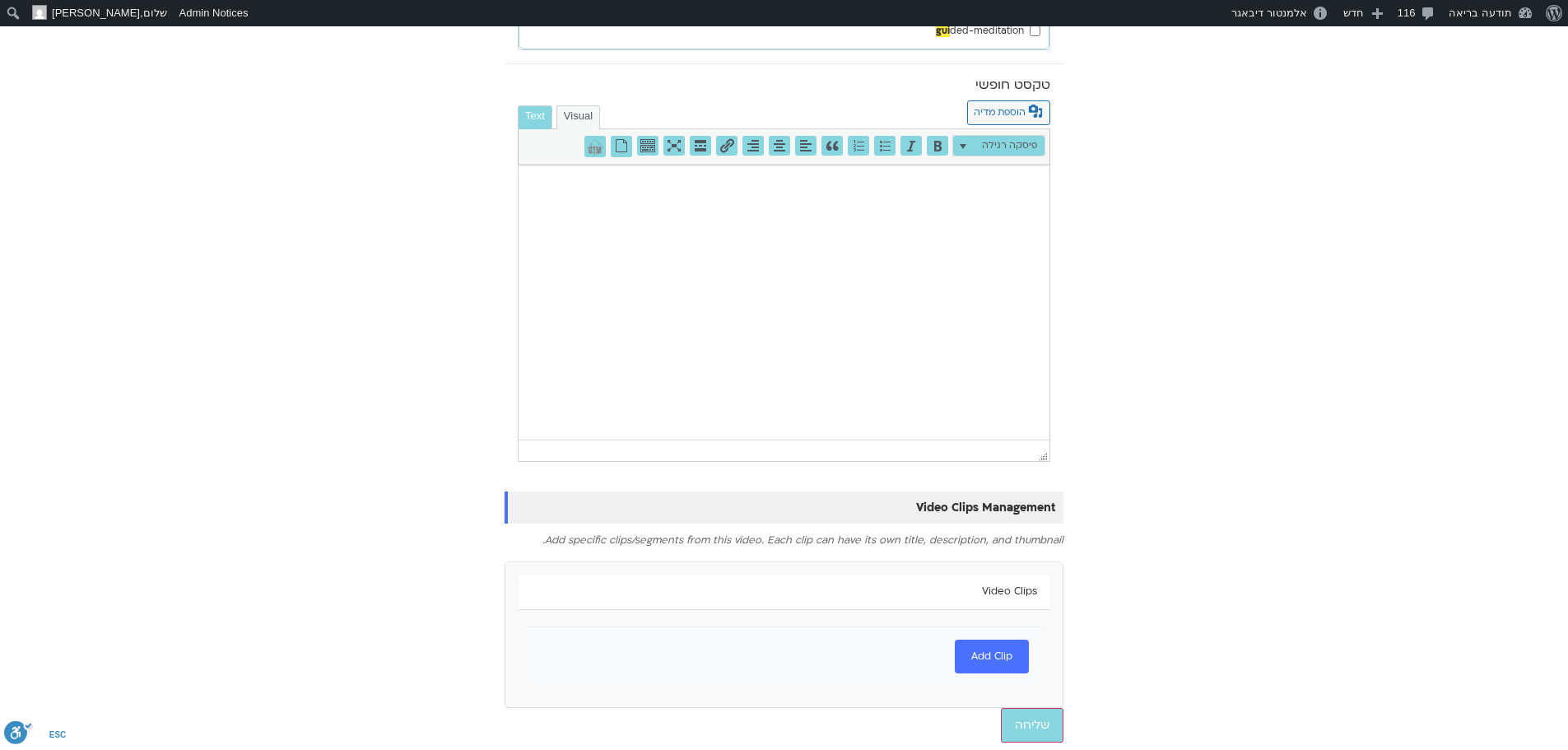
scroll to position [848, 0]
click at [1050, 715] on input "שליחה" at bounding box center [1032, 724] width 62 height 35
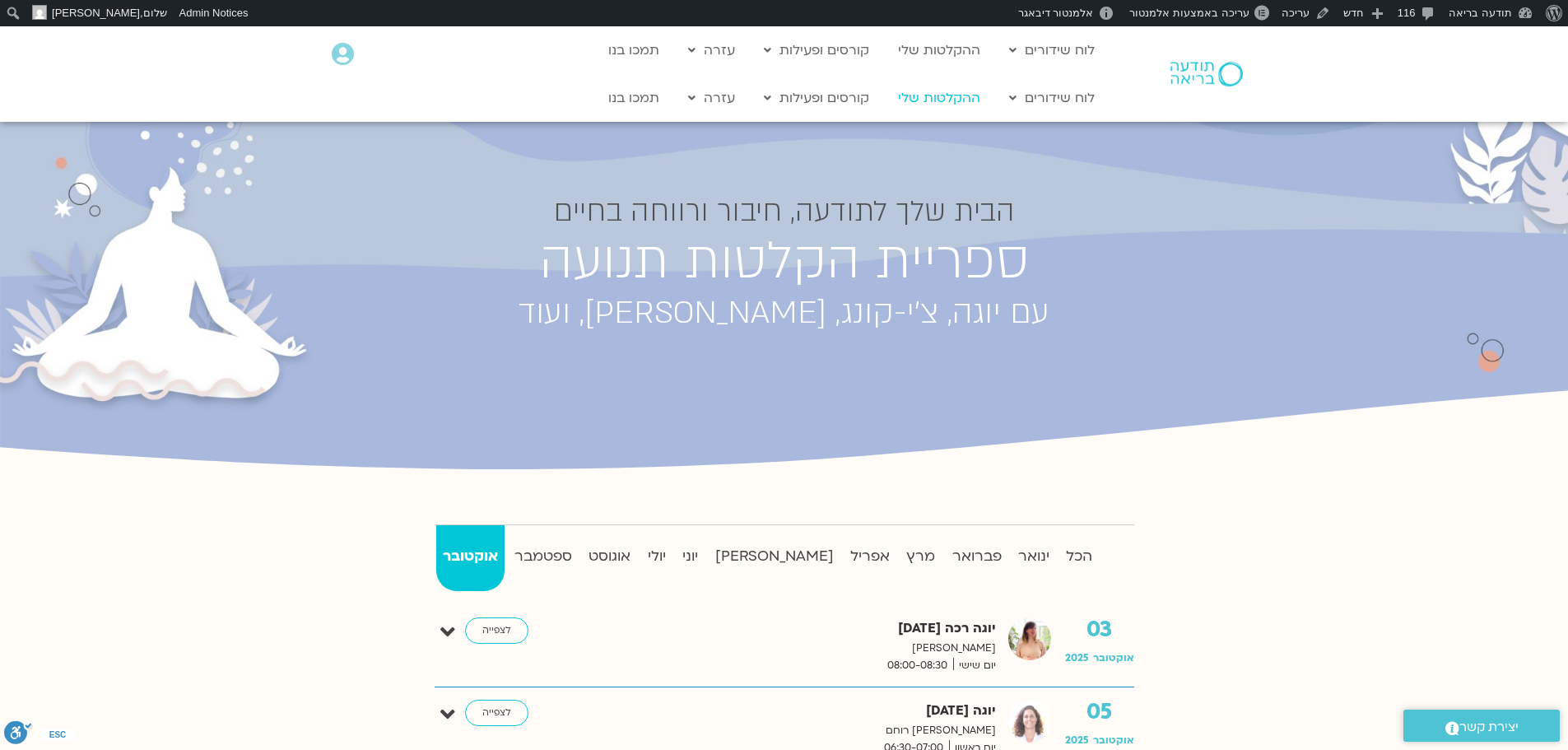
click at [942, 98] on link "ההקלטות שלי" at bounding box center [939, 97] width 99 height 31
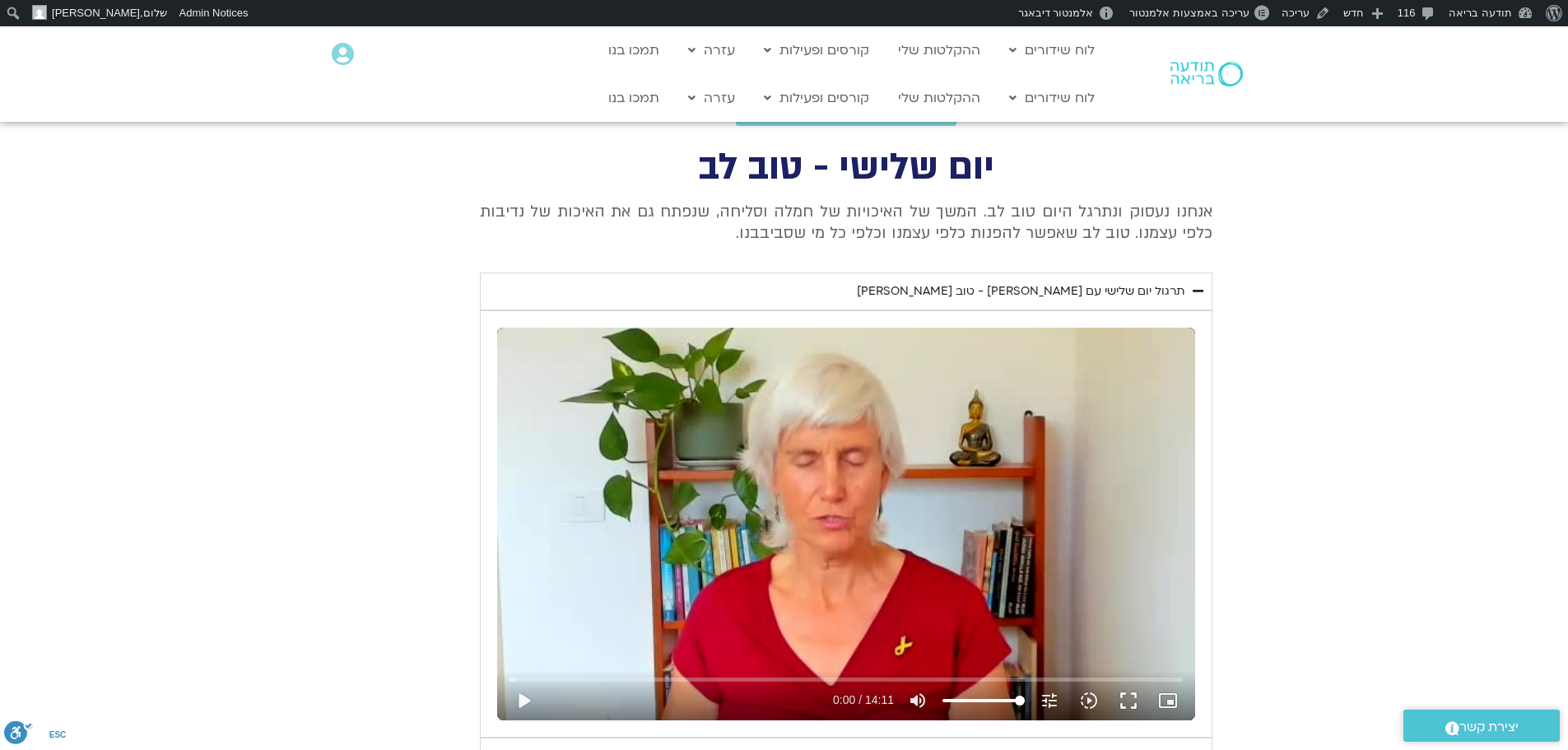
scroll to position [555, 0]
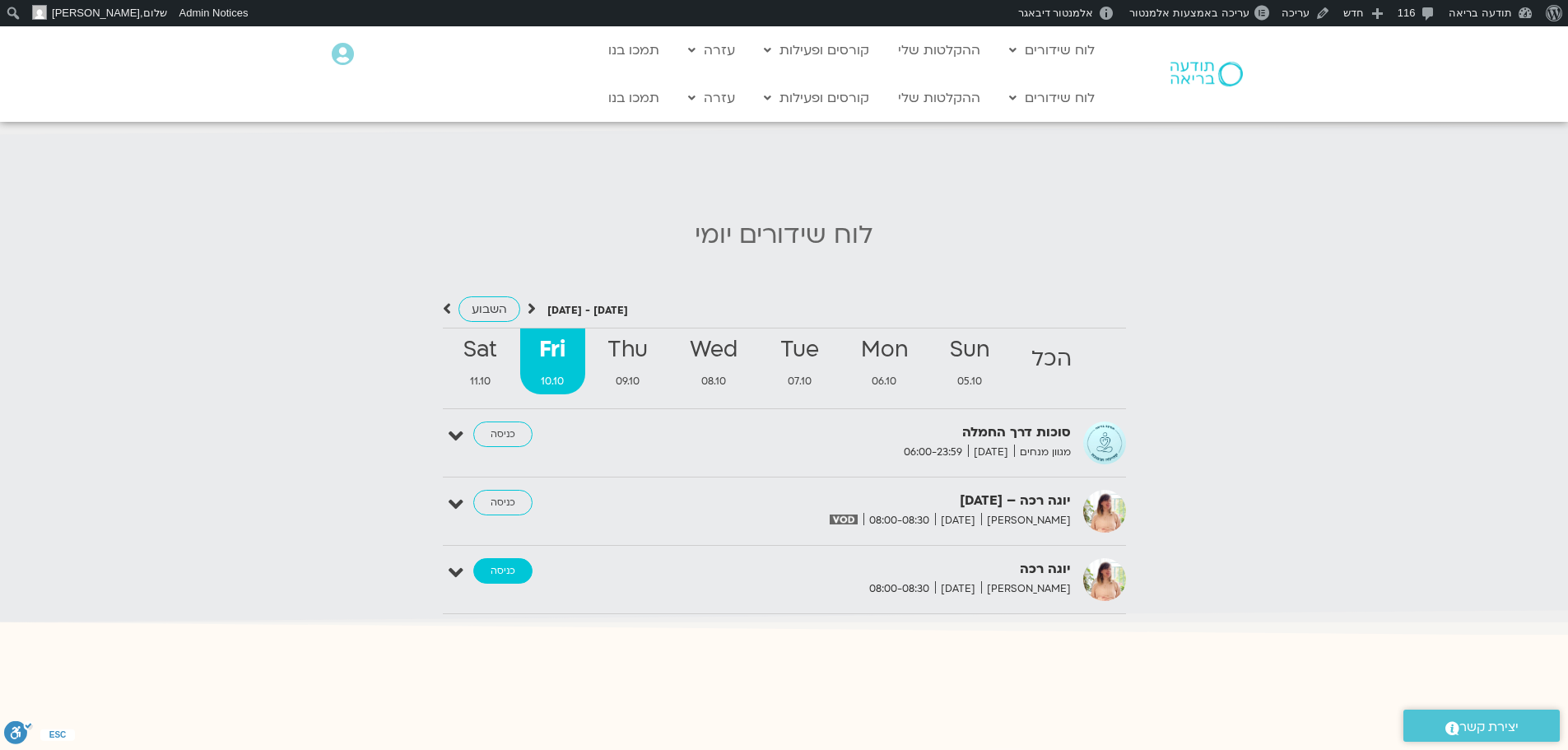
click at [508, 558] on link "כניסה" at bounding box center [503, 571] width 59 height 26
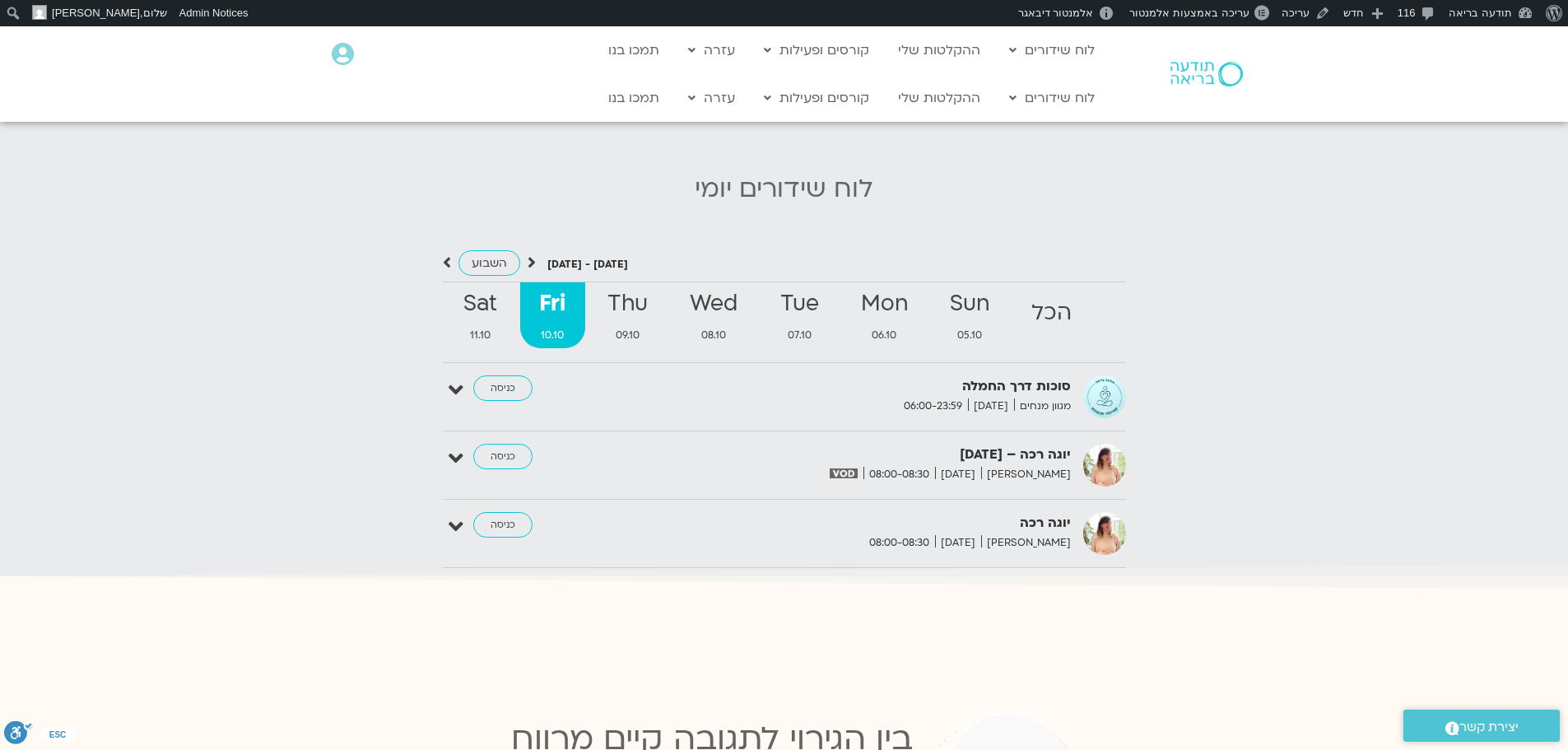
scroll to position [1589, 0]
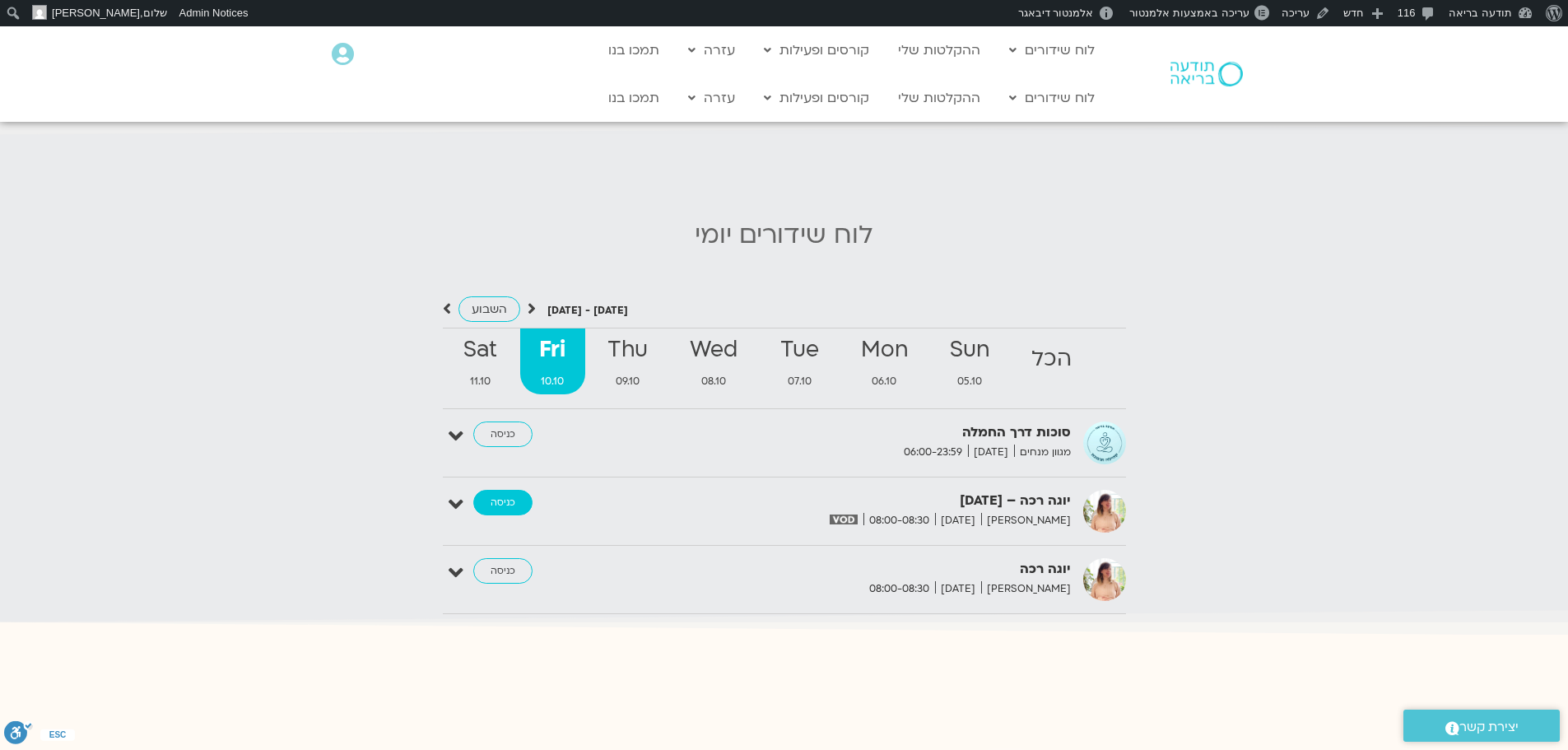
click at [496, 490] on link "כניסה" at bounding box center [503, 503] width 59 height 26
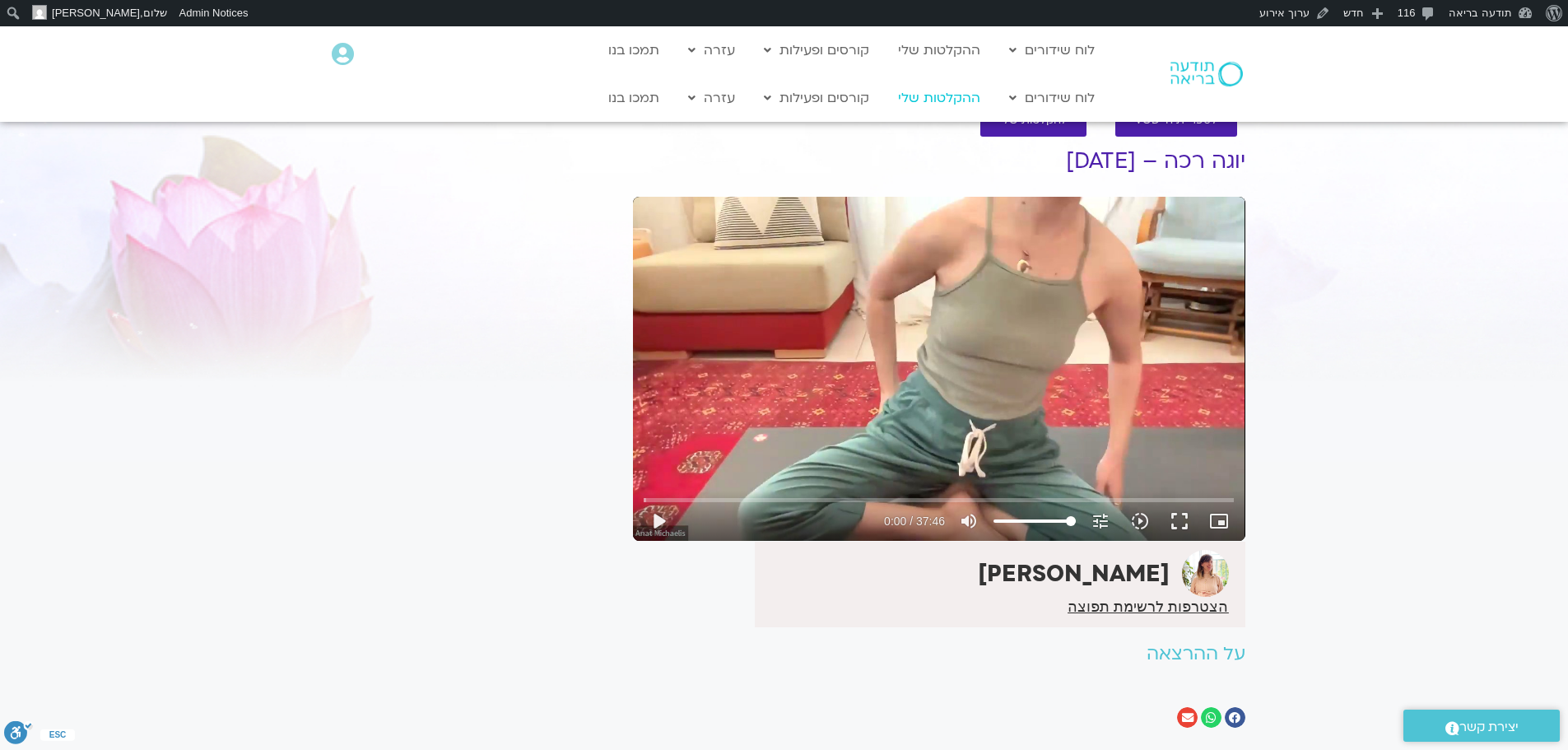
click at [934, 95] on link "ההקלטות שלי" at bounding box center [939, 97] width 99 height 31
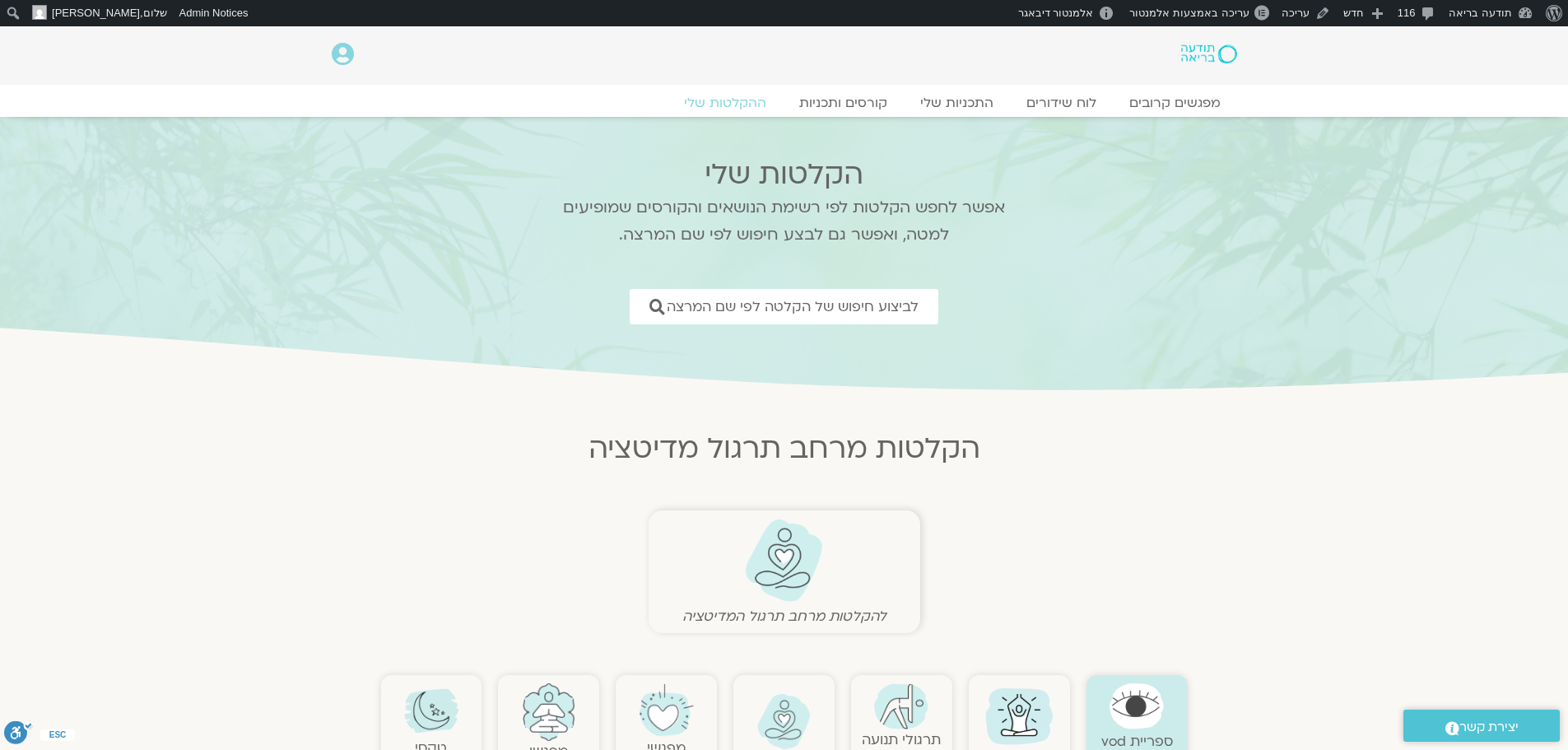
click at [1201, 56] on img at bounding box center [1208, 54] width 55 height 19
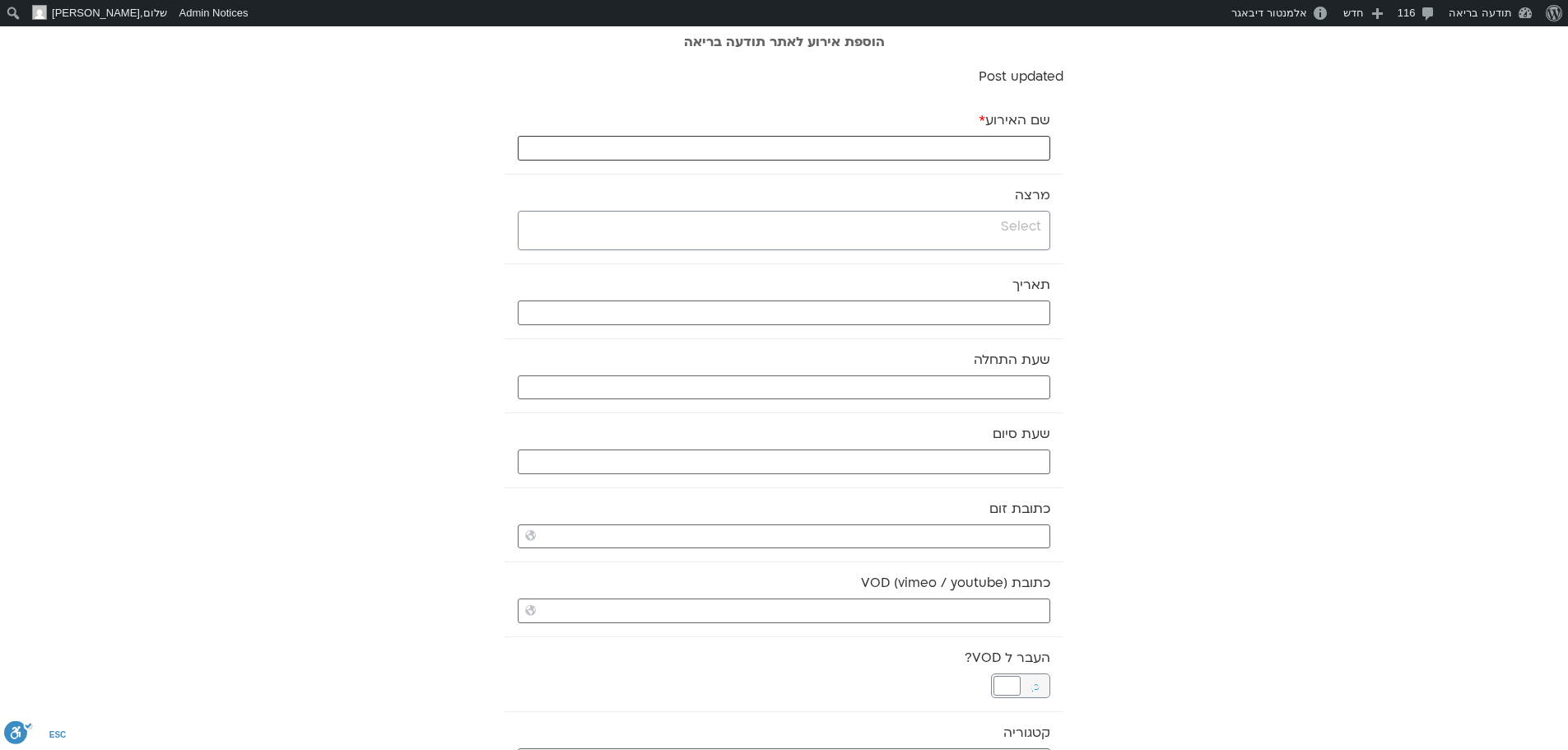
click at [955, 151] on input "שם האירוע *" at bounding box center [784, 148] width 533 height 24
paste input "רווחה נפשית ממבט מדעי המוח"
type input "רווחה נפשית ממבט מדעי המוח - PTSD חלק א"
click at [971, 226] on input "search" at bounding box center [782, 226] width 518 height 20
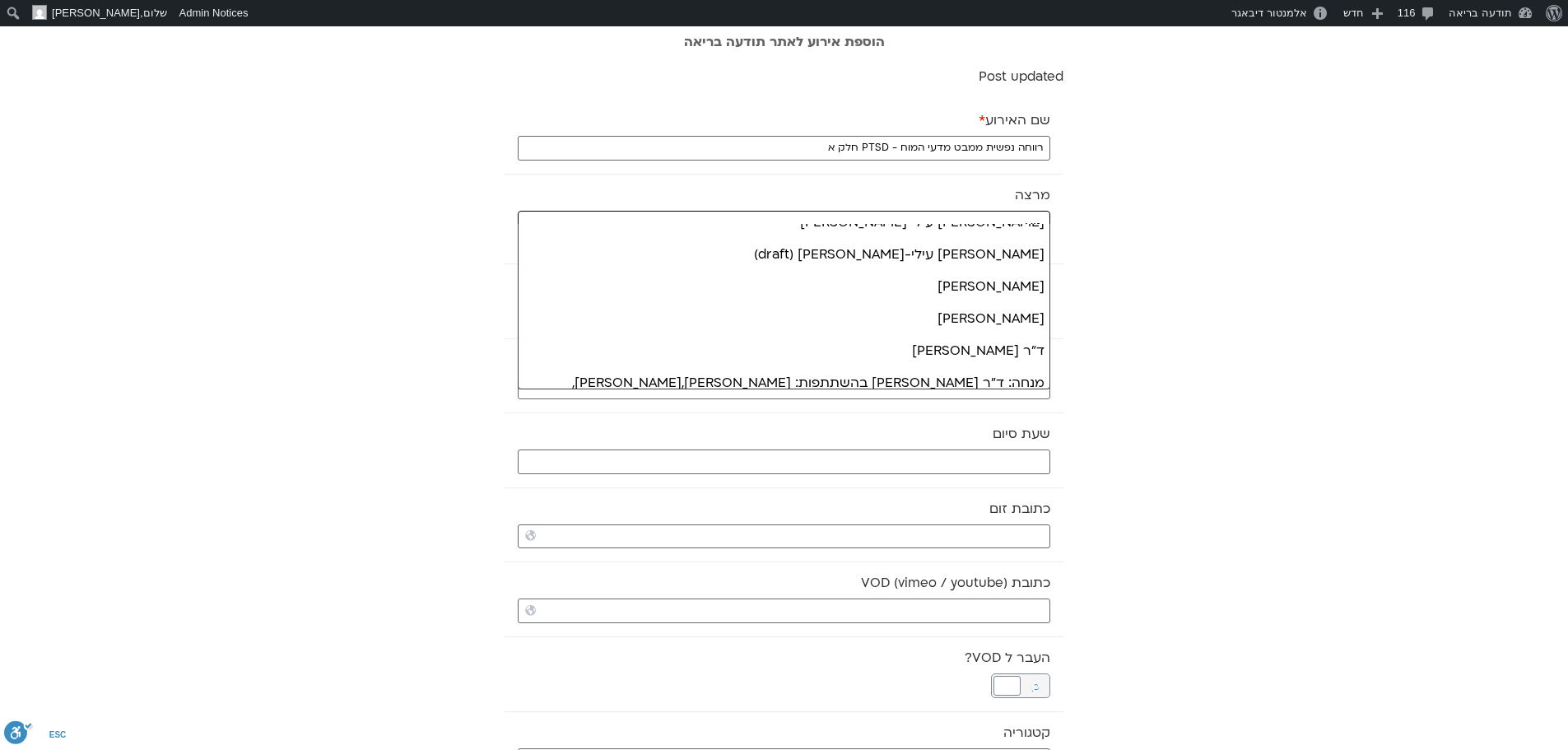
scroll to position [82, 0]
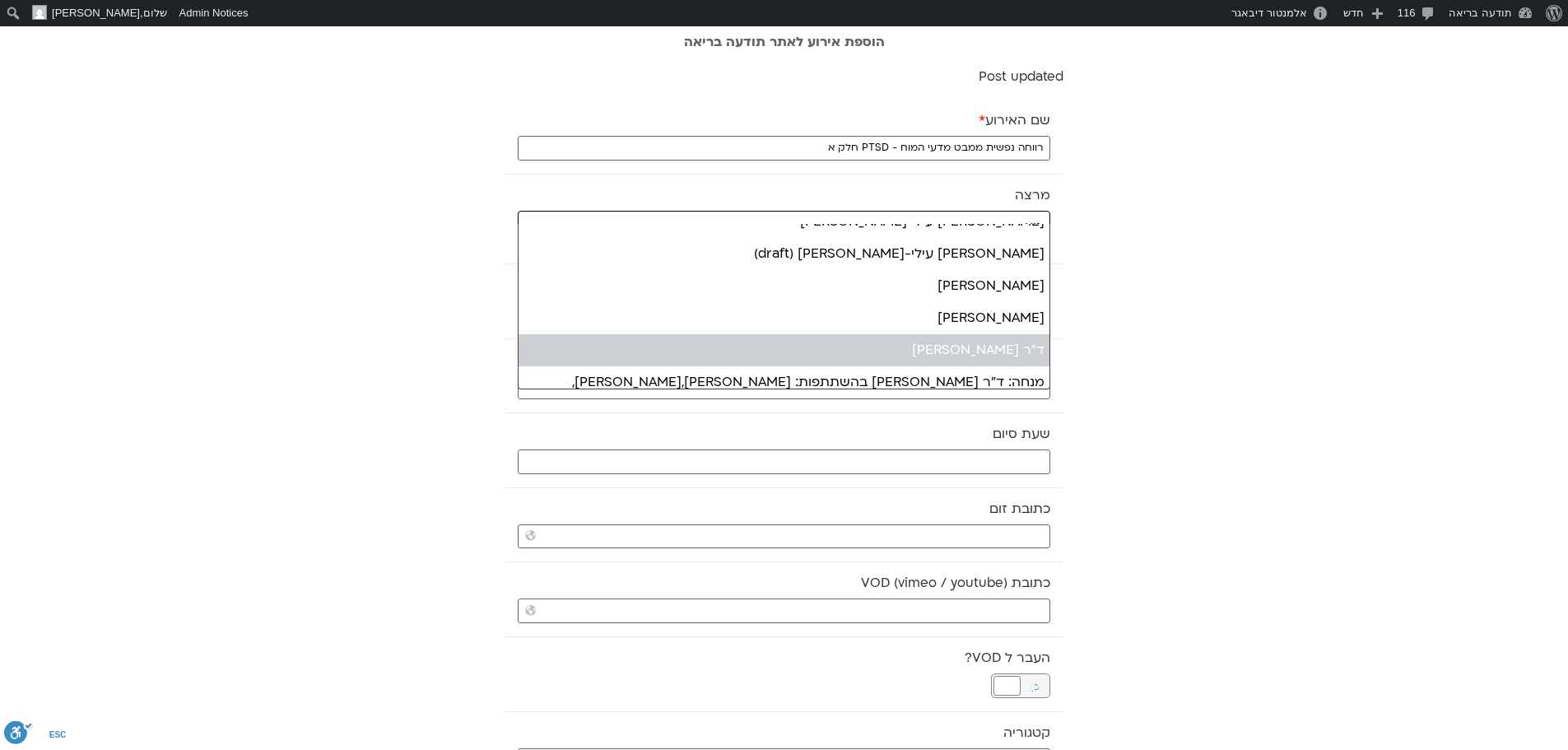
type input "נוע"
select select "****"
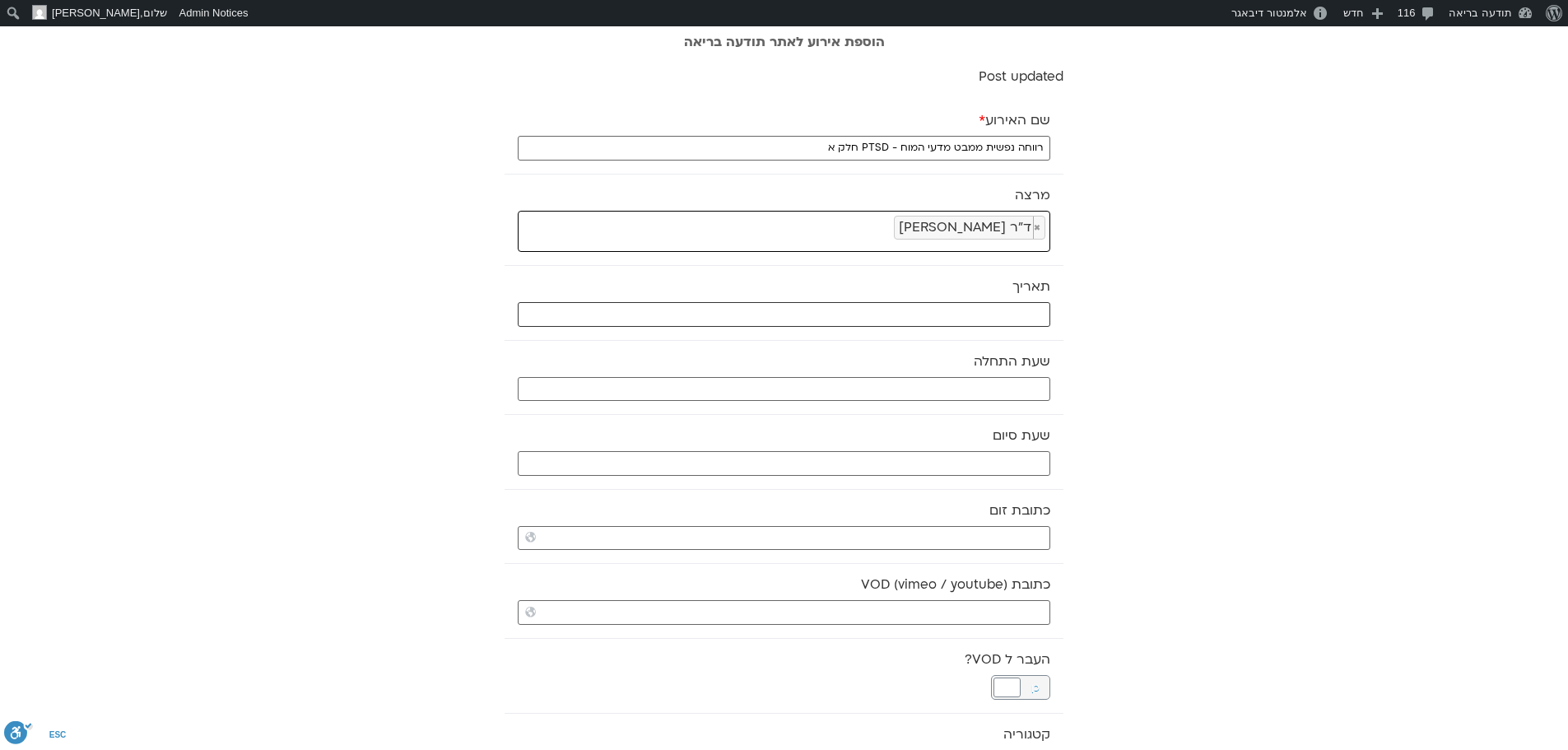
click at [974, 312] on input "text" at bounding box center [784, 314] width 533 height 24
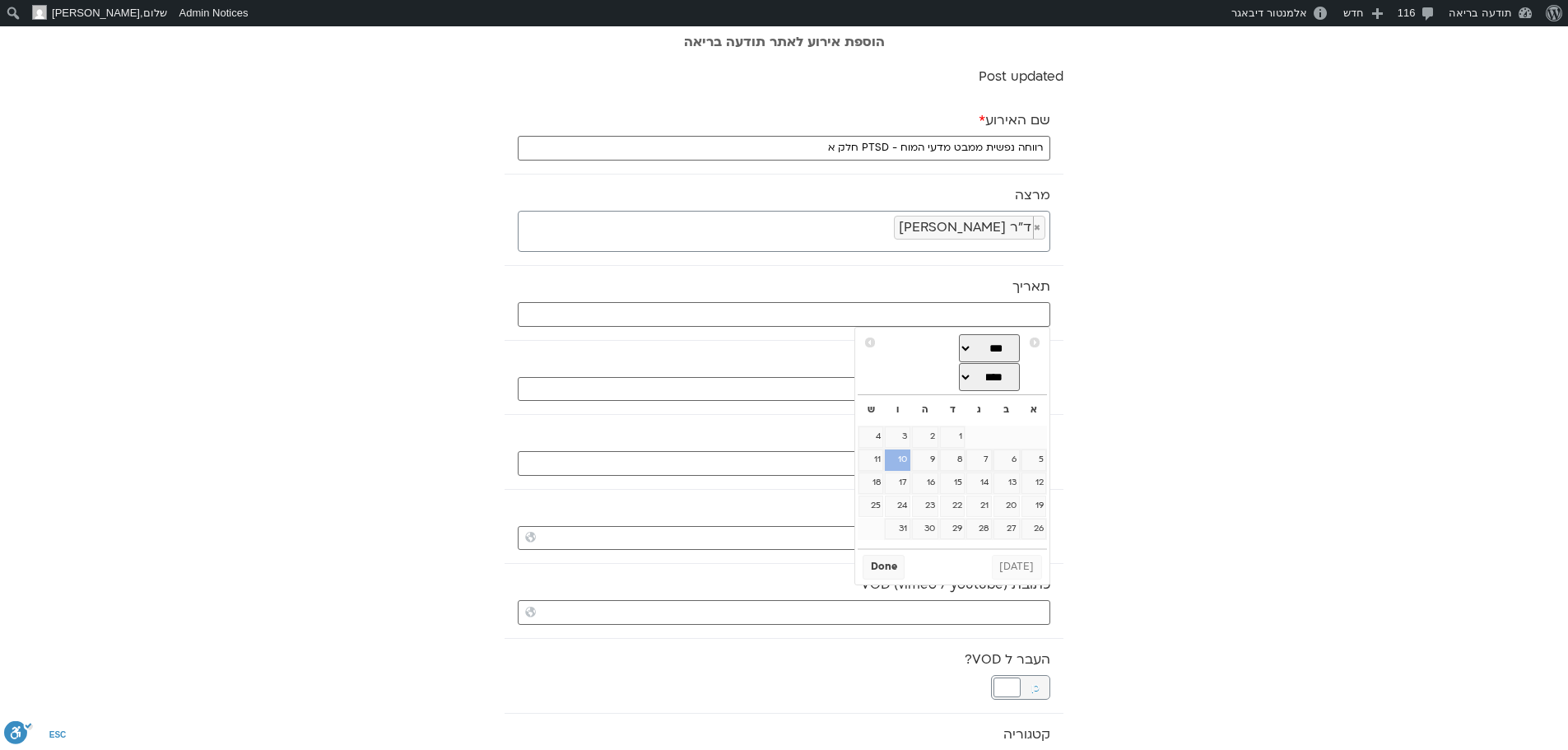
click at [900, 462] on link "10" at bounding box center [897, 459] width 24 height 21
type input "[DATE]"
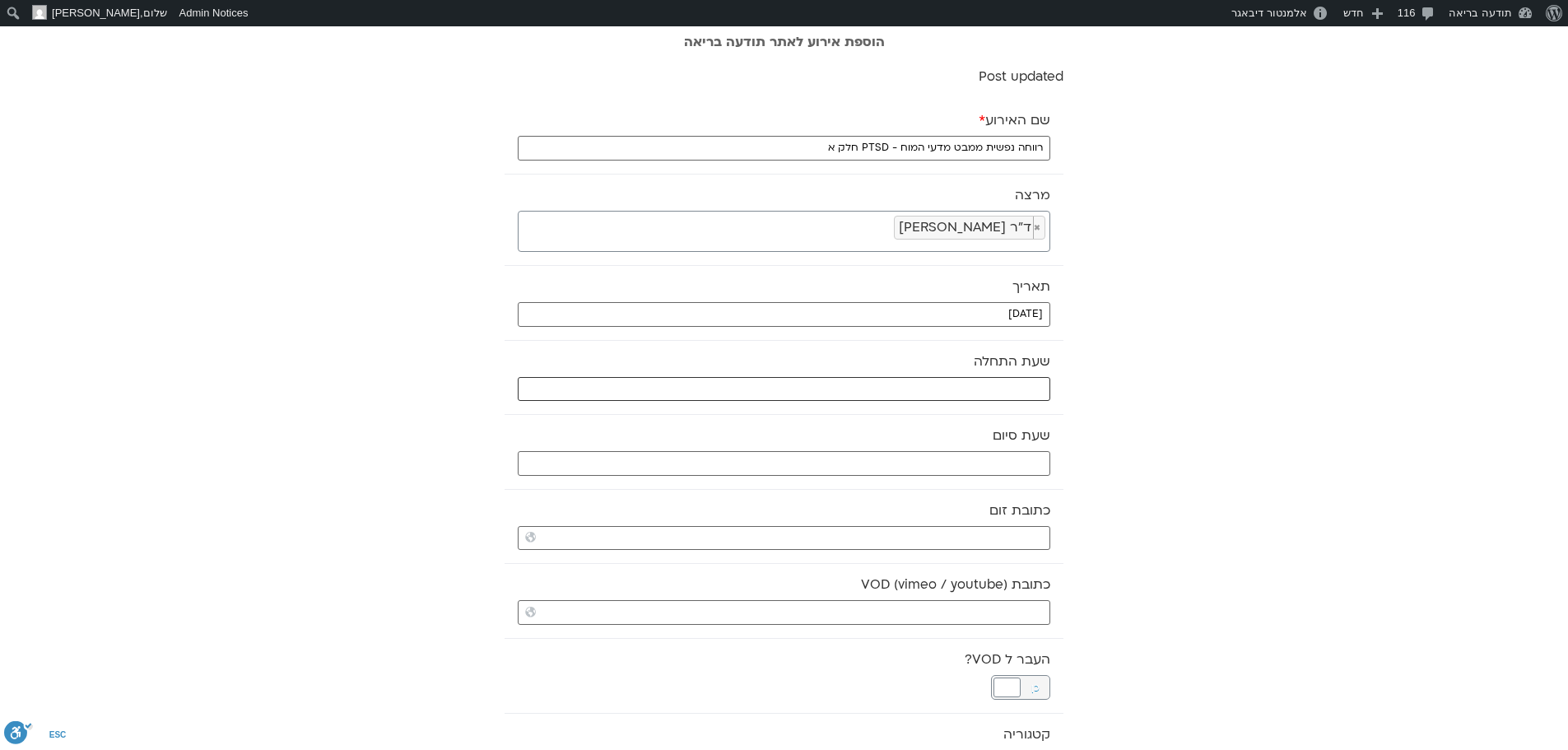
click at [981, 380] on input "text" at bounding box center [784, 389] width 533 height 24
click at [941, 448] on select "** ** ** ** ** ** ** ** ** ** ** ** ** ** ** ** ** ** ** ** ** ** ** **" at bounding box center [926, 448] width 53 height 28
type input "09:00"
select select "*"
click at [887, 494] on button "Select" at bounding box center [886, 487] width 46 height 24
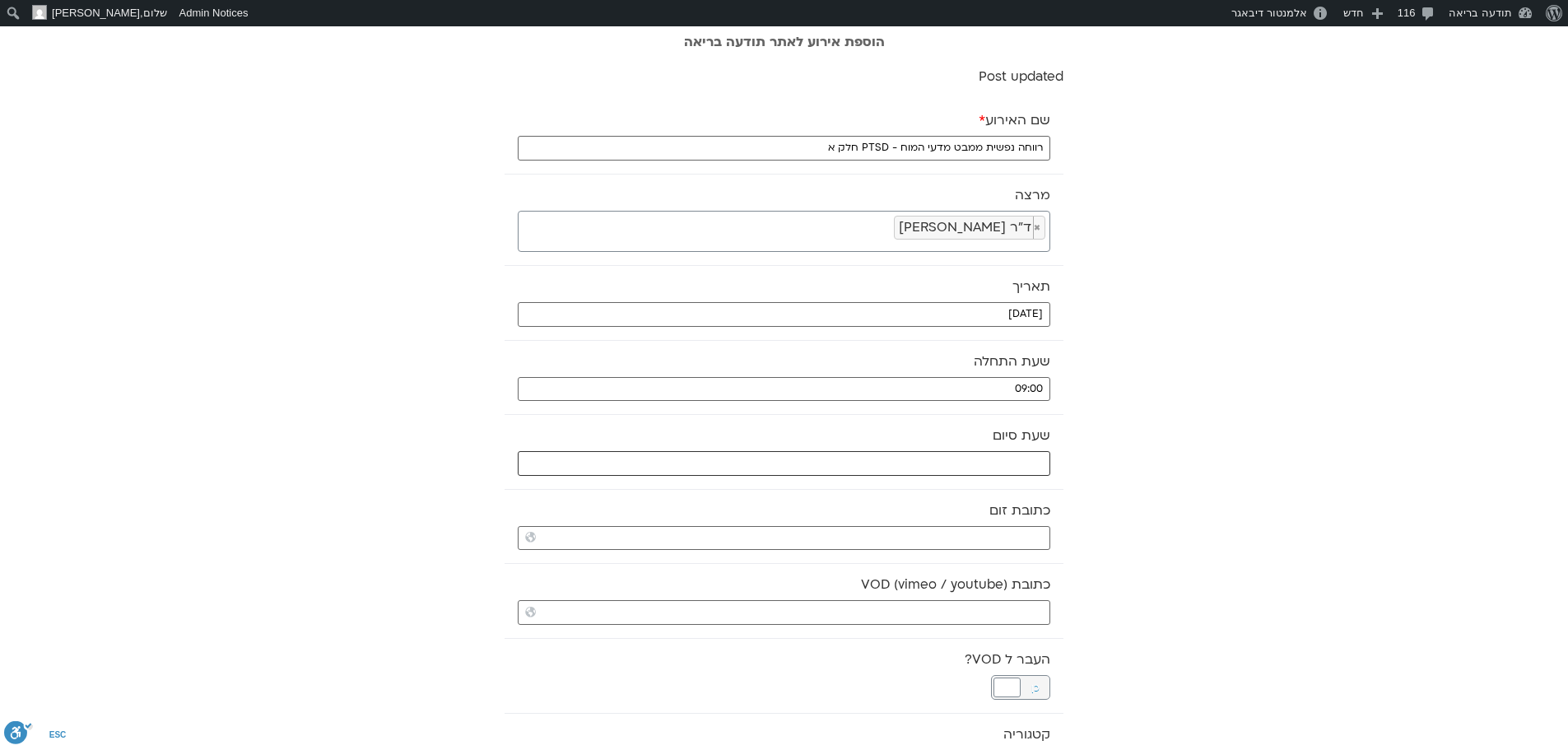
click at [988, 463] on input "text" at bounding box center [784, 463] width 533 height 24
click at [936, 525] on select "** ** ** ** ** ** ** ** ** ** ** ** ** ** ** ** ** ** ** ** ** ** ** **" at bounding box center [926, 521] width 53 height 28
type input "10:00"
select select "**"
click at [979, 525] on select "** ** ** ** ** ** ** ** ** ** ** ** ** ** ** ** ** ** ** ** ** ** ** ** ** ** *…" at bounding box center [983, 521] width 53 height 28
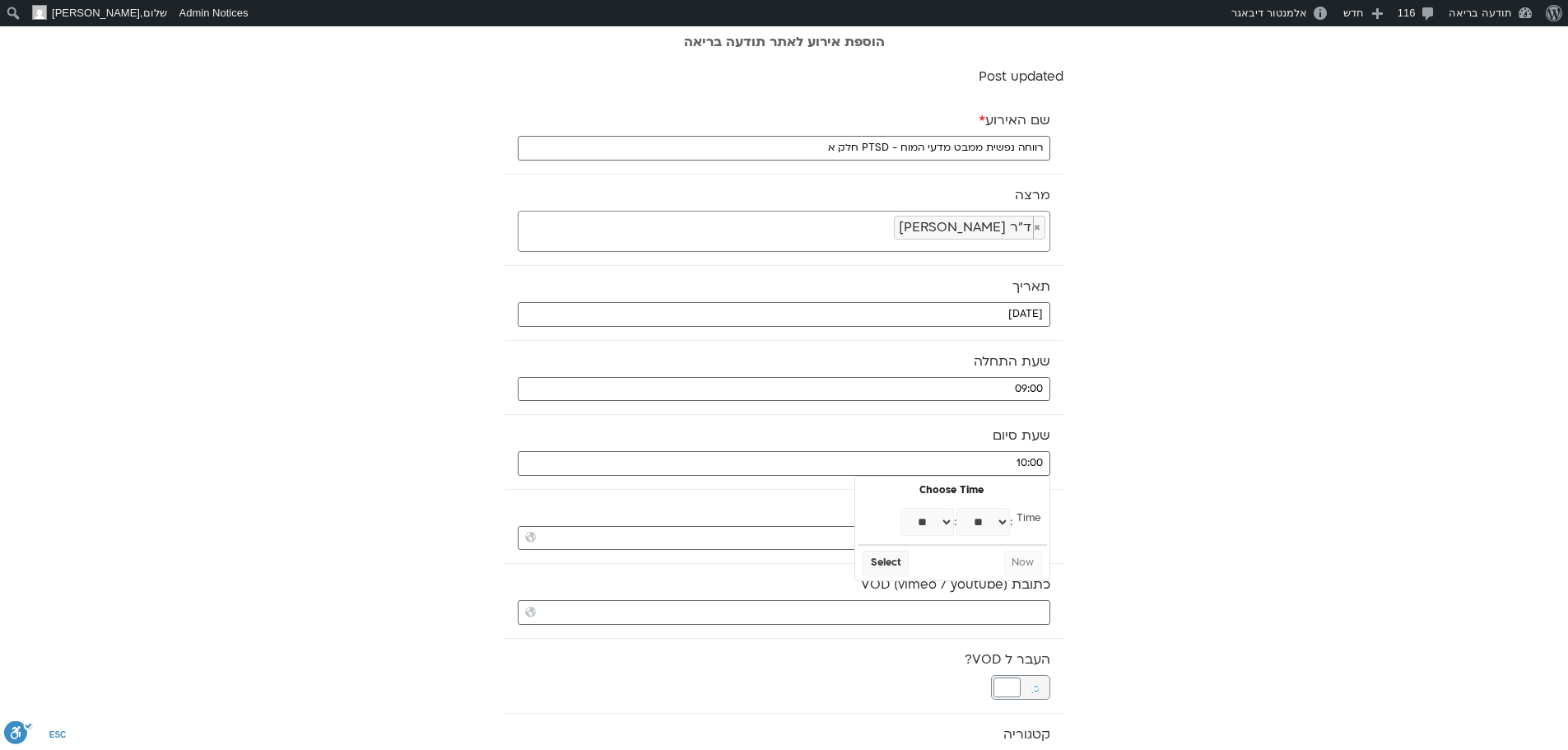
type input "10:30"
select select "**"
click at [895, 560] on button "Select" at bounding box center [886, 562] width 46 height 24
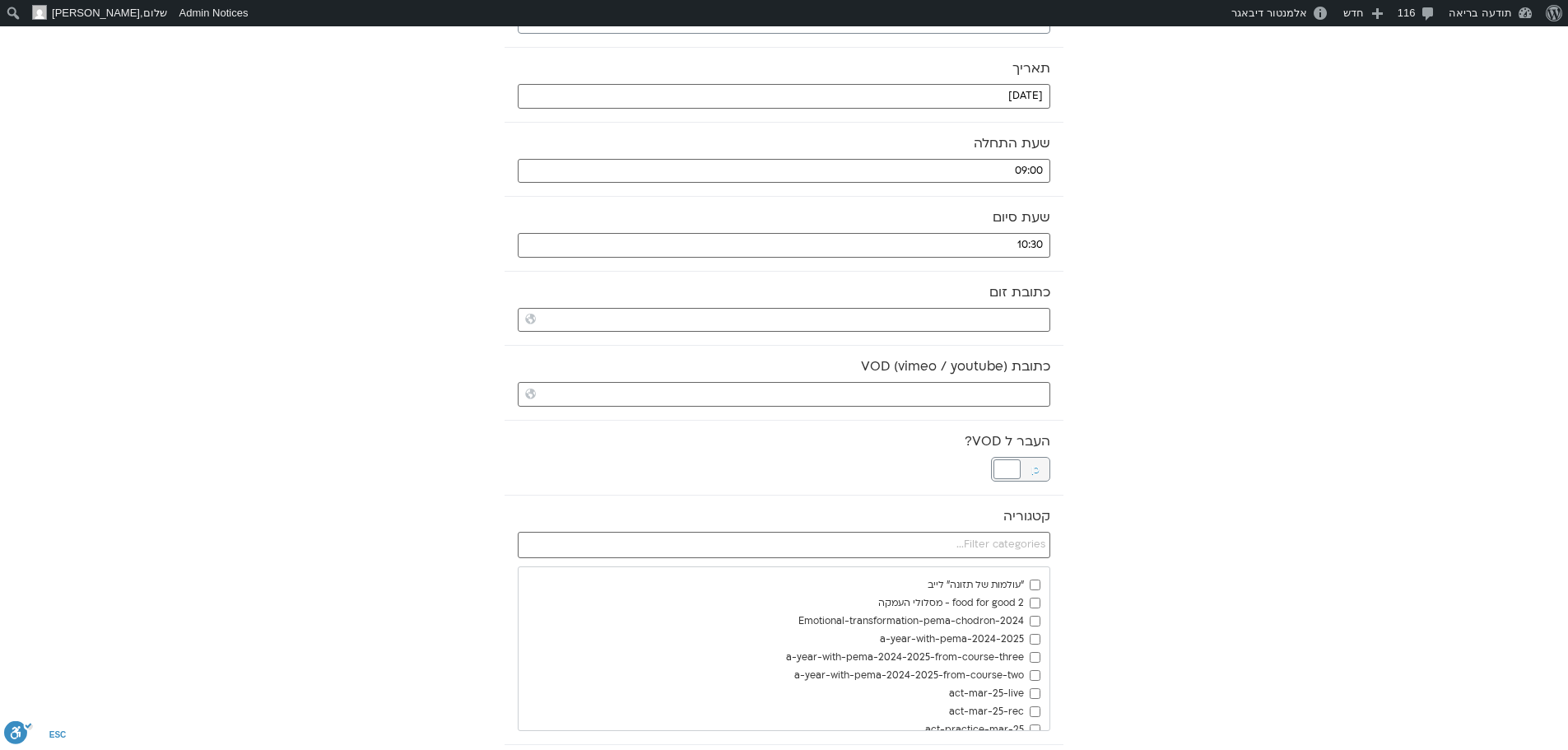
scroll to position [247, 0]
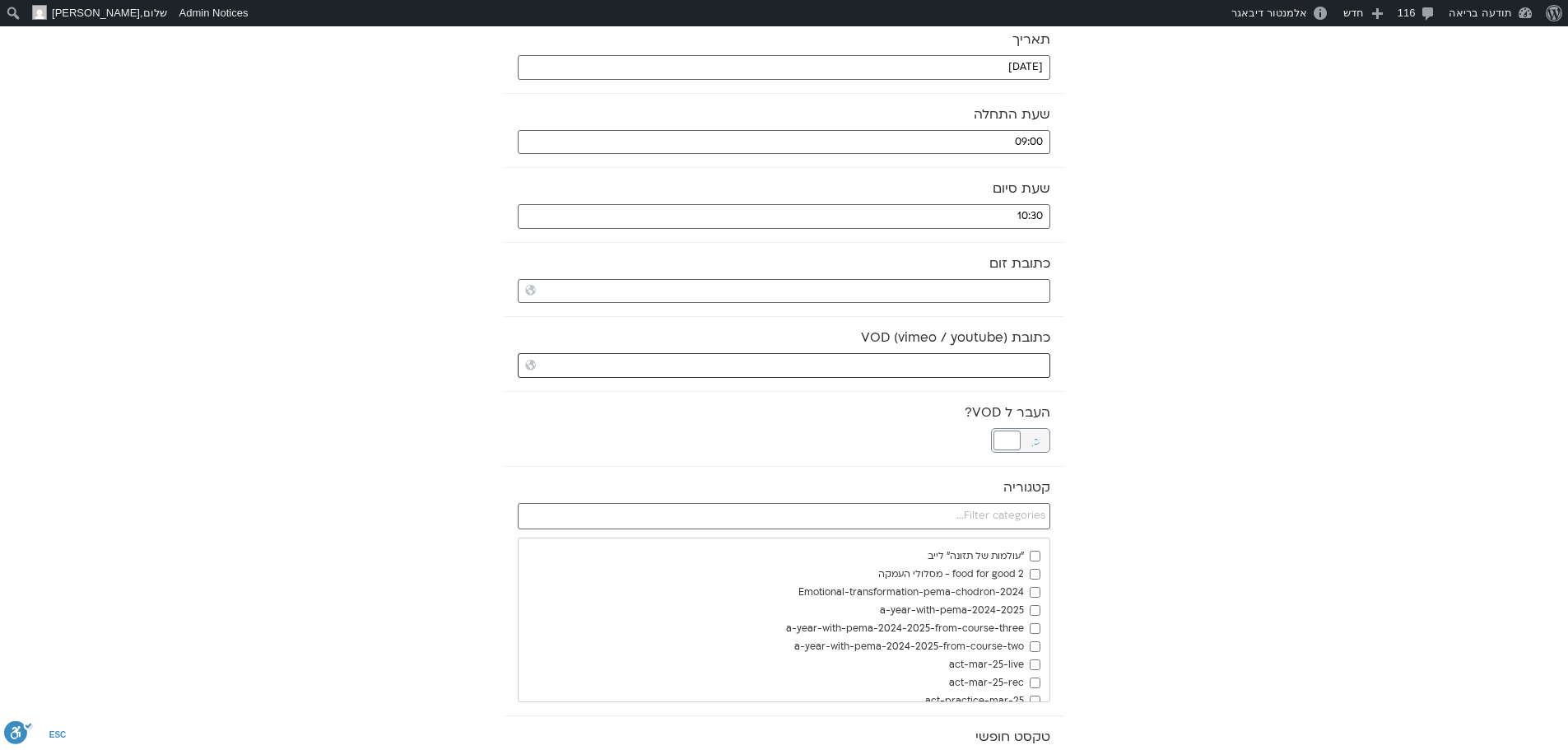
click at [980, 367] on input "כתובת VOD (vimeo / youtube)" at bounding box center [784, 365] width 533 height 24
paste input "https://stream.mux.com/sO00EGqmZtsC5J3lgvJAHdPxMnBNeSgZol2bijOsFe3A.m3u8"
type input "https://stream.mux.com/sO00EGqmZtsC5J3lgvJAHdPxMnBNeSgZol2bijOsFe3A.m3u8"
click at [1012, 442] on div at bounding box center [1007, 440] width 27 height 19
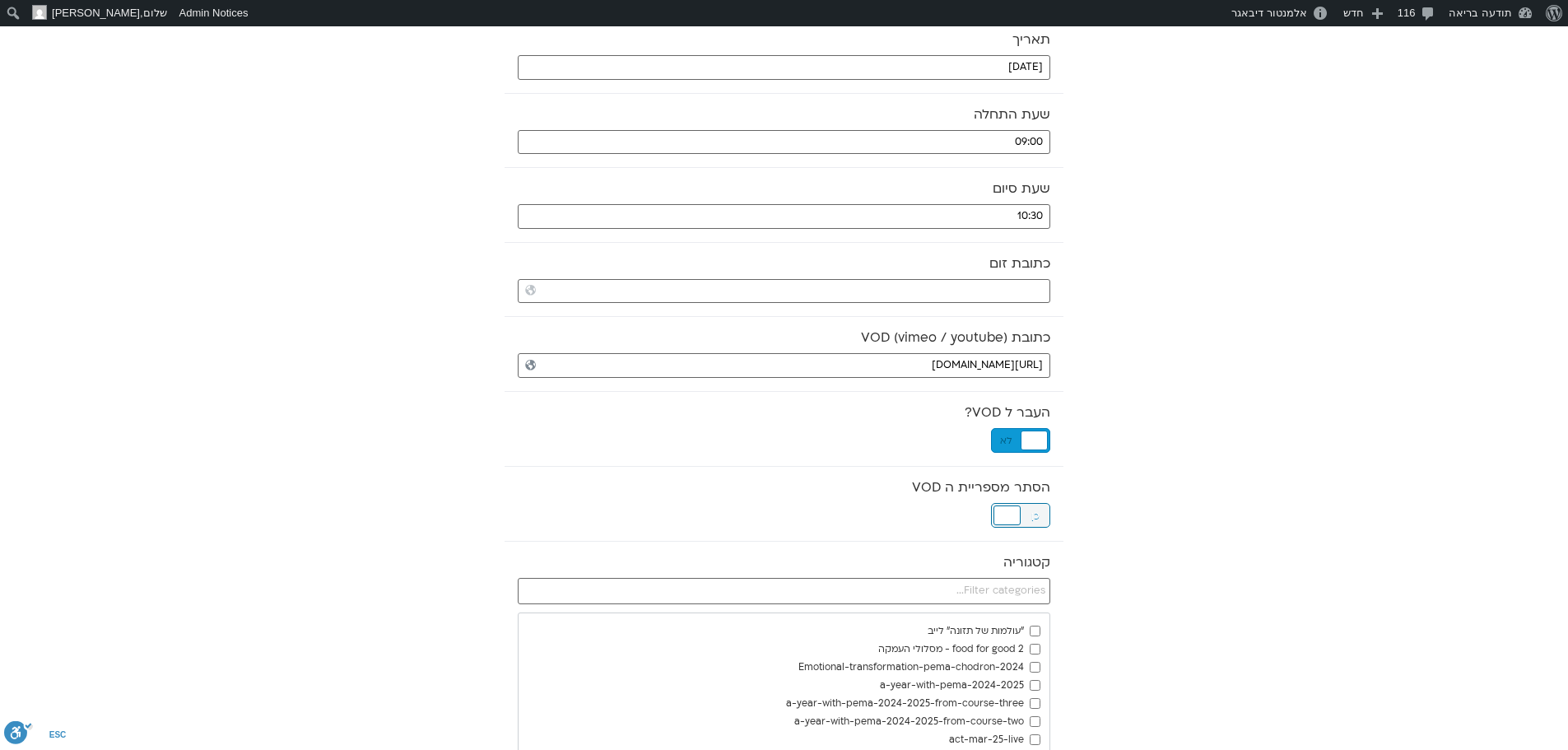
click at [1007, 511] on div at bounding box center [1007, 515] width 27 height 19
click at [1008, 589] on input "text" at bounding box center [784, 590] width 533 height 26
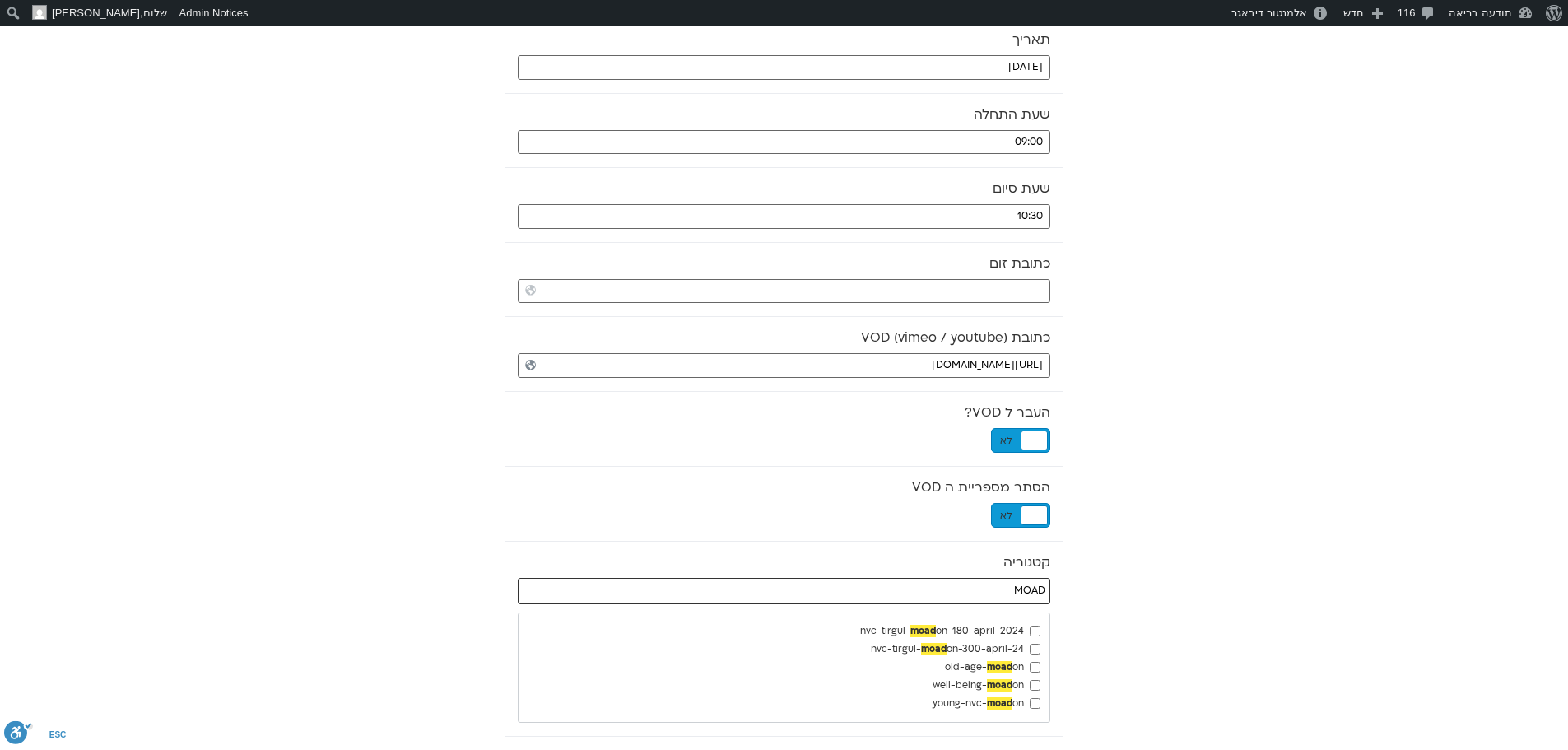
type input "MOAD"
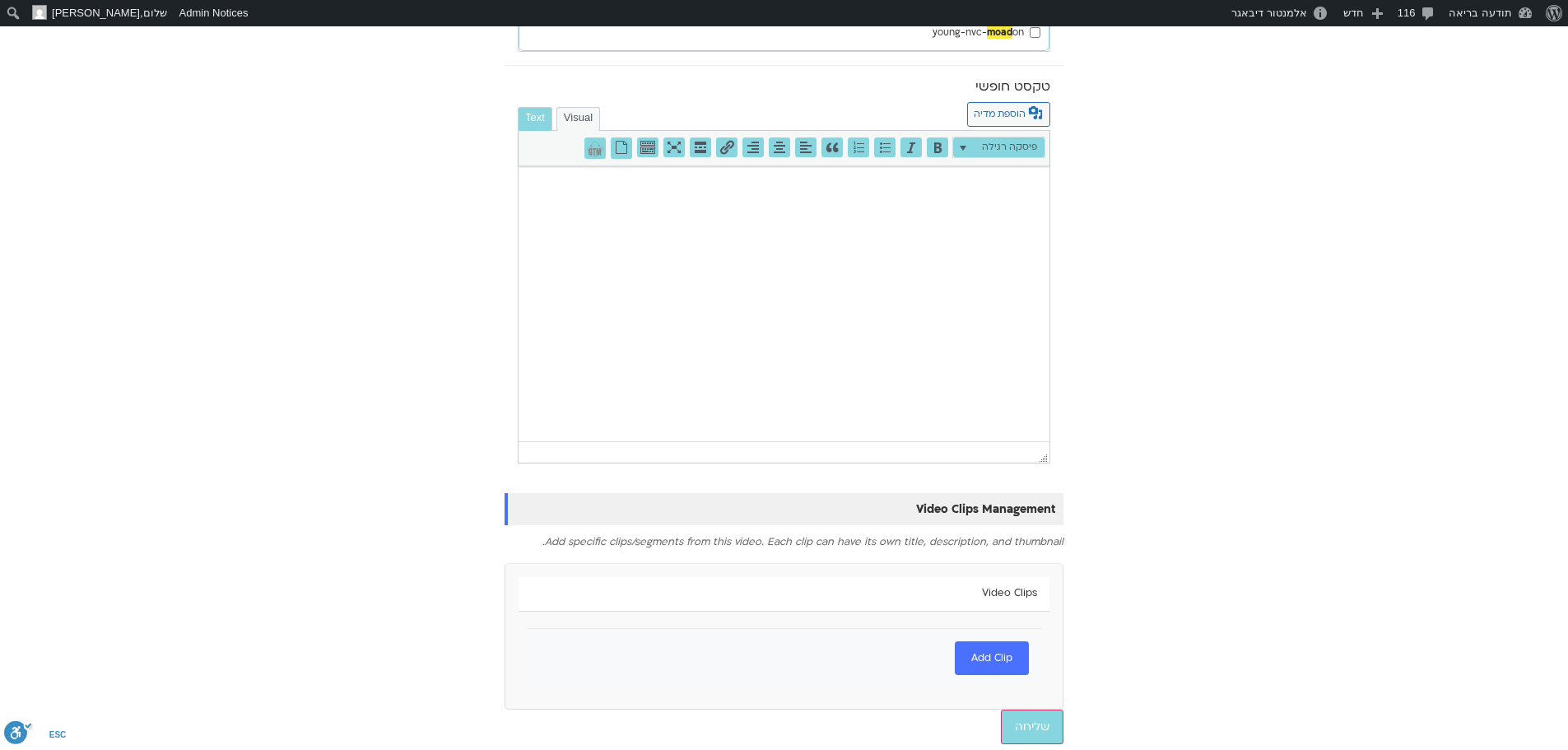
scroll to position [921, 0]
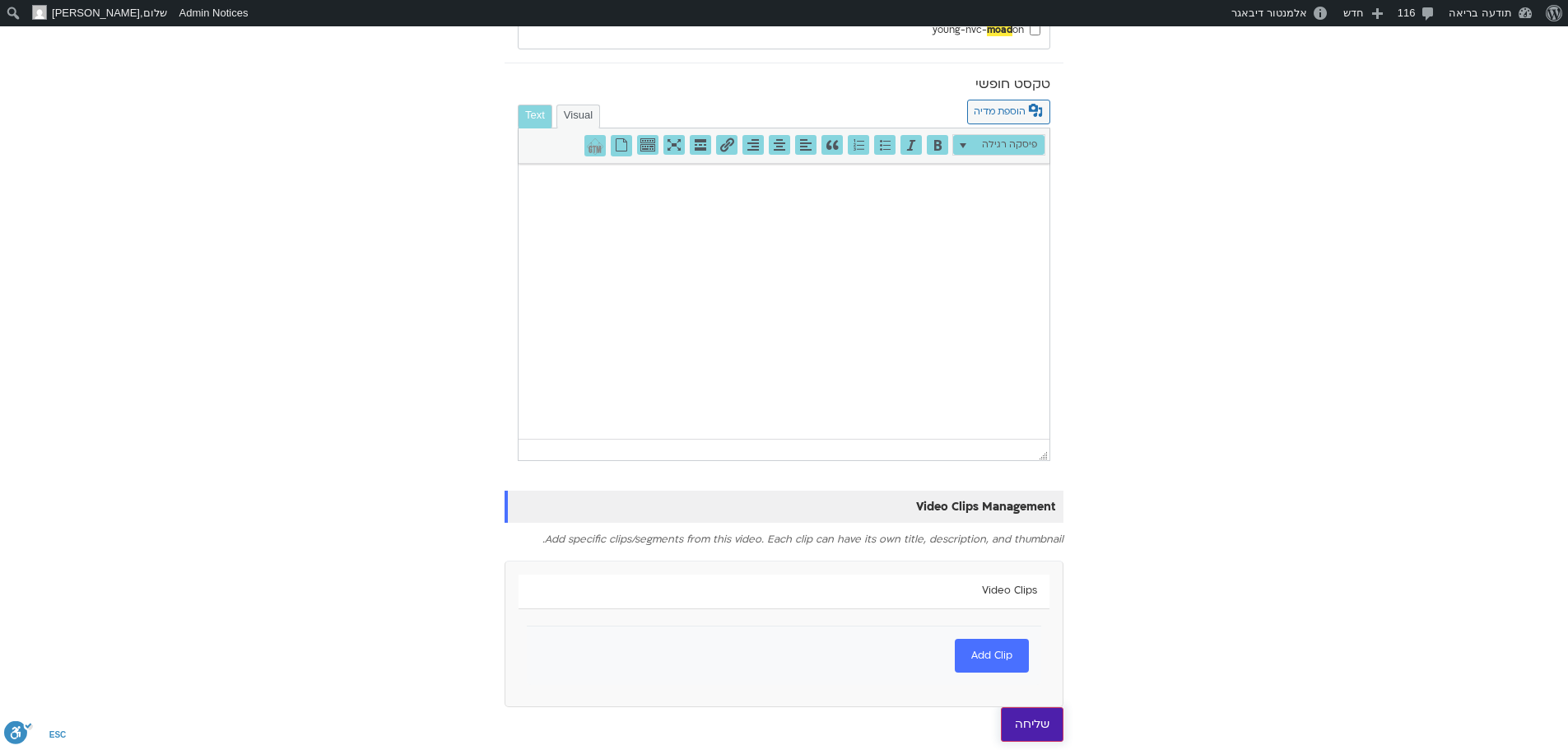
click at [1030, 720] on input "שליחה" at bounding box center [1032, 724] width 62 height 35
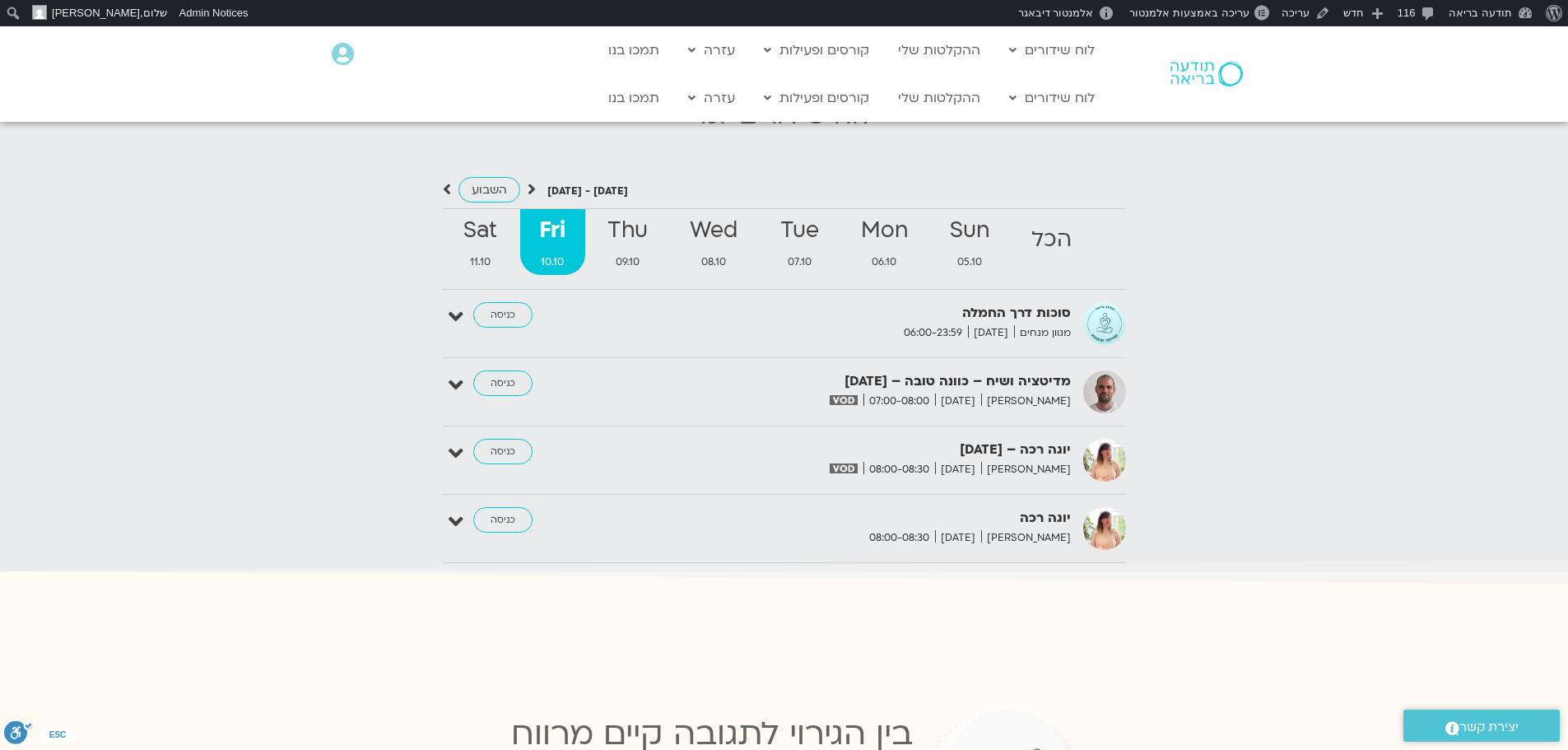
scroll to position [1296, 0]
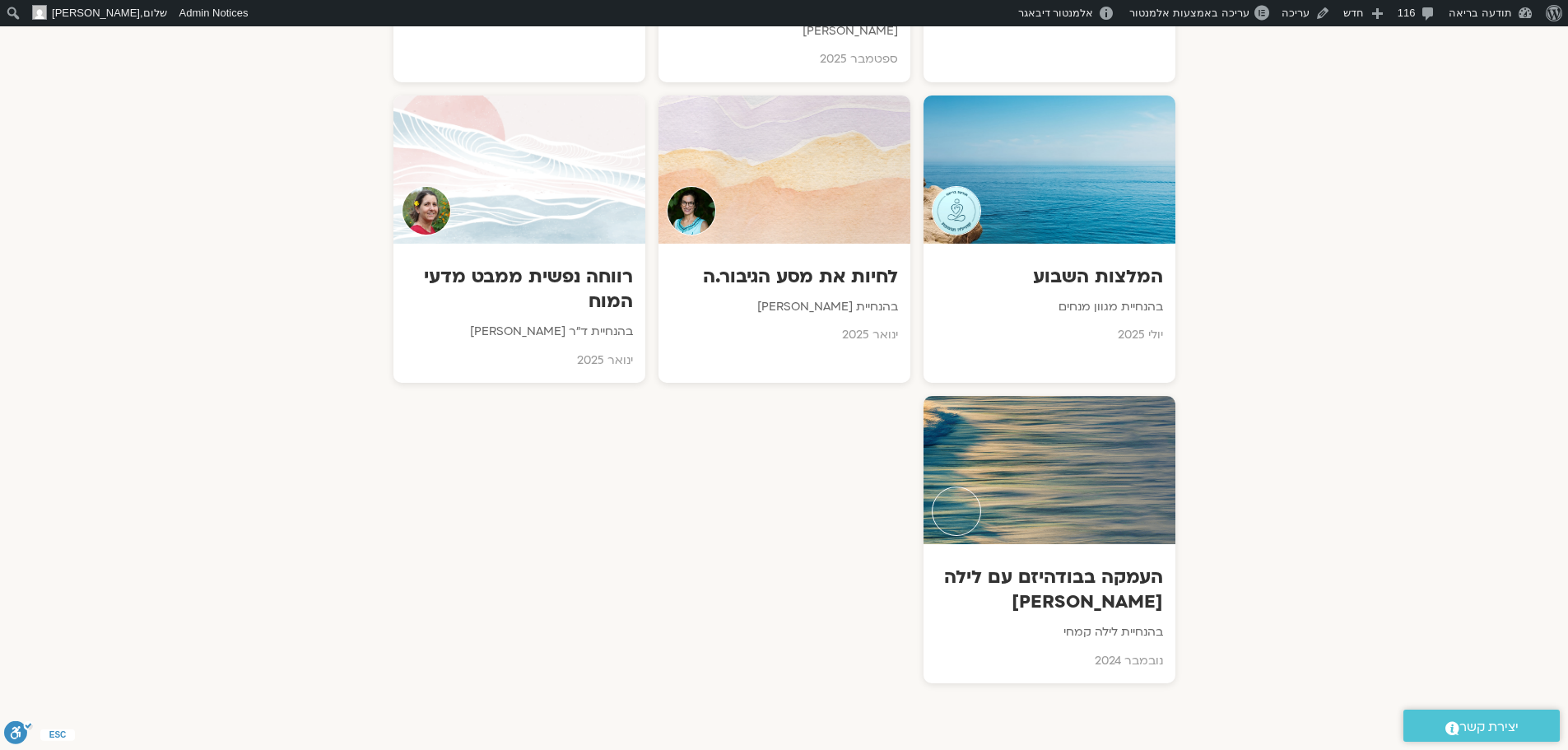
scroll to position [2141, 0]
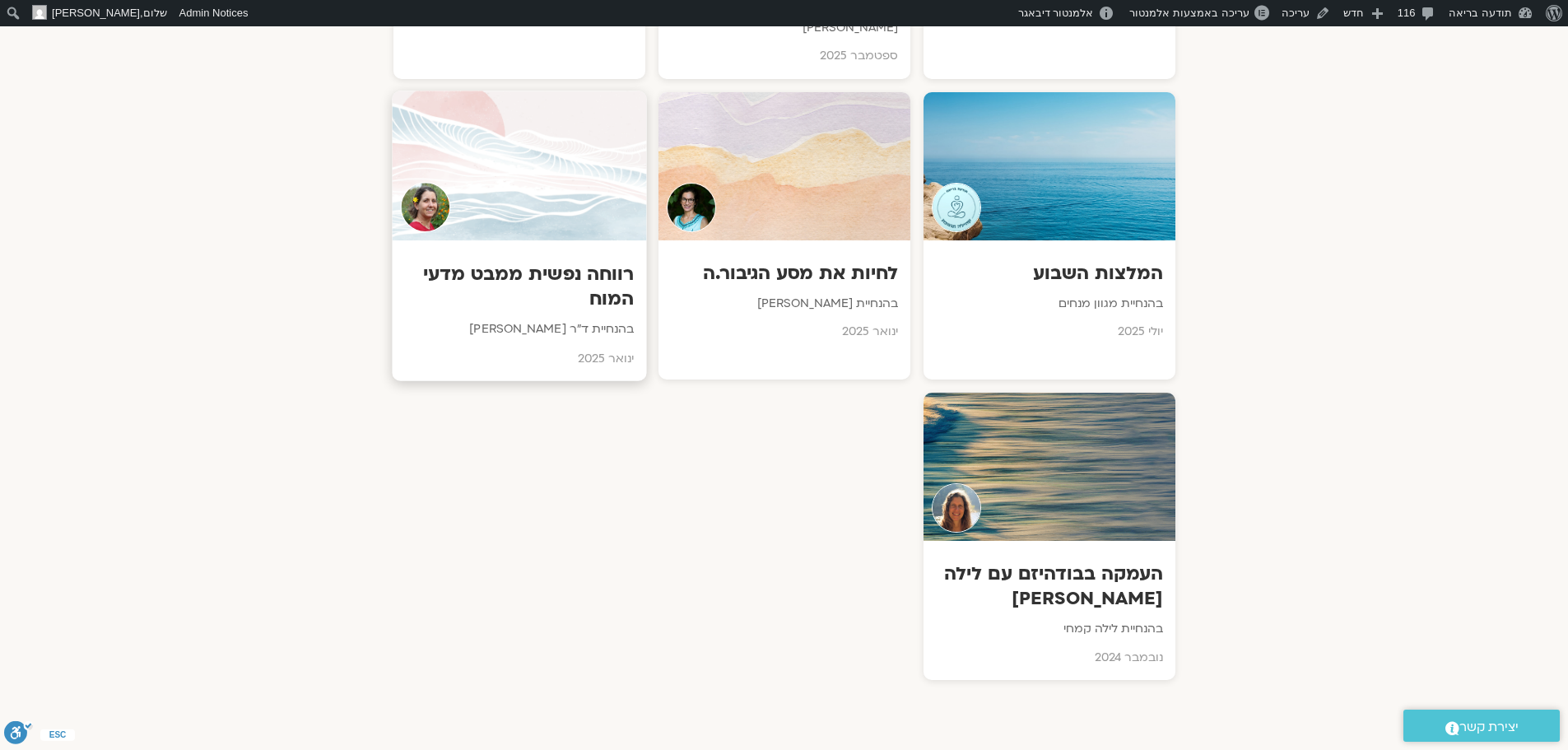
click at [507, 261] on h3 "רווחה נפשית ממבט מדעי המוח" at bounding box center [519, 285] width 230 height 50
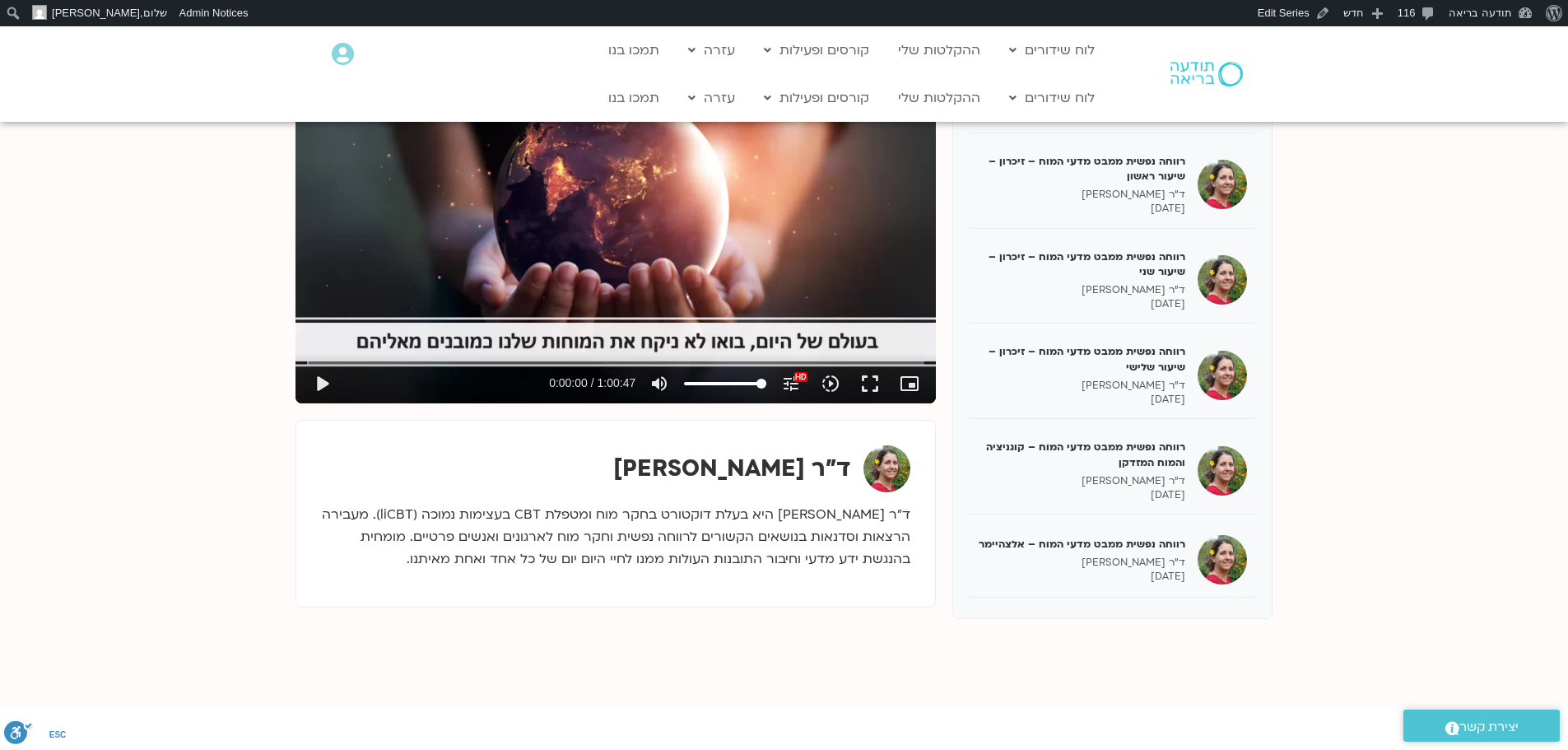
scroll to position [2539, 0]
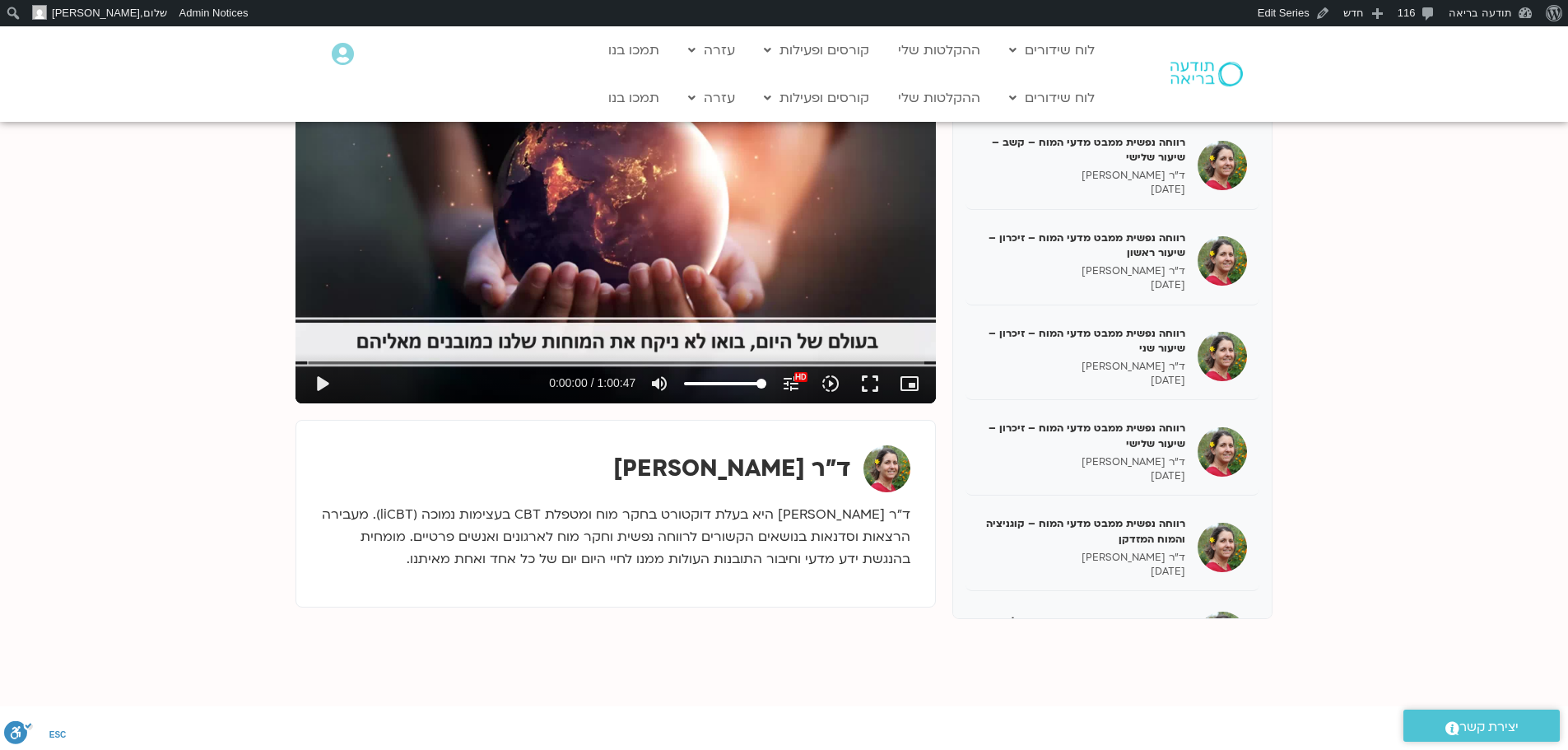
scroll to position [2635, 0]
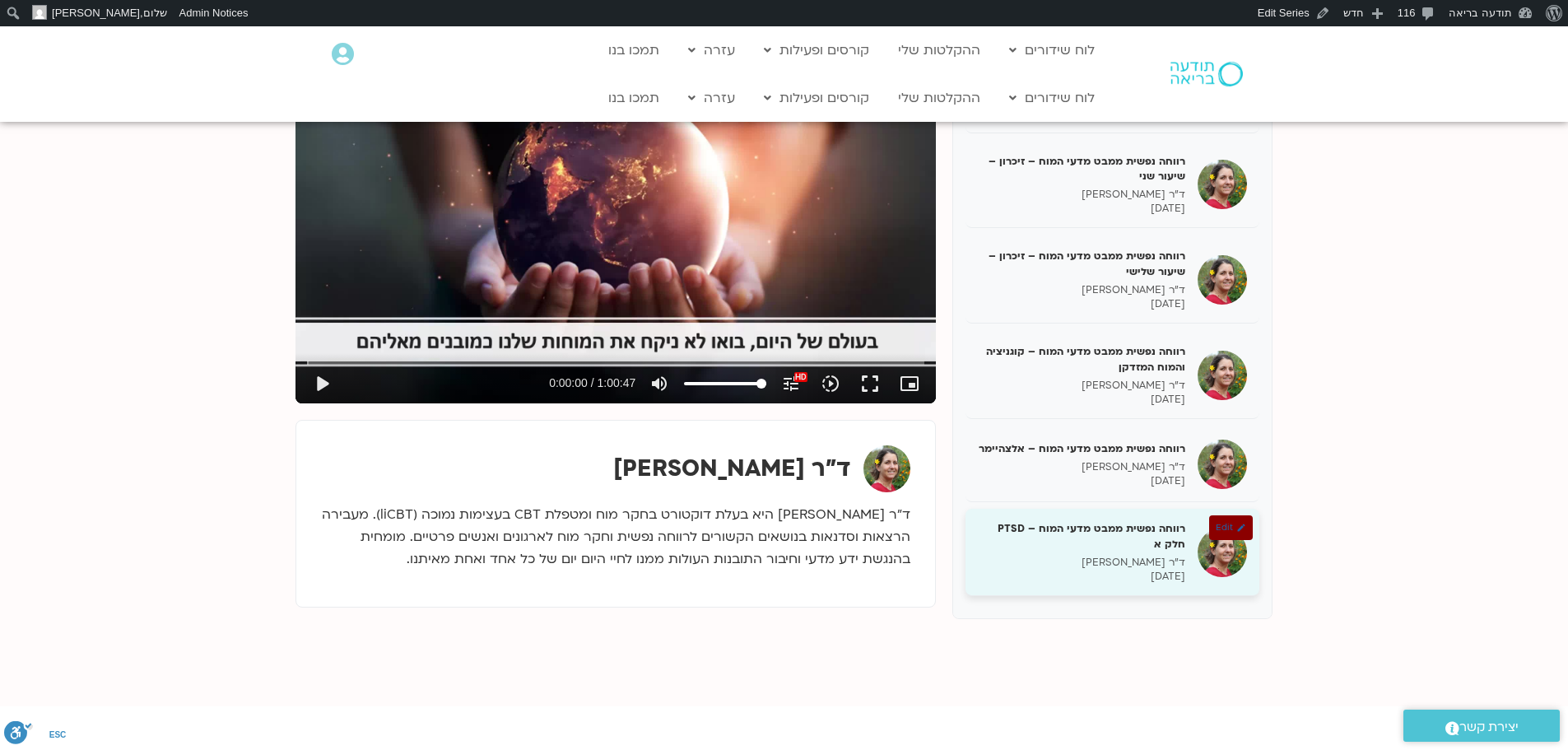
click at [1088, 543] on h5 "רווחה נפשית ממבט מדעי המוח – PTSD חלק א" at bounding box center [1082, 535] width 208 height 30
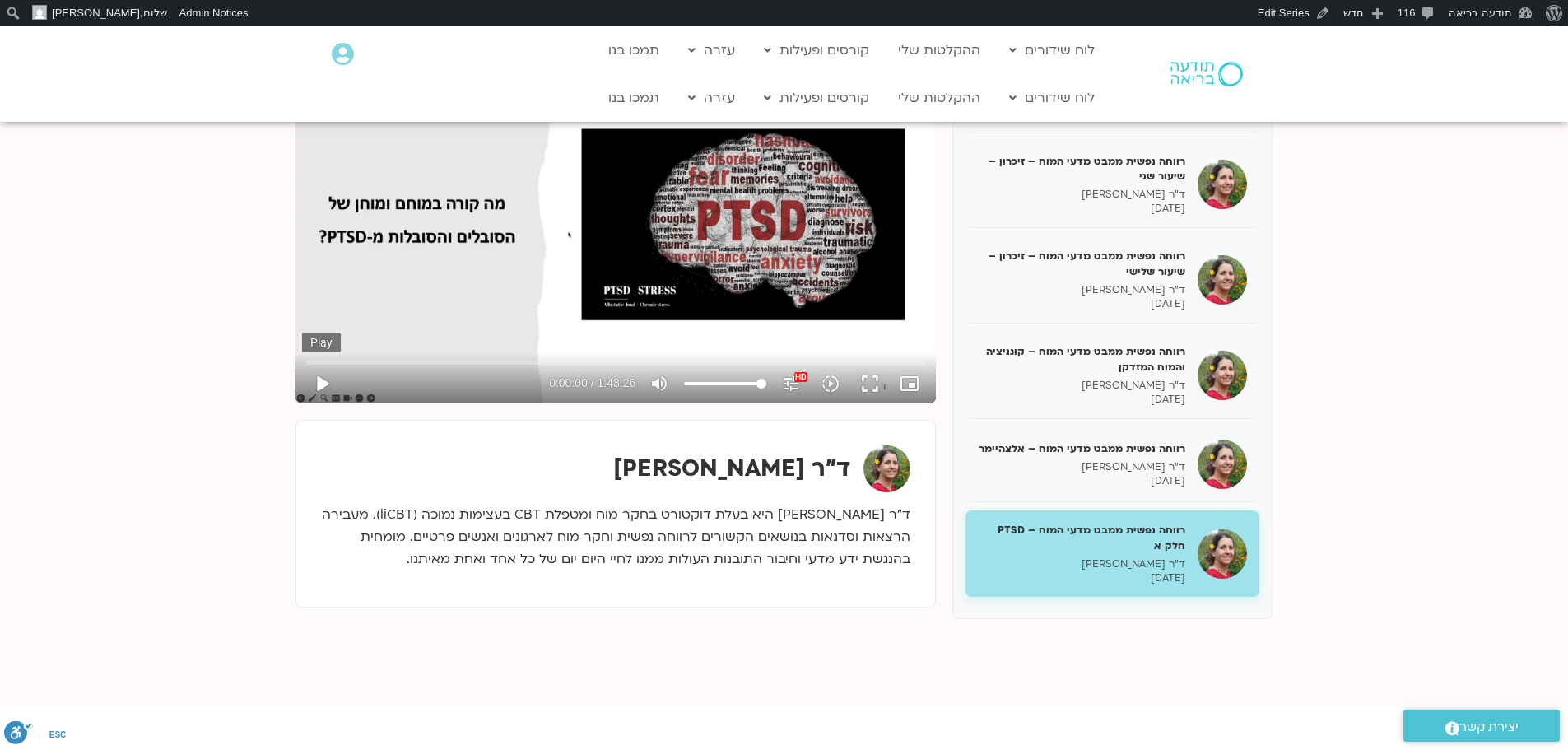
click at [322, 379] on button "play_arrow" at bounding box center [322, 383] width 40 height 40
click at [349, 363] on input "Seek" at bounding box center [616, 362] width 617 height 10
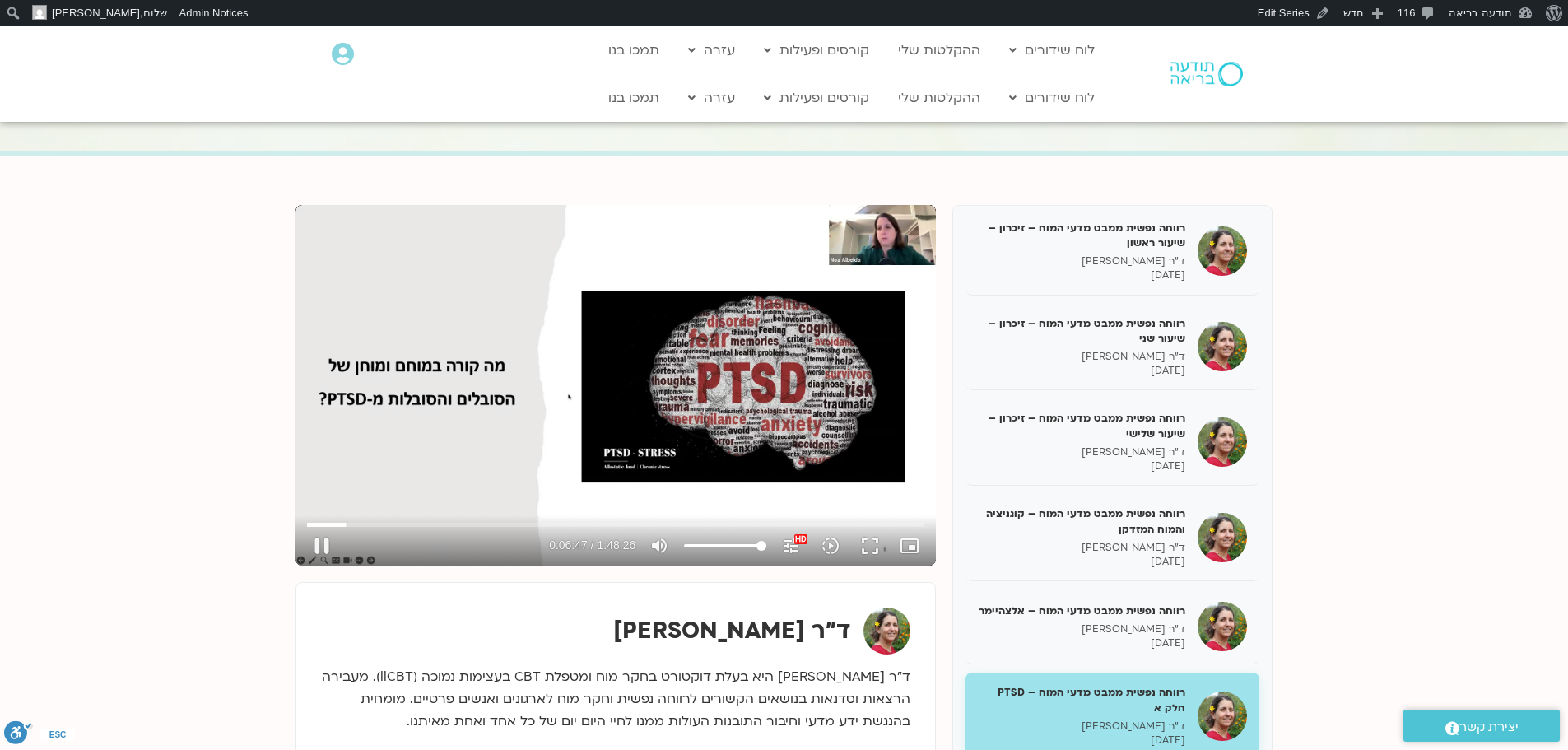
scroll to position [82, 0]
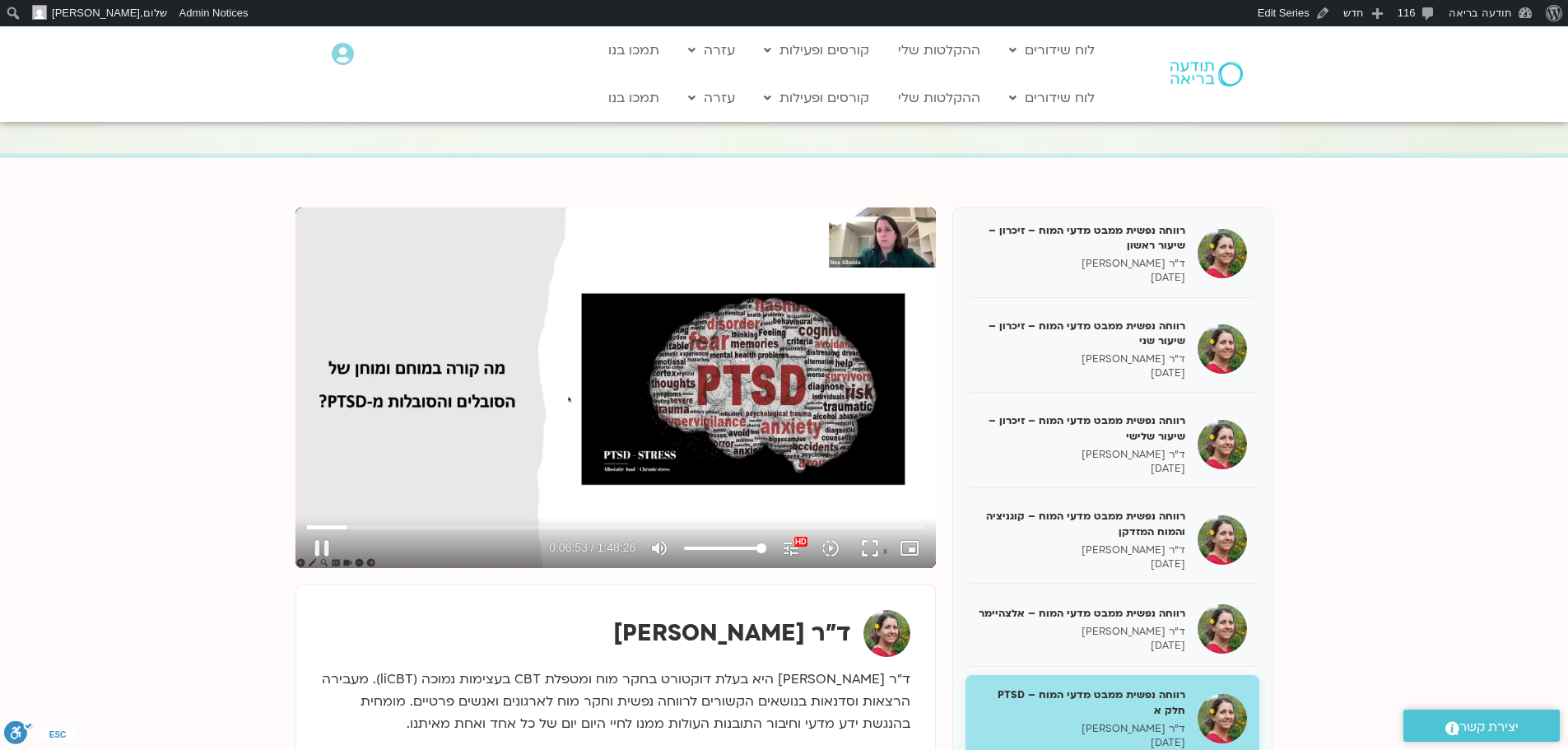
click at [530, 349] on div "Skip Ad 12:57 pause 0:06:53 / 1:48:26 volume_up Mute tune Resolution Auto 1080p…" at bounding box center [616, 388] width 640 height 361
type input "413.769383"
